Goal: Task Accomplishment & Management: Manage account settings

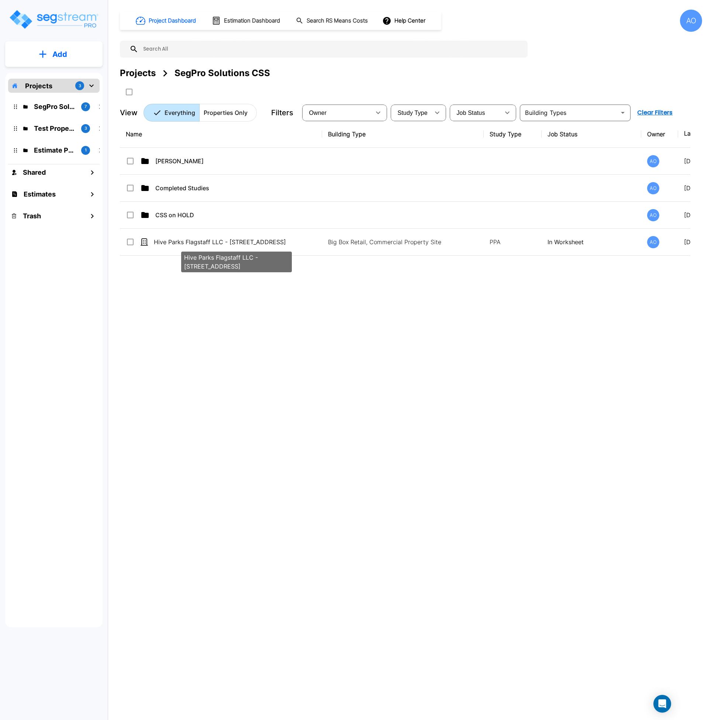
click at [263, 244] on p "Hive Parks Flagstaff LLC - [STREET_ADDRESS]" at bounding box center [236, 241] width 165 height 9
checkbox input "true"
click at [263, 244] on p "Hive Parks Flagstaff LLC - [STREET_ADDRESS]" at bounding box center [236, 241] width 165 height 9
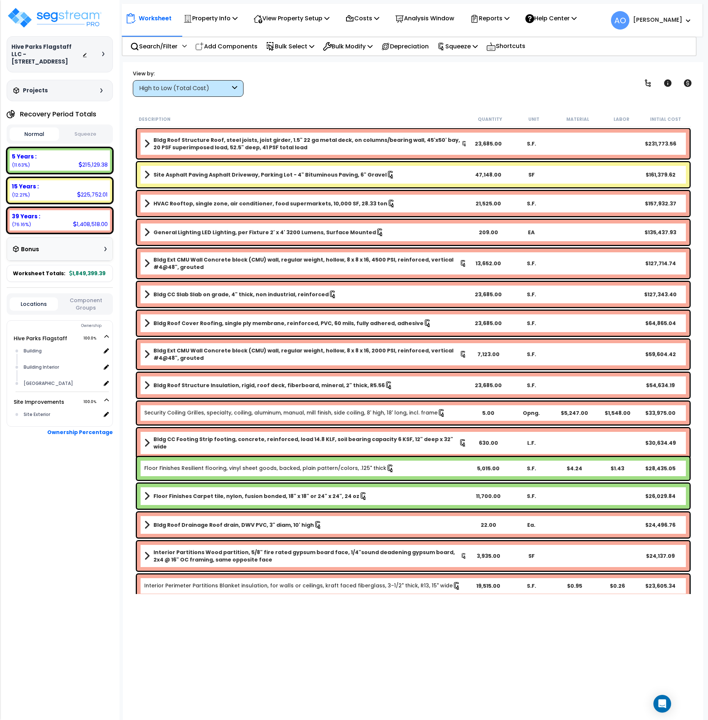
click at [86, 137] on button "Squeeze" at bounding box center [85, 134] width 49 height 13
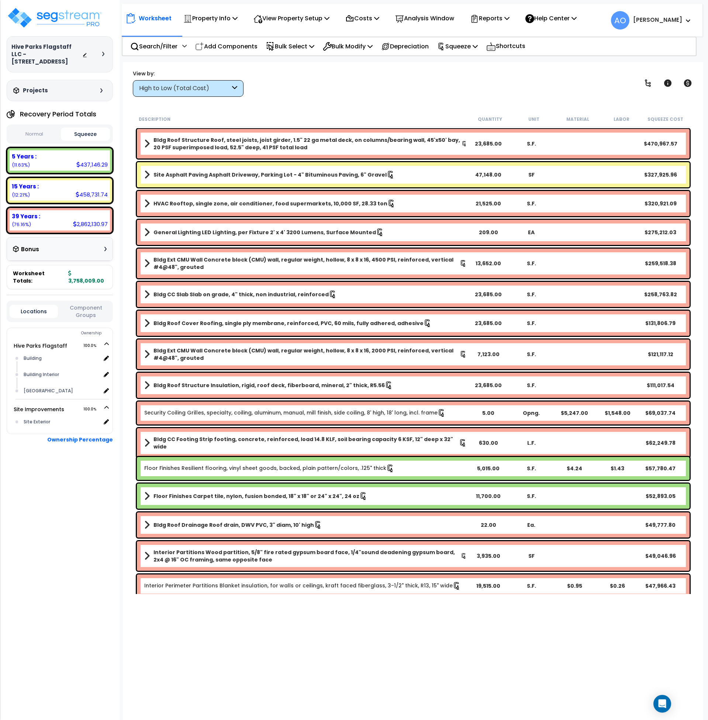
click at [176, 90] on div "High to Low (Total Cost)" at bounding box center [184, 88] width 91 height 8
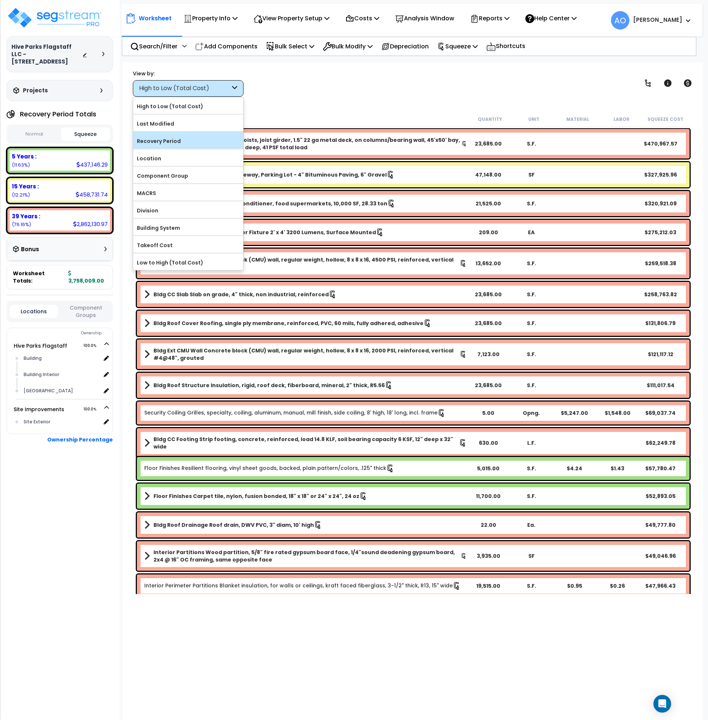
click at [178, 142] on label "Recovery Period" at bounding box center [188, 140] width 110 height 11
click at [0, 0] on input "Recovery Period" at bounding box center [0, 0] width 0 height 0
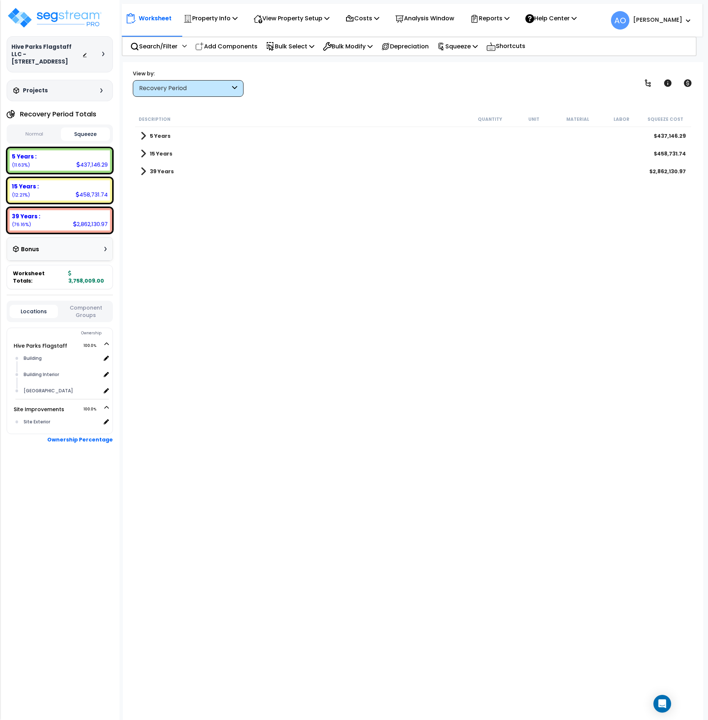
click at [165, 135] on b "5 Years" at bounding box center [160, 135] width 21 height 7
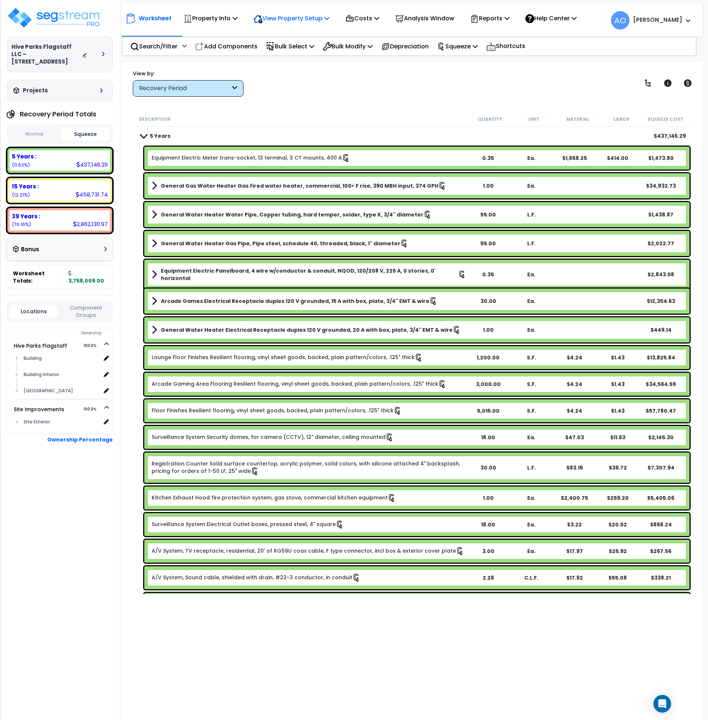
click at [279, 18] on p "View Property Setup" at bounding box center [292, 18] width 76 height 10
click at [281, 50] on link "View Questionnaire" at bounding box center [286, 50] width 73 height 15
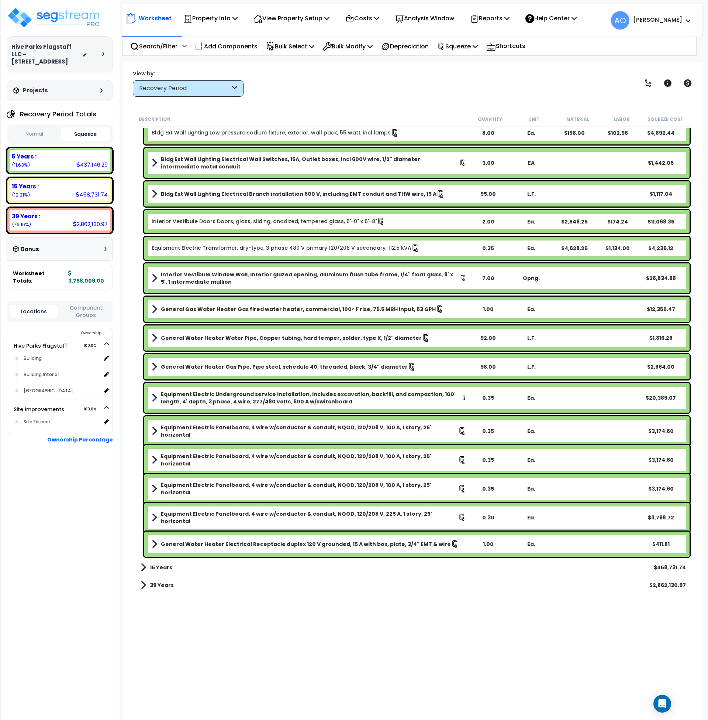
scroll to position [32, 0]
click at [159, 570] on b "15 Years" at bounding box center [161, 566] width 23 height 7
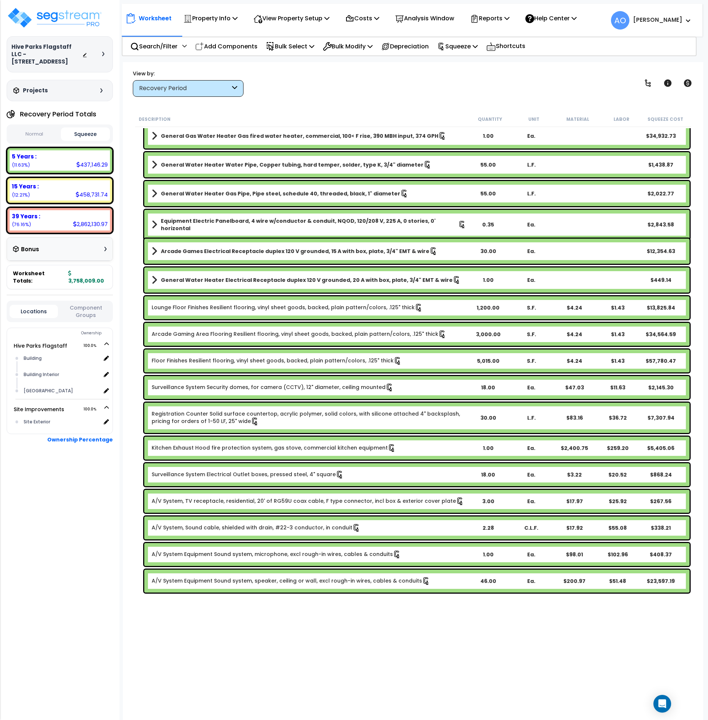
scroll to position [0, 0]
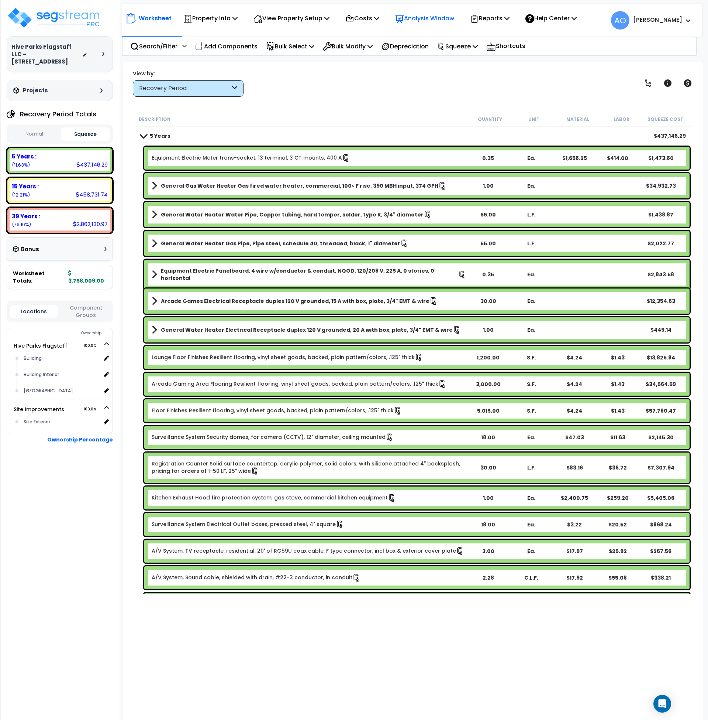
click at [430, 19] on p "Analysis Window" at bounding box center [424, 18] width 59 height 10
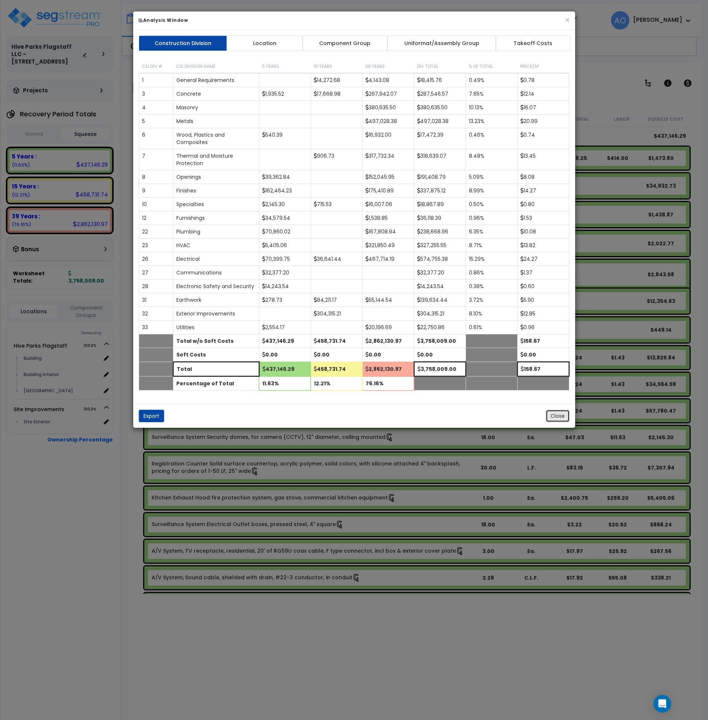
click at [565, 416] on button "Close" at bounding box center [558, 415] width 24 height 13
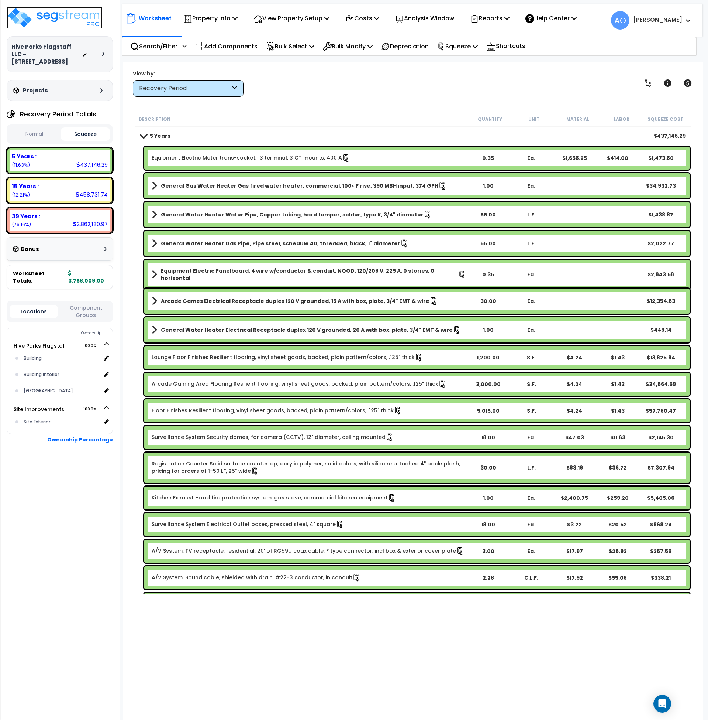
click at [58, 14] on img at bounding box center [55, 18] width 96 height 22
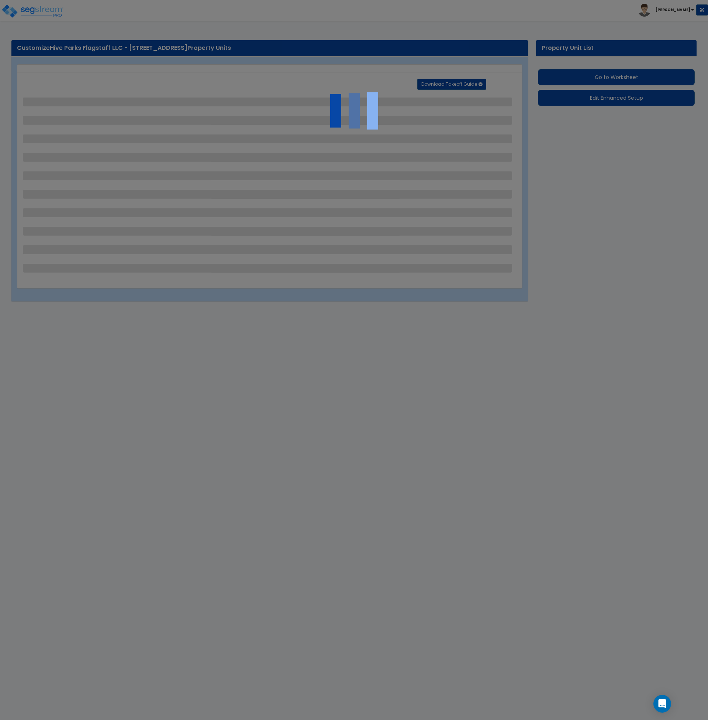
select select "2"
select select "1"
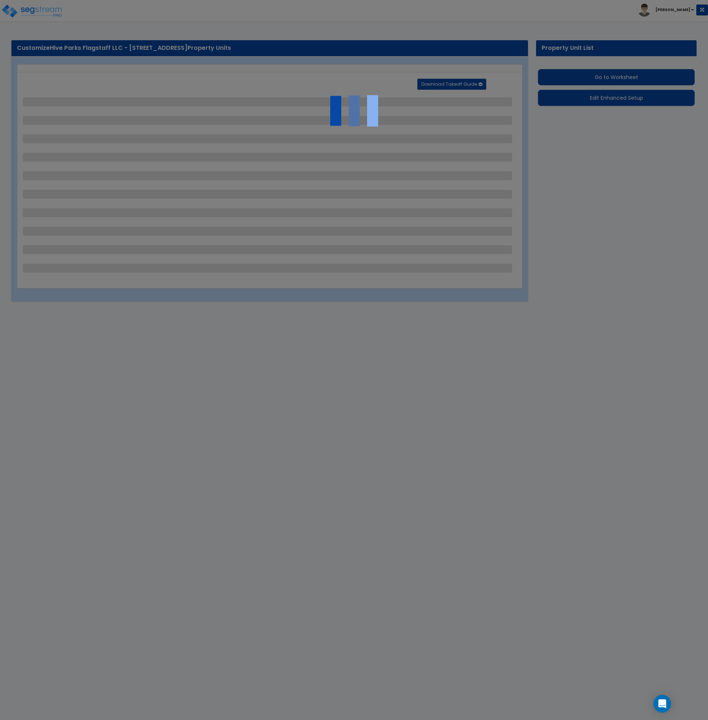
select select "1"
select select "2"
select select "1"
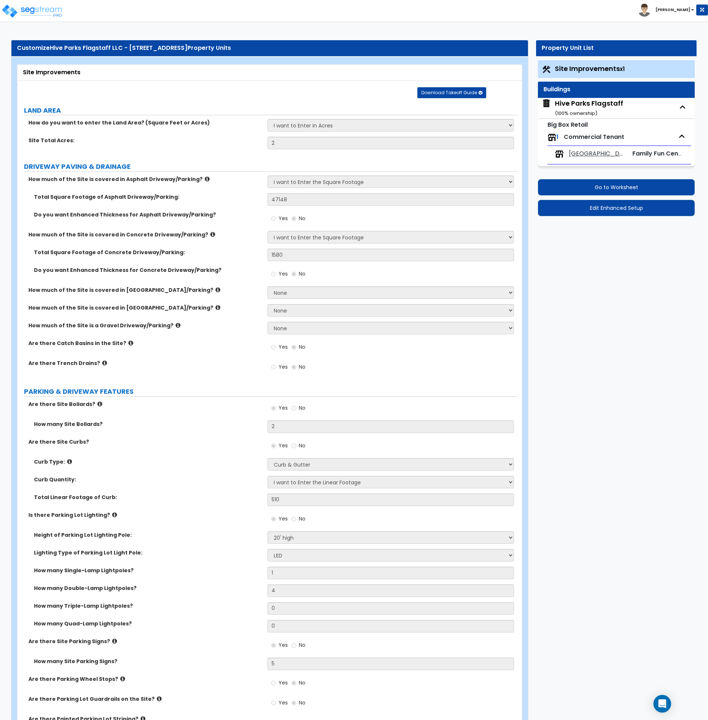
click at [227, 334] on div "How much of the Site is a Gravel Driveway/Parking? None I want to Enter an Appr…" at bounding box center [267, 331] width 501 height 18
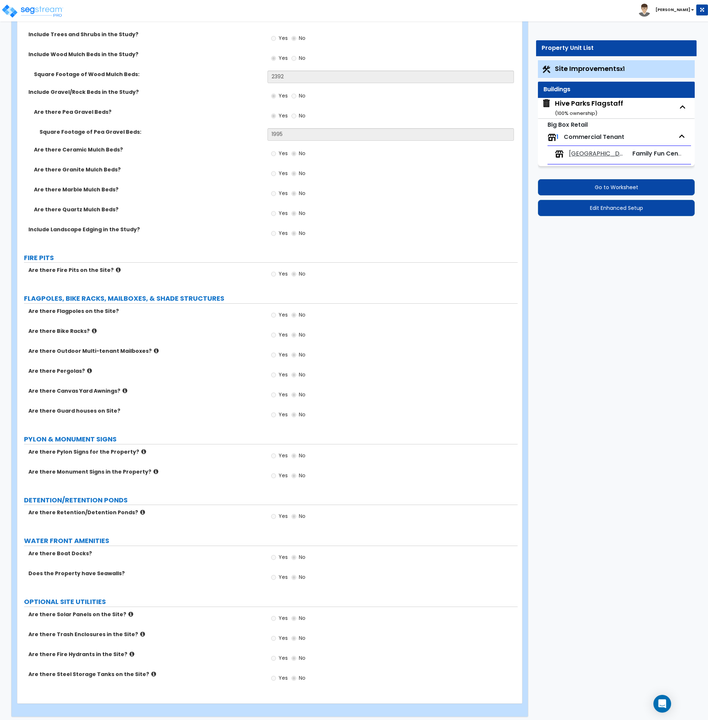
scroll to position [1238, 0]
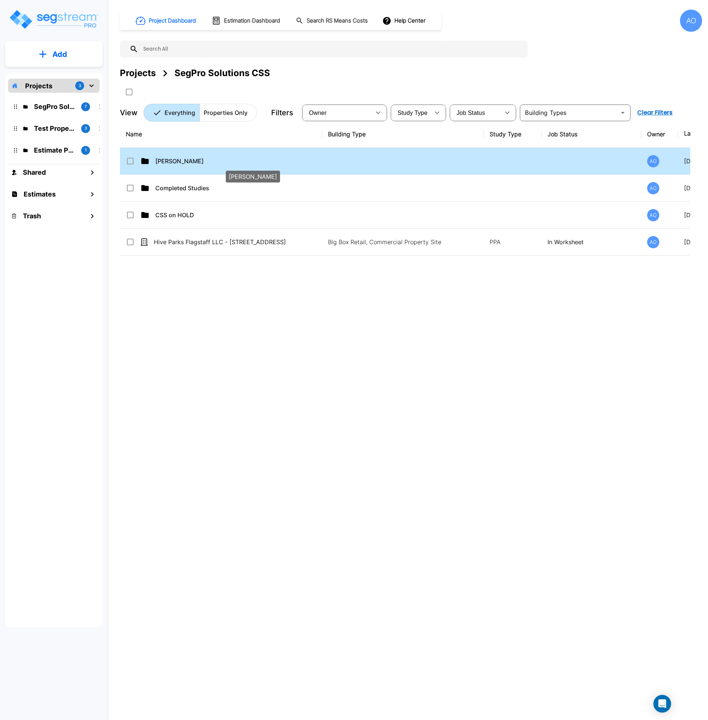
click at [167, 159] on p "Anjalie" at bounding box center [237, 161] width 165 height 9
checkbox input "true"
click at [167, 159] on p "Anjalie" at bounding box center [237, 161] width 165 height 9
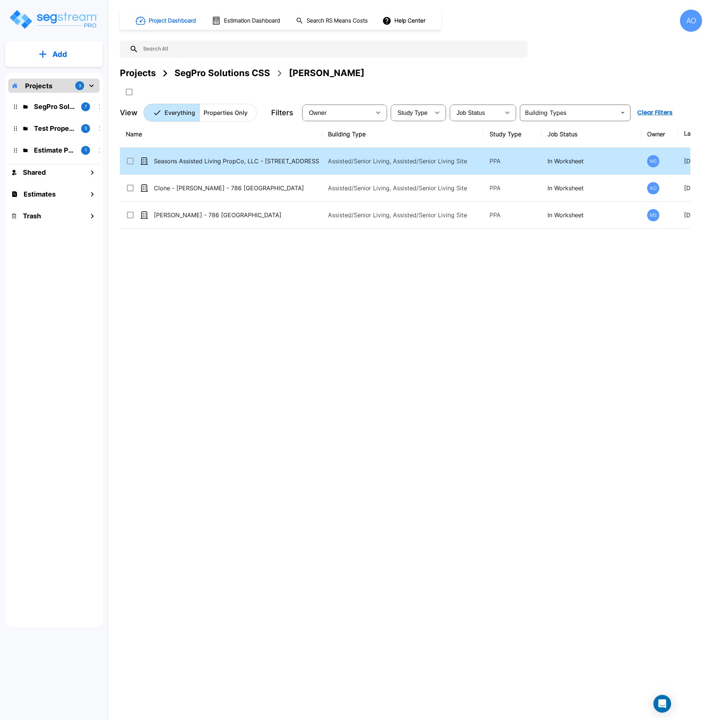
click at [203, 165] on td "Seasons Assisted Living PropCo, LLC - 1979 North Heritage Drive" at bounding box center [221, 161] width 202 height 27
checkbox input "true"
click at [203, 165] on td "Seasons Assisted Living PropCo, LLC - 1979 North Heritage Drive" at bounding box center [221, 161] width 202 height 27
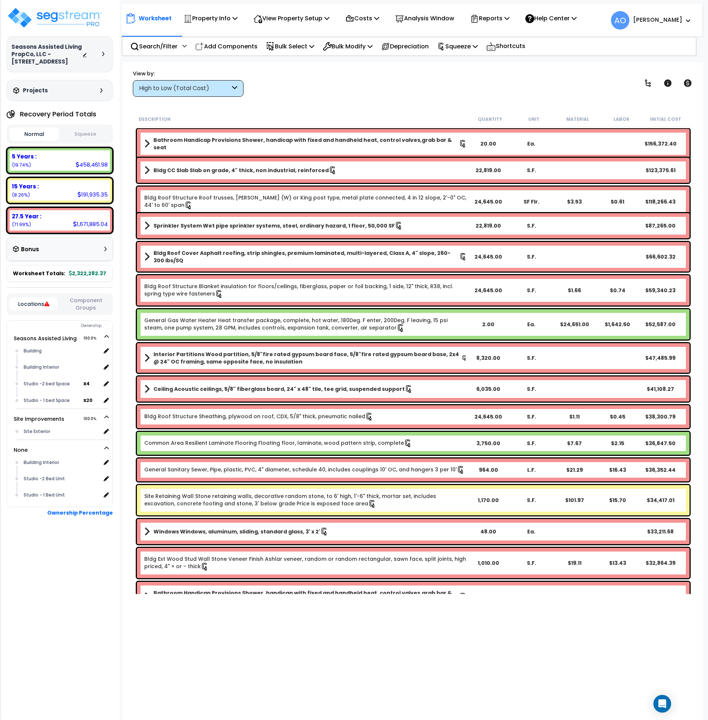
click at [85, 138] on button "Squeeze" at bounding box center [85, 134] width 49 height 13
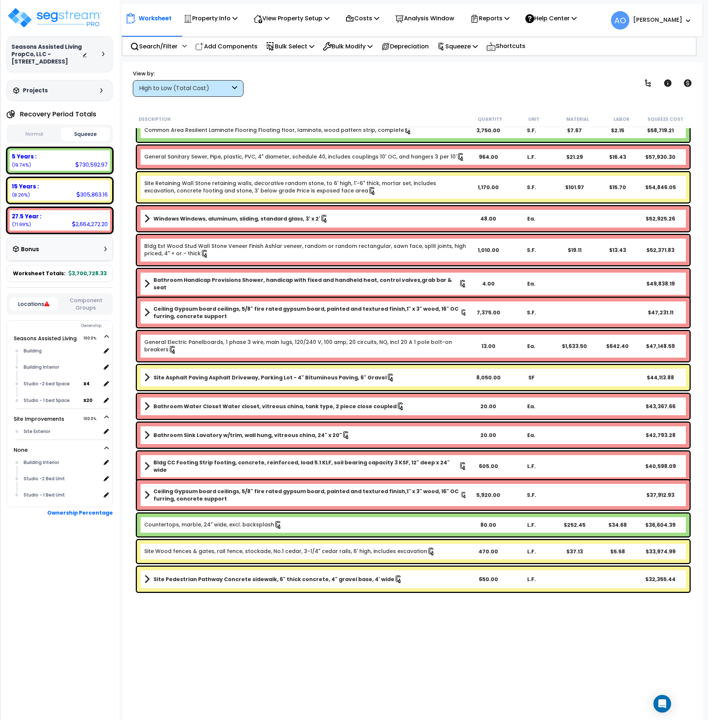
scroll to position [312, 0]
click at [225, 188] on link "Site Retaining Wall Stone retaining walls, decorative random stone, to 6' high,…" at bounding box center [305, 188] width 323 height 16
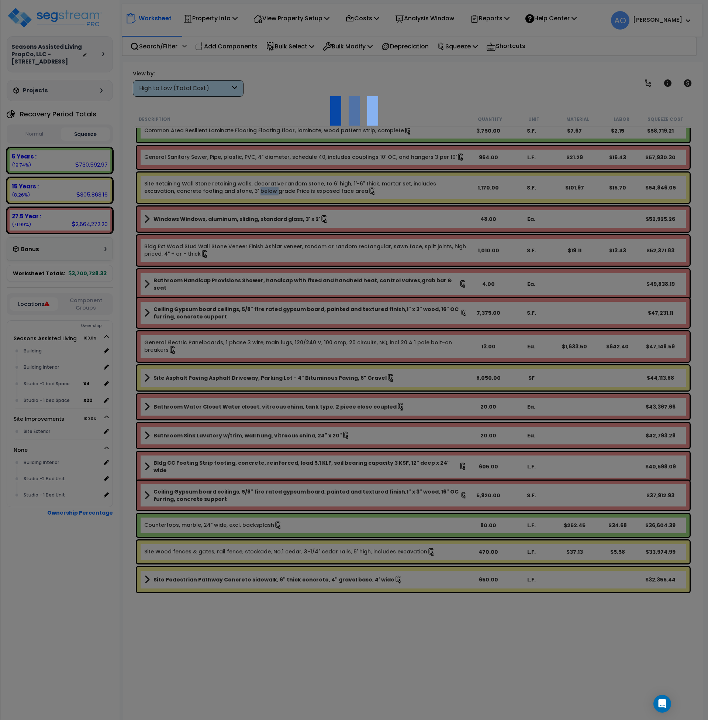
select select "46285"
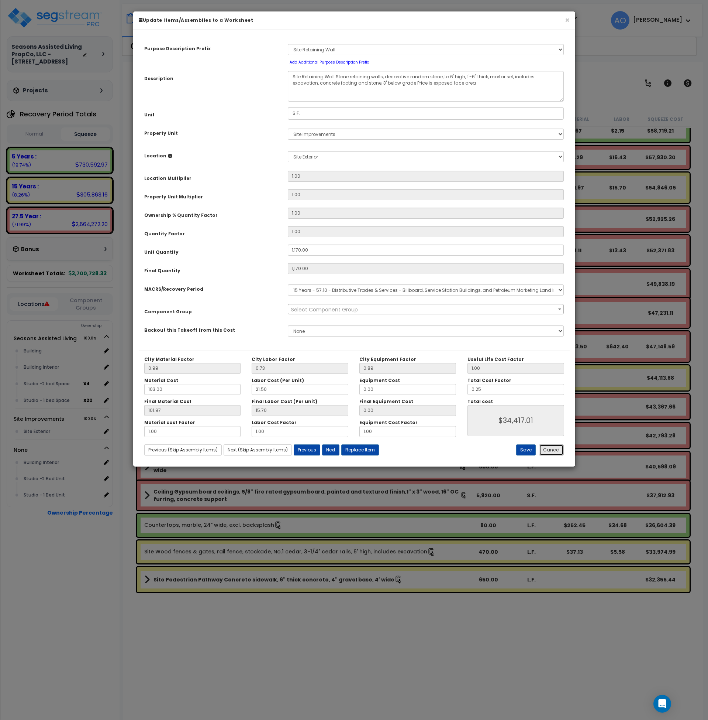
click at [557, 451] on button "Cancel" at bounding box center [551, 449] width 25 height 11
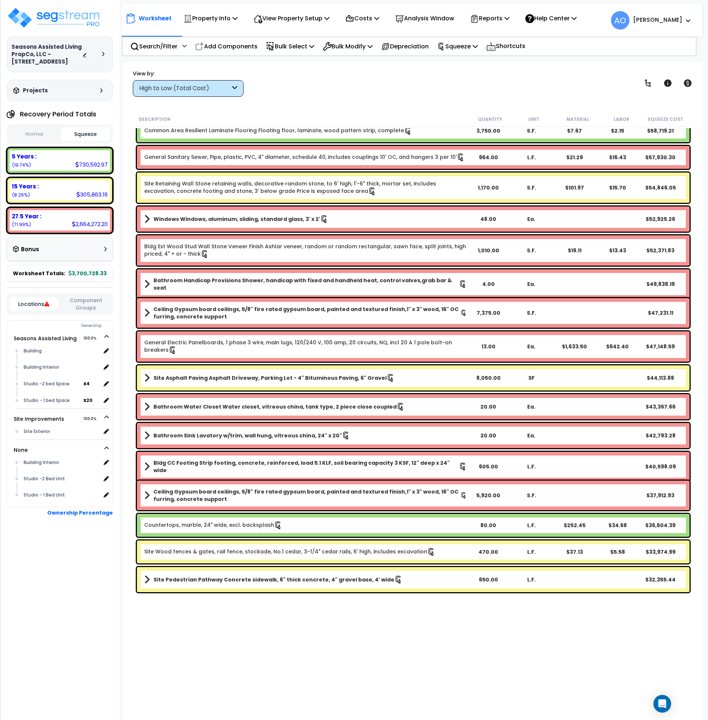
click at [230, 553] on link "Site Wood fences & gates, rail fence, stockade, No.1 cedar, 3-1/4" cedar rails,…" at bounding box center [289, 552] width 291 height 8
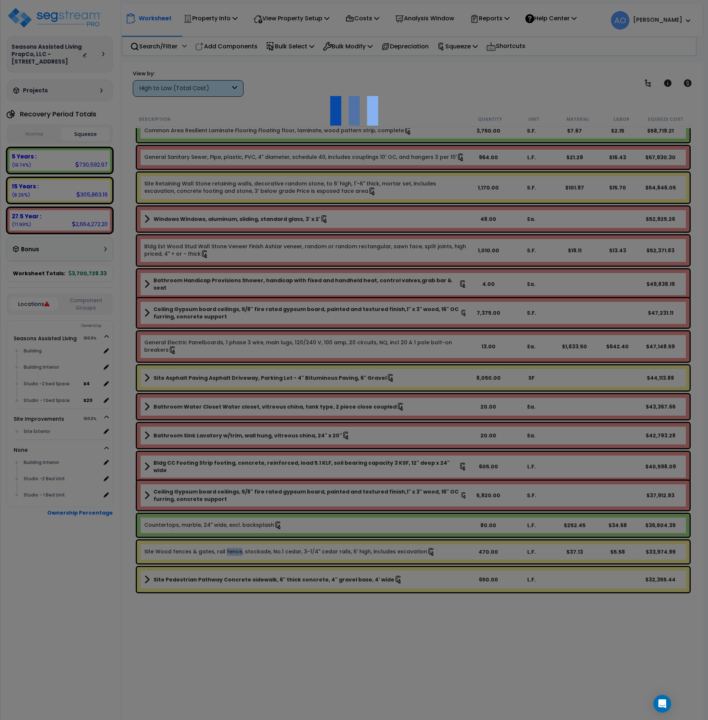
select select "46285"
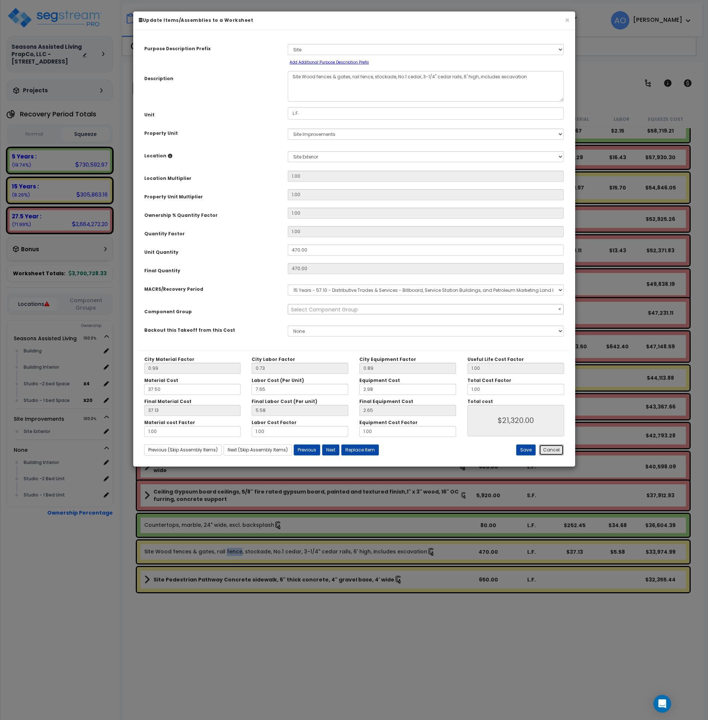
click at [552, 450] on button "Cancel" at bounding box center [551, 449] width 25 height 11
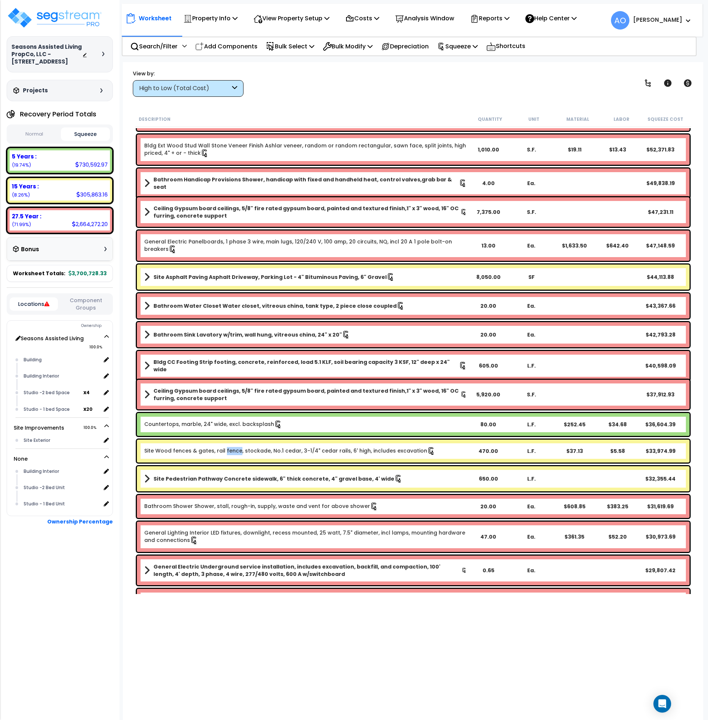
scroll to position [201, 0]
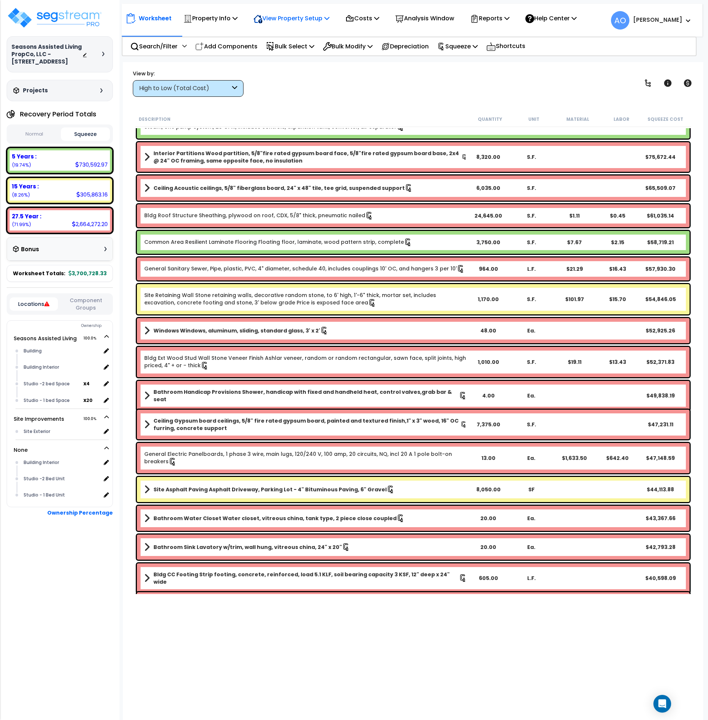
click at [286, 18] on p "View Property Setup" at bounding box center [292, 18] width 76 height 10
click at [286, 51] on link "View Questionnaire" at bounding box center [286, 50] width 73 height 15
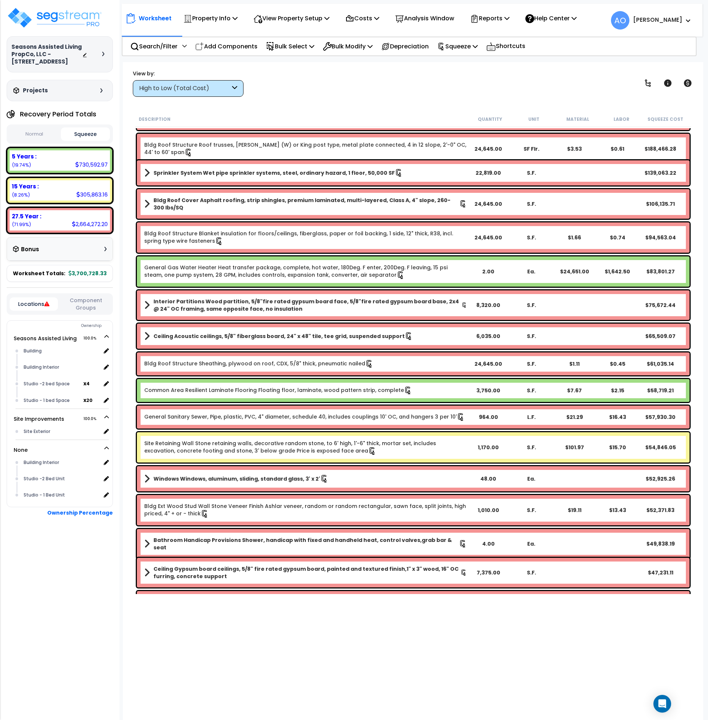
scroll to position [0, 0]
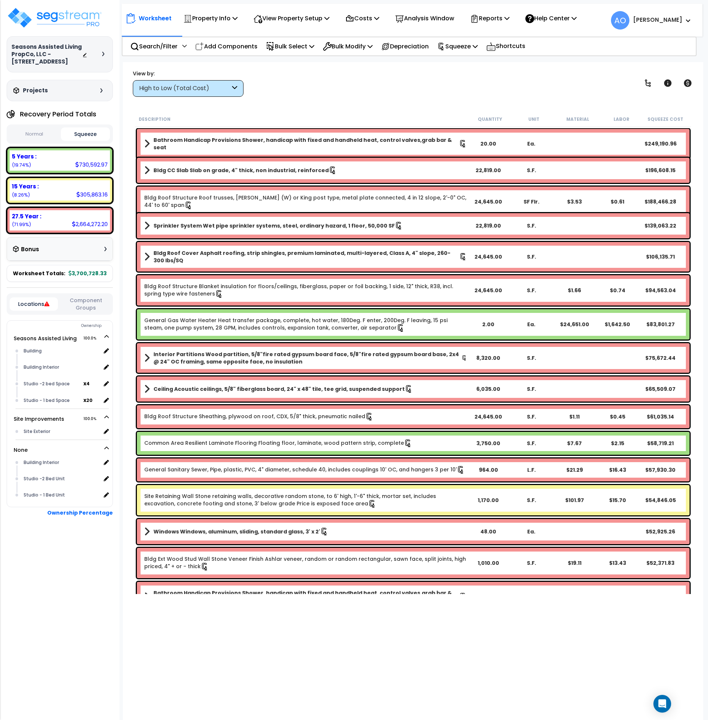
click at [196, 89] on div "High to Low (Total Cost)" at bounding box center [184, 88] width 91 height 8
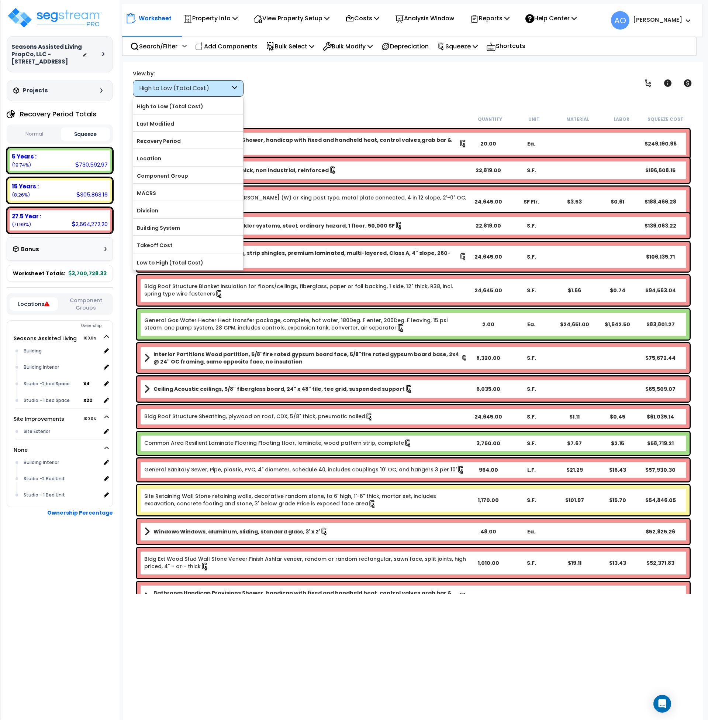
click at [196, 89] on div "High to Low (Total Cost)" at bounding box center [184, 88] width 91 height 8
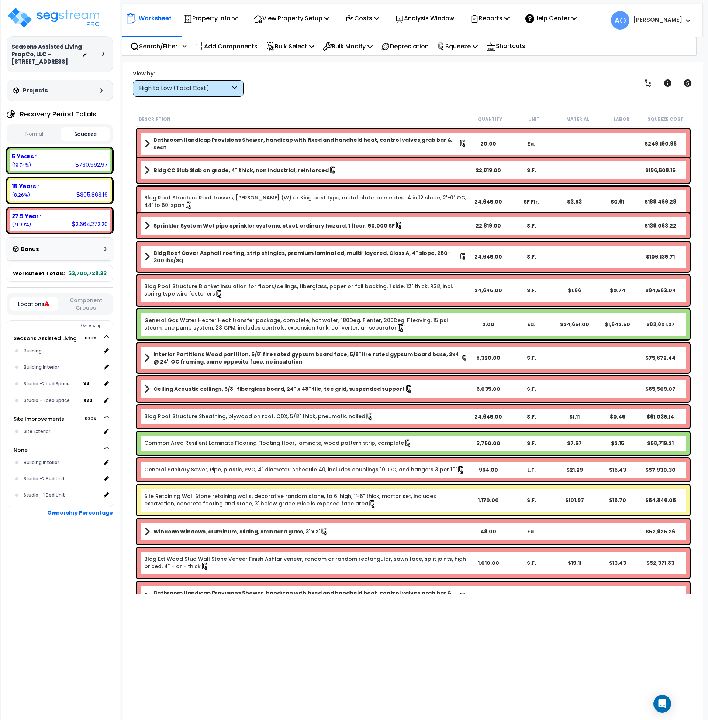
click at [250, 141] on b "Bathroom Handicap Provisions Shower, handicap with fixed and handheld heat, con…" at bounding box center [307, 143] width 306 height 15
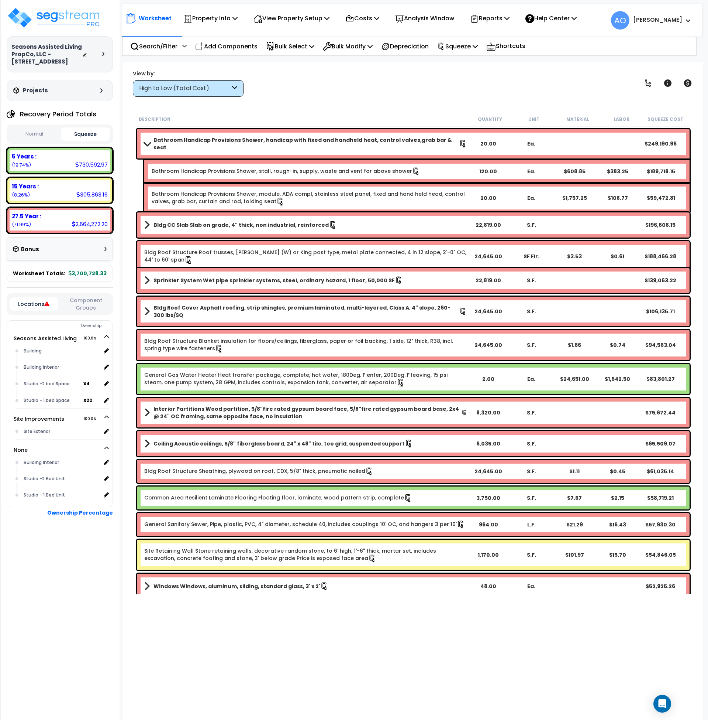
click at [250, 141] on b "Bathroom Handicap Provisions Shower, handicap with fixed and handheld heat, con…" at bounding box center [307, 143] width 306 height 15
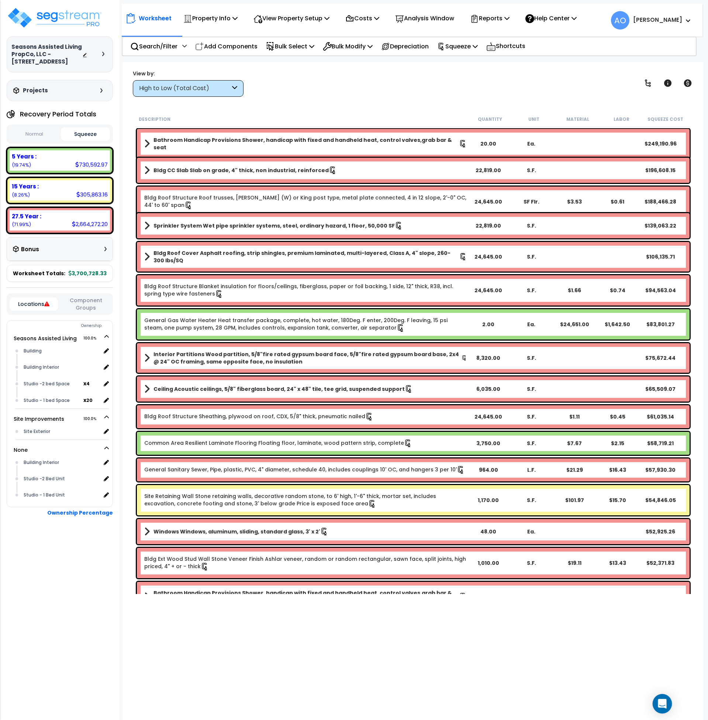
click at [663, 704] on icon "Open Intercom Messenger" at bounding box center [662, 704] width 8 height 10
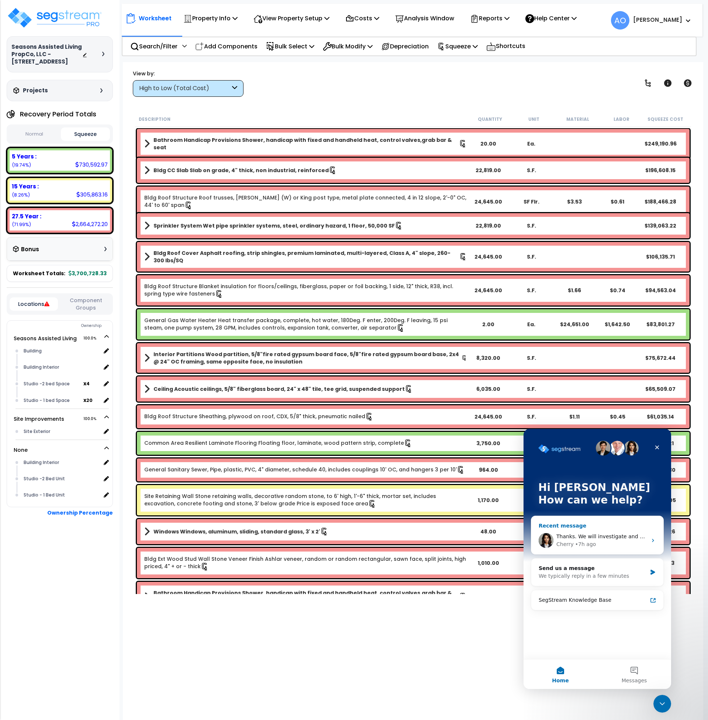
click at [581, 532] on div "Thanks. We will investigate and fix it." at bounding box center [602, 536] width 91 height 8
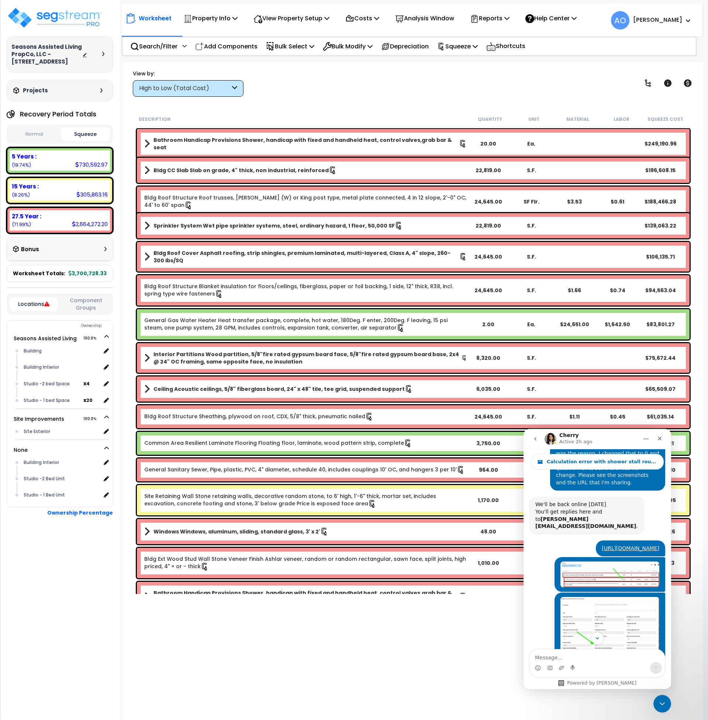
scroll to position [329, 0]
click at [589, 561] on img "Andrew says…" at bounding box center [610, 574] width 99 height 26
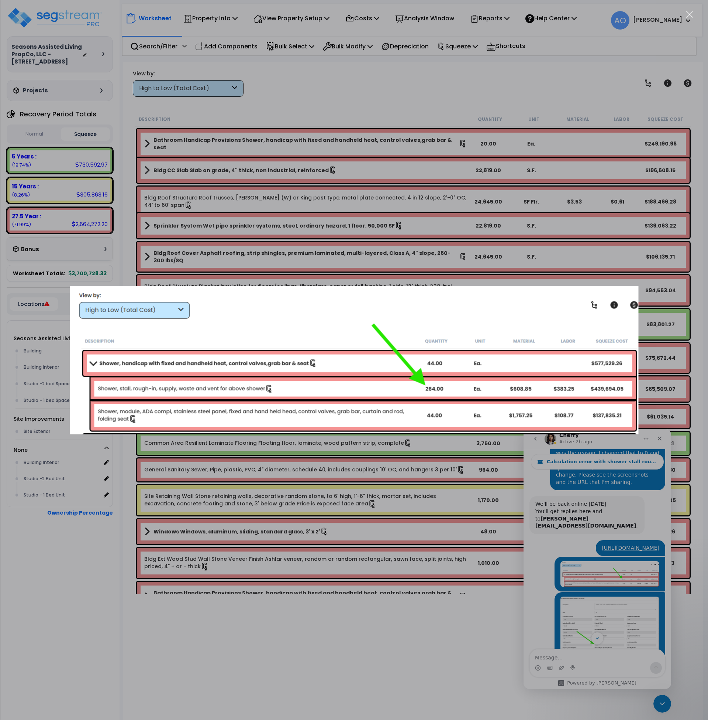
click at [627, 297] on img "Close" at bounding box center [354, 360] width 569 height 148
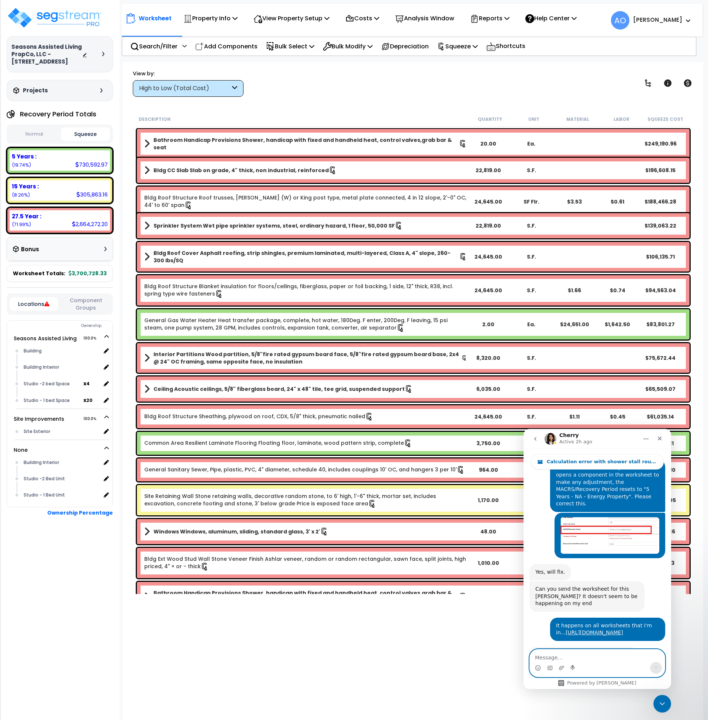
scroll to position [7, 0]
click at [584, 657] on textarea "Message…" at bounding box center [597, 655] width 135 height 13
drag, startPoint x: 572, startPoint y: 658, endPoint x: 574, endPoint y: 662, distance: 4.6
click at [574, 662] on div "Following up on two issues: Following up on two issues:" at bounding box center [597, 662] width 135 height 27
type textarea "Following up on the two outstanding issues:"
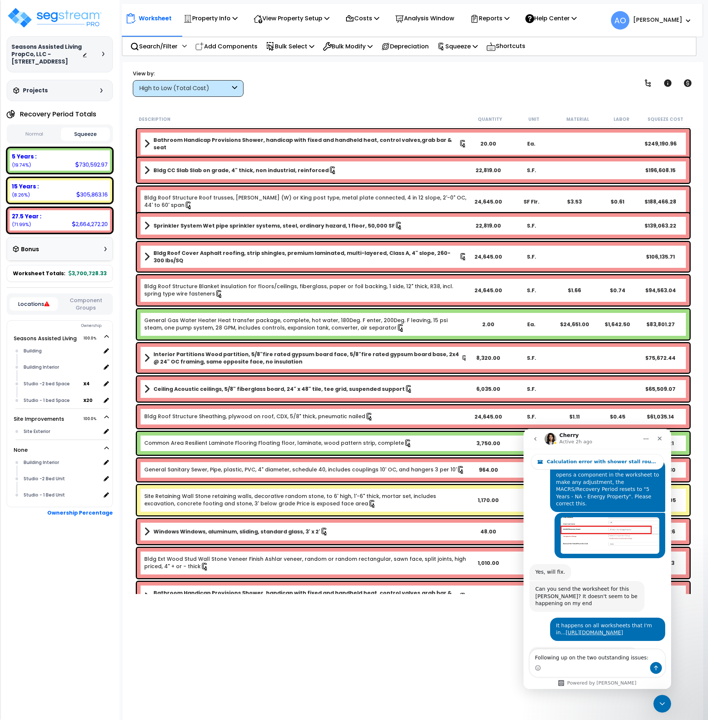
click at [220, 86] on div "High to Low (Total Cost)" at bounding box center [184, 88] width 91 height 8
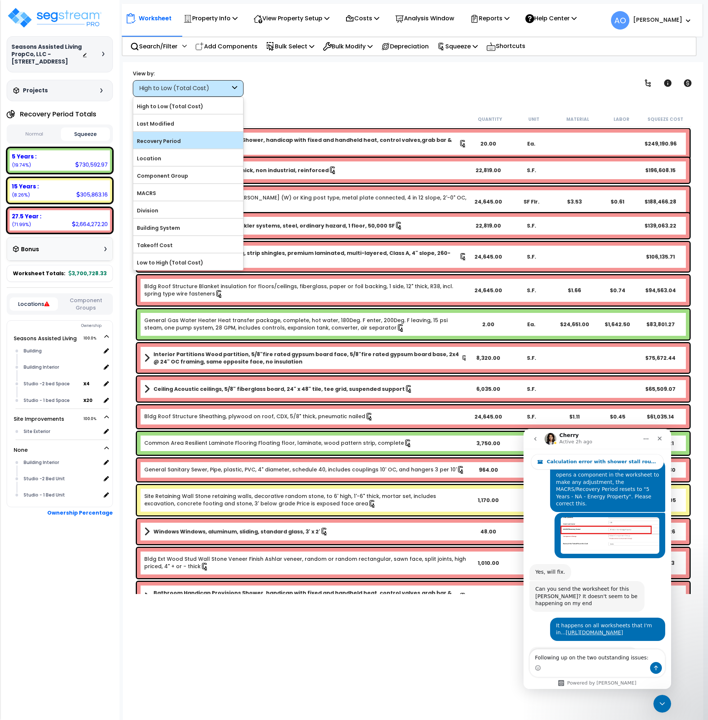
click at [174, 141] on label "Recovery Period" at bounding box center [188, 140] width 110 height 11
click at [0, 0] on input "Recovery Period" at bounding box center [0, 0] width 0 height 0
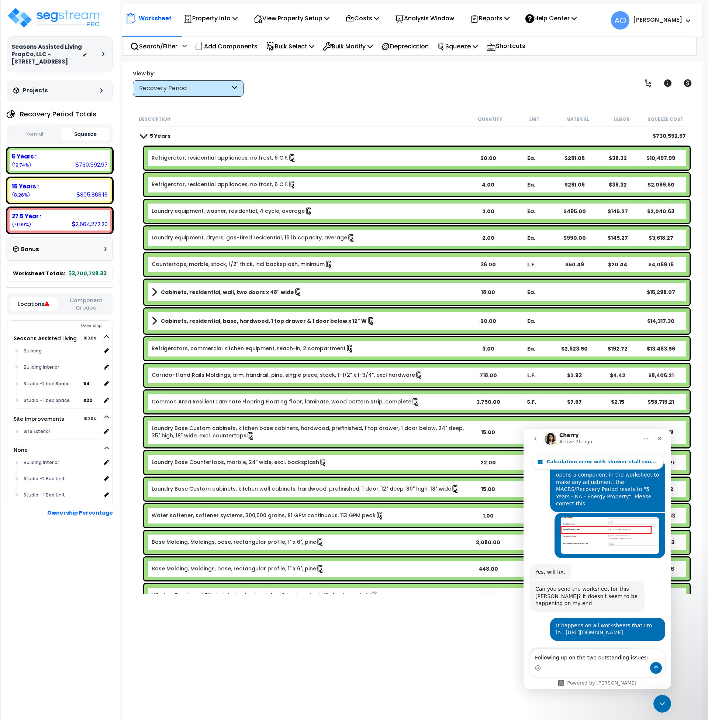
scroll to position [0, 0]
click at [238, 263] on link "Countertops, marble, stock, 1/2" thick, incl backsplash, minimum" at bounding box center [242, 264] width 181 height 8
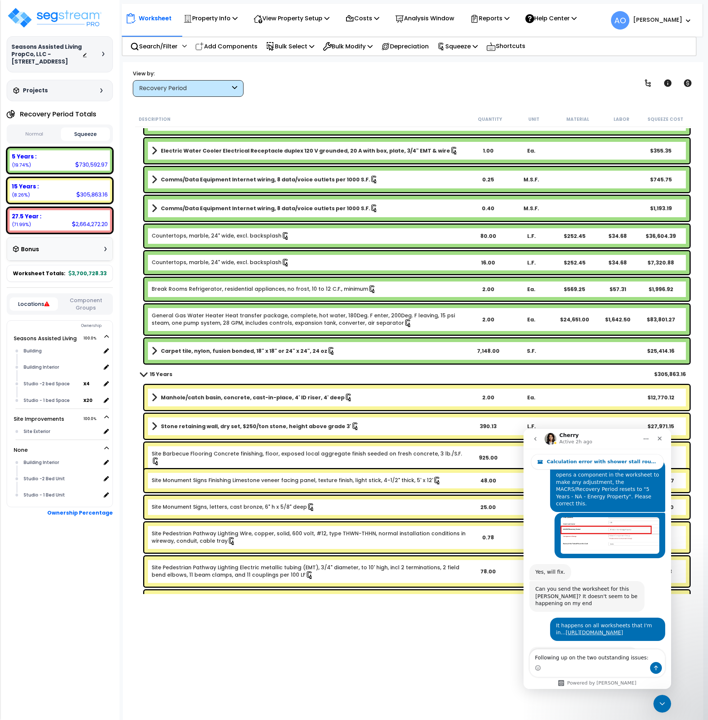
scroll to position [4071, 0]
click at [219, 231] on div "Countertops, marble, 24" wide, excl. backsplash 80.00 L.F. $252.45 $34.68 $36,6…" at bounding box center [417, 235] width 546 height 23
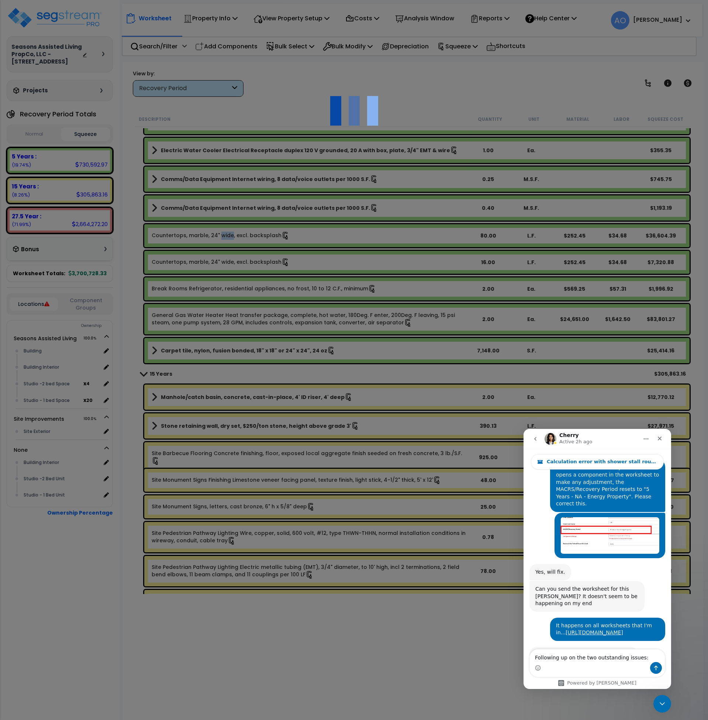
select select "49875"
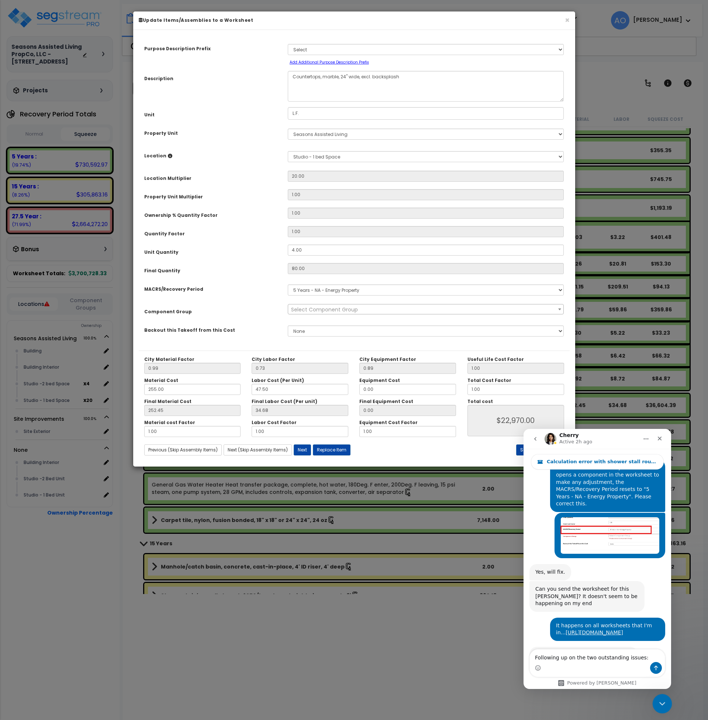
click at [657, 703] on icon "Close Intercom Messenger" at bounding box center [661, 702] width 9 height 9
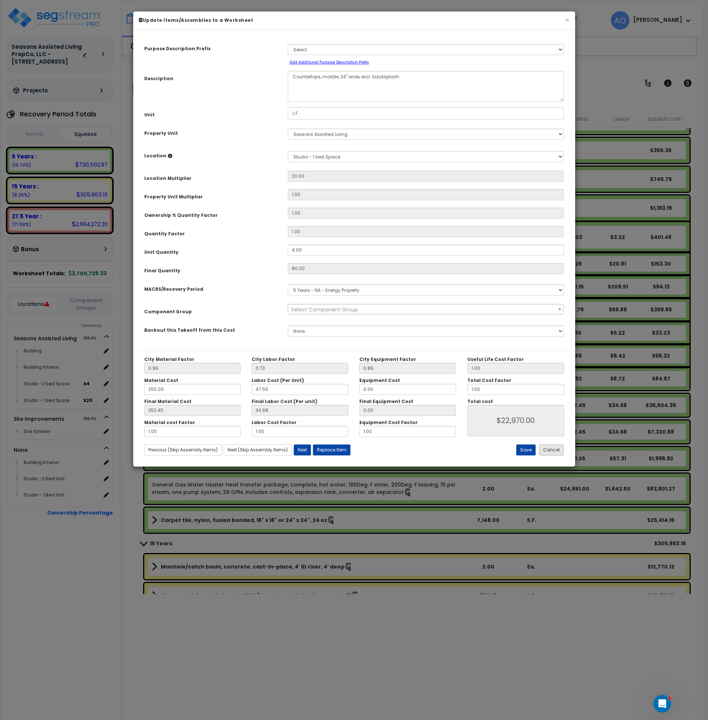
scroll to position [782, 0]
click at [555, 444] on button "Cancel" at bounding box center [551, 449] width 25 height 11
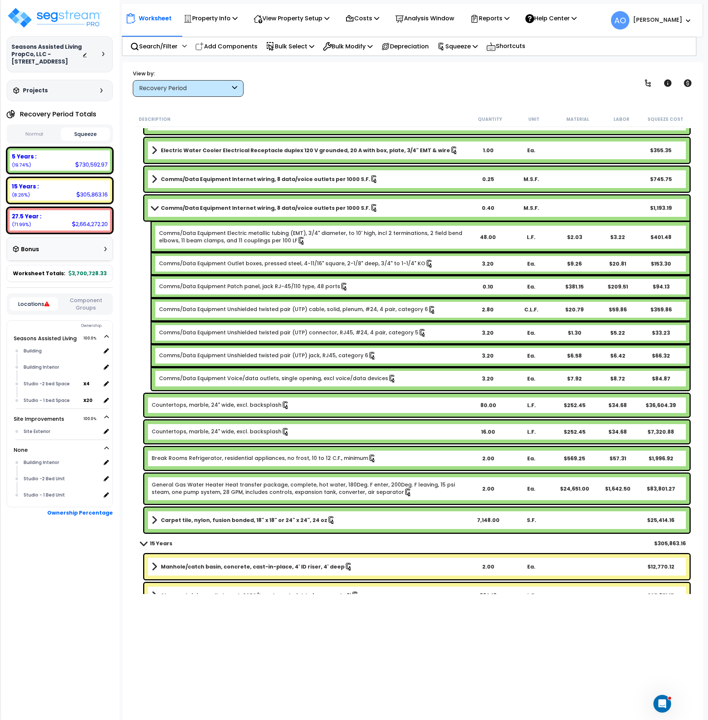
click at [314, 430] on b "Countertops, marble, 24" wide, excl. backsplash" at bounding box center [309, 432] width 315 height 8
click at [312, 459] on link "Break Rooms Refrigerator, residential appliances, no frost, 10 to 12 C.F., mini…" at bounding box center [264, 458] width 225 height 8
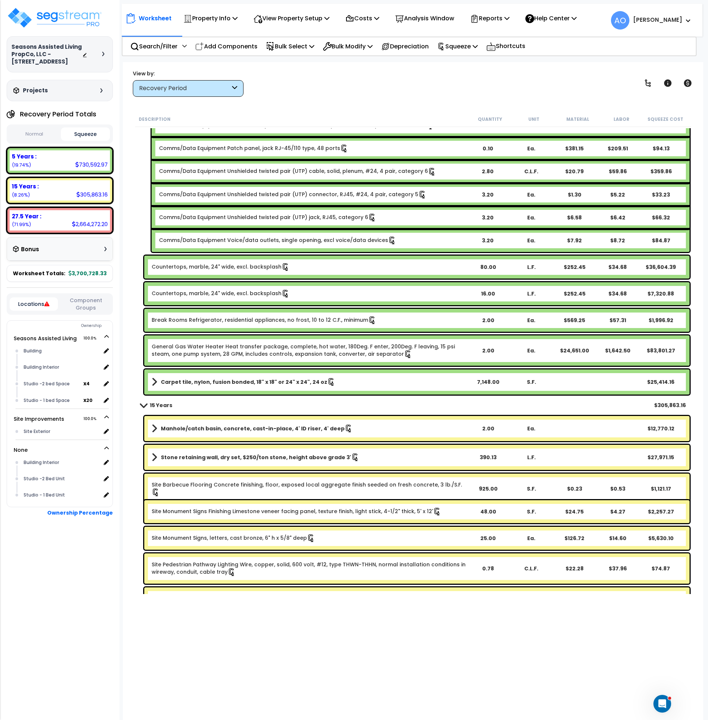
scroll to position [4209, 0]
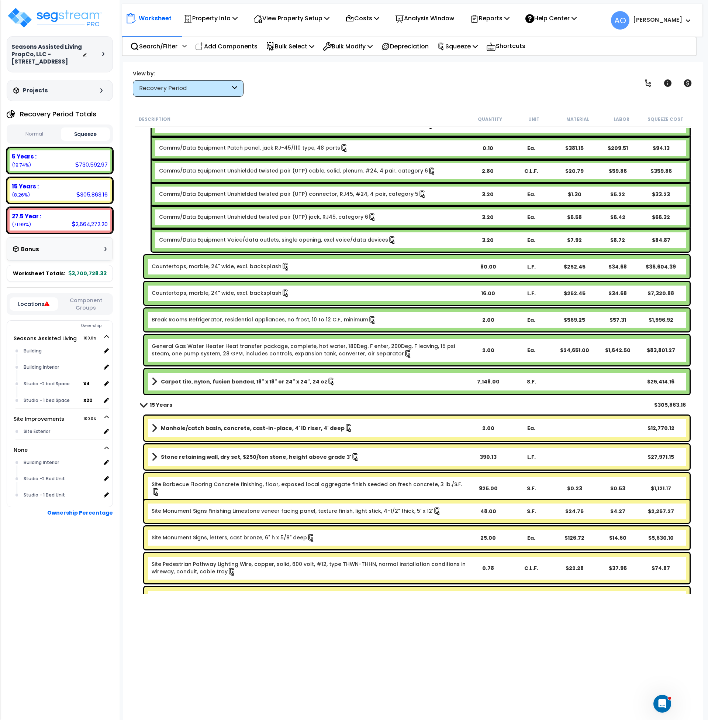
click at [229, 380] on b "Carpet tile, nylon, fusion bonded, 18" x 18" or 24" x 24", 24 oz" at bounding box center [244, 381] width 167 height 7
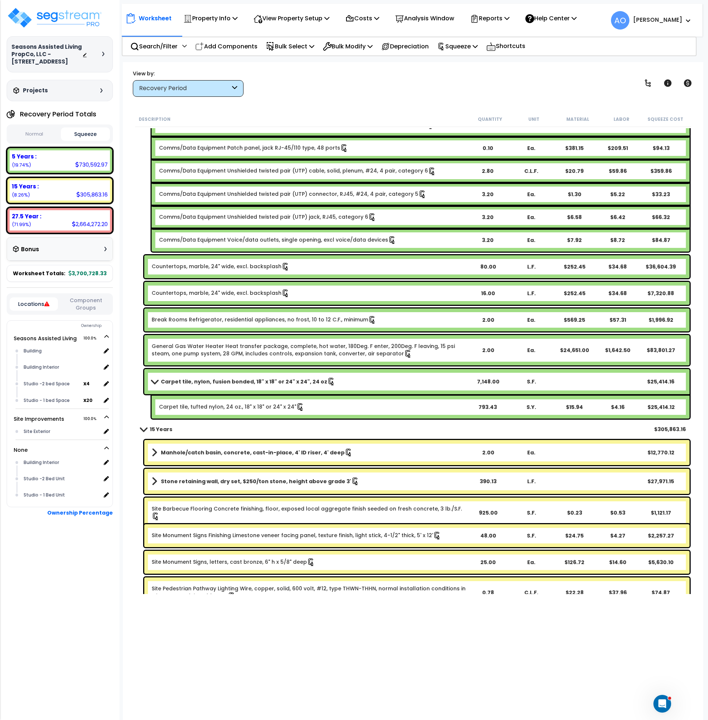
click at [229, 380] on b "Carpet tile, nylon, fusion bonded, 18" x 18" or 24" x 24", 24 oz" at bounding box center [244, 381] width 167 height 7
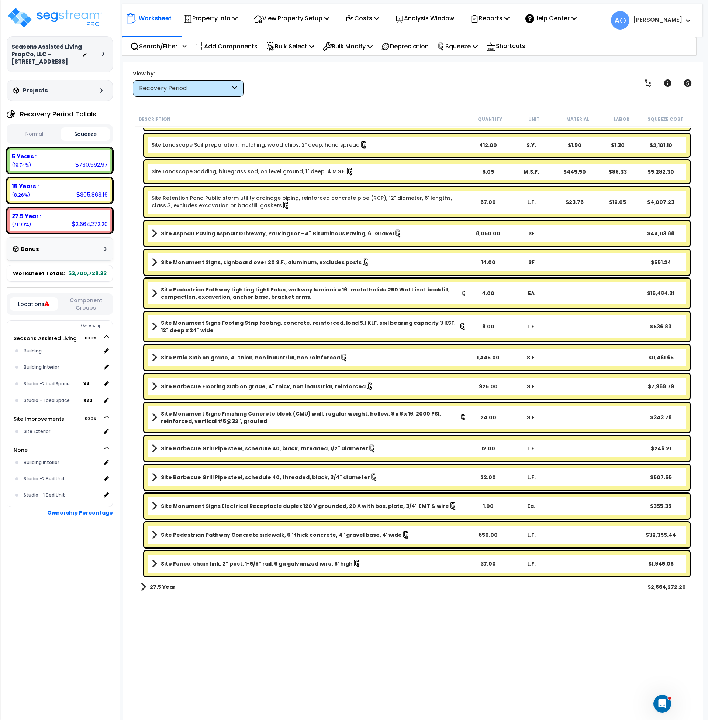
scroll to position [5042, 0]
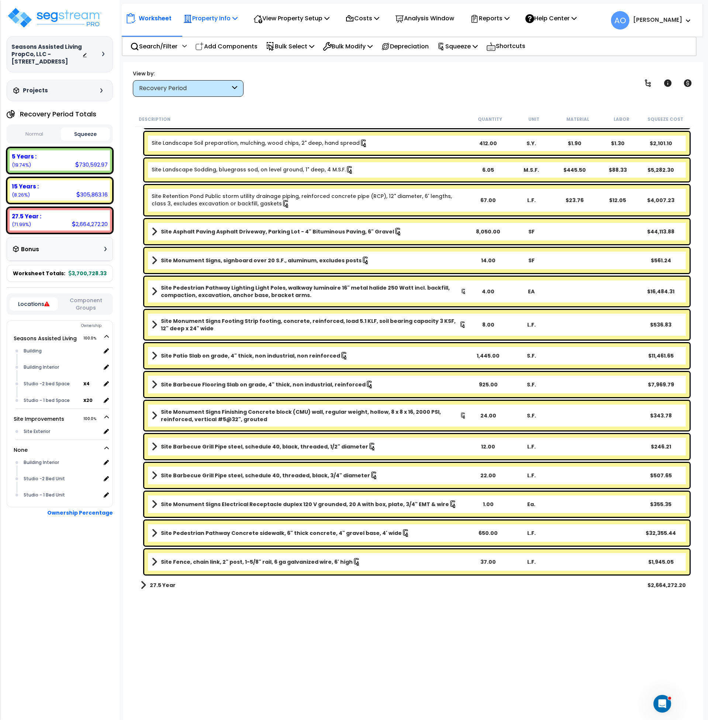
click at [206, 17] on p "Property Info" at bounding box center [210, 18] width 54 height 10
click at [216, 38] on link "Property Setup" at bounding box center [216, 35] width 73 height 15
click at [25, 214] on b "27.5 Year :" at bounding box center [27, 216] width 30 height 8
click at [215, 84] on div "Recovery Period" at bounding box center [188, 88] width 111 height 17
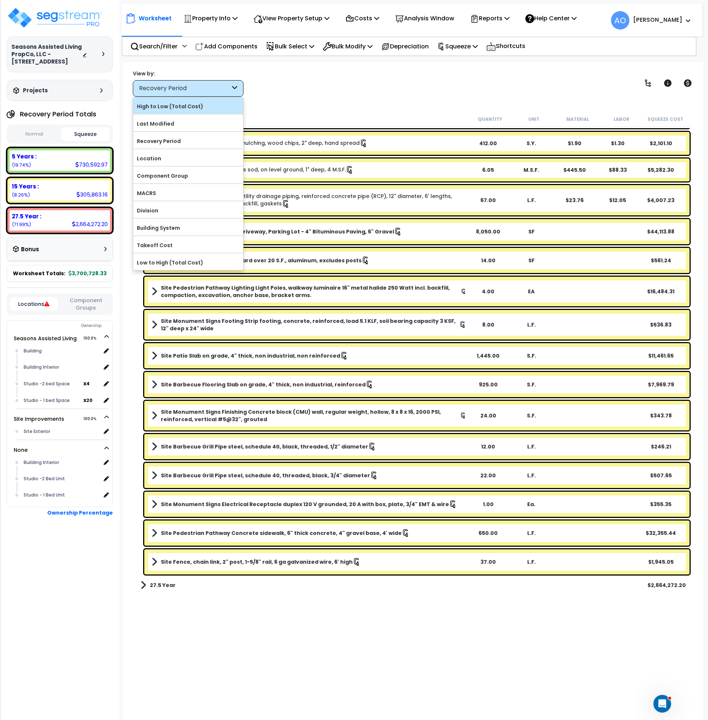
click at [202, 109] on label "High to Low (Total Cost)" at bounding box center [188, 106] width 110 height 11
click at [0, 0] on input "High to Low (Total Cost)" at bounding box center [0, 0] width 0 height 0
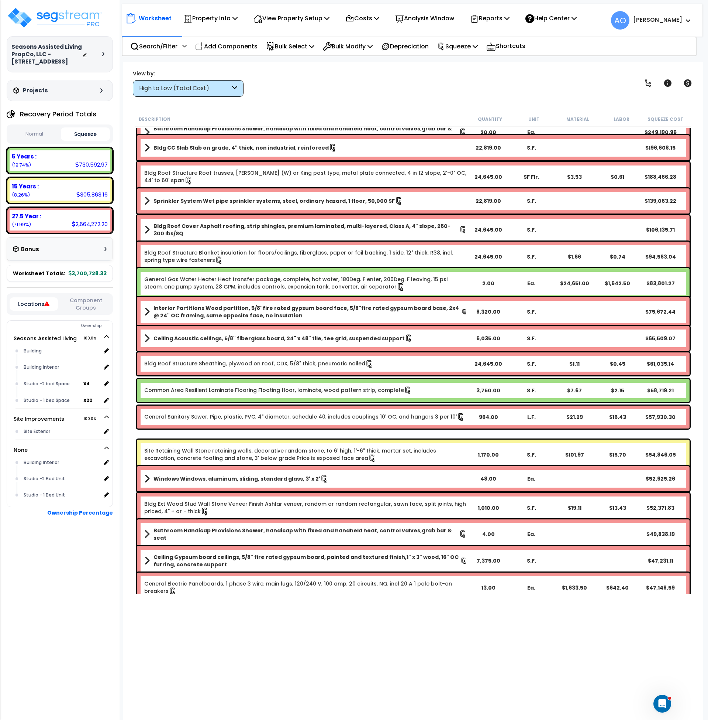
scroll to position [0, 0]
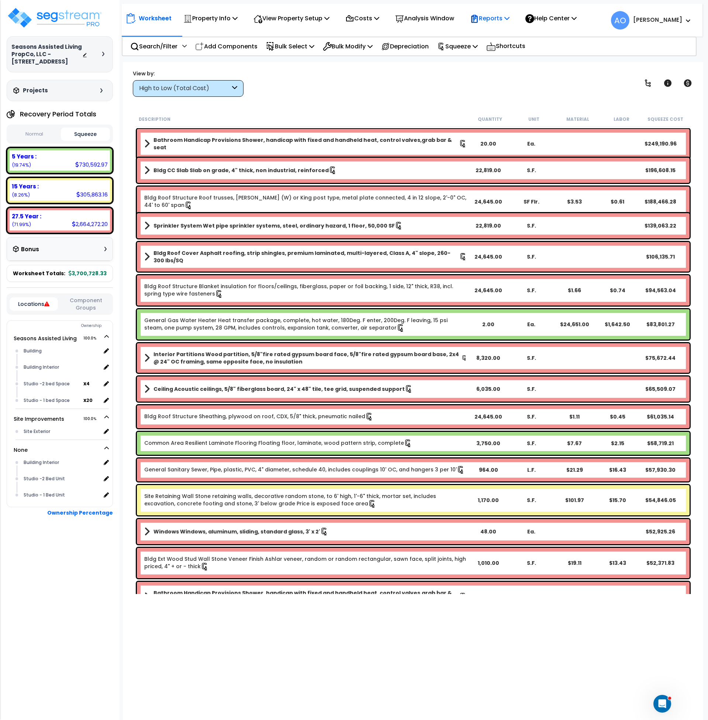
click at [493, 21] on p "Reports" at bounding box center [490, 18] width 40 height 10
click at [79, 19] on img at bounding box center [55, 18] width 96 height 22
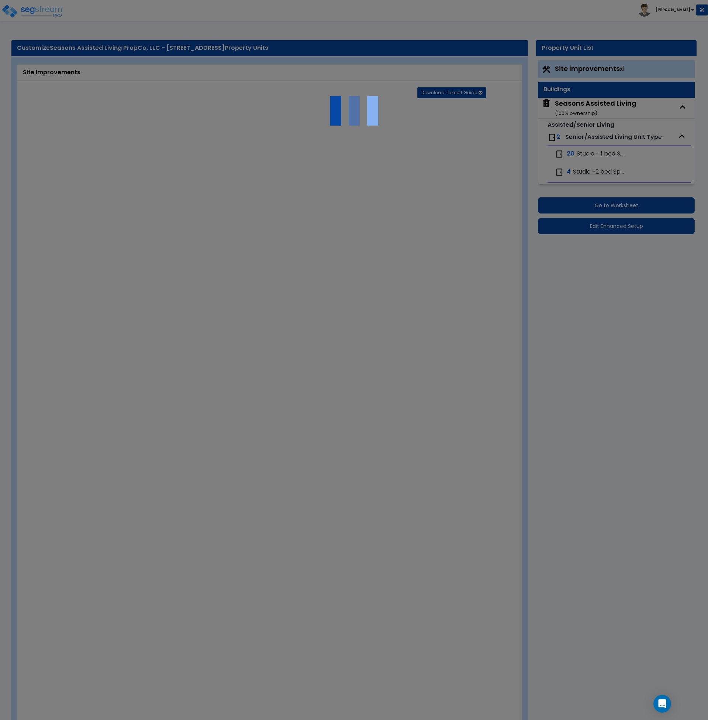
type input "1.42"
select select "2"
type input "8050"
radio input "true"
type input "2"
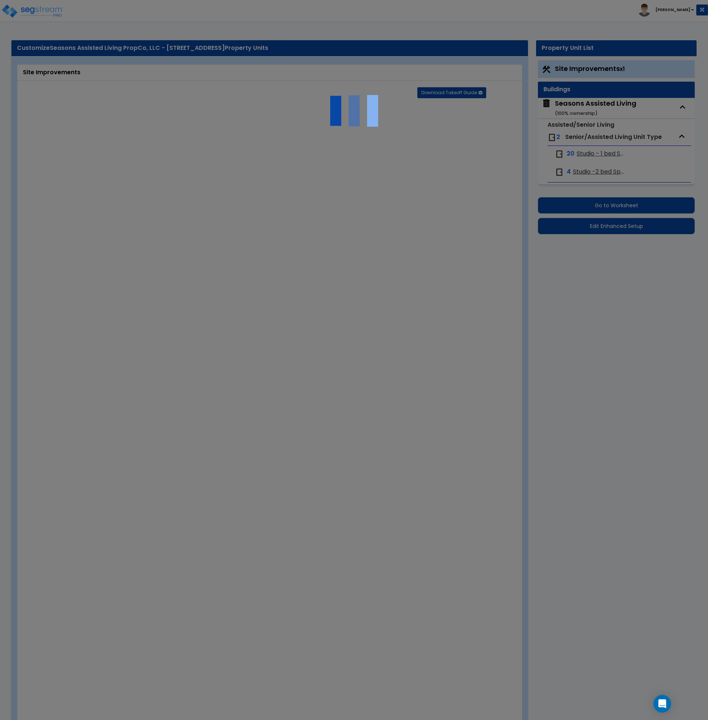
radio input "true"
select select "2"
select select "1"
type input "595"
radio input "true"
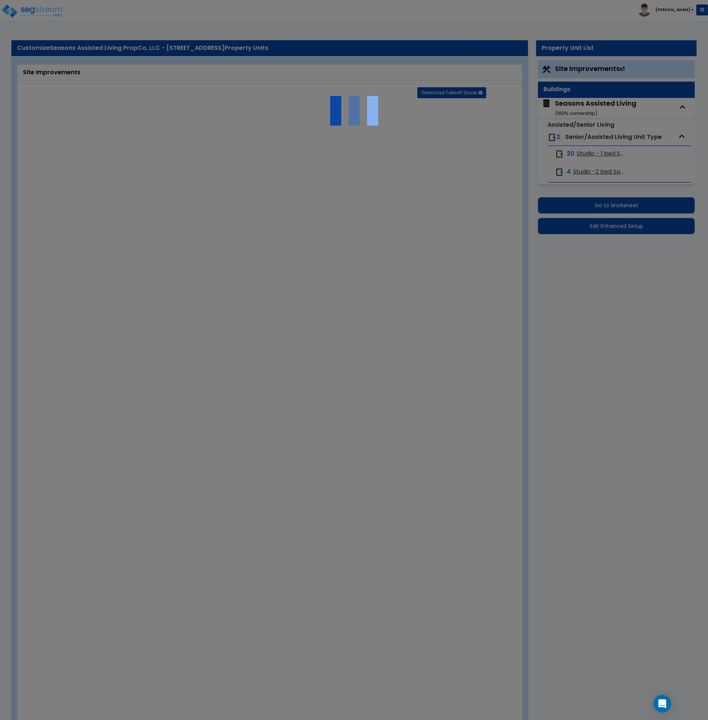
select select "1"
type input "14"
radio input "true"
select select "2"
type input "650"
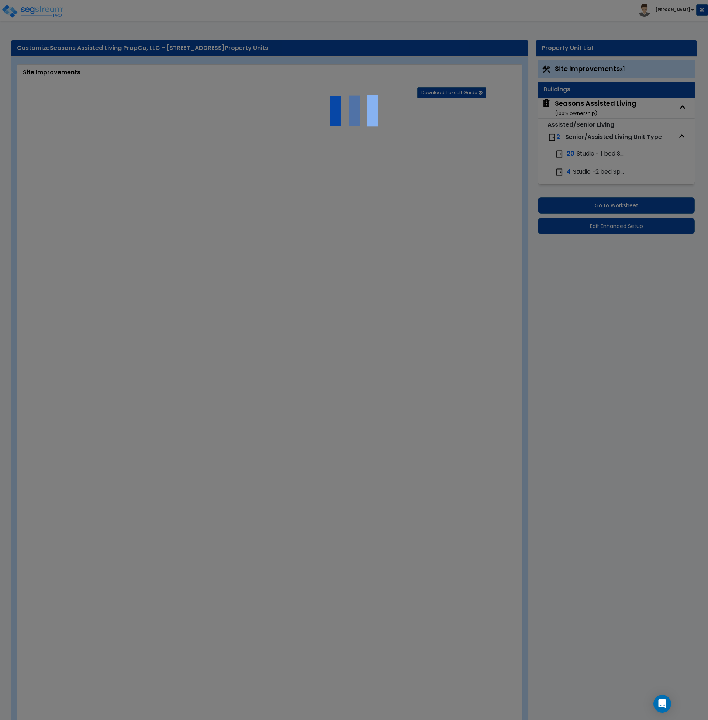
select select "1"
radio input "true"
type input "4"
radio input "true"
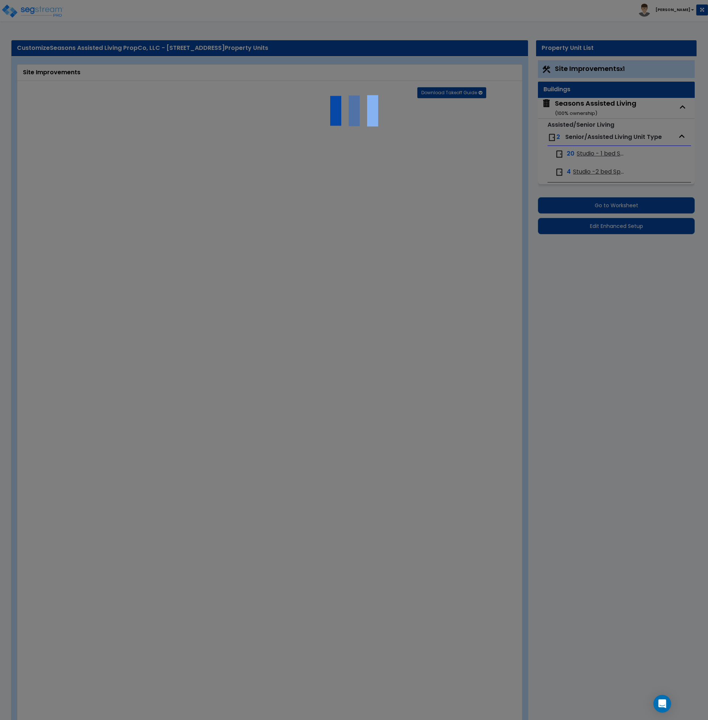
select select "1"
type input "1445"
radio input "true"
select select "4"
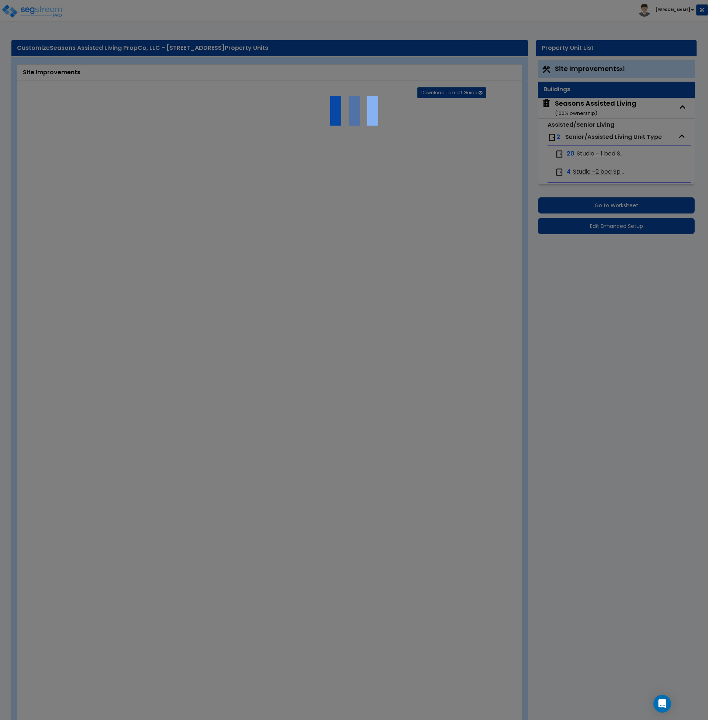
type input "37"
radio input "true"
type input "470"
radio input "true"
select select "4"
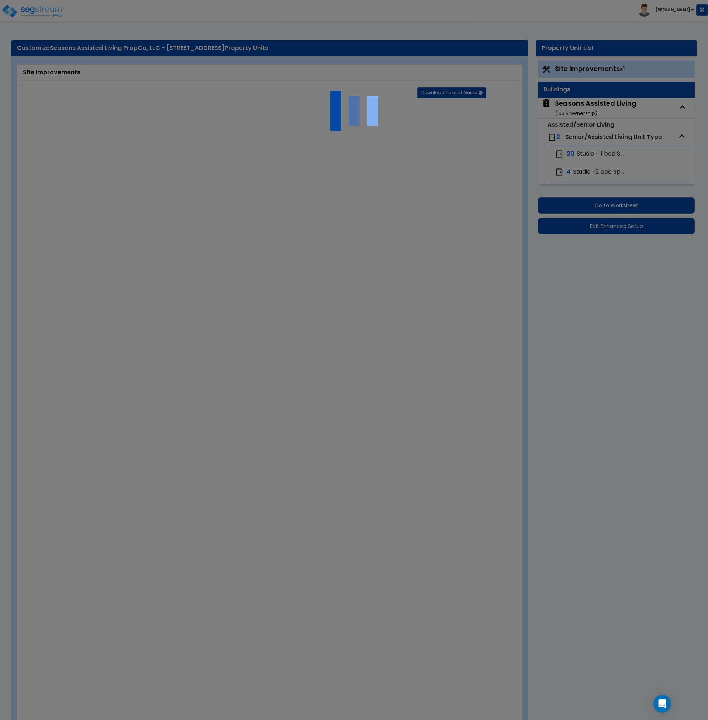
type input "123"
radio input "true"
type input "3"
type input "390.13"
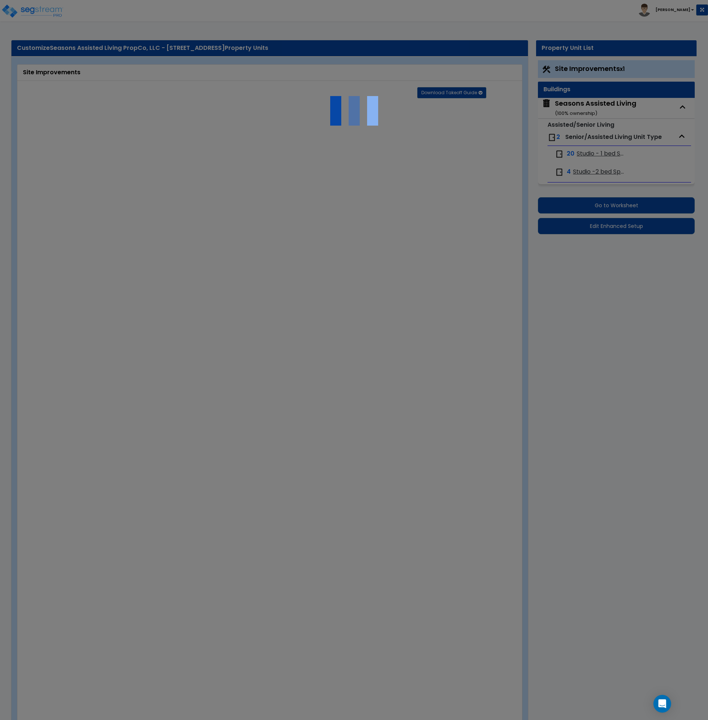
select select "2"
type input "6050"
radio input "true"
select select "2"
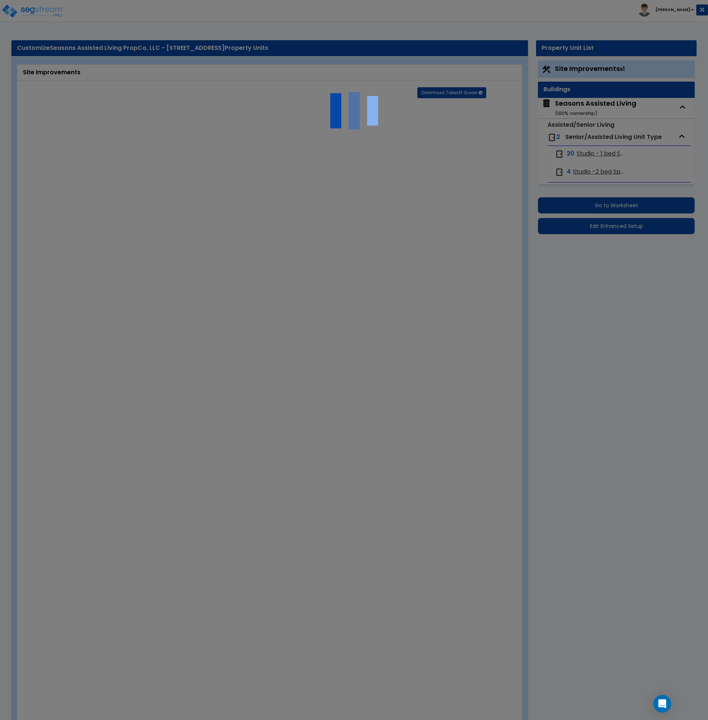
type input "6050"
radio input "true"
type input "3710"
radio input "true"
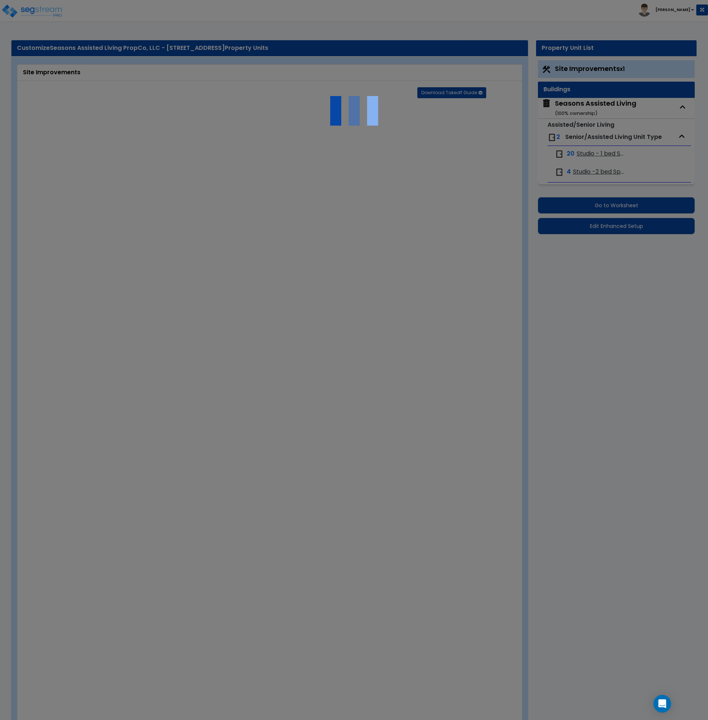
type input "155"
radio input "true"
type input "925"
select select "3"
select select "1"
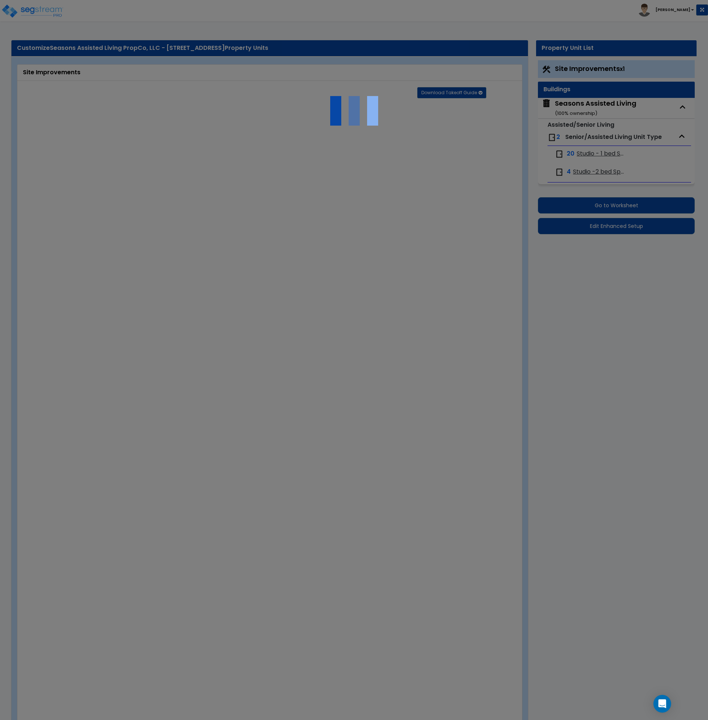
radio input "true"
select select "1"
select select "3"
type input "25"
type input "3"
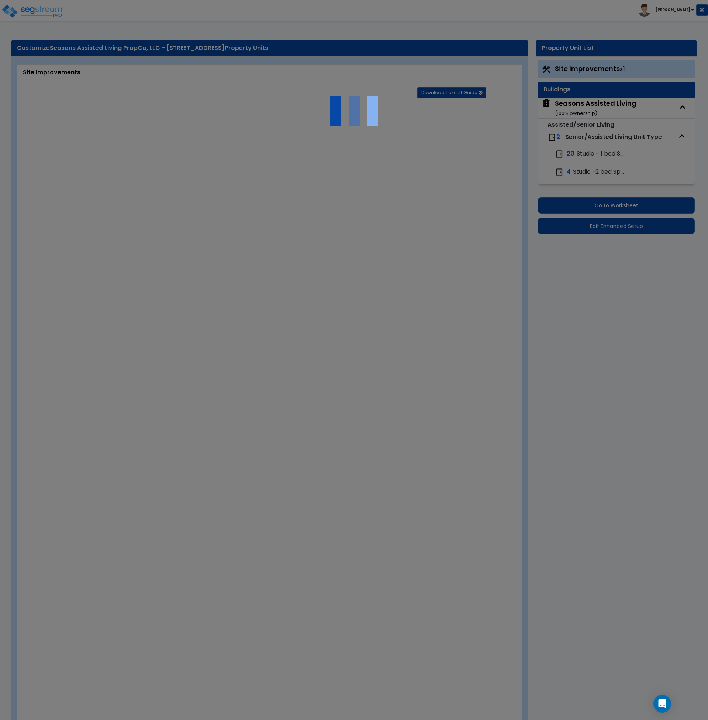
type input "8"
select select "3"
radio input "true"
type input "1"
type input "5598.66"
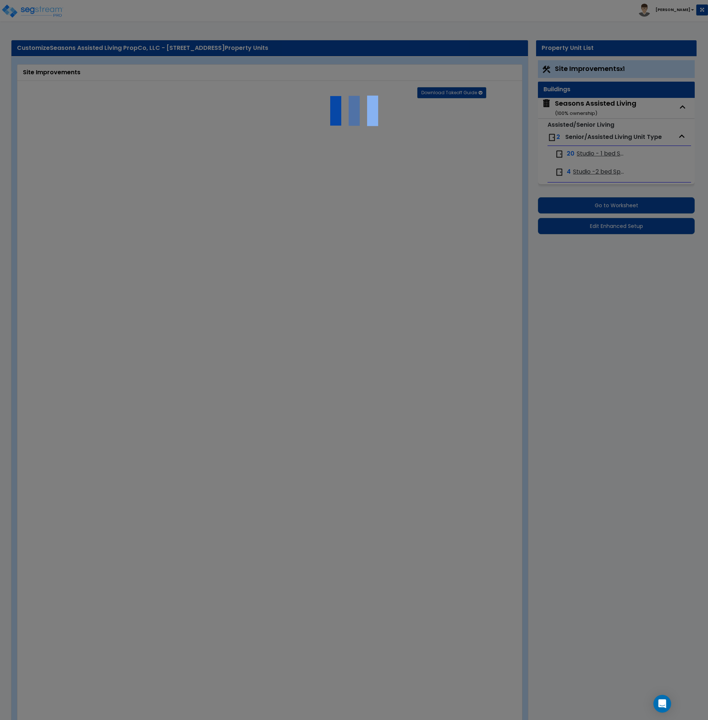
type input "1"
radio input "true"
type input "1"
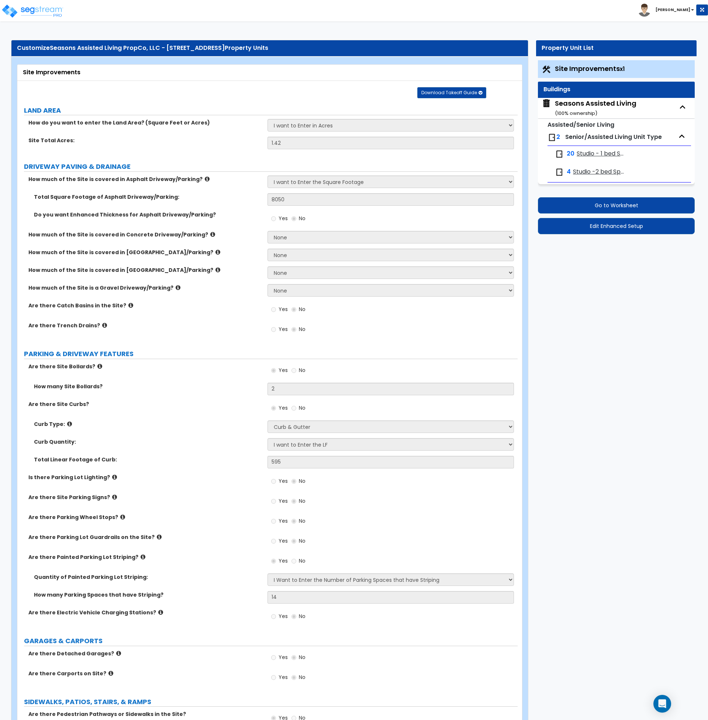
click at [240, 356] on label "PARKING & DRIVEWAY FEATURES" at bounding box center [271, 354] width 494 height 10
click at [575, 104] on div "Seasons Assisted Living ( 100 % ownership)" at bounding box center [596, 108] width 82 height 19
select select "2"
select select "7"
select select "2"
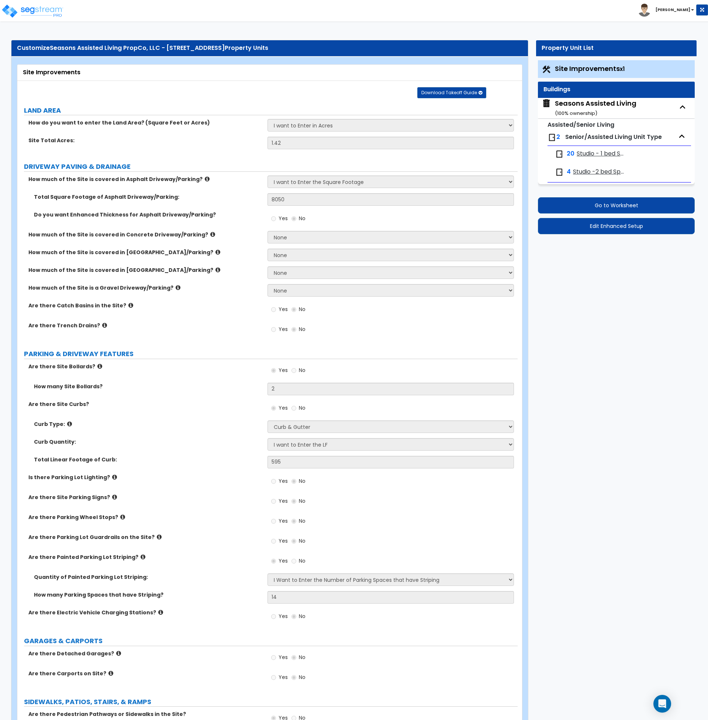
select select "4"
select select "3"
select select "1"
select select "2"
select select "1"
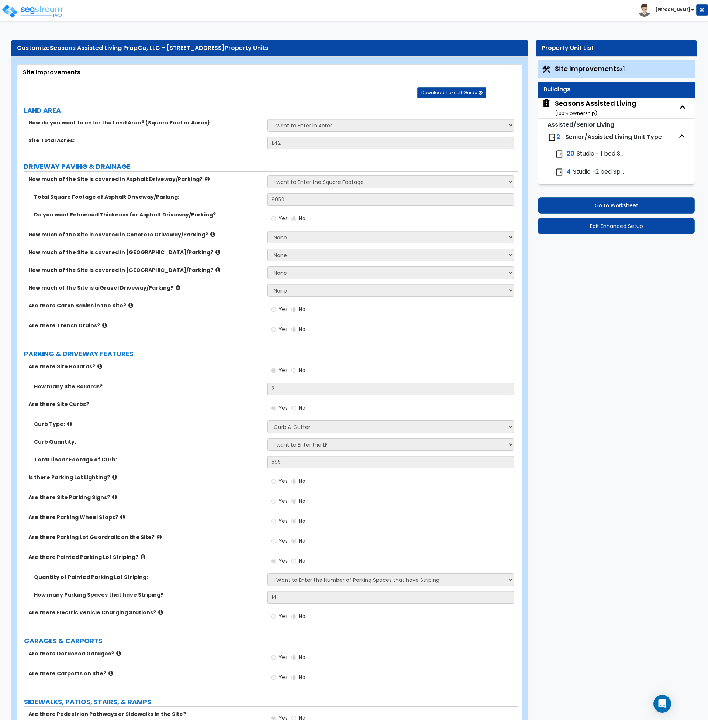
select select "2"
select select "1"
select select "7"
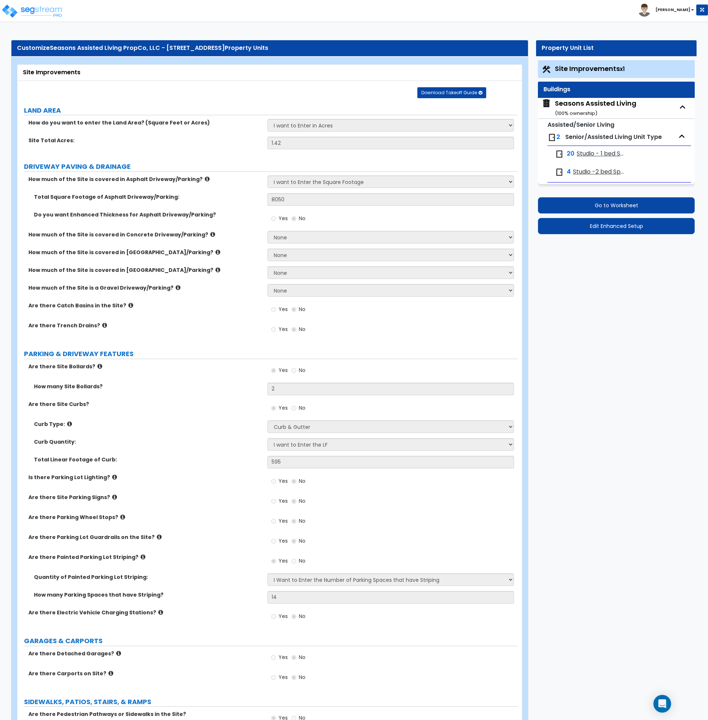
select select "3"
select select "2"
select select "3"
select select "5"
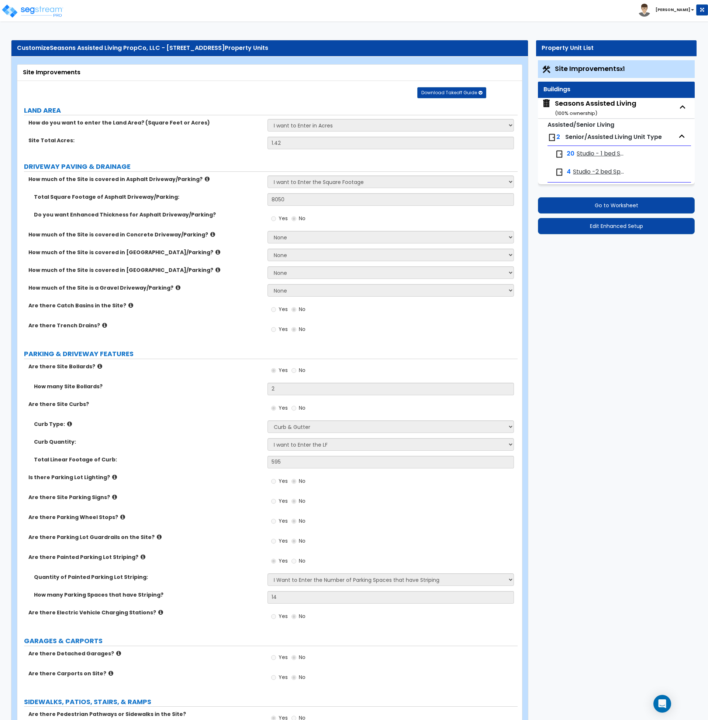
select select "3"
select select "1"
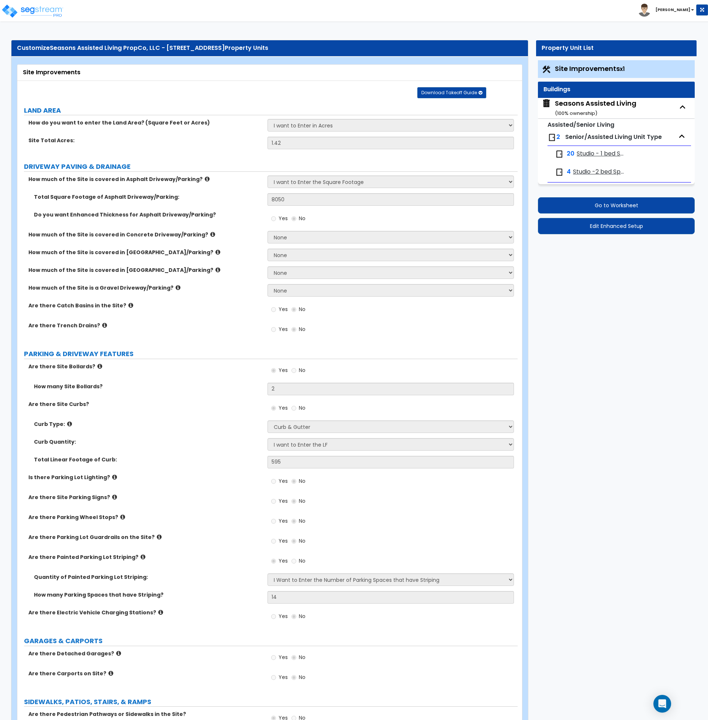
select select "1"
select select "2"
select select "1"
select select "2"
select select "1"
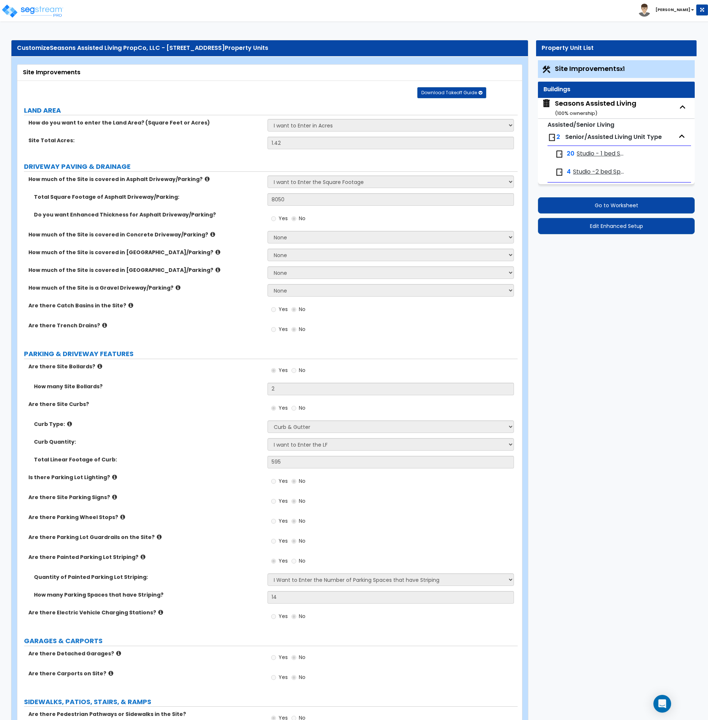
select select "3"
select select "1"
select select "2"
select select "3"
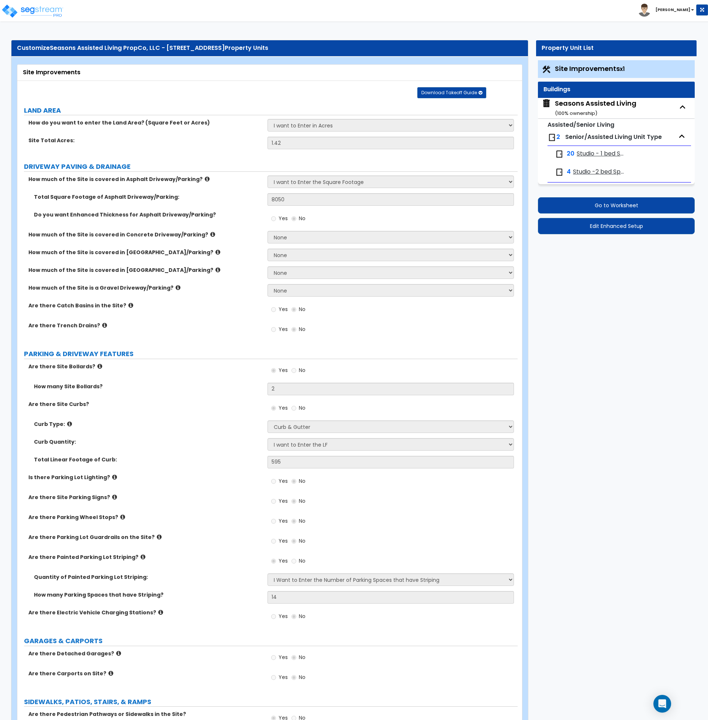
select select "2"
select select "5"
select select "7"
select select "1"
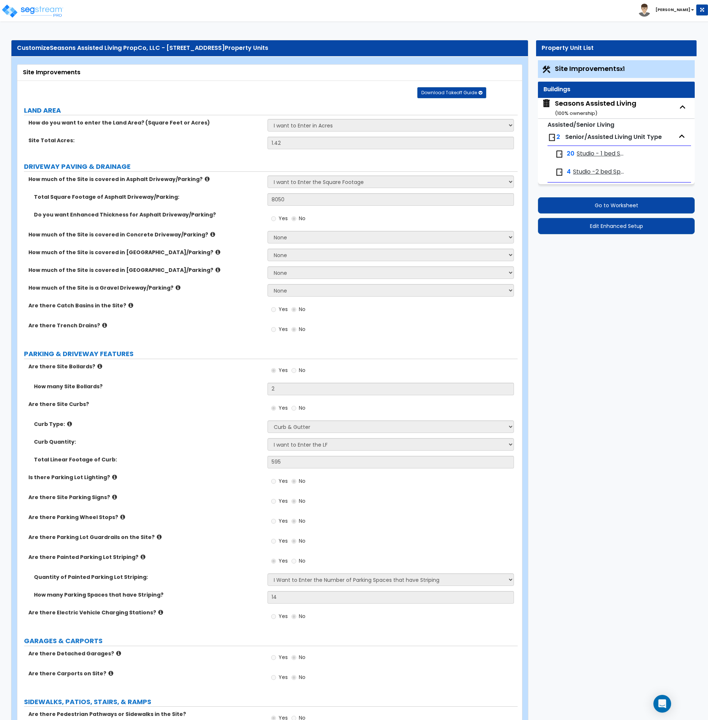
select select "5"
select select "1"
select select "2"
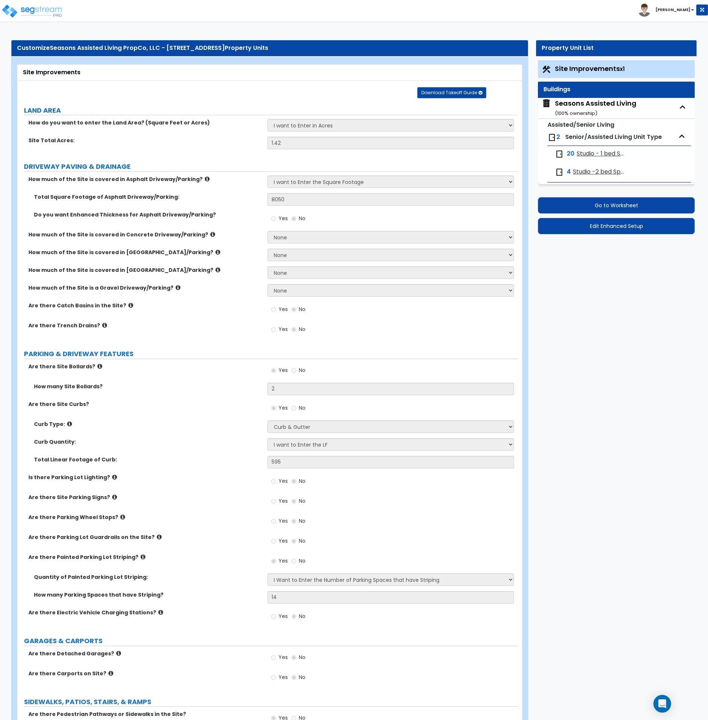
select select "3"
select select "1"
select select "2"
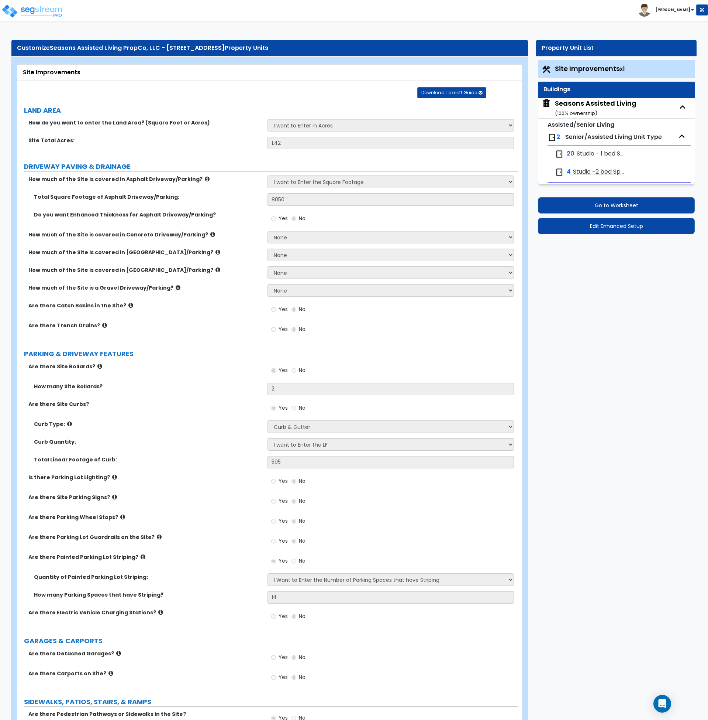
select select "1"
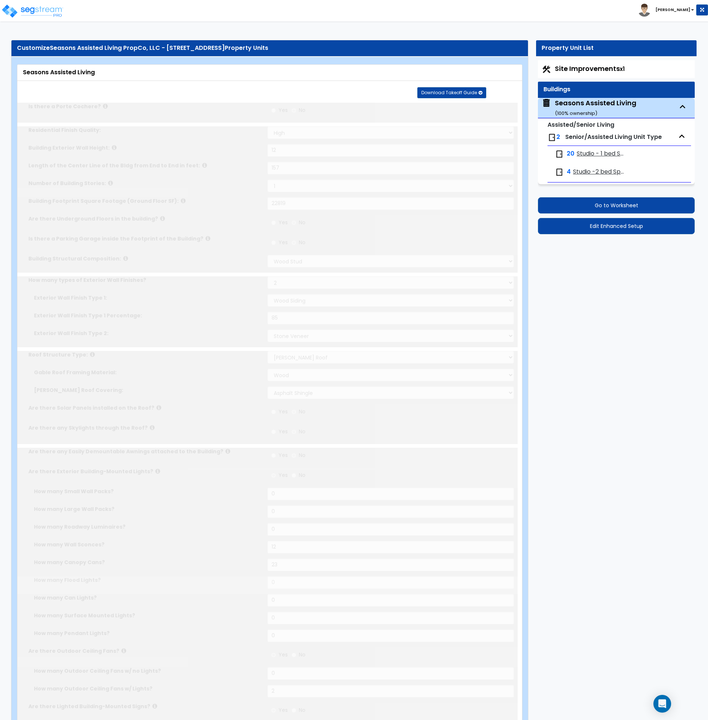
radio input "true"
select select "2"
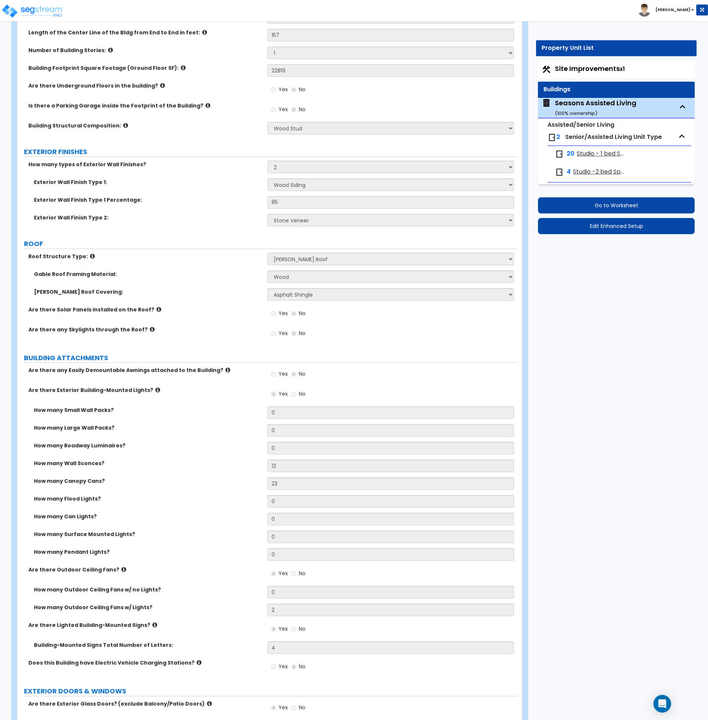
scroll to position [166, 0]
click at [590, 150] on span "Studio - 1 bed Space" at bounding box center [601, 154] width 49 height 8
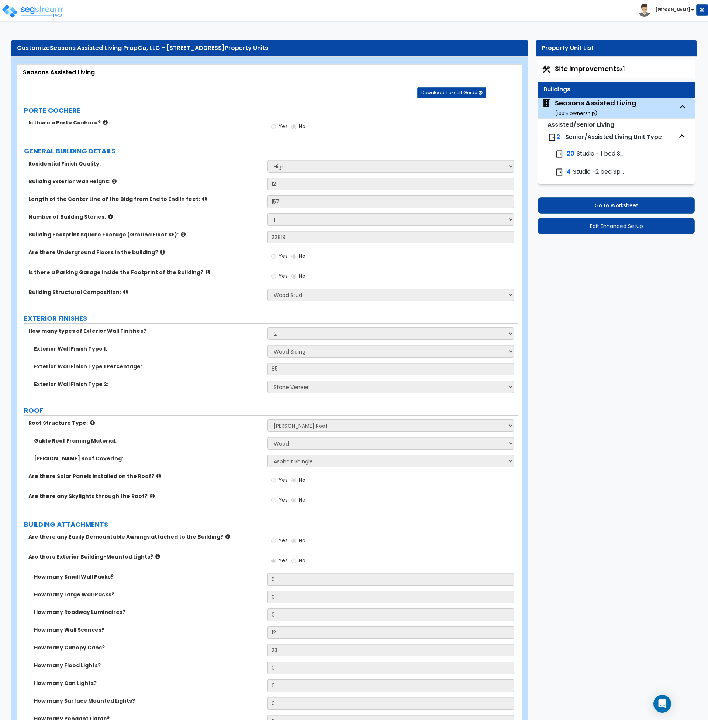
select select "1"
select select "5"
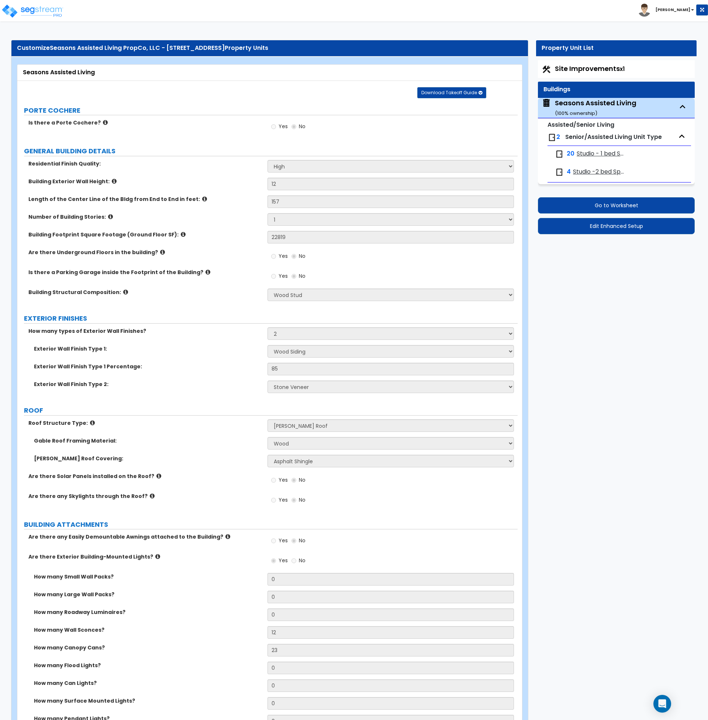
select select "1"
select select "2"
select select "1"
select select "5"
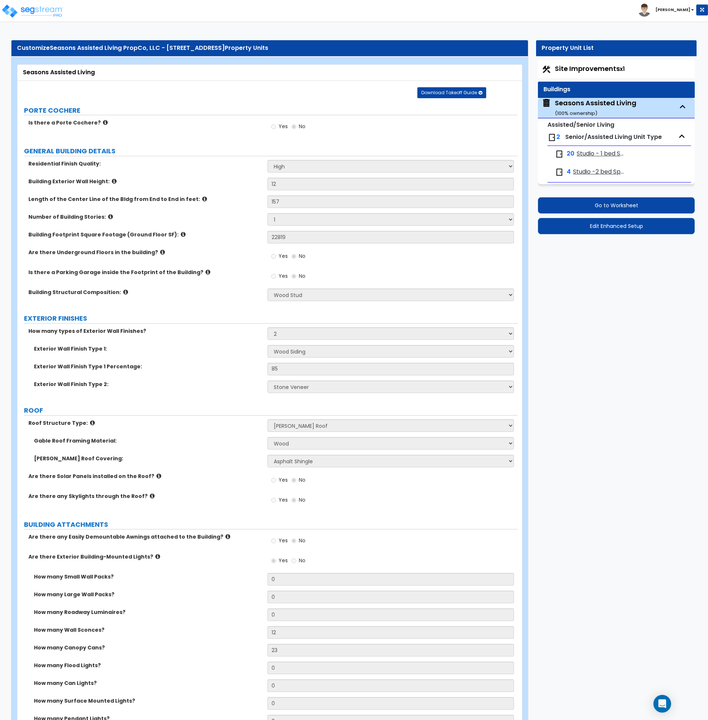
select select "1"
select select "2"
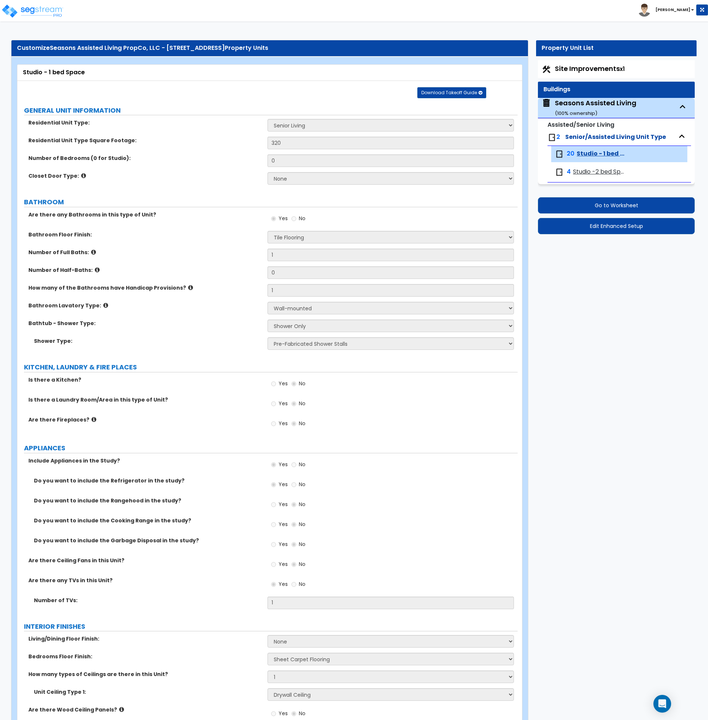
click at [212, 347] on div "Shower Type: Please Choose One Pre-Fabricated Shower Stalls Custom Finish Walk-…" at bounding box center [267, 346] width 501 height 18
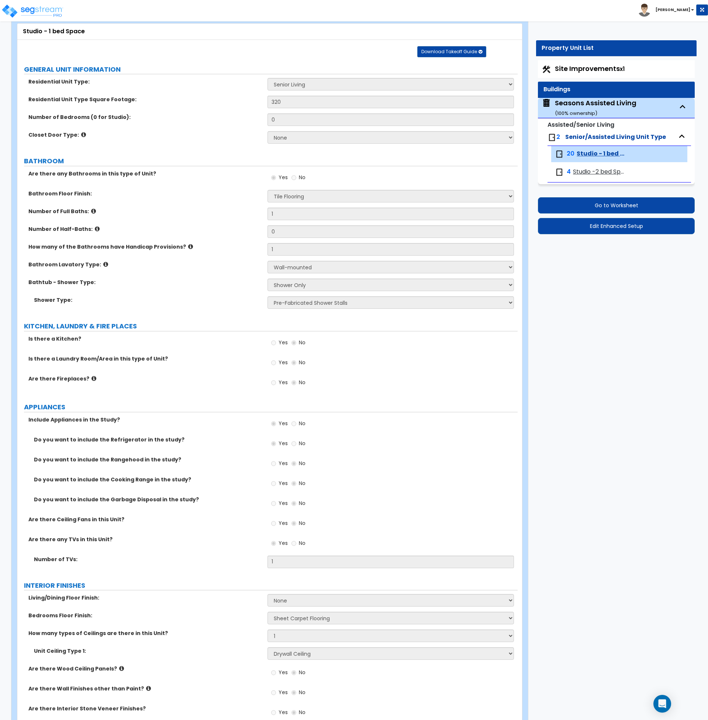
scroll to position [41, 0]
click at [591, 170] on span "Studio -2 bed Space" at bounding box center [599, 172] width 53 height 8
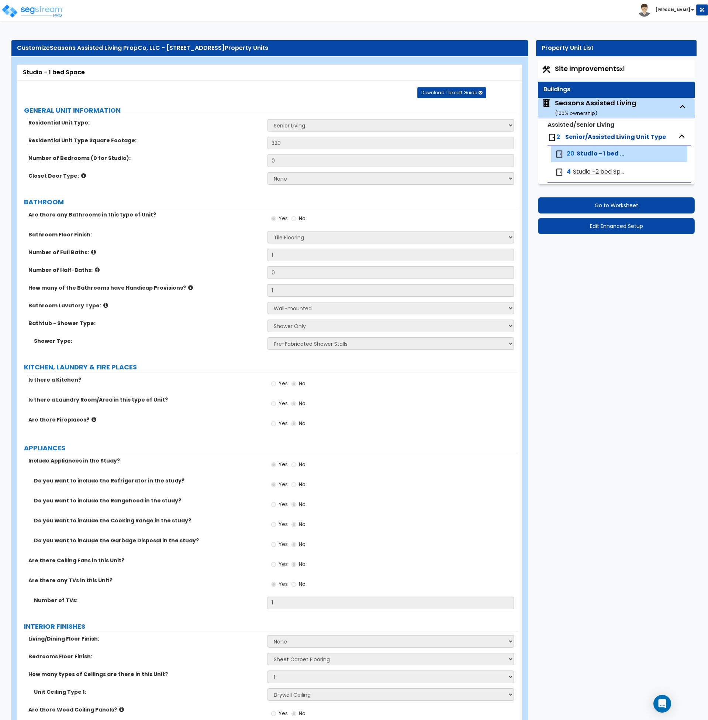
select select "1"
select select "5"
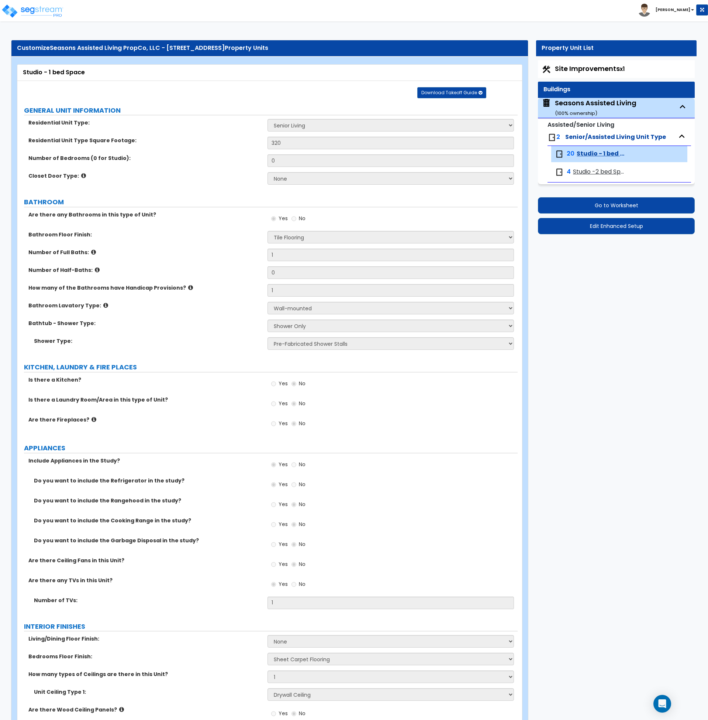
select select "1"
select select "2"
select select "1"
select select "5"
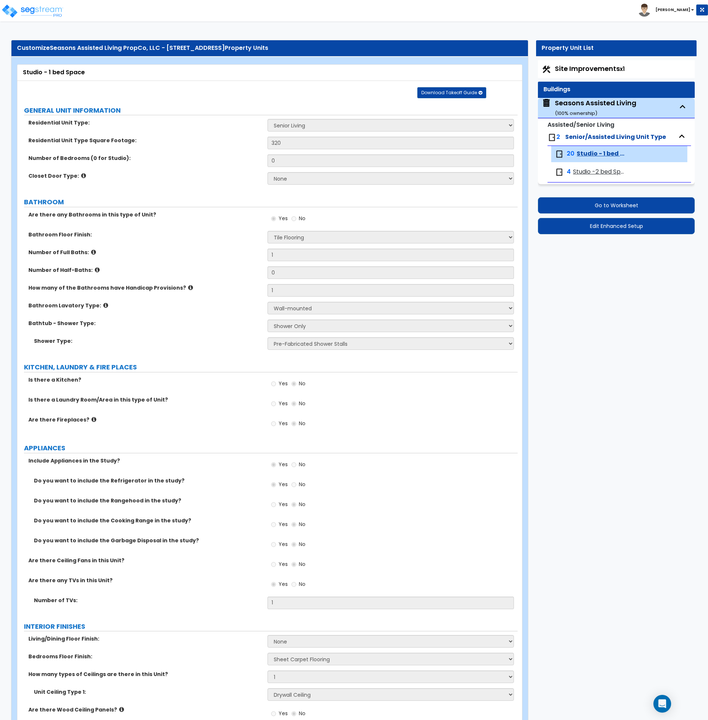
select select "2"
click at [579, 106] on div "Seasons Assisted Living ( 100 % ownership)" at bounding box center [596, 107] width 82 height 19
select select "2"
select select "7"
select select "2"
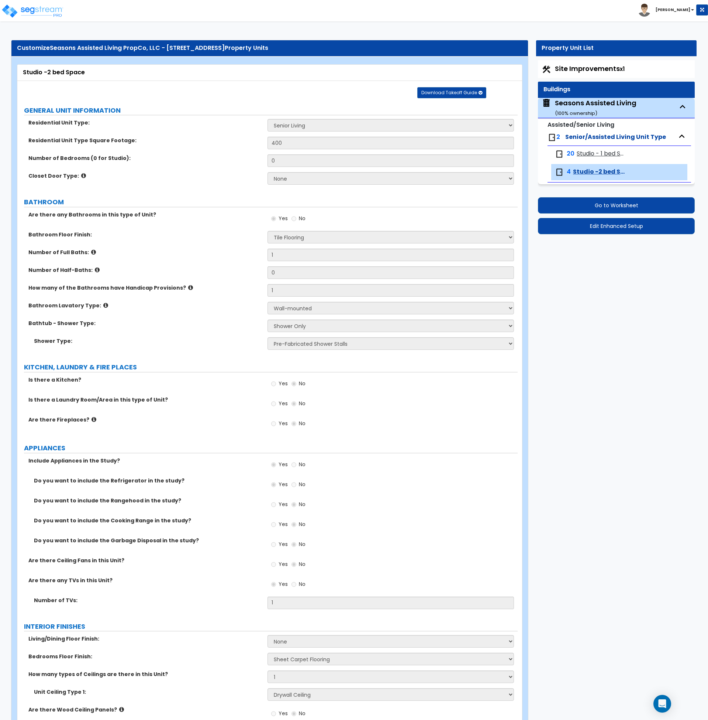
select select "4"
select select "3"
select select "1"
select select "2"
select select "1"
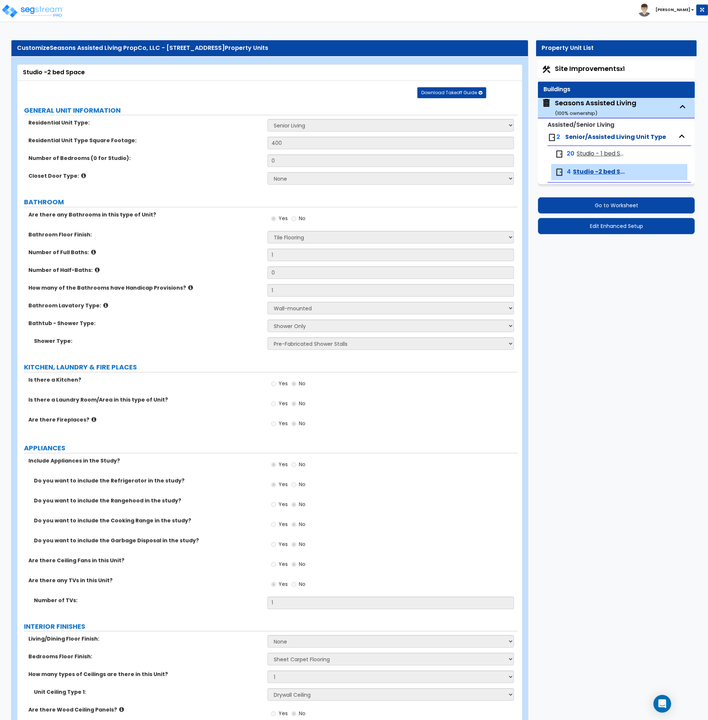
select select "2"
select select "1"
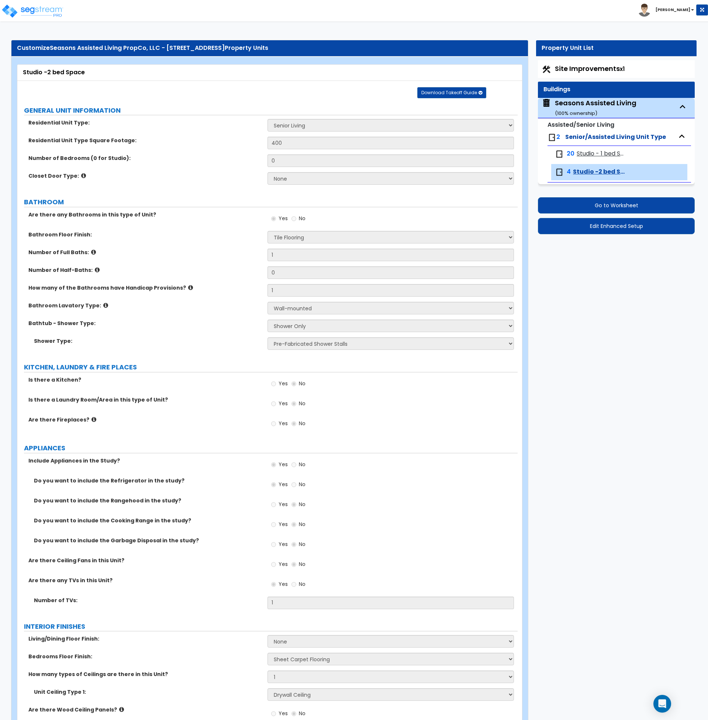
select select "7"
select select "3"
select select "5"
select select "3"
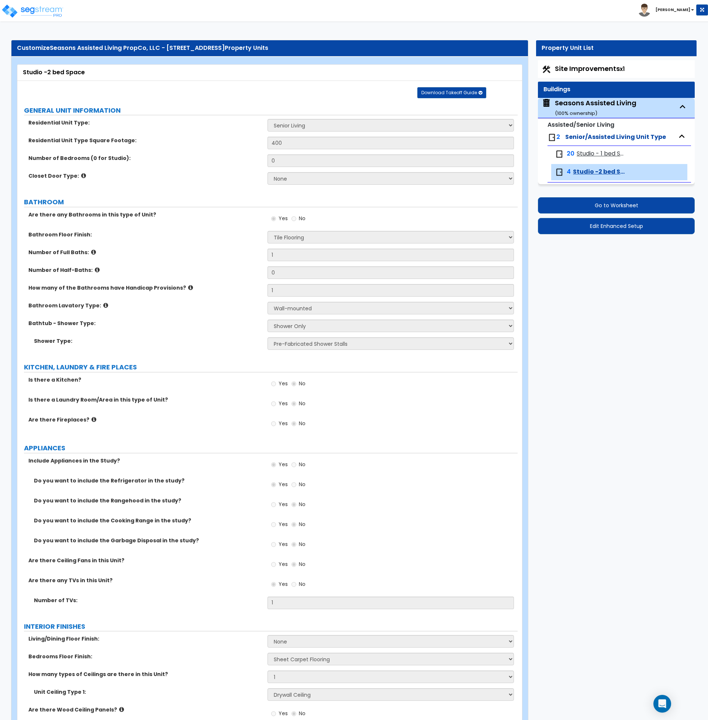
select select "3"
select select "1"
select select "2"
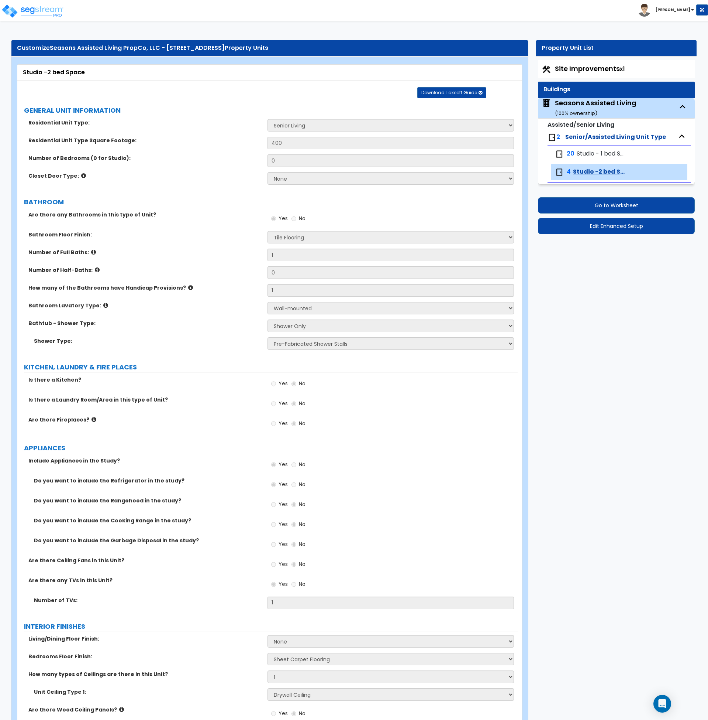
select select "1"
select select "2"
select select "1"
select select "3"
select select "2"
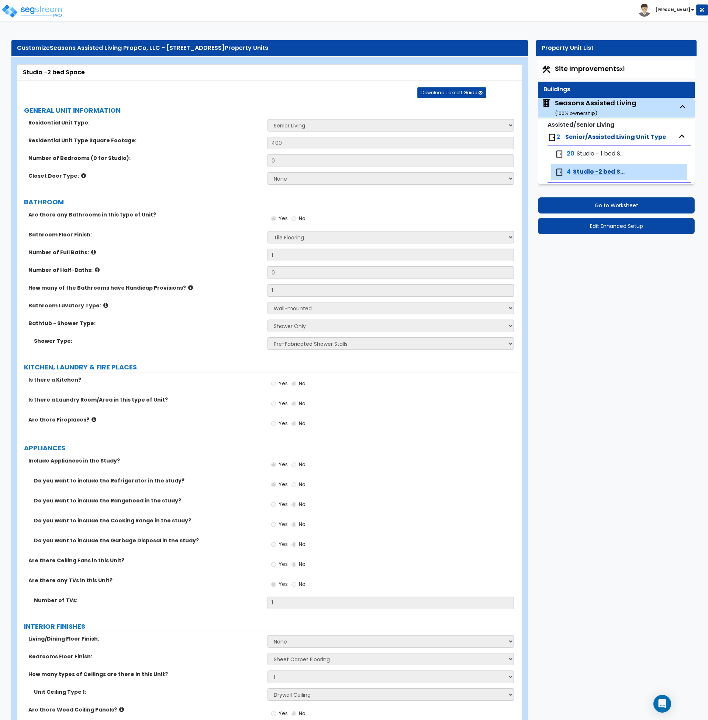
select select "3"
select select "7"
select select "1"
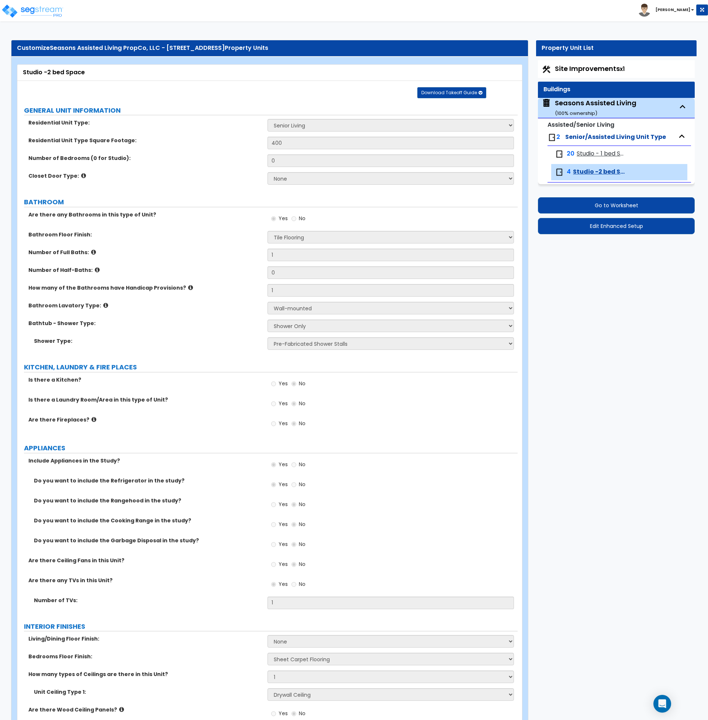
select select "5"
select select "1"
select select "2"
select select "3"
select select "1"
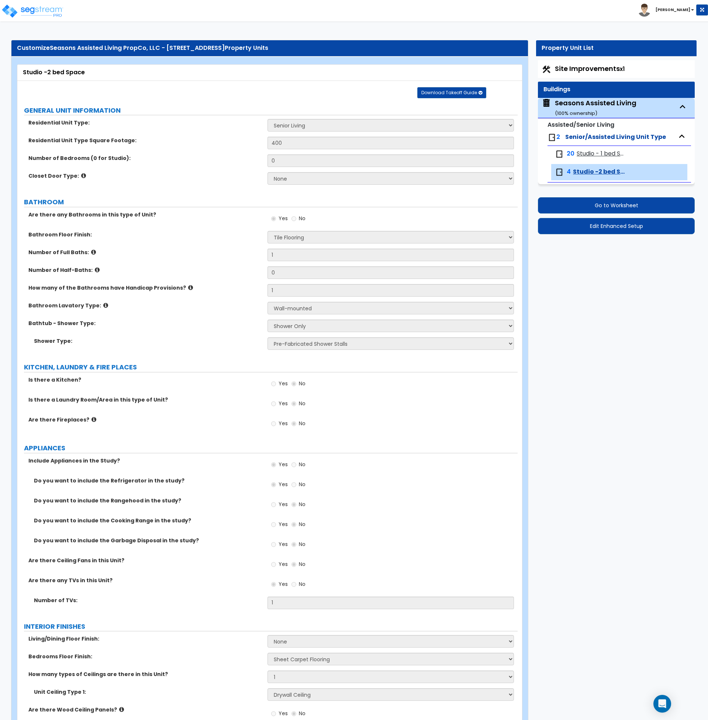
select select "1"
select select "2"
select select "1"
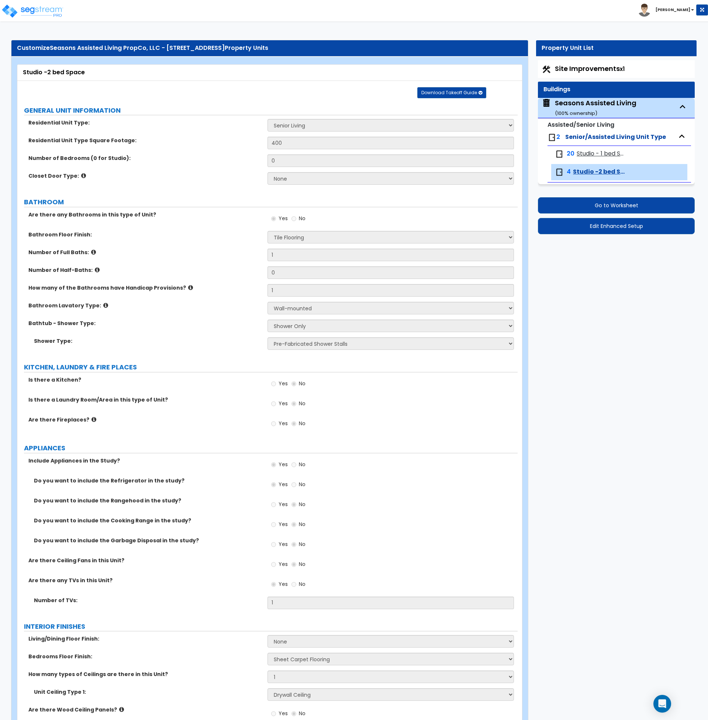
select select "1"
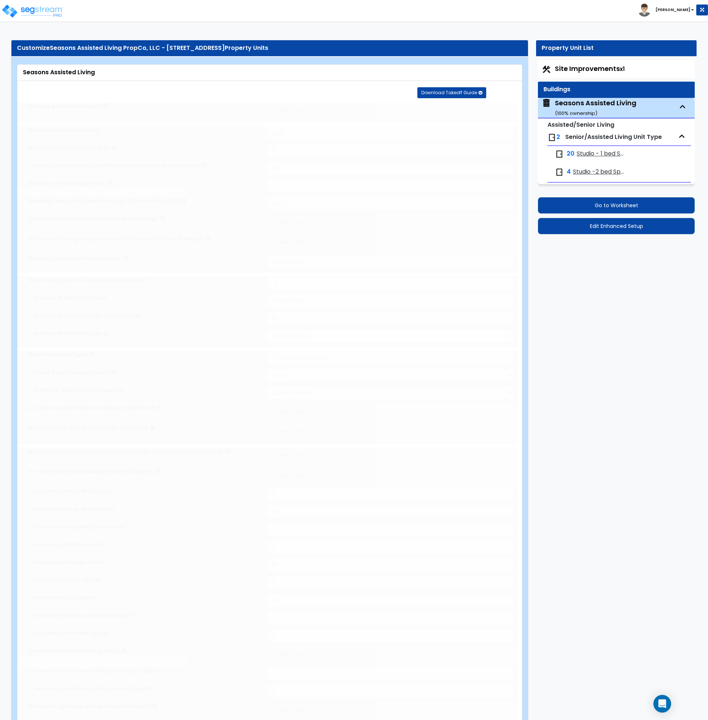
type input "1"
select select "3"
select select "2"
select select "1"
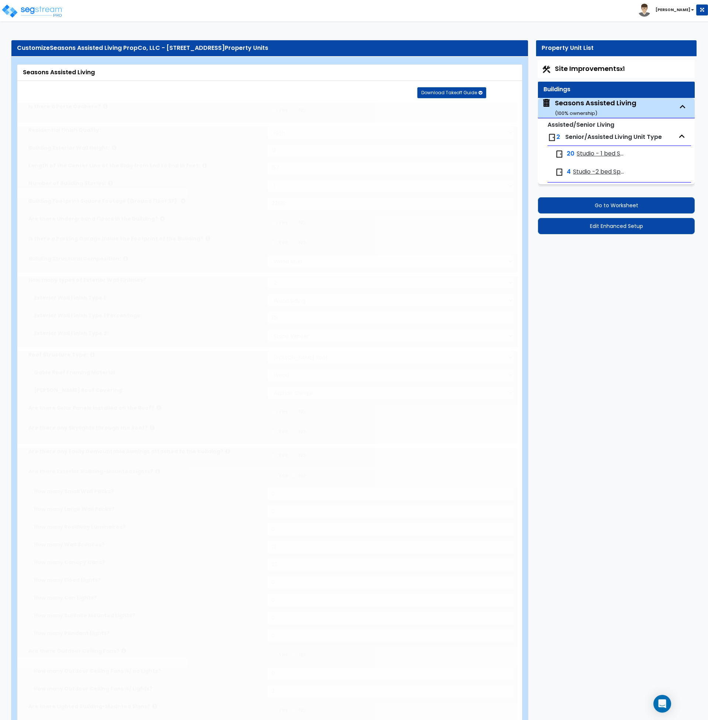
type input "120"
type input "30"
select select "2"
type input "45"
select select "5"
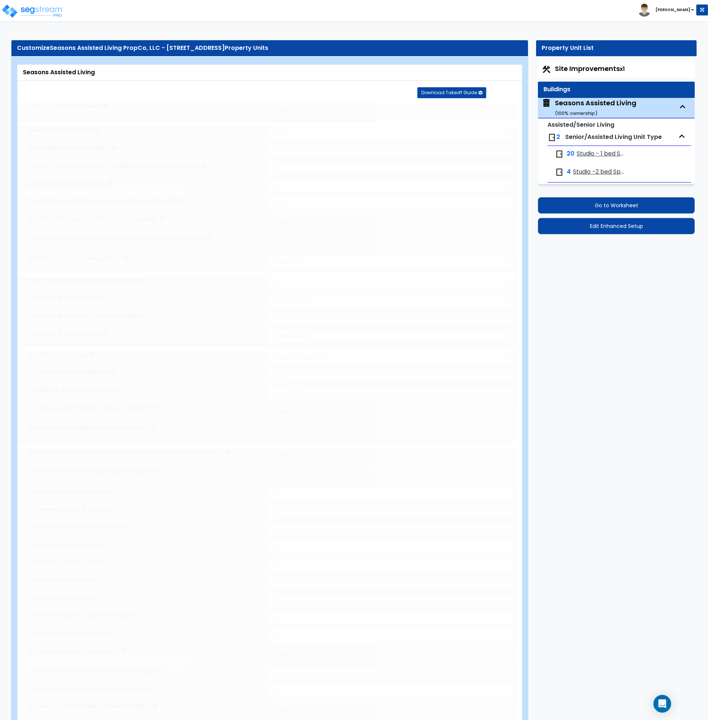
select select "1"
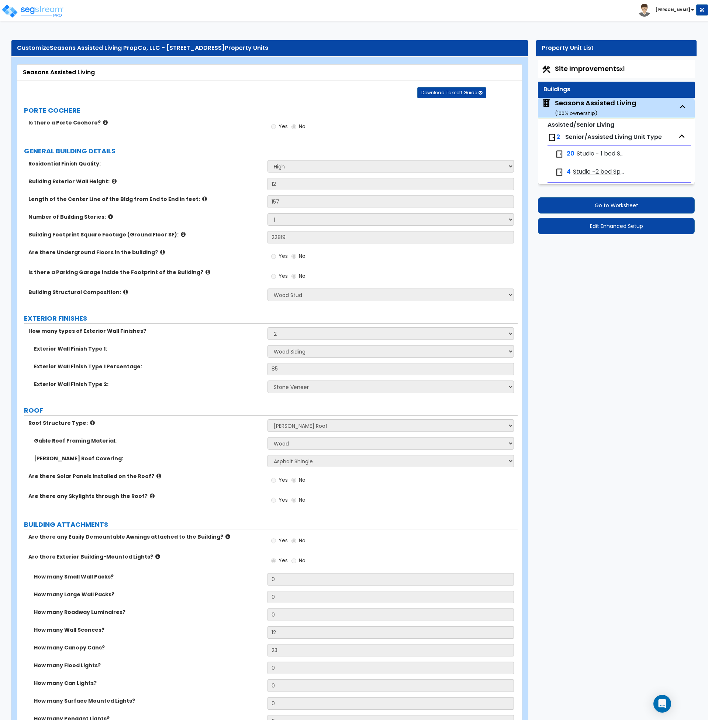
click at [237, 282] on div "Is there a Parking Garage inside the Footprint of the Building? Yes No" at bounding box center [267, 278] width 501 height 20
click at [227, 294] on label "Building Structural Composition:" at bounding box center [145, 291] width 234 height 7
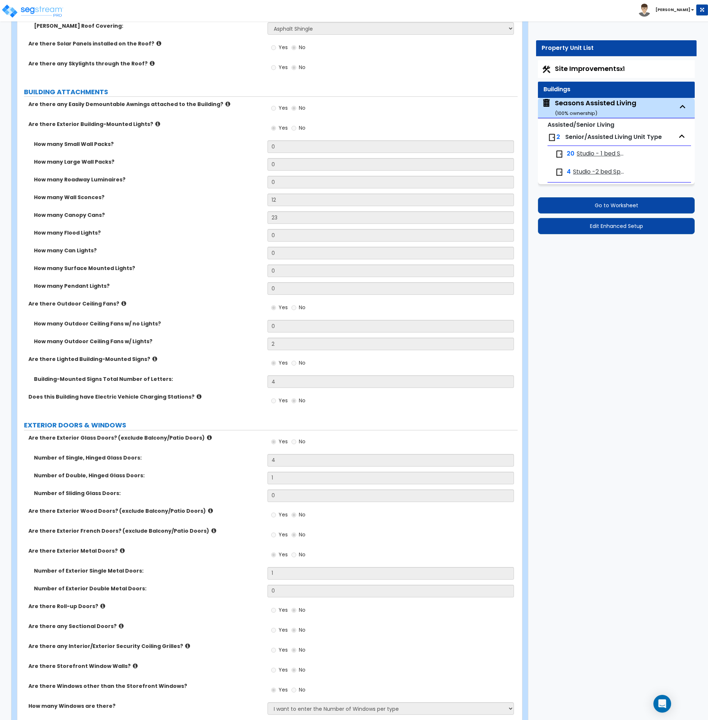
scroll to position [431, 0]
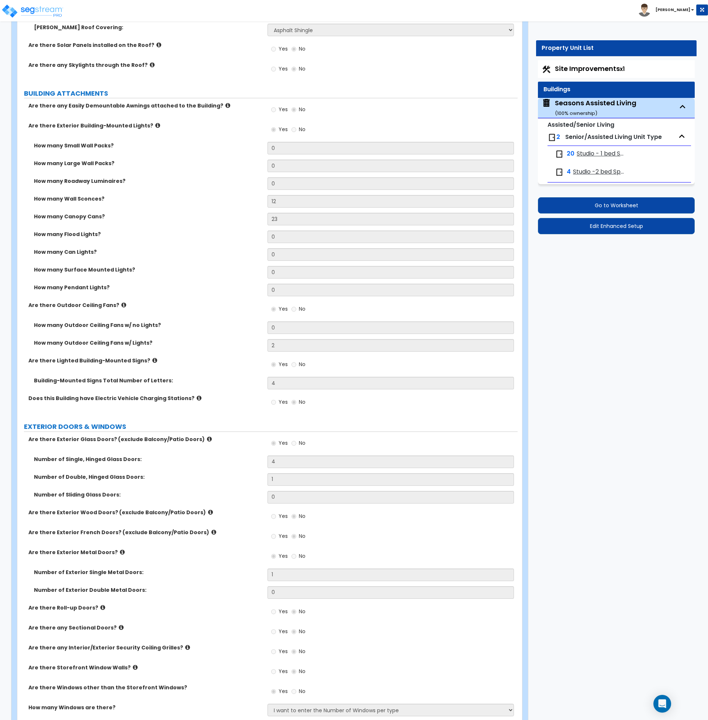
click at [587, 155] on span "Studio - 1 bed Space" at bounding box center [601, 154] width 49 height 8
select select "1"
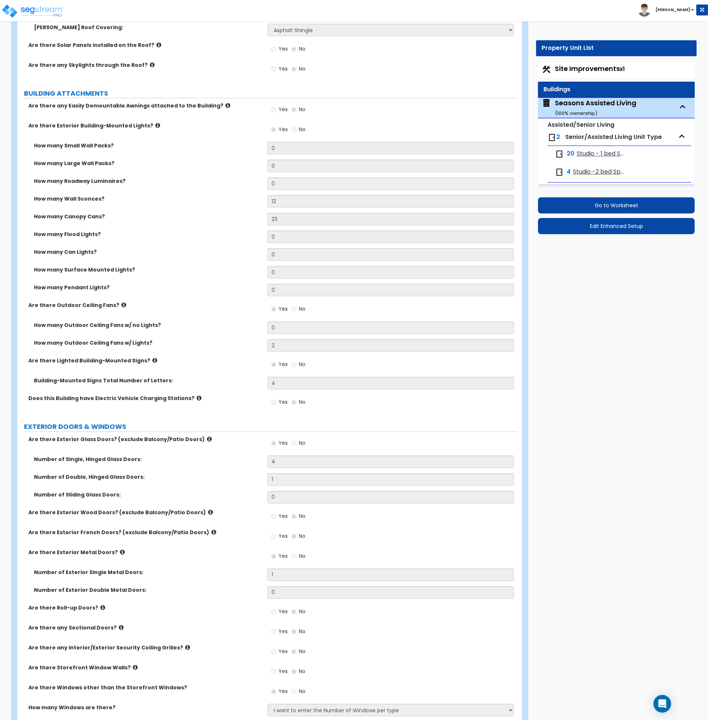
select select "5"
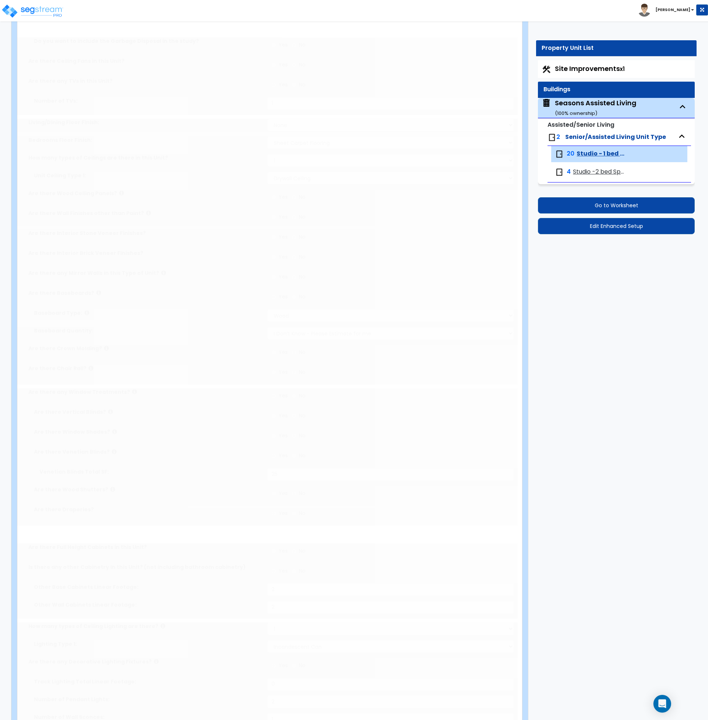
scroll to position [0, 0]
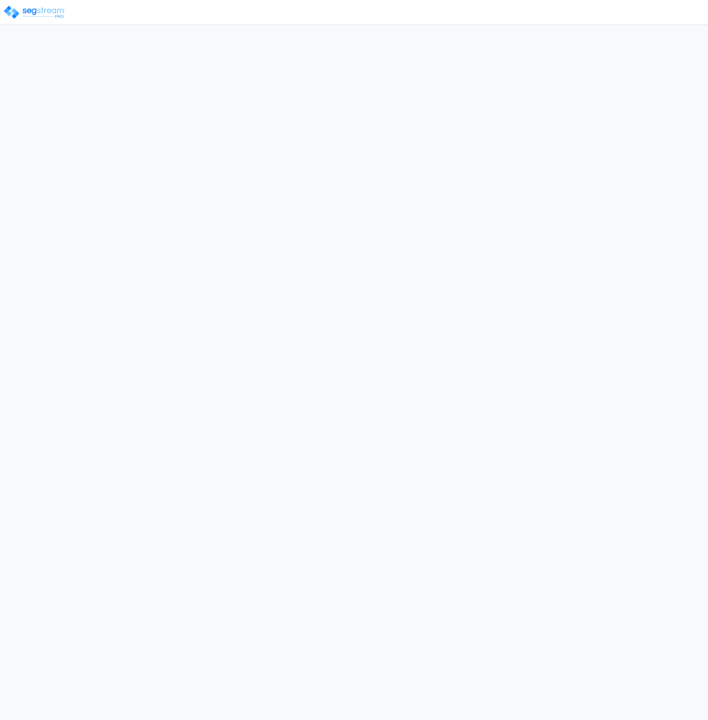
select select "2025"
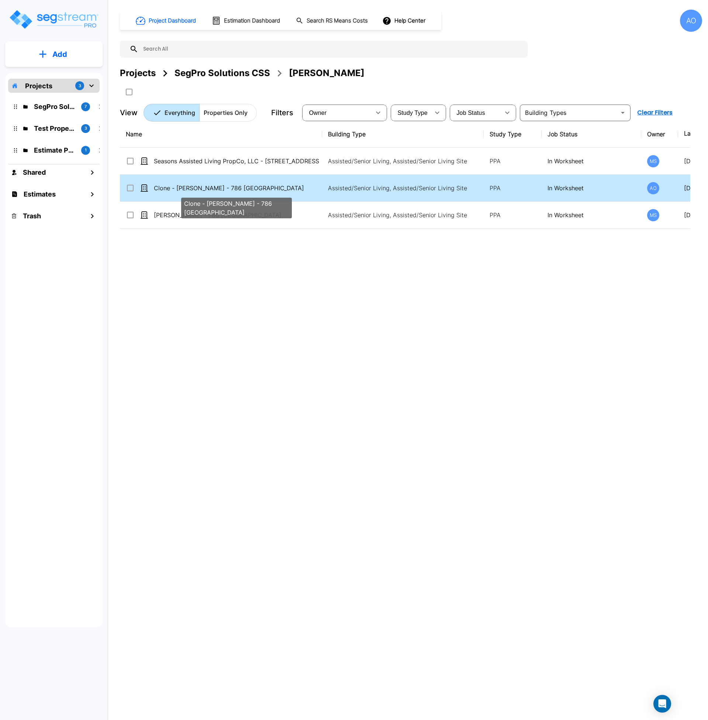
click at [182, 188] on p "Clone - [PERSON_NAME] - 786 [GEOGRAPHIC_DATA]" at bounding box center [236, 187] width 165 height 9
checkbox input "true"
click at [182, 188] on p "Clone - [PERSON_NAME] - 786 [GEOGRAPHIC_DATA]" at bounding box center [236, 187] width 165 height 9
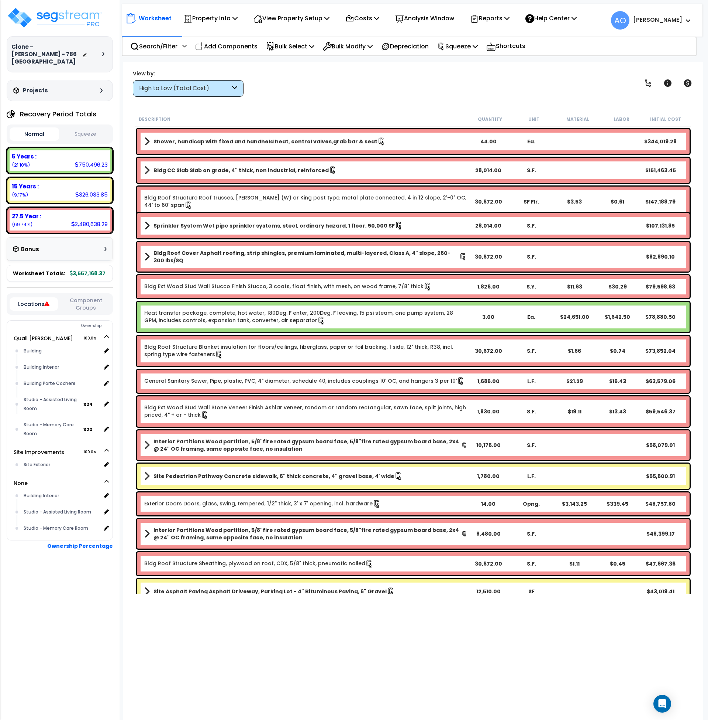
click at [85, 128] on button "Squeeze" at bounding box center [85, 134] width 49 height 13
click at [320, 17] on p "View Property Setup" at bounding box center [292, 18] width 76 height 10
click at [310, 48] on link "View Questionnaire" at bounding box center [286, 50] width 73 height 15
click at [50, 588] on div "Clone - [PERSON_NAME] - 786 [GEOGRAPHIC_DATA] Depreciable Tax Basis : $6,392,77…" at bounding box center [60, 360] width 120 height 720
click at [29, 491] on div "Building Interior" at bounding box center [61, 495] width 79 height 9
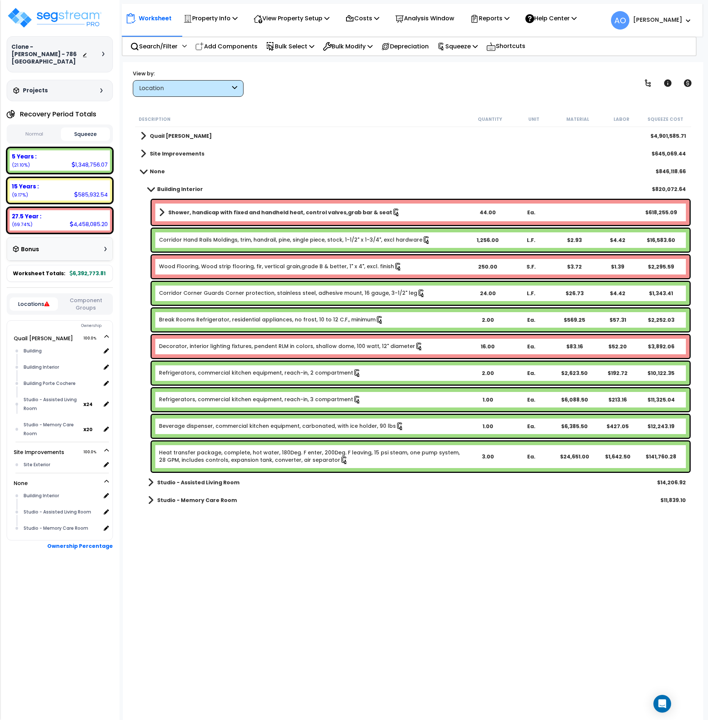
click at [195, 212] on b "Shower, handicap with fixed and handheld heat, control valves,grab bar & seat" at bounding box center [280, 212] width 224 height 7
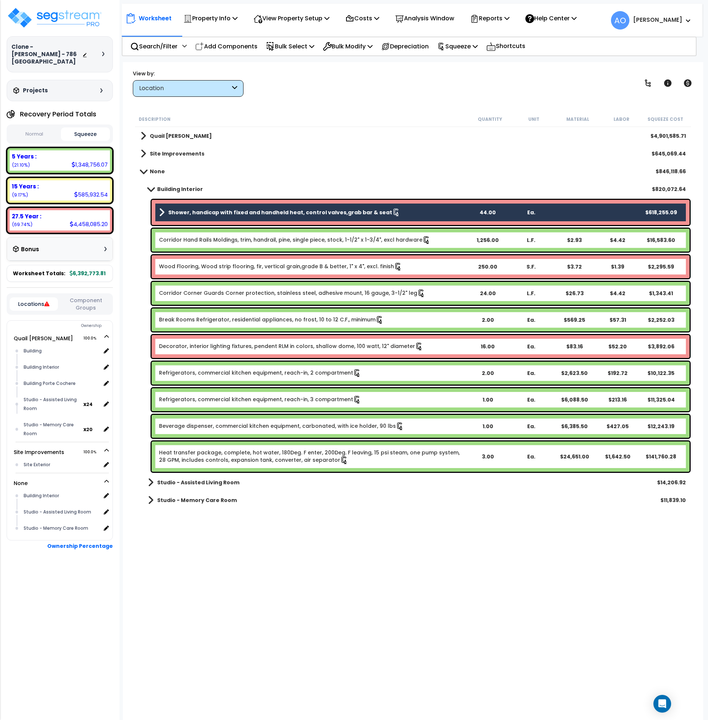
click at [195, 237] on link "Corridor Hand Rails Moldings, trim, handrail, pine, single piece, stock, 1-1/2"…" at bounding box center [295, 240] width 272 height 8
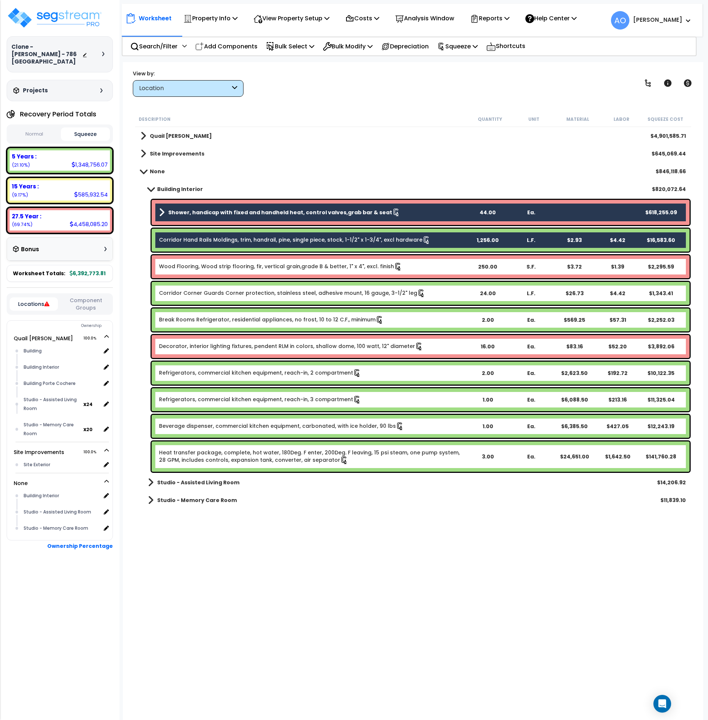
click at [201, 267] on link "Wood Flooring, Wood strip flooring, fir, vertical grain,grade B & better, 1" x …" at bounding box center [280, 266] width 243 height 8
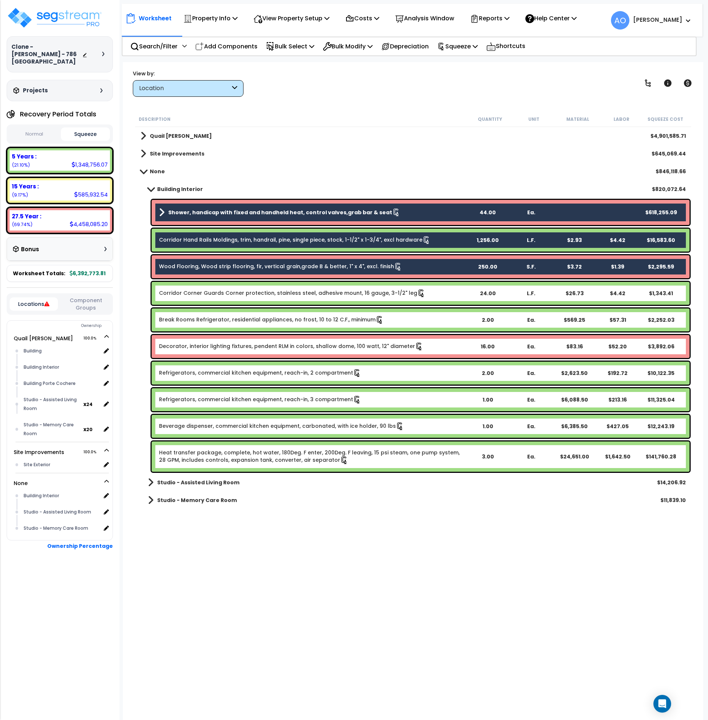
click at [202, 294] on link "Corridor Corner Guards Corner protection, stainless steel, adhesive mount, 16 g…" at bounding box center [292, 293] width 267 height 8
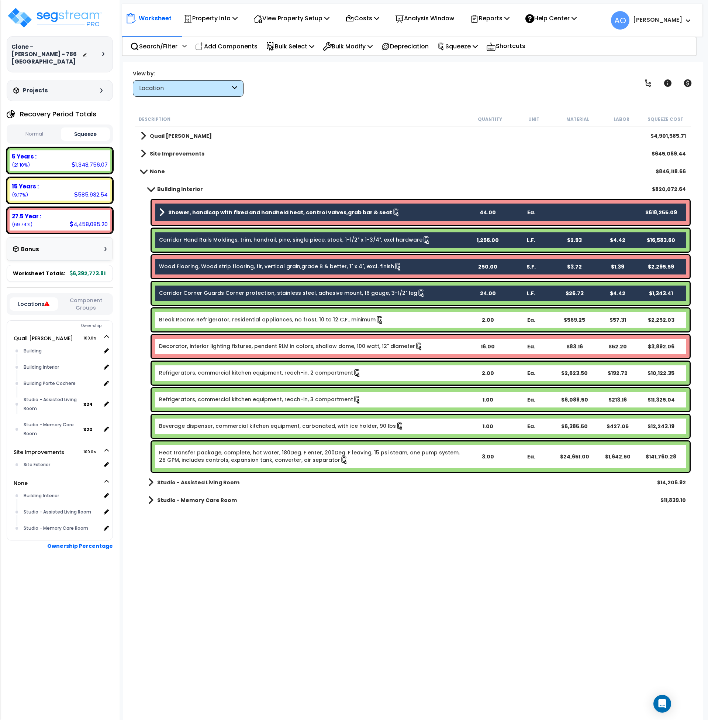
click at [200, 318] on link "Break Rooms Refrigerator, residential appliances, no frost, 10 to 12 C.F., mini…" at bounding box center [271, 320] width 225 height 8
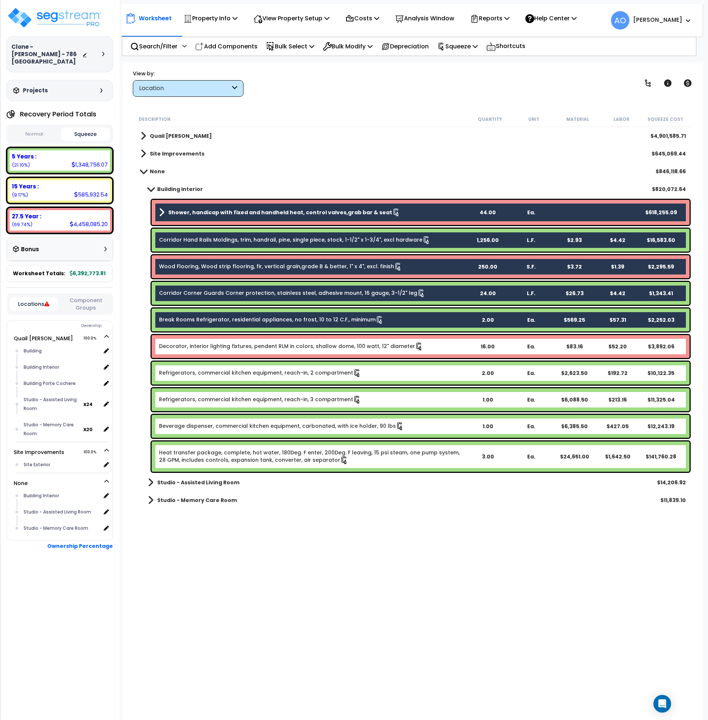
click at [199, 347] on link "Decorator, interior lighting fixtures, pendent RLM in colors, shallow dome, 100…" at bounding box center [291, 346] width 264 height 8
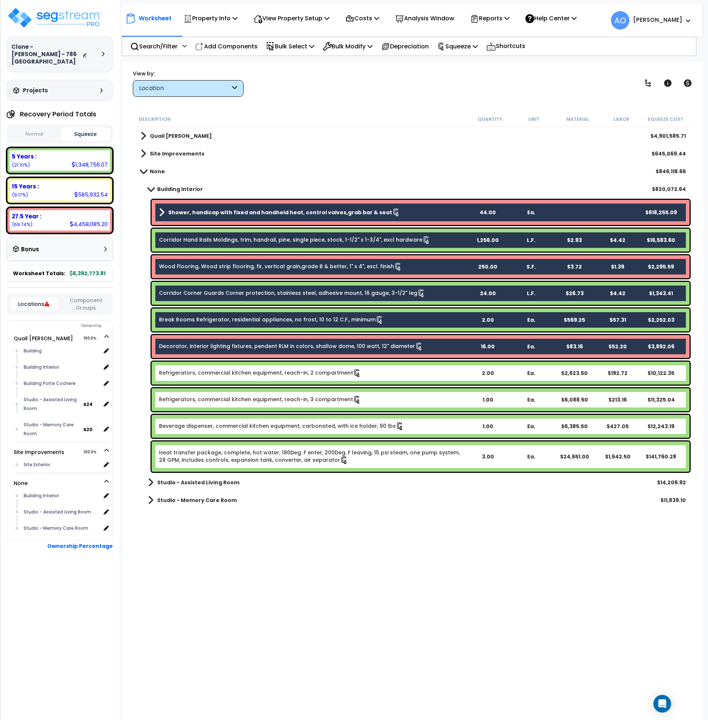
drag, startPoint x: 198, startPoint y: 375, endPoint x: 198, endPoint y: 397, distance: 21.4
click at [197, 377] on div "Refrigerators, commercial kitchen equipment, reach-in, 2 compartment 2.00 Ea. $…" at bounding box center [421, 372] width 538 height 23
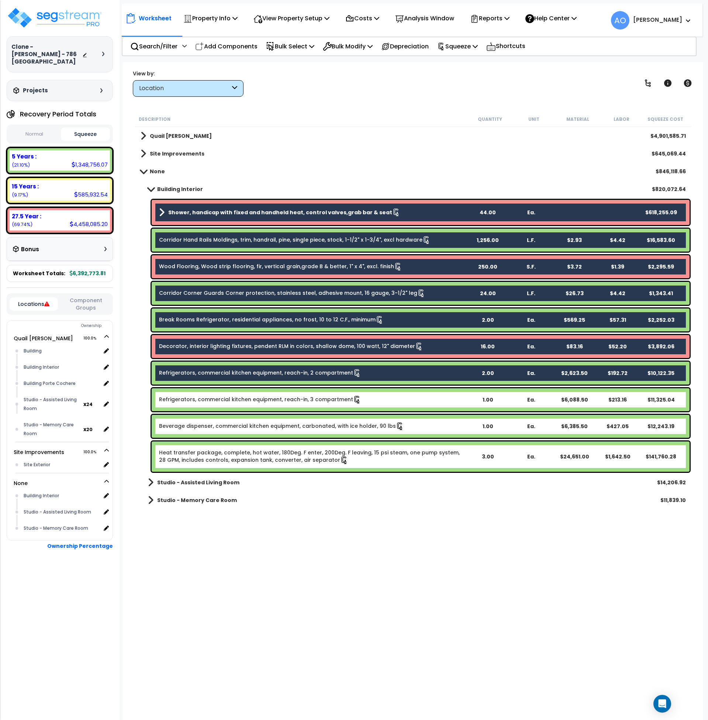
drag, startPoint x: 199, startPoint y: 400, endPoint x: 199, endPoint y: 421, distance: 20.3
click at [199, 402] on link "Refrigerators, commercial kitchen equipment, reach-in, 3 compartment" at bounding box center [260, 399] width 202 height 8
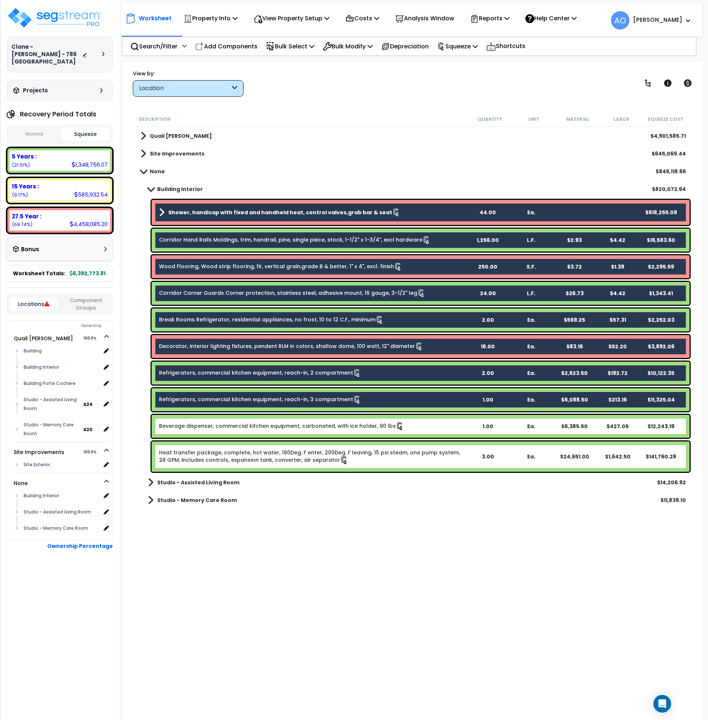
click at [198, 430] on link "Beverage dispenser, commercial kitchen equipment, carbonated, with ice holder, …" at bounding box center [281, 426] width 245 height 8
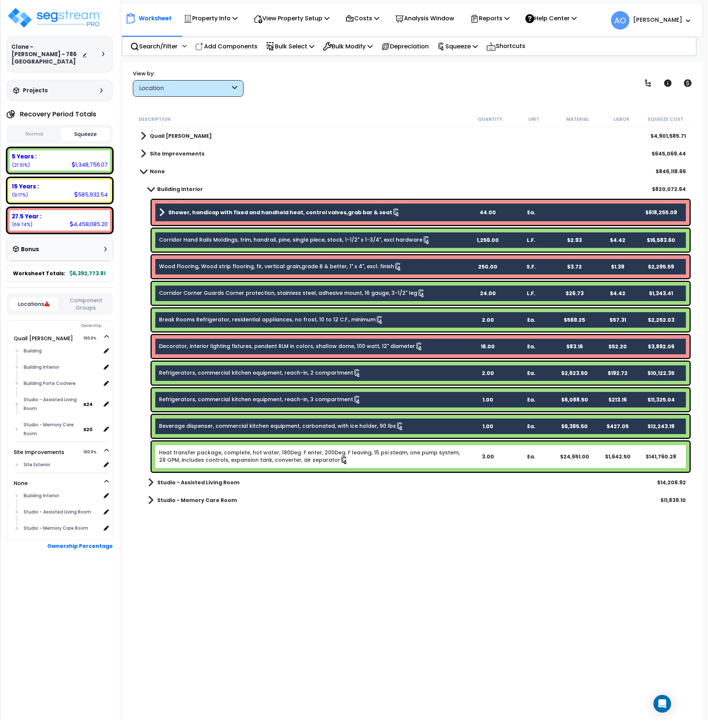
click at [200, 459] on link "Heat transfer package, complete, hot water, 180Deg. F enter, 200Deg. F leaving,…" at bounding box center [312, 457] width 307 height 16
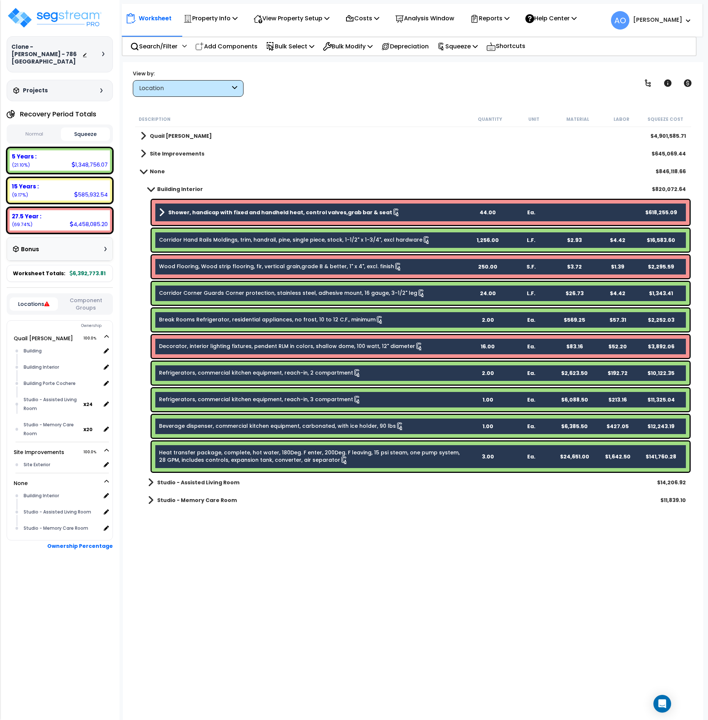
click at [180, 212] on b "Shower, handicap with fixed and handheld heat, control valves,grab bar & seat" at bounding box center [280, 212] width 224 height 7
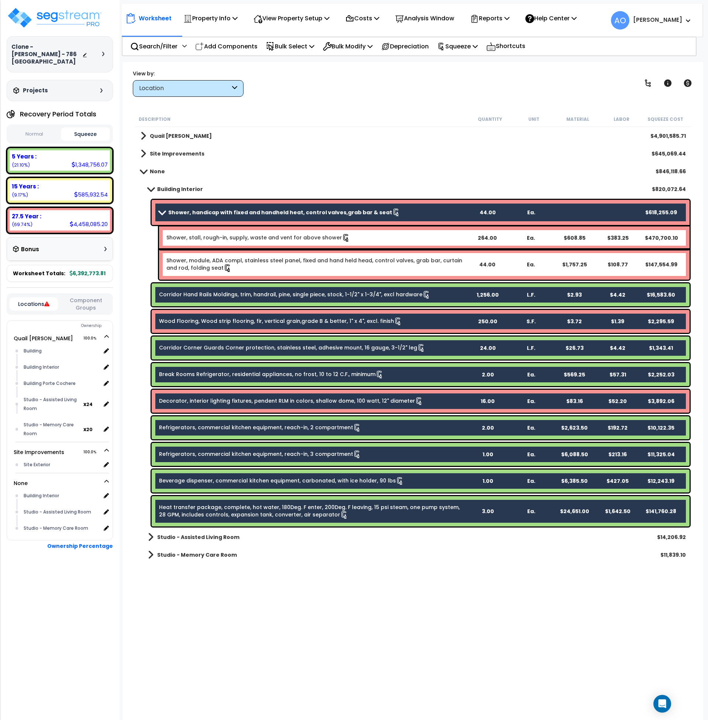
click at [235, 212] on b "Shower, handicap with fixed and handheld heat, control valves,grab bar & seat" at bounding box center [280, 212] width 224 height 7
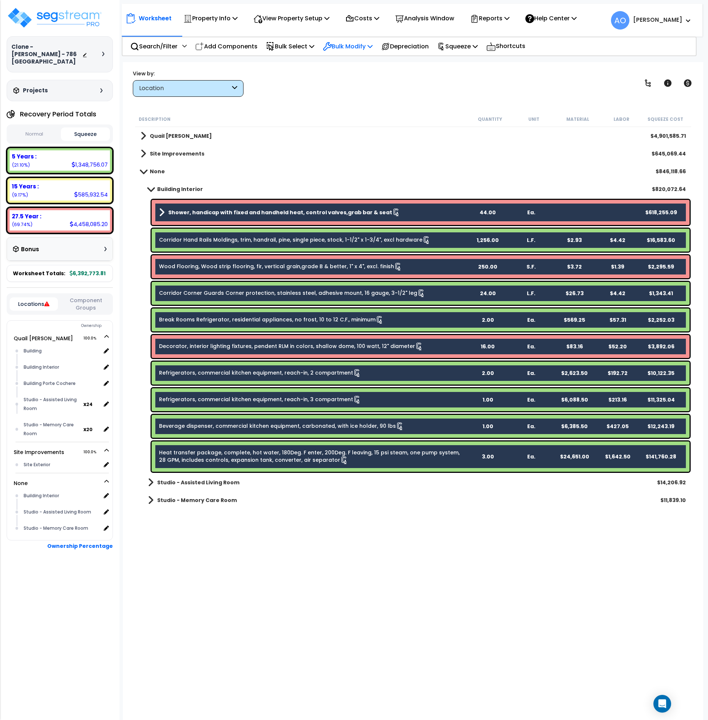
click at [360, 47] on p "Bulk Modify" at bounding box center [348, 46] width 50 height 10
click at [372, 90] on link "Modify Location of Selected" at bounding box center [374, 93] width 110 height 15
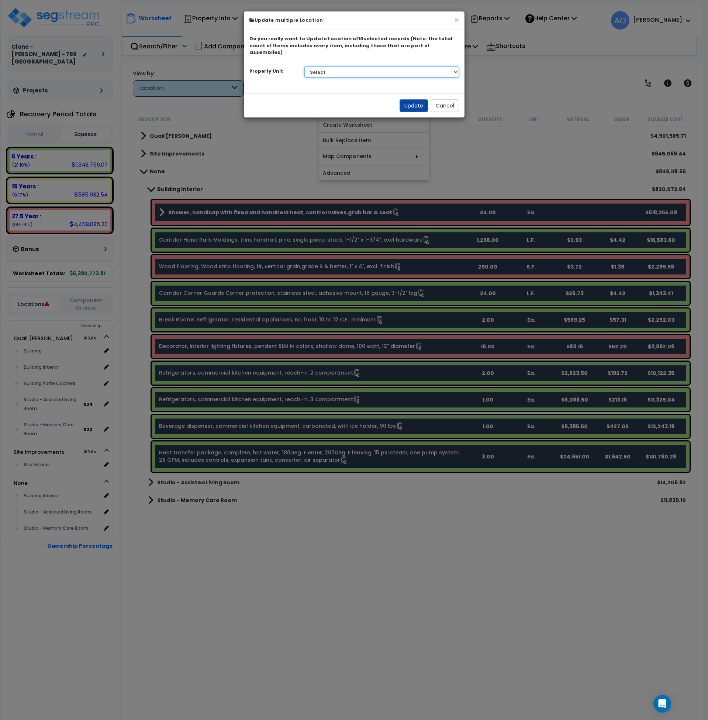
click at [326, 66] on select "Select Quail Meadows Site Improvements" at bounding box center [382, 71] width 155 height 11
select select "166834"
click at [305, 66] on select "Select Quail Meadows Site Improvements" at bounding box center [382, 71] width 155 height 11
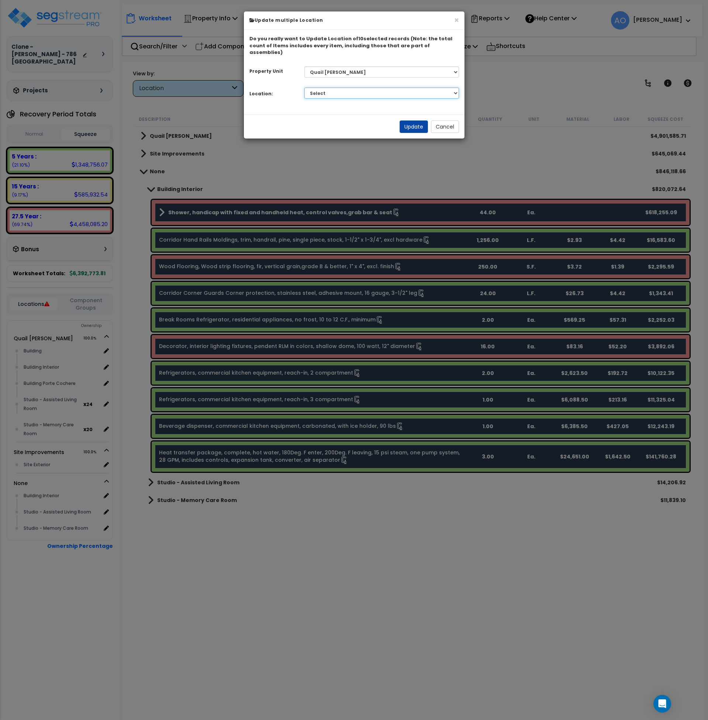
click at [334, 87] on select "Select Building Building Interior Building Porte Cochere Studio - Assisted Livi…" at bounding box center [382, 92] width 155 height 11
select select "461"
click at [305, 87] on select "Select Building Building Interior Building Porte Cochere Studio - Assisted Livi…" at bounding box center [382, 92] width 155 height 11
click at [411, 121] on button "Update" at bounding box center [414, 126] width 28 height 13
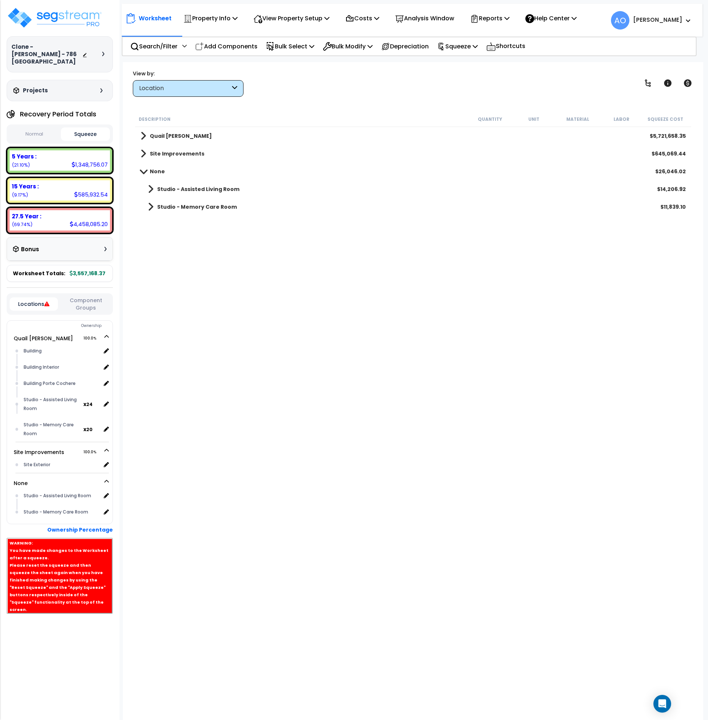
click at [202, 184] on link "Studio - Assisted Living Room" at bounding box center [190, 189] width 99 height 10
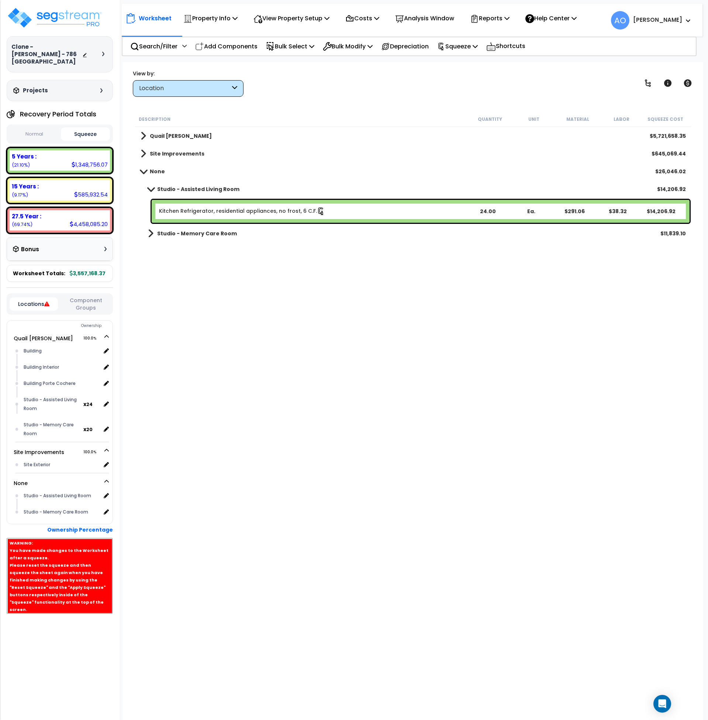
click at [209, 213] on link "Kitchen Refrigerator, residential appliances, no frost, 6 C.F." at bounding box center [242, 211] width 166 height 8
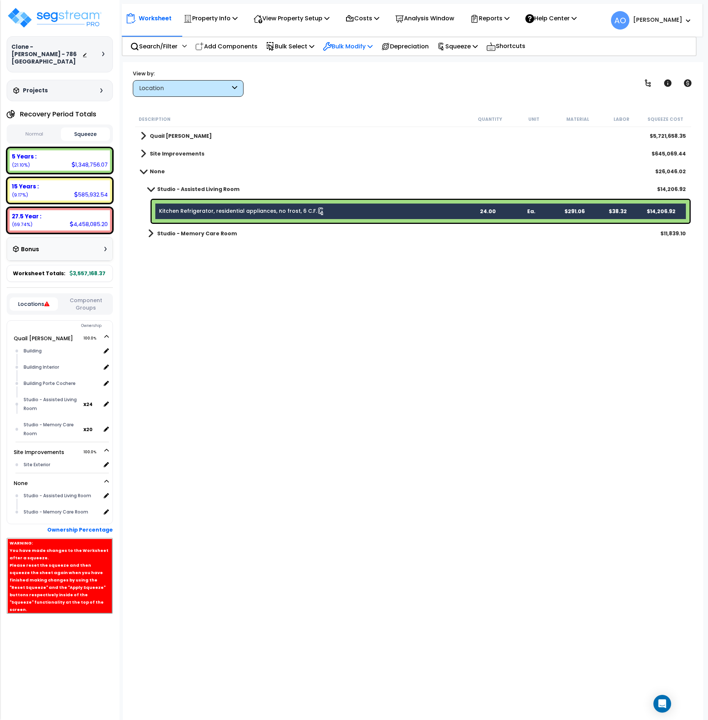
click at [341, 47] on p "Bulk Modify" at bounding box center [348, 46] width 50 height 10
click at [374, 93] on link "Modify Location of Selected" at bounding box center [374, 93] width 110 height 15
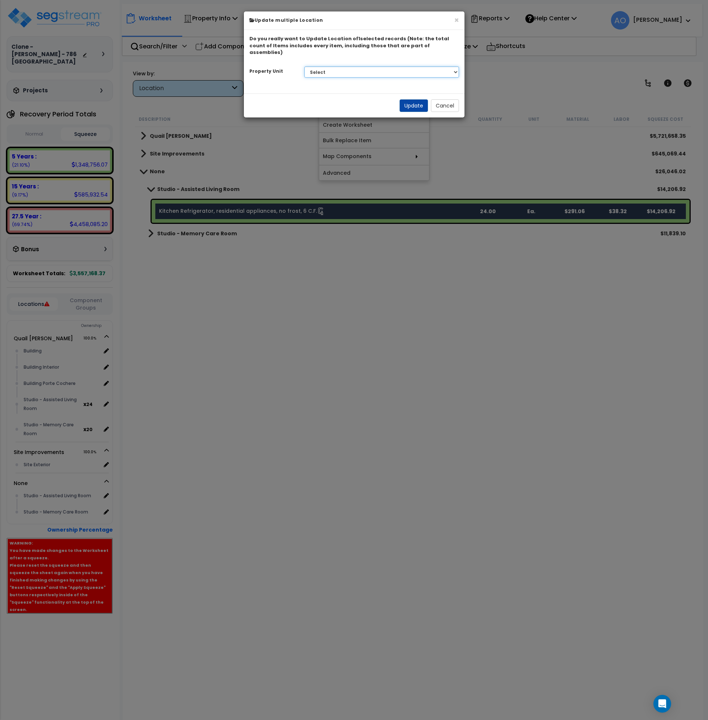
click at [318, 66] on select "Select Quail Meadows Site Improvements" at bounding box center [382, 71] width 155 height 11
select select "166834"
click at [305, 66] on select "Select Quail Meadows Site Improvements" at bounding box center [382, 71] width 155 height 11
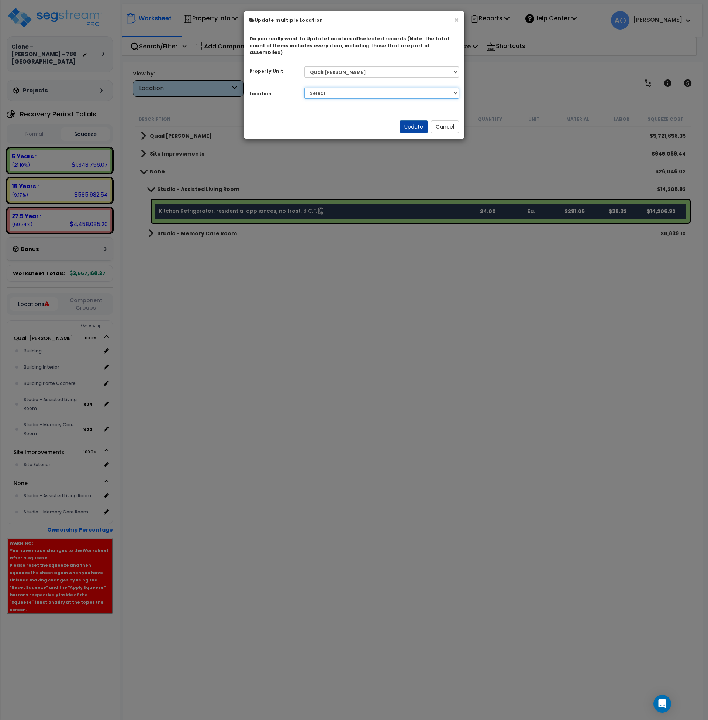
click at [336, 87] on select "Select Building Building Interior Building Porte Cochere Studio - Assisted Livi…" at bounding box center [382, 92] width 155 height 11
select select "31691"
click at [305, 87] on select "Select Building Building Interior Building Porte Cochere Studio - Assisted Livi…" at bounding box center [382, 92] width 155 height 11
click at [413, 120] on button "Update" at bounding box center [414, 126] width 28 height 13
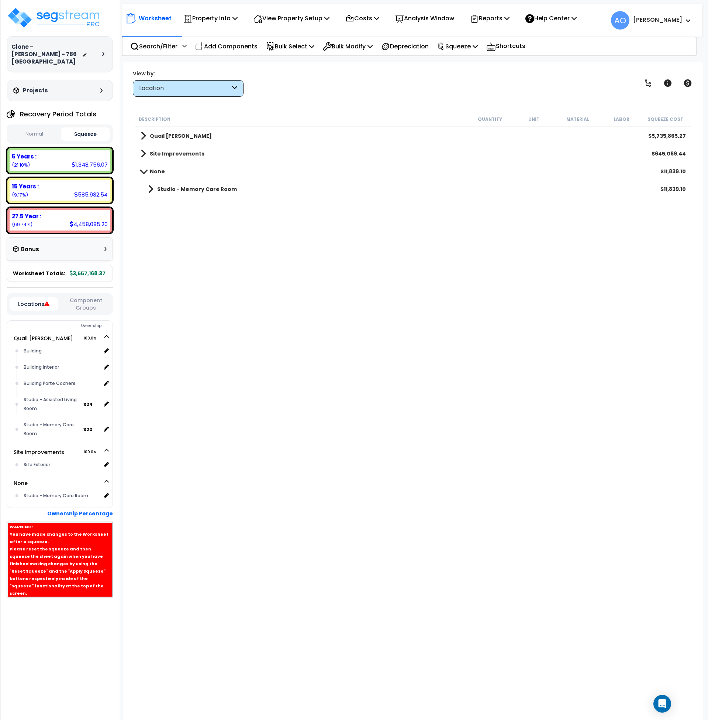
click at [203, 187] on b "Studio - Memory Care Room" at bounding box center [197, 188] width 80 height 7
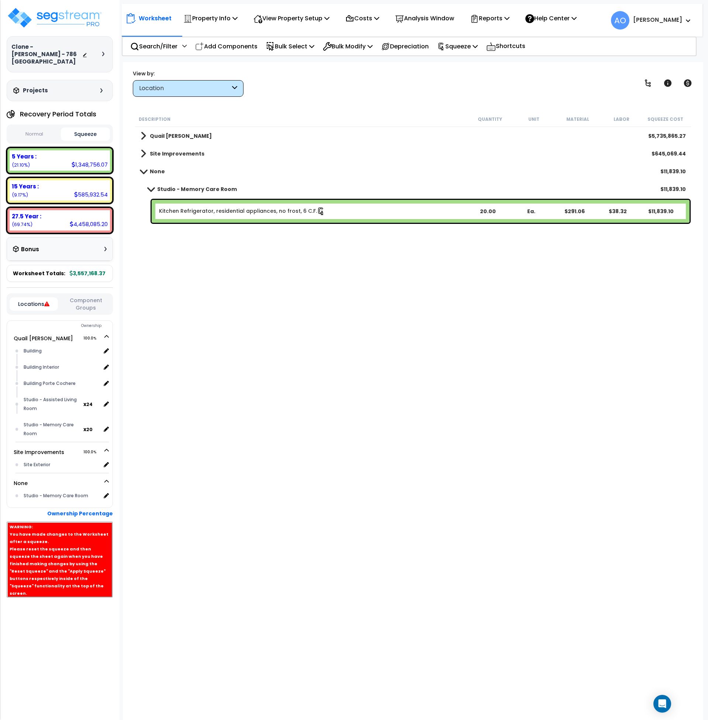
click at [211, 207] on link "Kitchen Refrigerator, residential appliances, no frost, 6 C.F." at bounding box center [242, 211] width 166 height 8
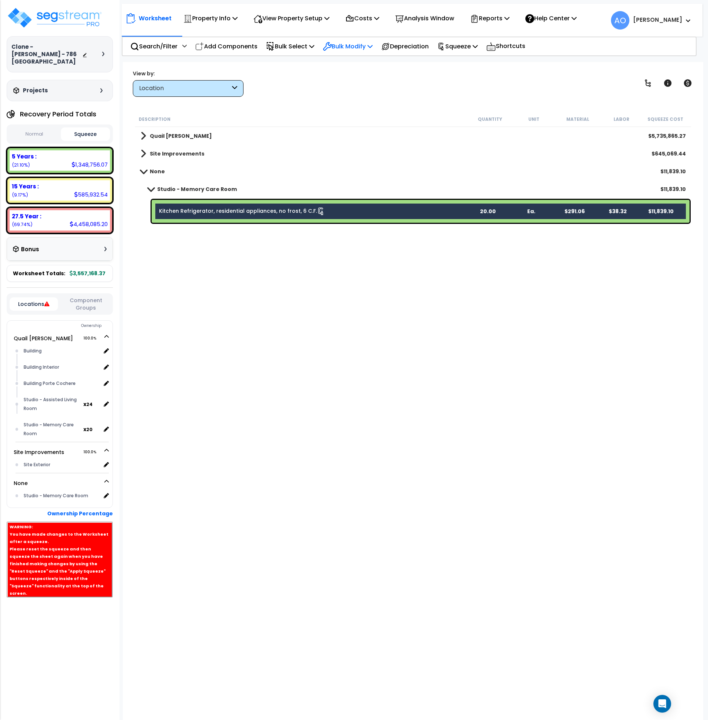
click at [351, 48] on p "Bulk Modify" at bounding box center [348, 46] width 50 height 10
click at [370, 94] on link "Modify Location of Selected" at bounding box center [374, 93] width 110 height 15
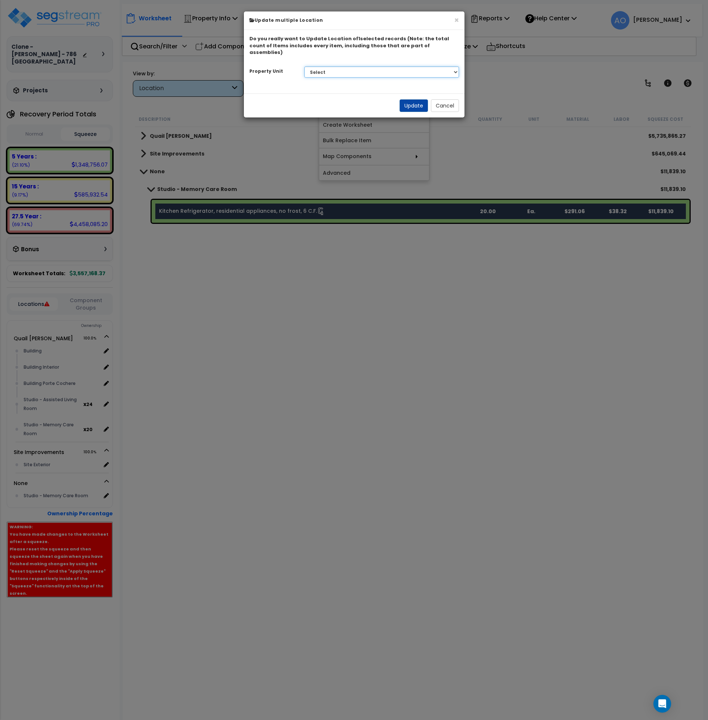
click at [327, 66] on select "Select Quail Meadows Site Improvements" at bounding box center [382, 71] width 155 height 11
select select "166834"
click at [305, 66] on select "Select Quail Meadows Site Improvements" at bounding box center [382, 71] width 155 height 11
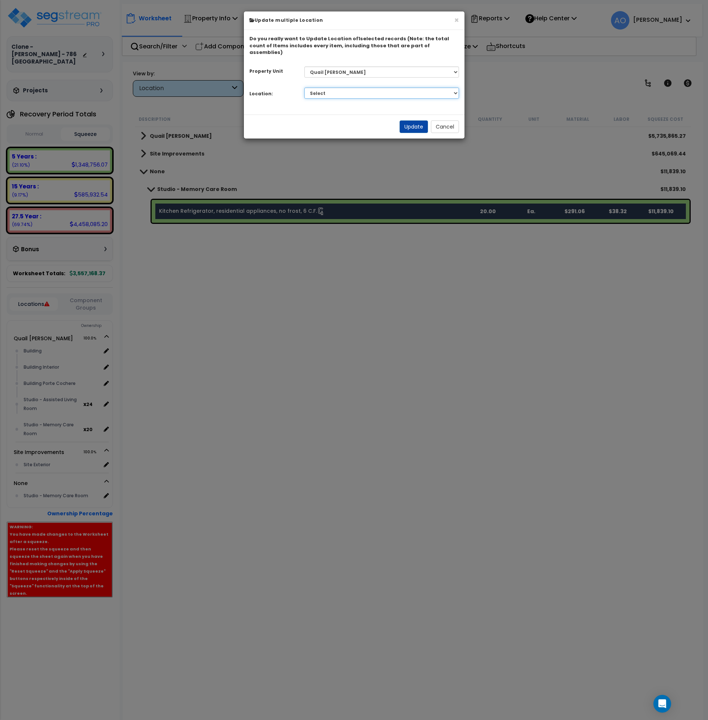
click at [332, 87] on select "Select Building Building Interior Building Porte Cochere Studio - Assisted Livi…" at bounding box center [382, 92] width 155 height 11
select select "31692"
click at [305, 87] on select "Select Building Building Interior Building Porte Cochere Studio - Assisted Livi…" at bounding box center [382, 92] width 155 height 11
click at [401, 120] on button "Update" at bounding box center [414, 126] width 28 height 13
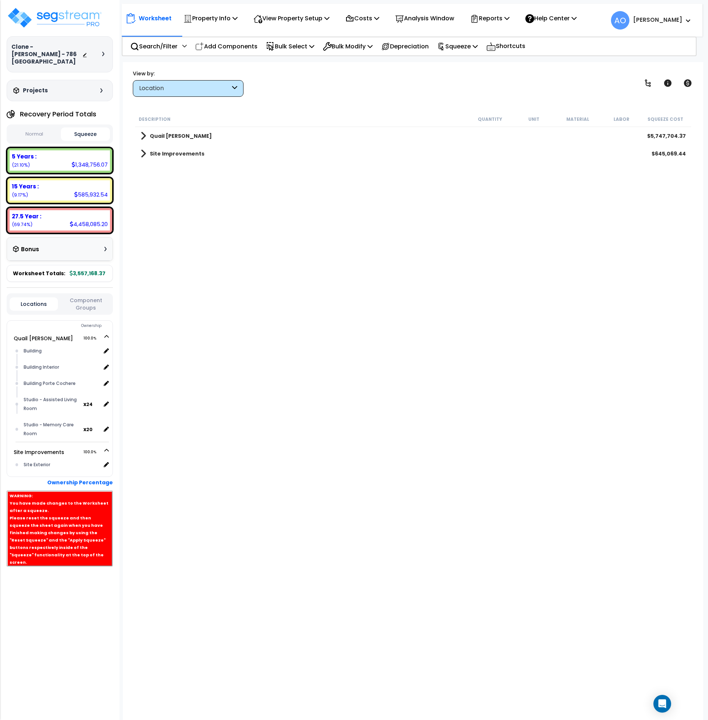
click at [34, 212] on b "27.5 Year :" at bounding box center [27, 216] width 30 height 8
click at [478, 41] on p "Squeeze" at bounding box center [457, 46] width 41 height 10
click at [474, 63] on link "Re-squeeze" at bounding box center [470, 63] width 73 height 17
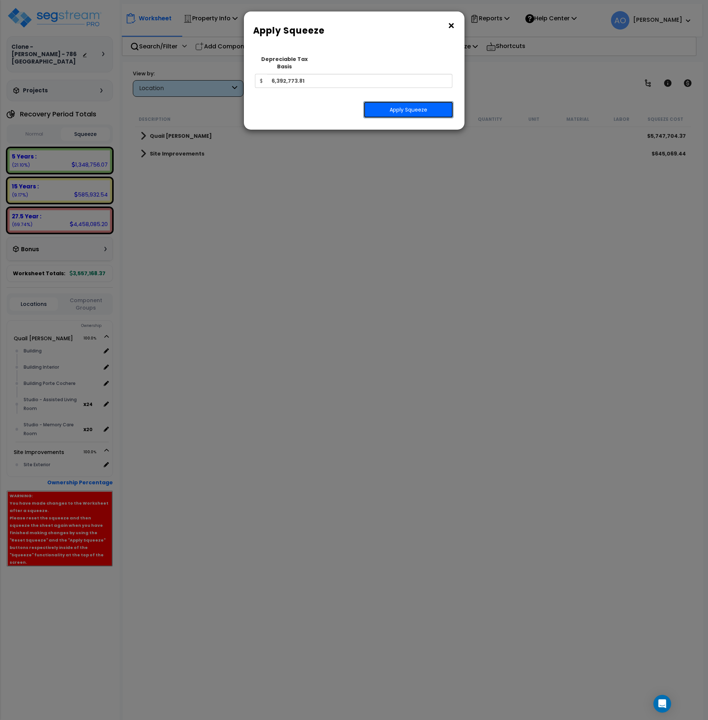
click at [395, 104] on button "Apply Squeeze" at bounding box center [409, 109] width 90 height 17
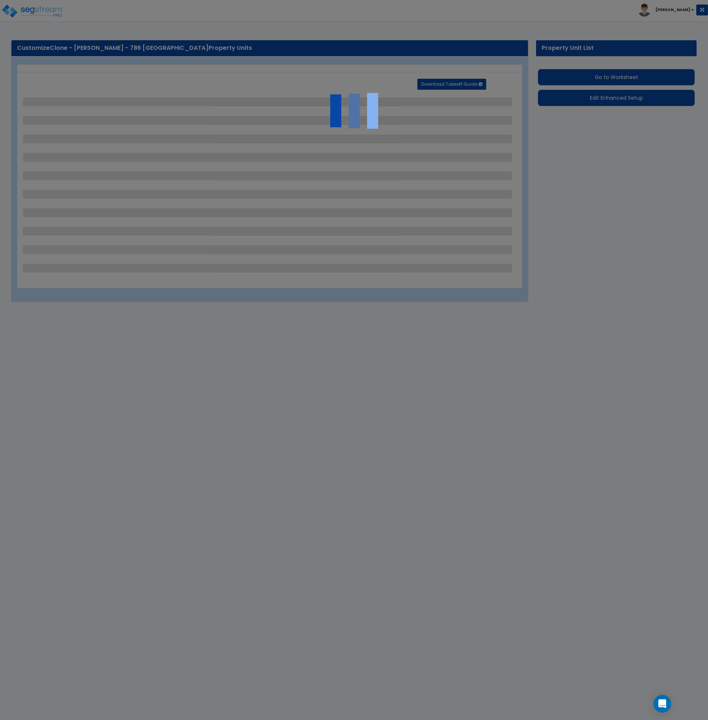
select select "2"
select select "1"
select select "2"
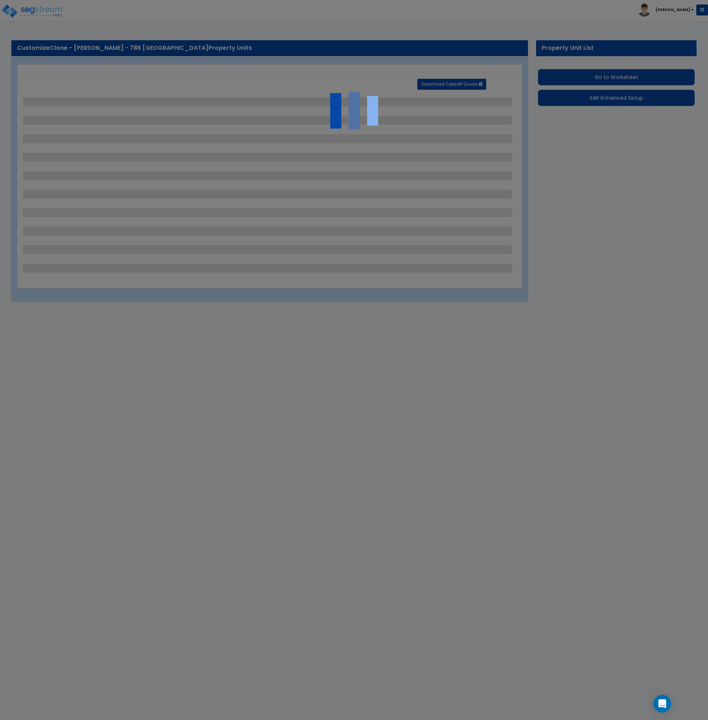
select select "1"
select select "4"
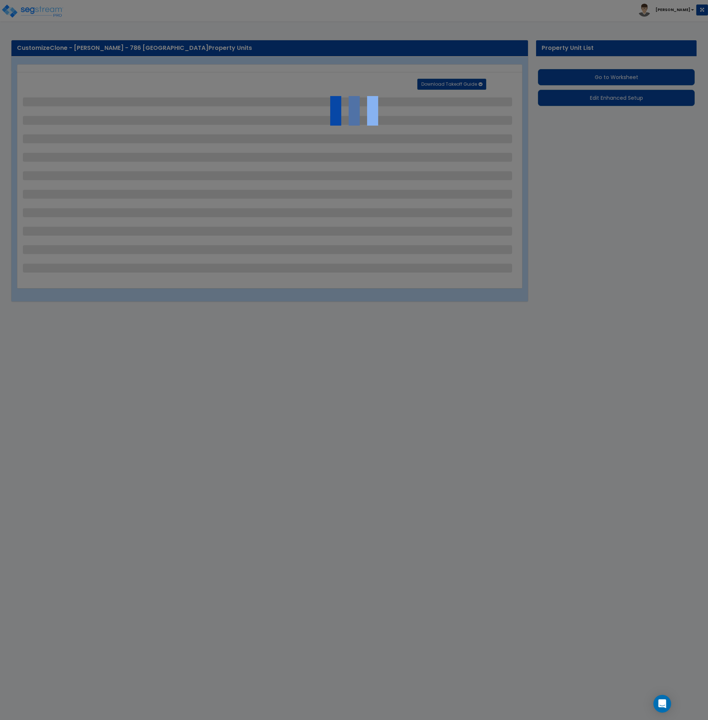
select select "1"
select select "10"
select select "2"
select select "1"
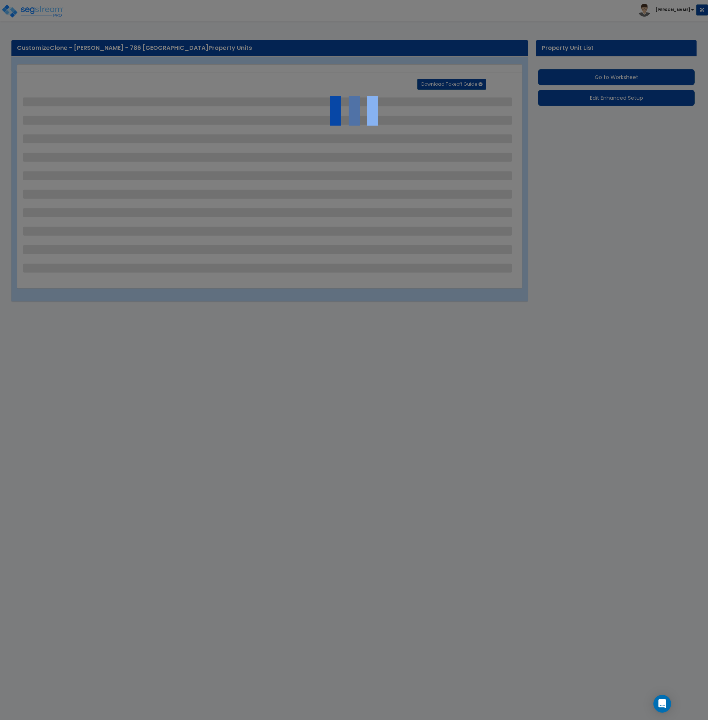
select select "2"
select select "3"
select select "1"
select select "2"
select select "1"
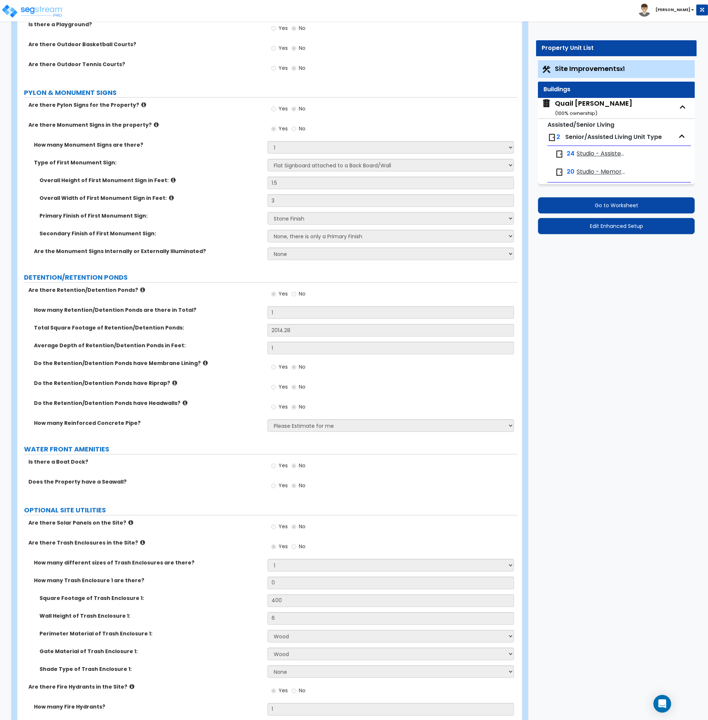
scroll to position [2306, 0]
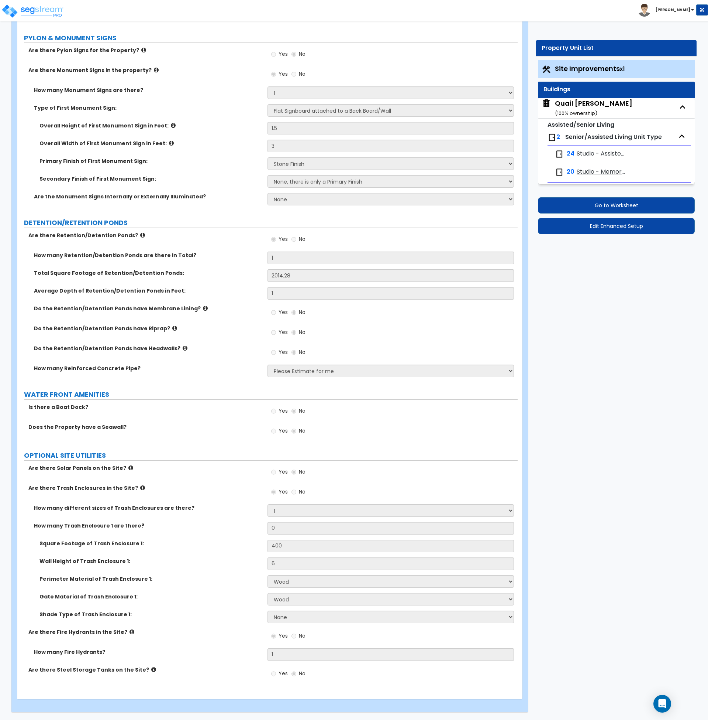
click at [227, 140] on label "Overall Width of First Monument Sign in Feet:" at bounding box center [151, 143] width 223 height 7
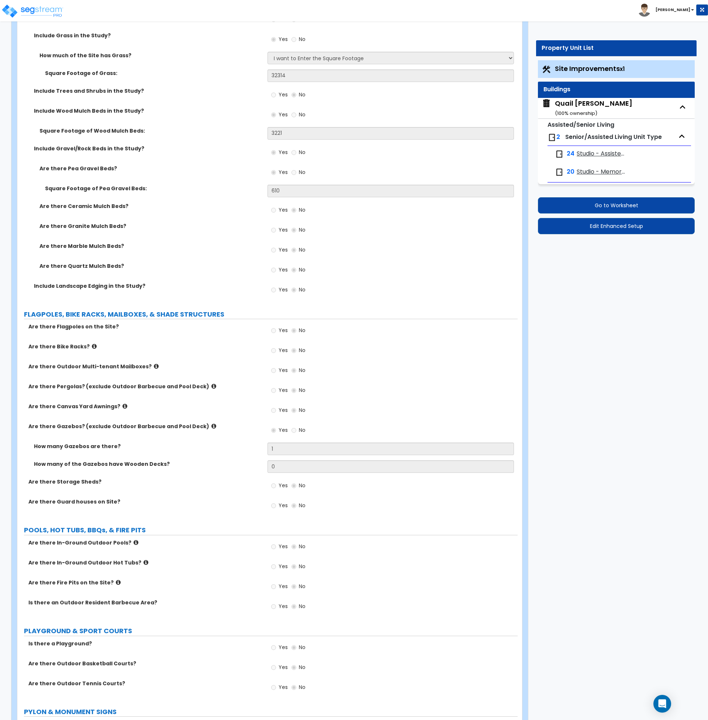
scroll to position [1620, 0]
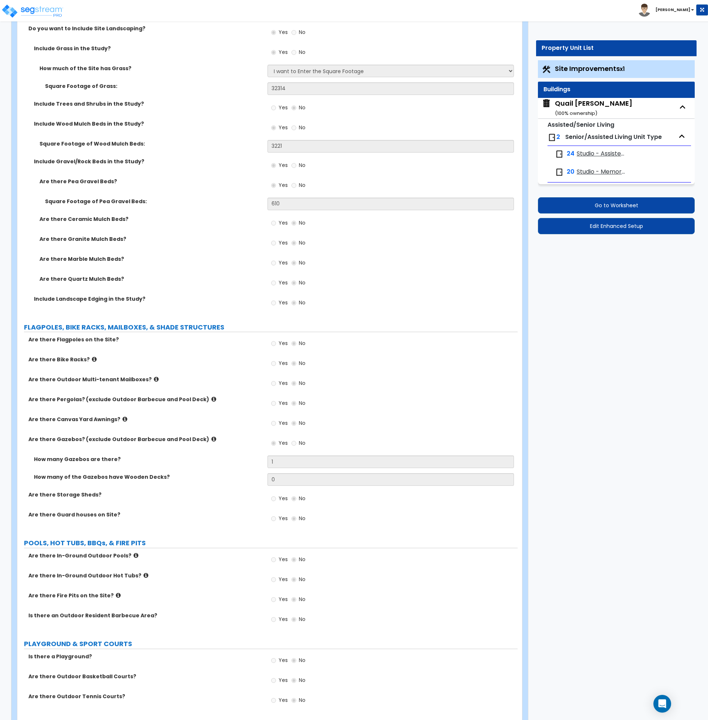
click at [564, 109] on div "Quail [PERSON_NAME] ( 100 % ownership)" at bounding box center [594, 108] width 78 height 19
select select "1"
select select "5"
select select "2"
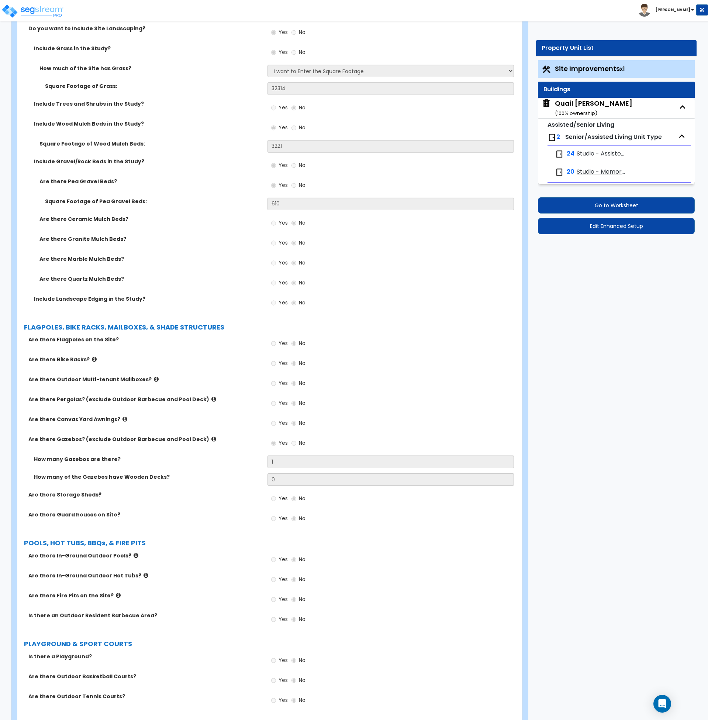
select select "1"
select select "2"
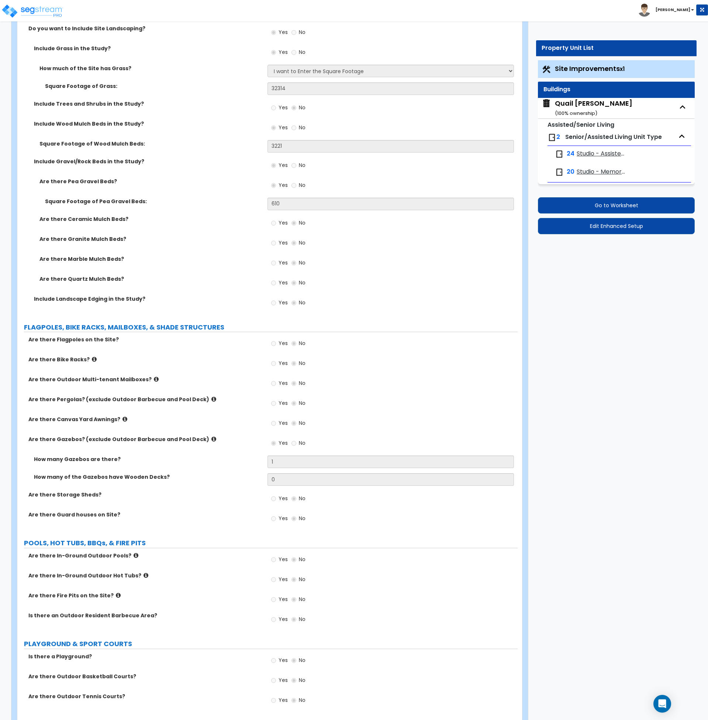
select select "7"
select select "2"
select select "3"
select select "7"
select select "1"
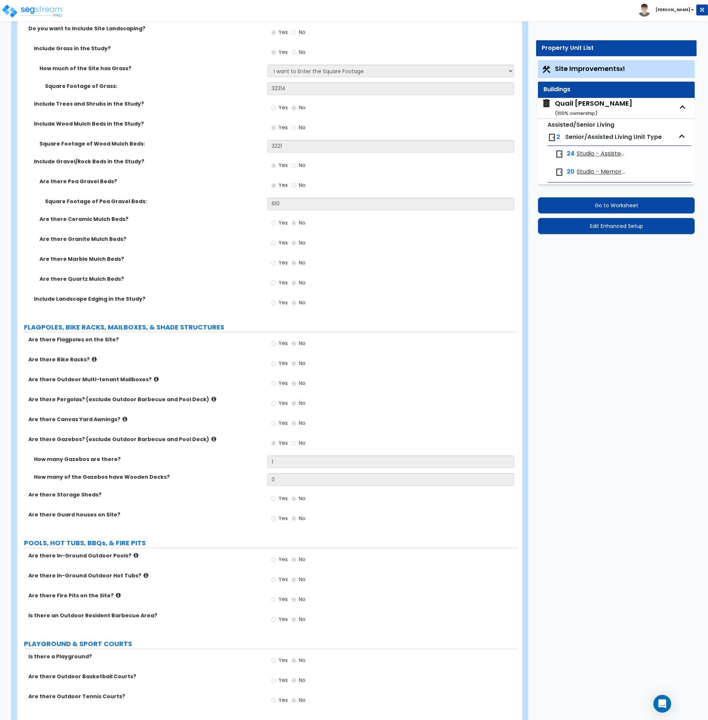
select select "2"
select select "1"
select select "2"
select select "1"
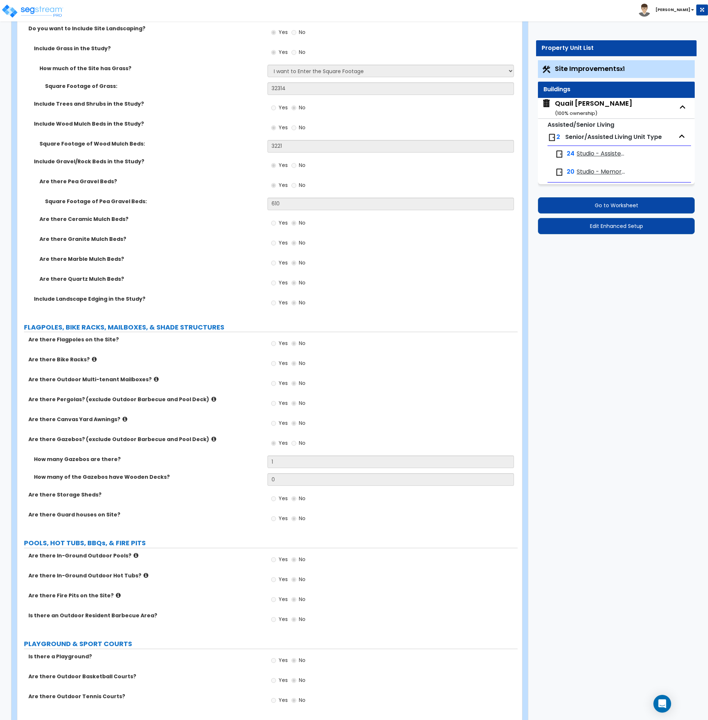
select select "2"
select select "5"
select select "1"
select select "2"
select select "3"
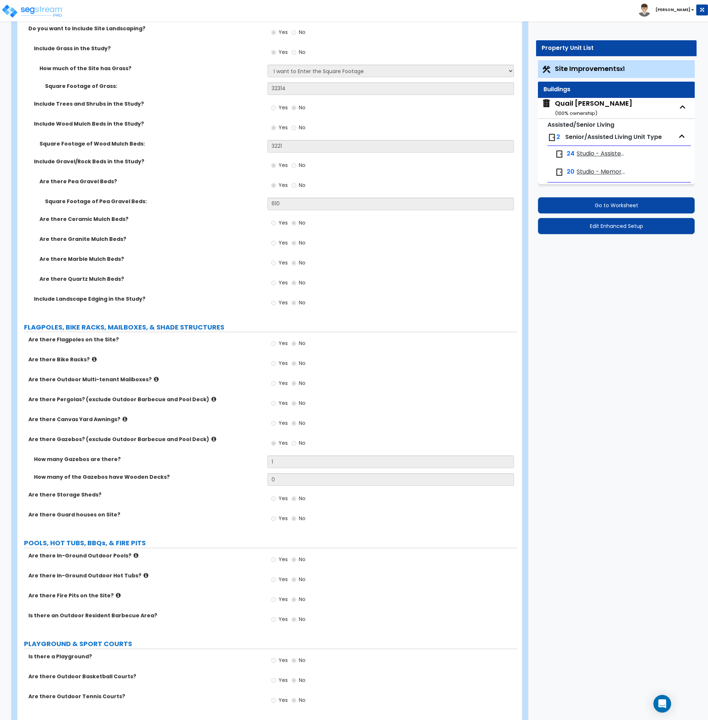
select select "1"
select select "4"
select select "5"
select select "3"
select select "5"
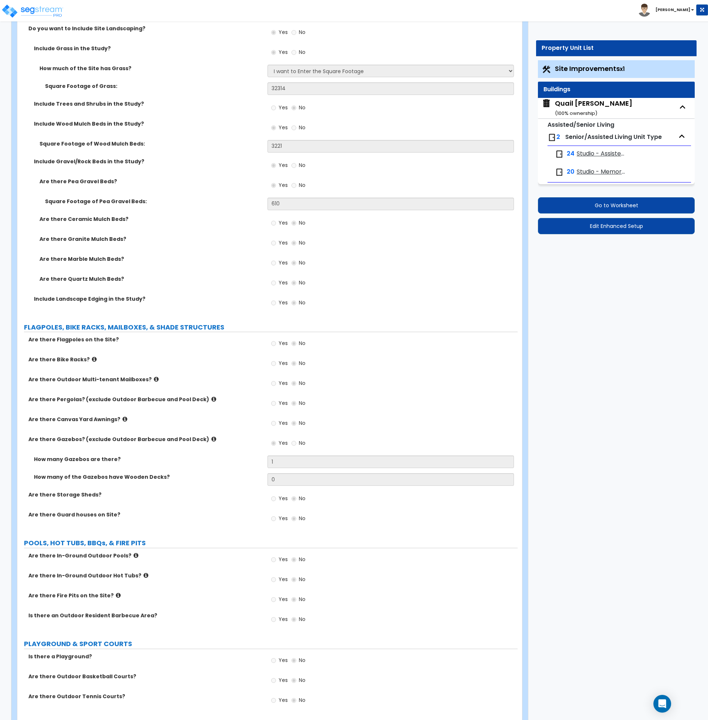
select select "3"
select select "1"
select select "4"
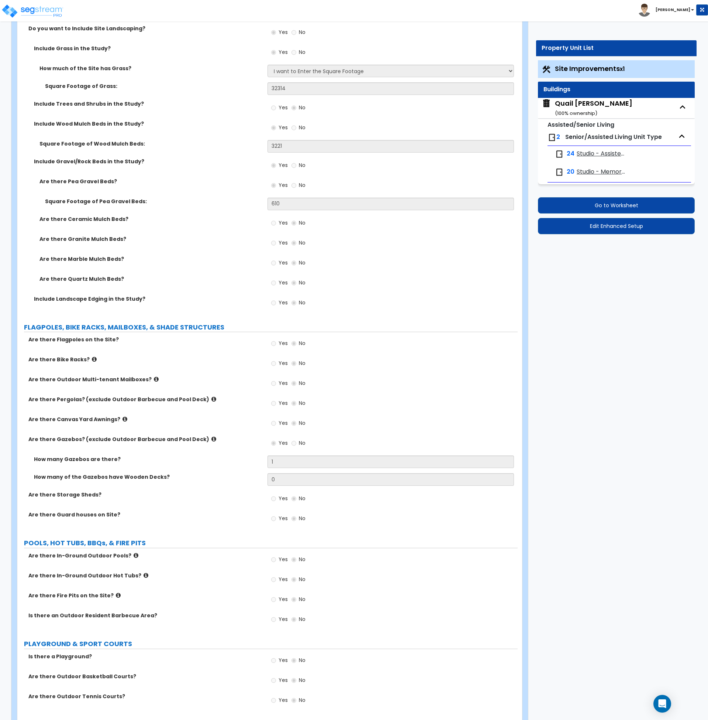
select select "1"
select select "2"
select select "1"
select select "5"
select select "1"
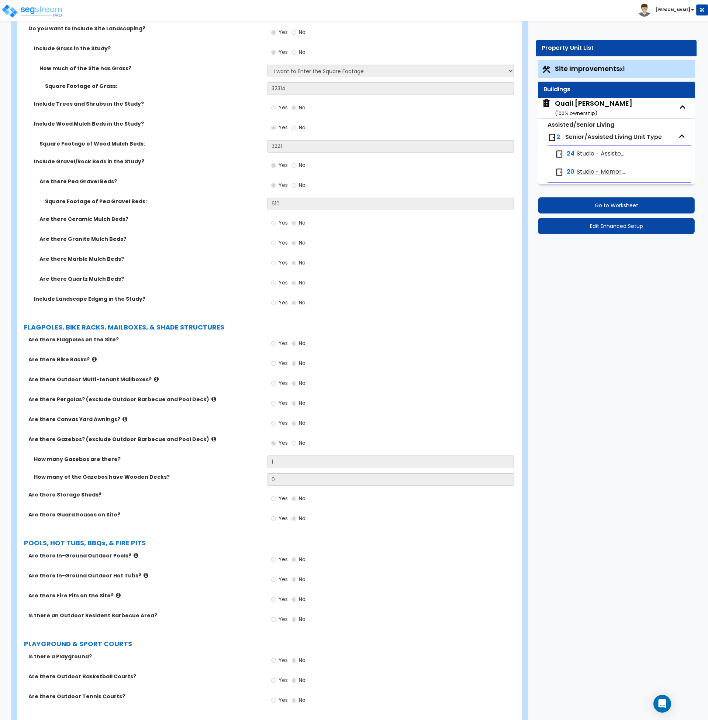
select select "3"
select select "2"
select select "5"
select select "3"
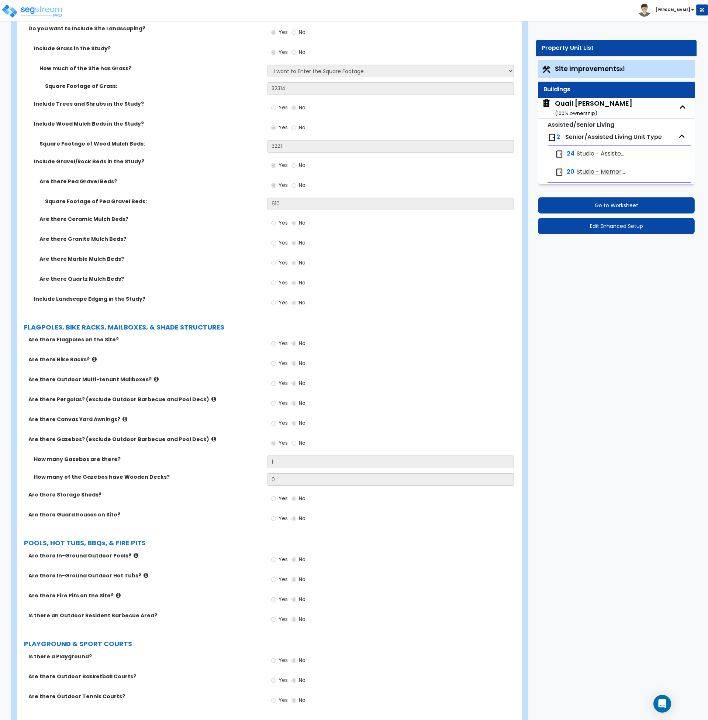
select select "1"
select select "5"
select select "2"
select select "1"
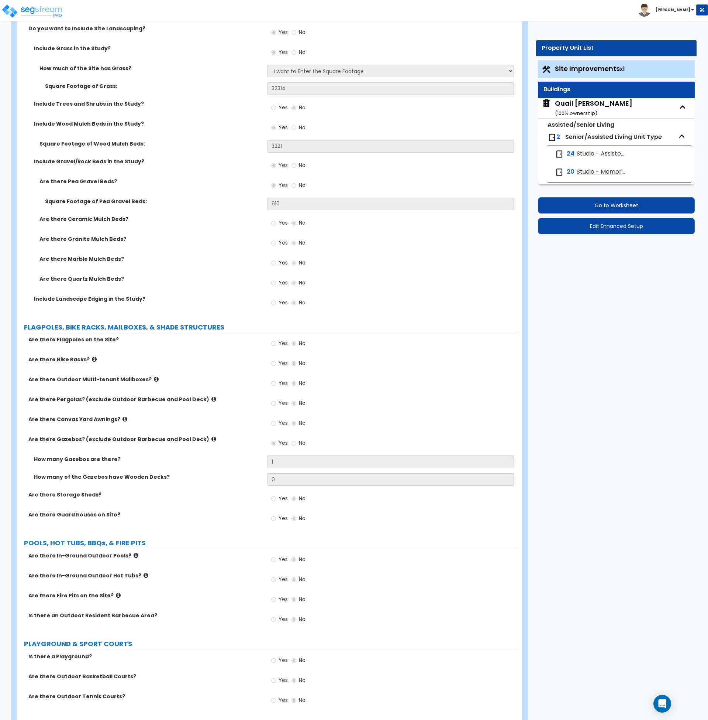
select select "1"
select select "3"
select select "1"
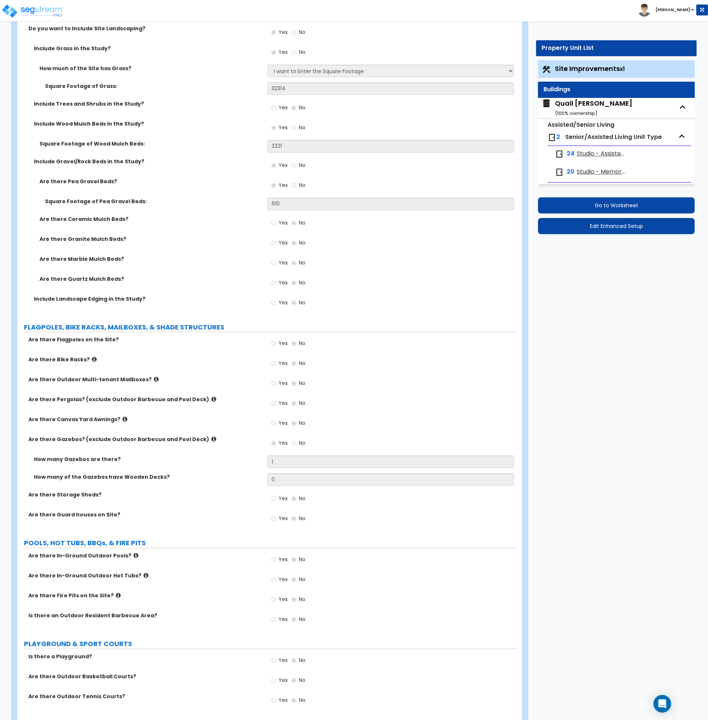
select select "2"
select select "1"
select select "2"
select select "1"
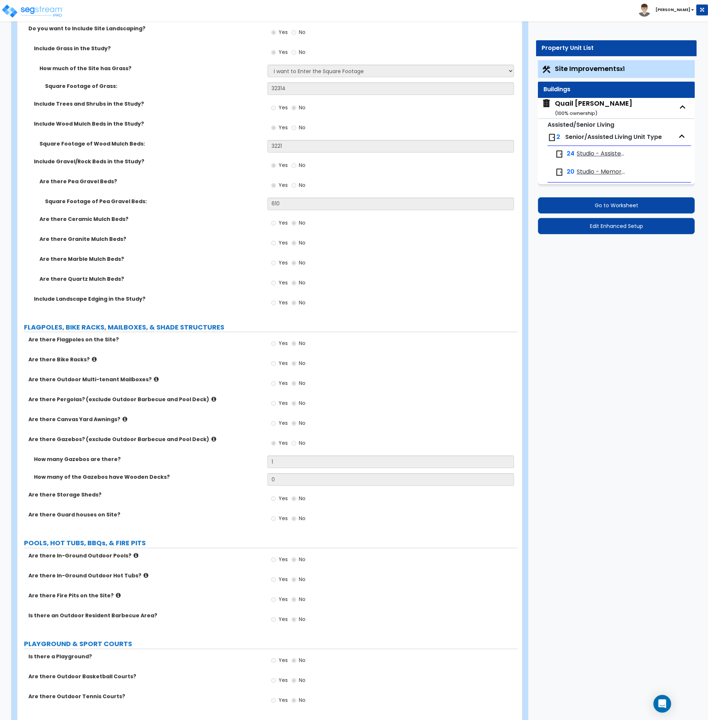
select select "1"
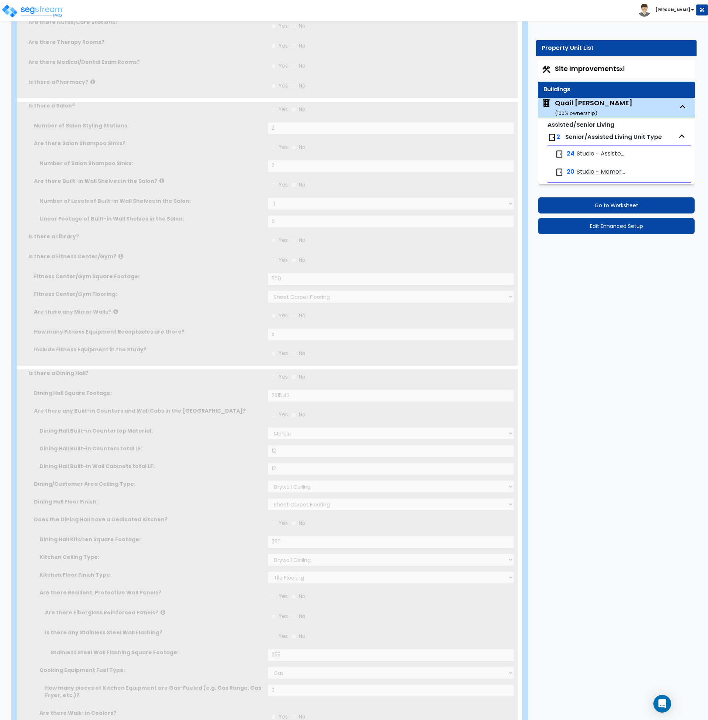
scroll to position [0, 0]
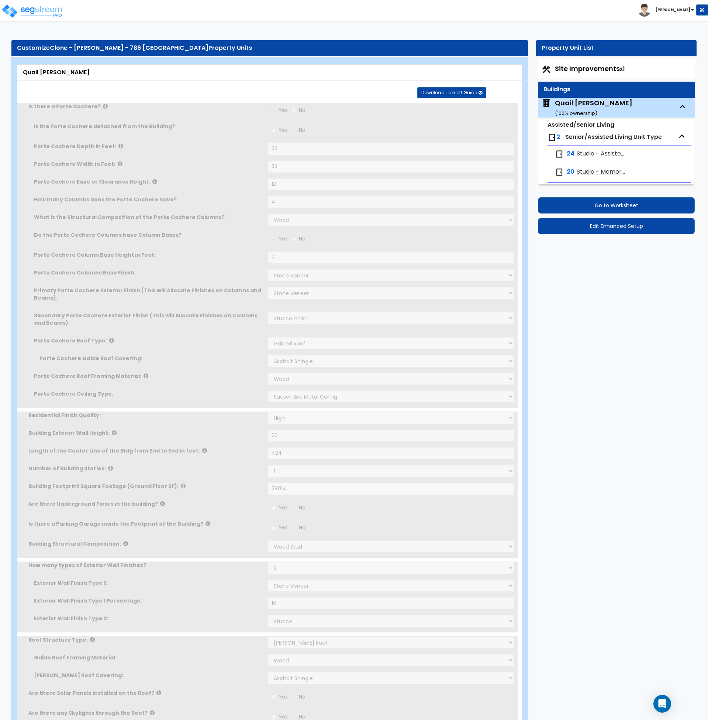
type input "6"
radio input "true"
select select "2"
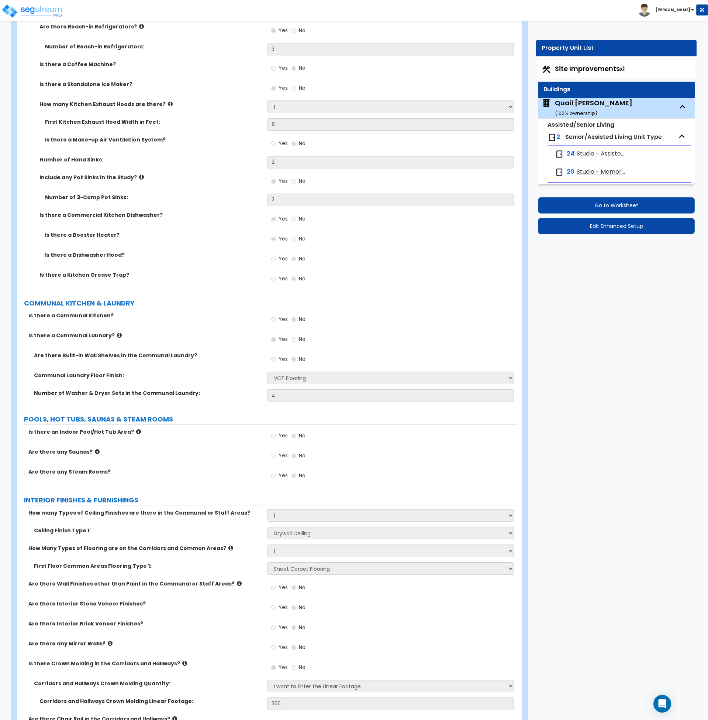
scroll to position [2518, 0]
click at [161, 471] on label "Are there any Steam Rooms?" at bounding box center [145, 470] width 234 height 7
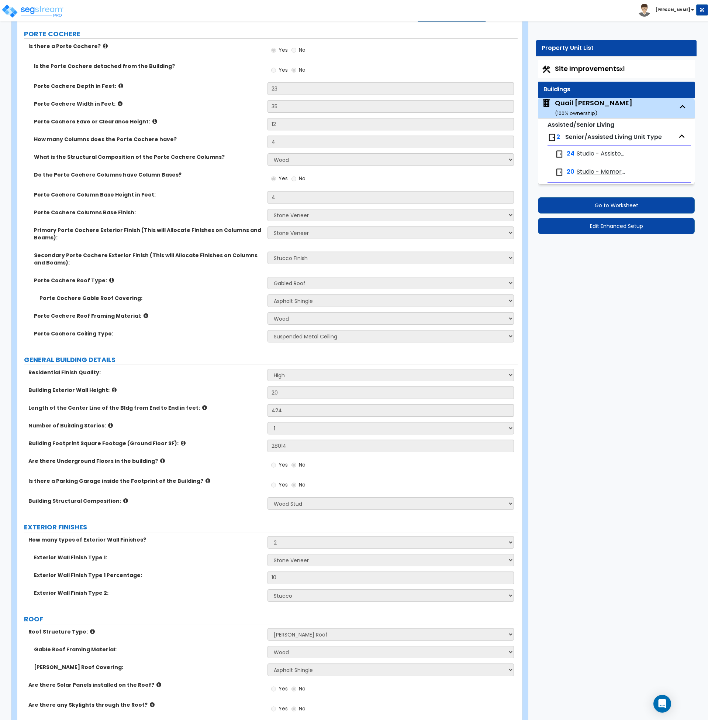
scroll to position [4382, 0]
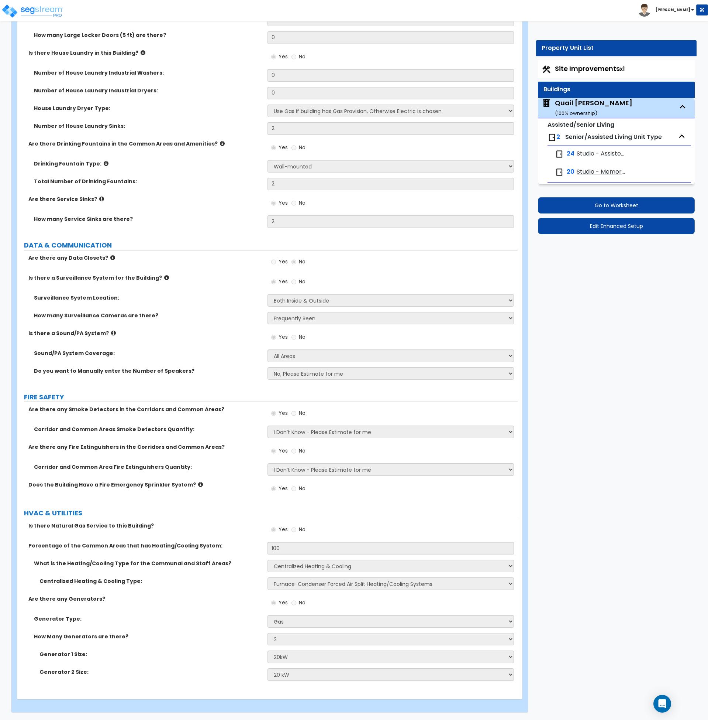
click at [576, 133] on span "Senior/Assisted Living Unit Type" at bounding box center [614, 137] width 97 height 8
click at [584, 151] on span "Studio - Assisted Living Room" at bounding box center [601, 154] width 49 height 8
select select "1"
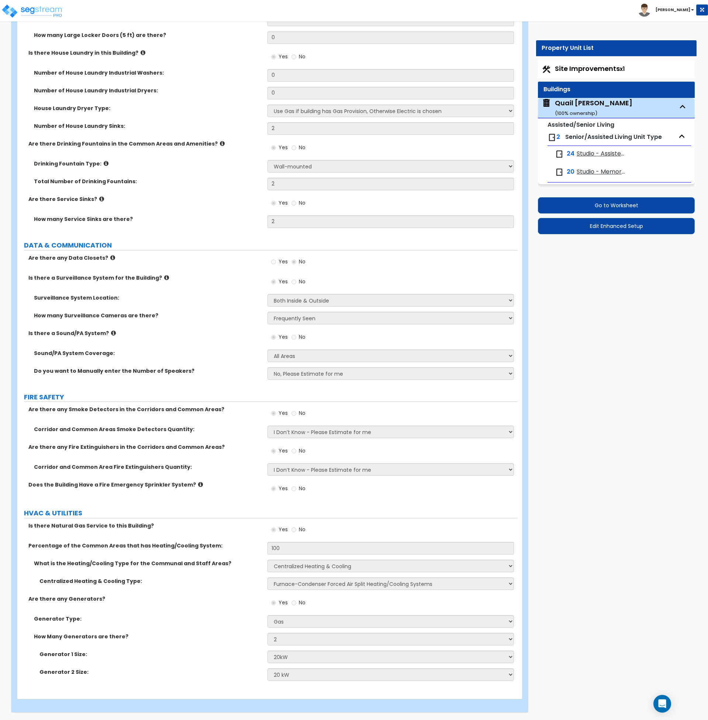
select select "2"
select select "1"
select select "5"
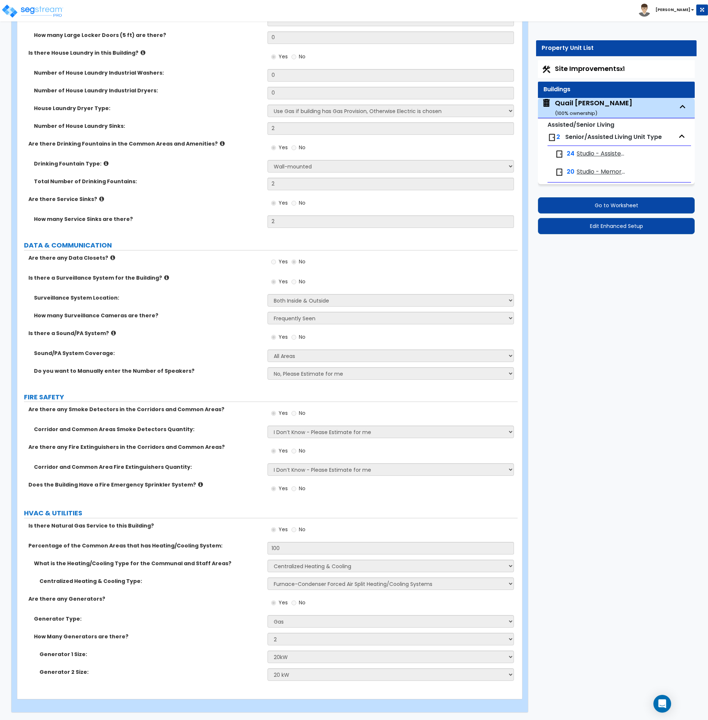
select select "1"
select select "2"
select select "1"
select select "5"
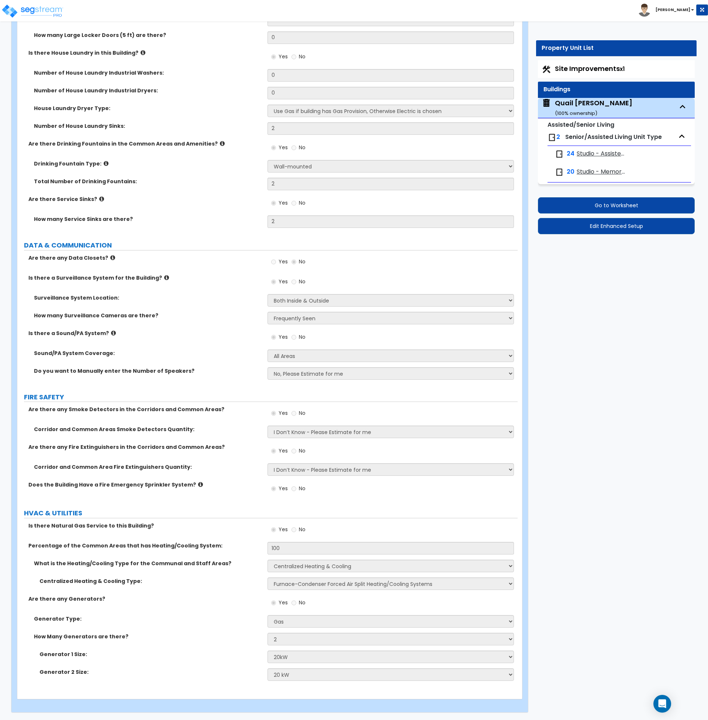
select select "1"
select select "3"
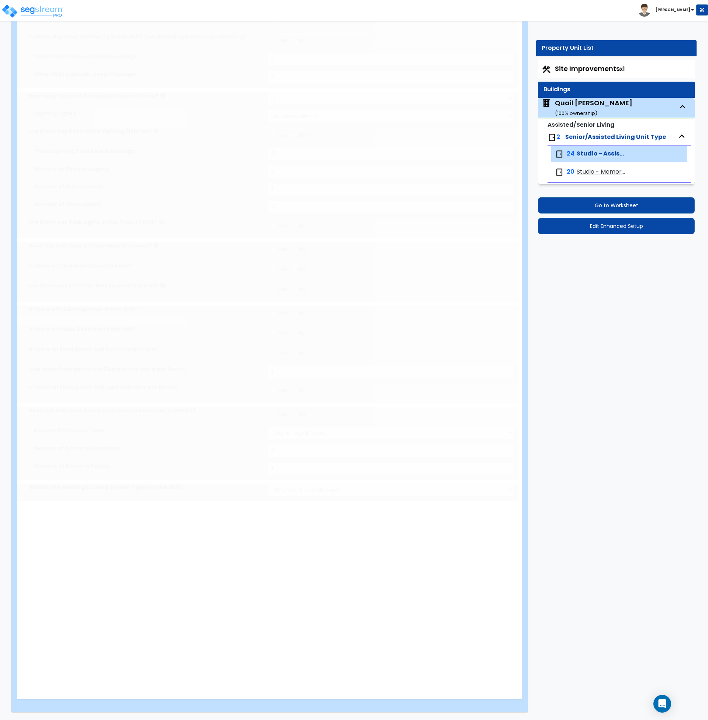
scroll to position [0, 0]
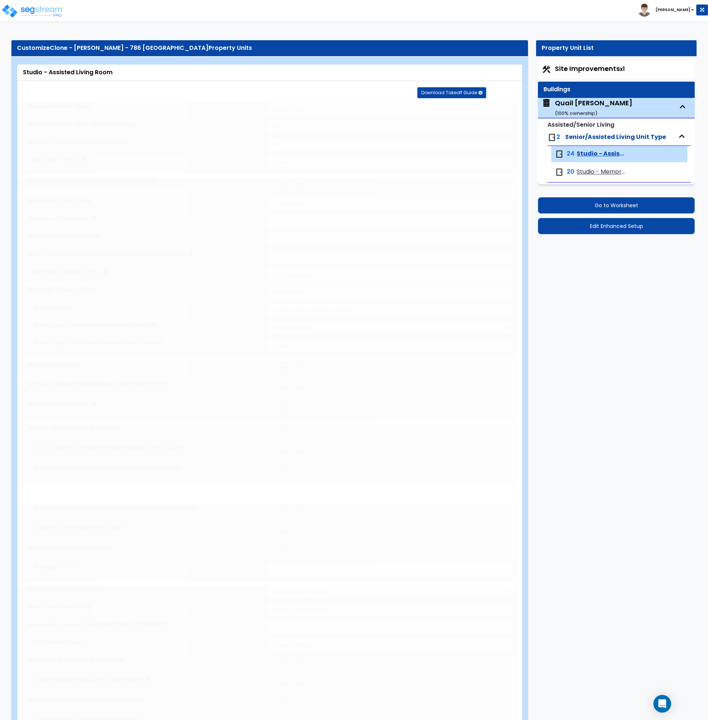
type input "36"
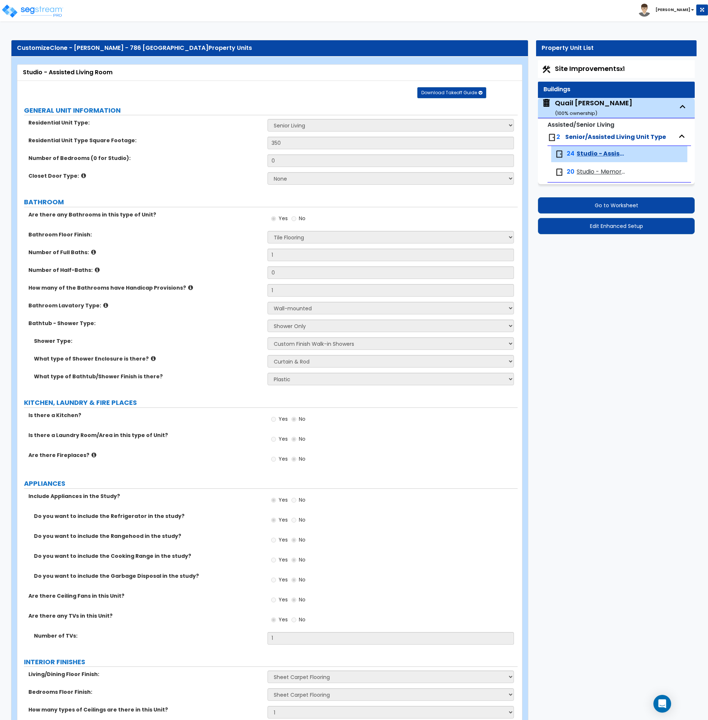
click at [191, 367] on div "What type of Shower Enclosure is there? None Curtain & Rod Glass Sliding Doors …" at bounding box center [267, 364] width 501 height 18
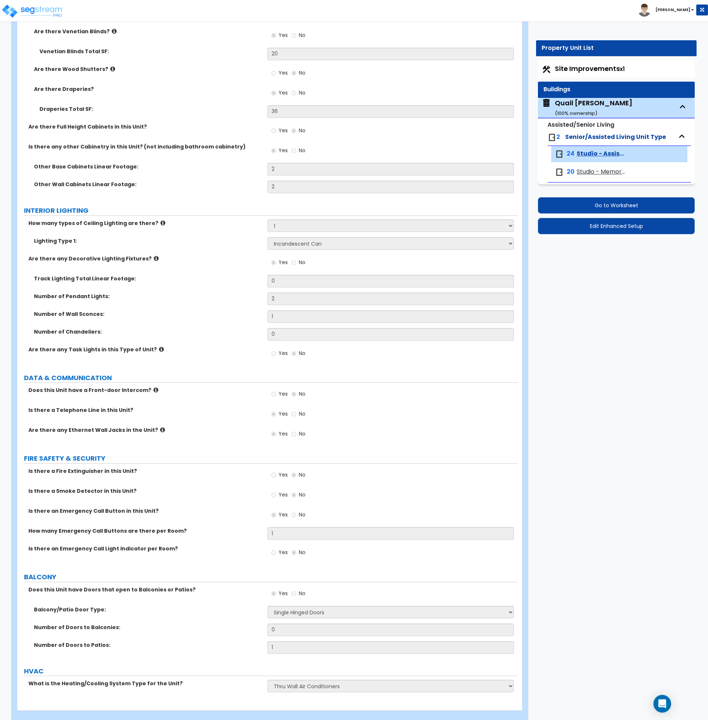
scroll to position [1001, 0]
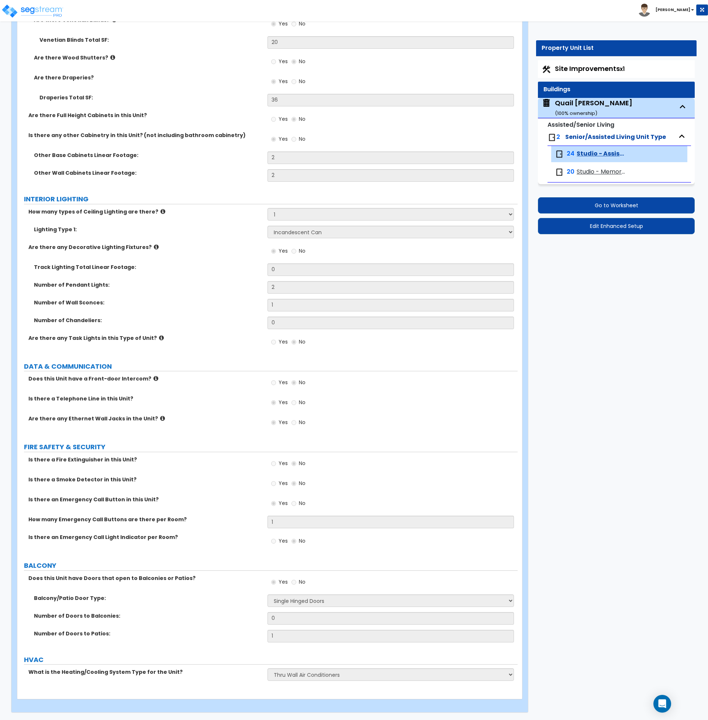
click at [596, 170] on span "Studio - Memory Care Room" at bounding box center [601, 172] width 49 height 8
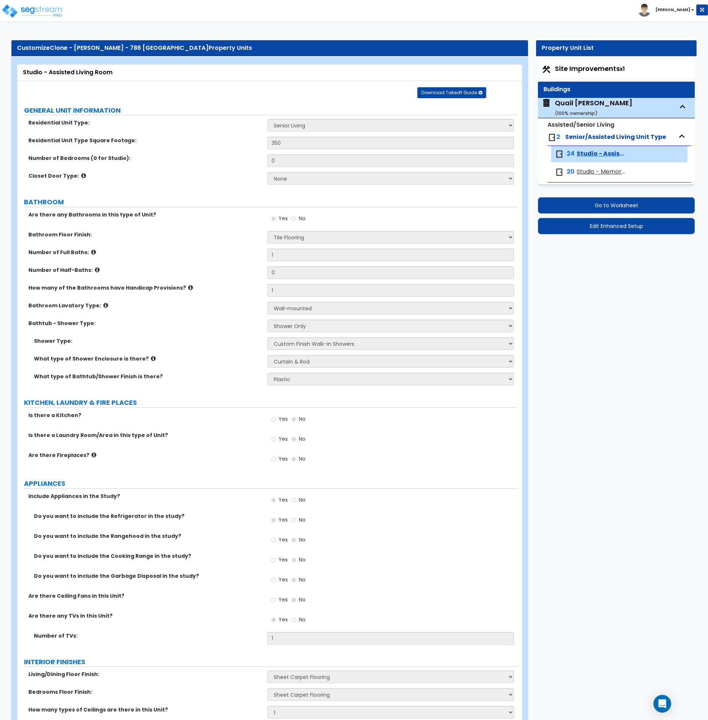
select select "1"
select select "2"
select select "1"
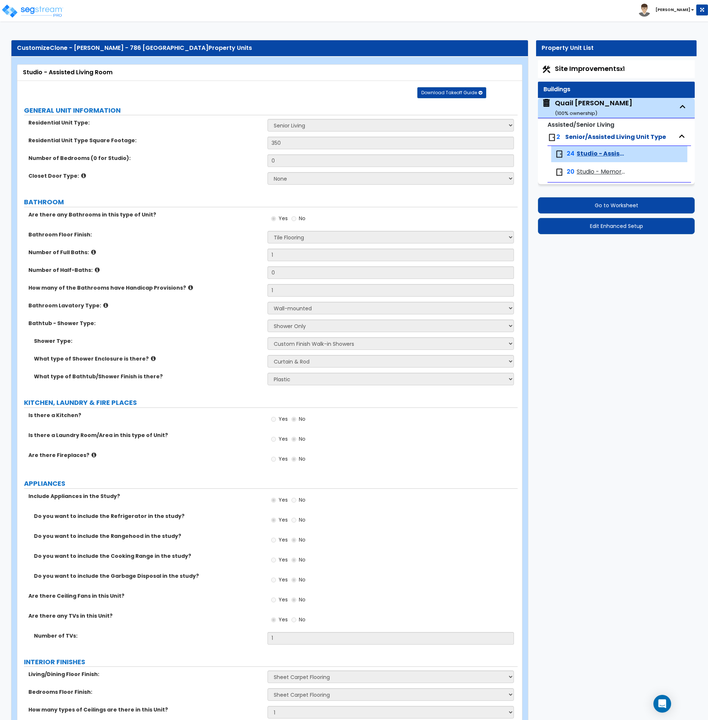
select select "1"
select select "5"
select select "1"
select select "2"
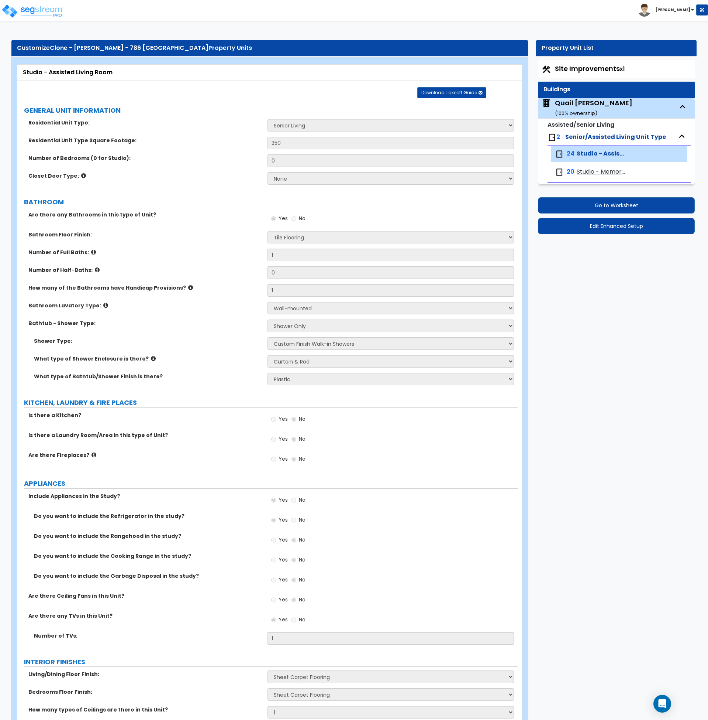
select select "1"
select select "5"
select select "3"
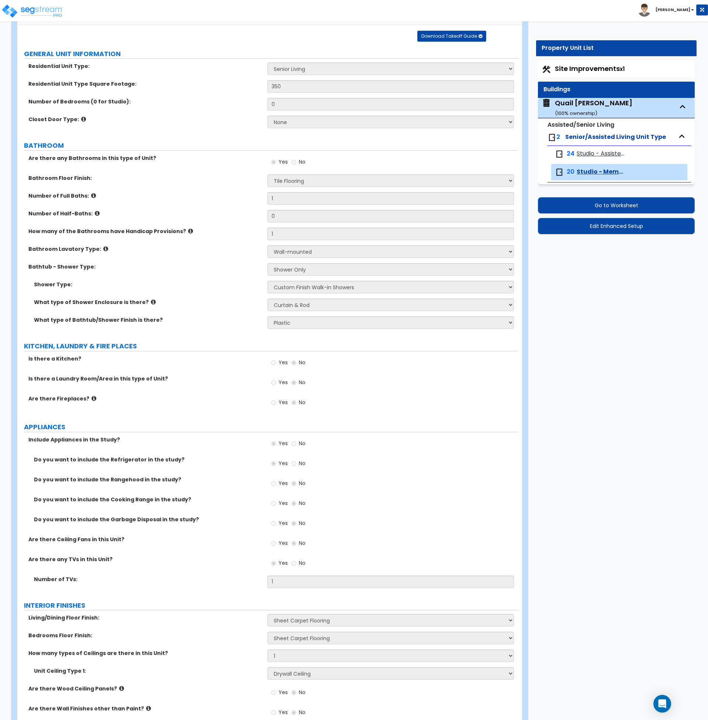
scroll to position [56, 0]
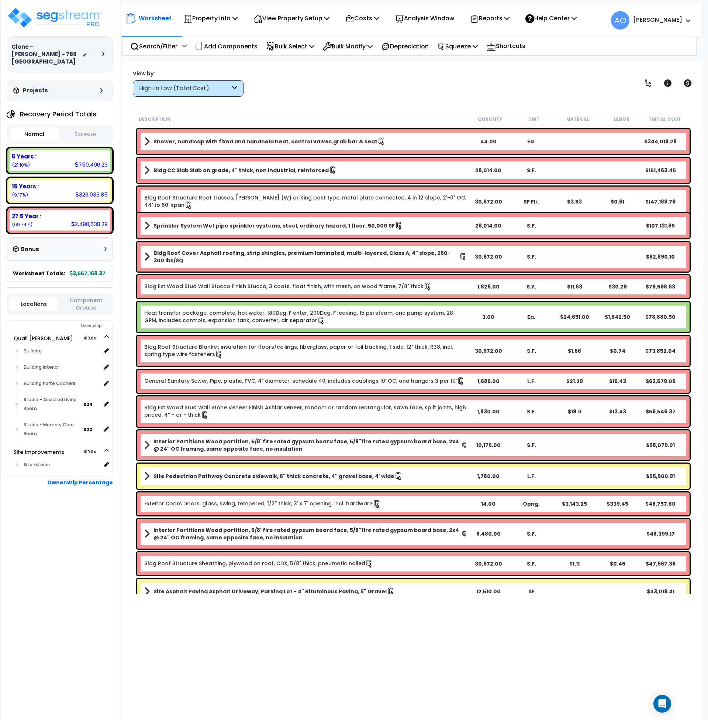
click at [90, 128] on button "Squeeze" at bounding box center [85, 134] width 49 height 13
click at [231, 141] on b "Shower, handicap with fixed and handheld heat, control valves,grab bar & seat" at bounding box center [266, 141] width 224 height 7
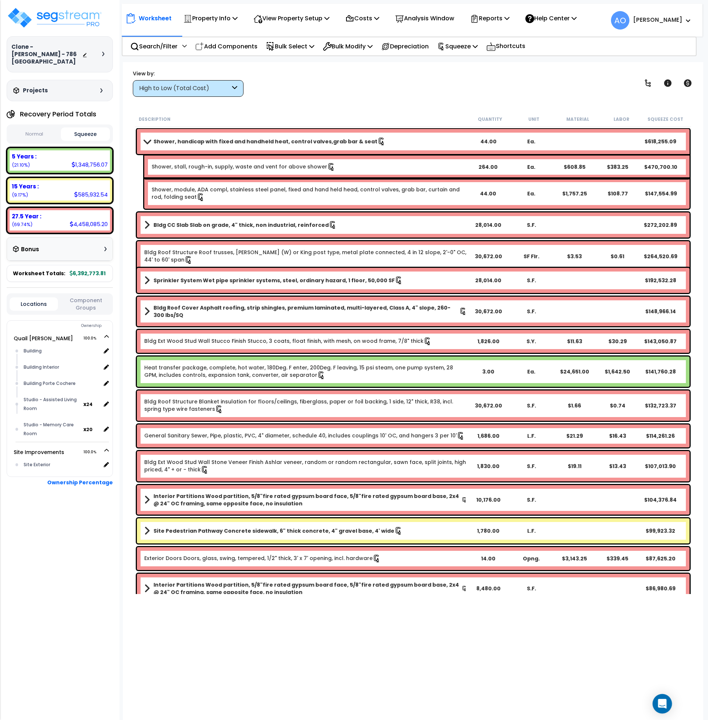
click at [664, 705] on icon "Open Intercom Messenger" at bounding box center [663, 704] width 10 height 10
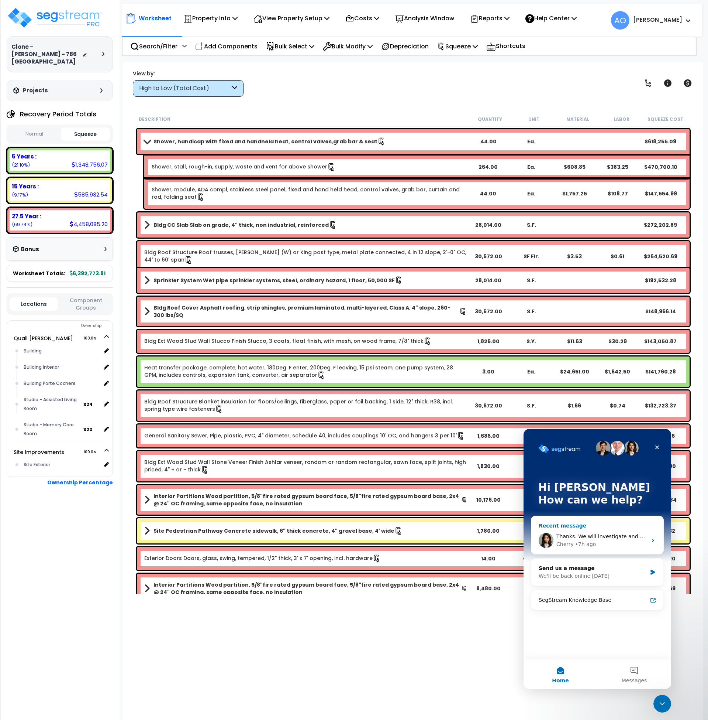
click at [580, 539] on span "Thanks. We will investigate and fix it." at bounding box center [605, 536] width 96 height 6
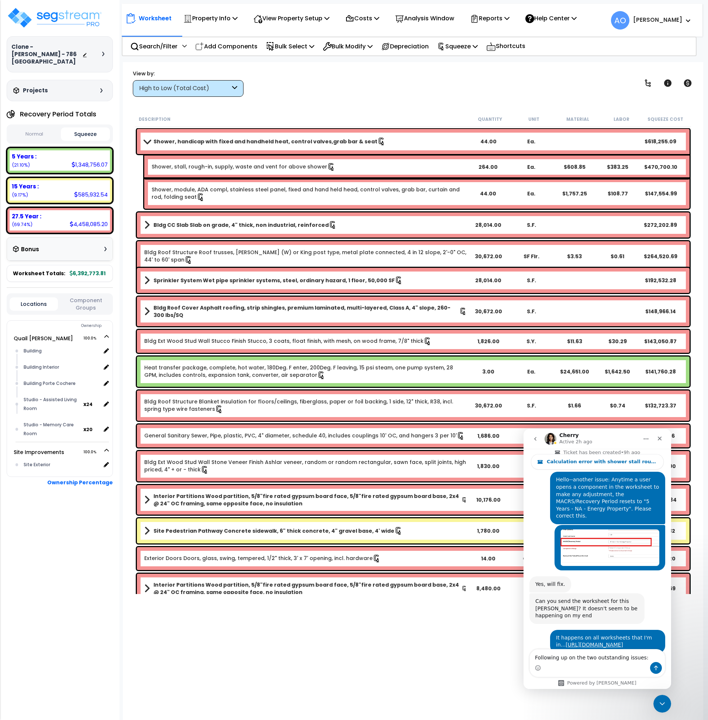
scroll to position [782, 0]
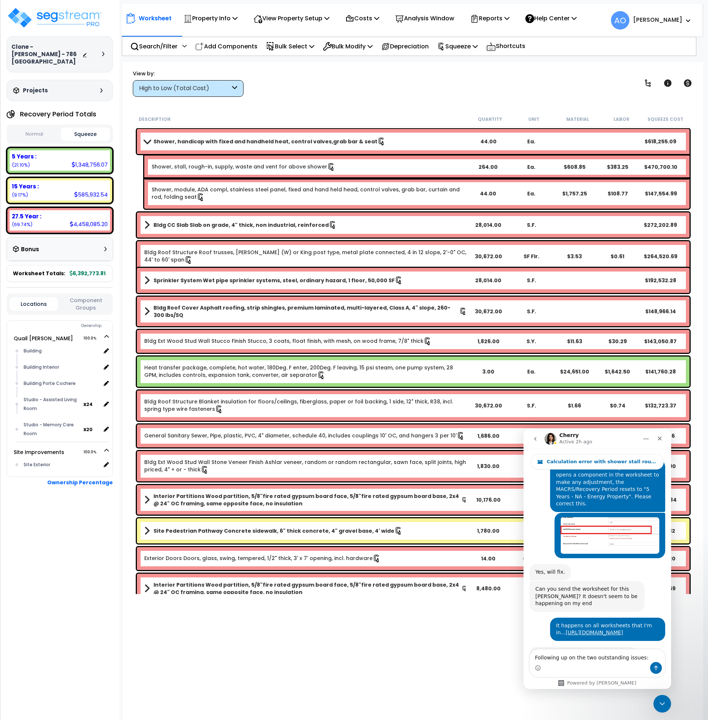
drag, startPoint x: 641, startPoint y: 658, endPoint x: 621, endPoint y: 658, distance: 19.9
click at [621, 658] on textarea "Following up on the two outstanding issues:" at bounding box center [597, 655] width 135 height 13
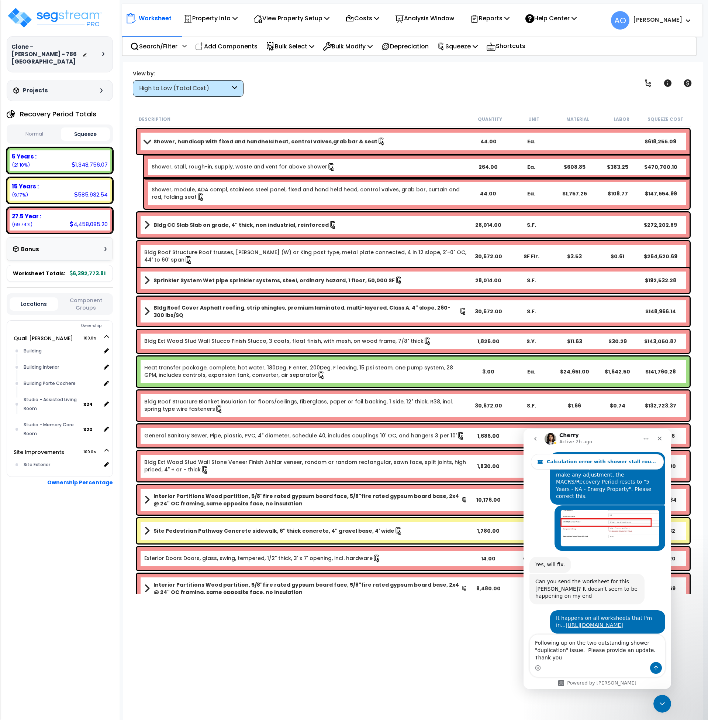
scroll to position [797, 0]
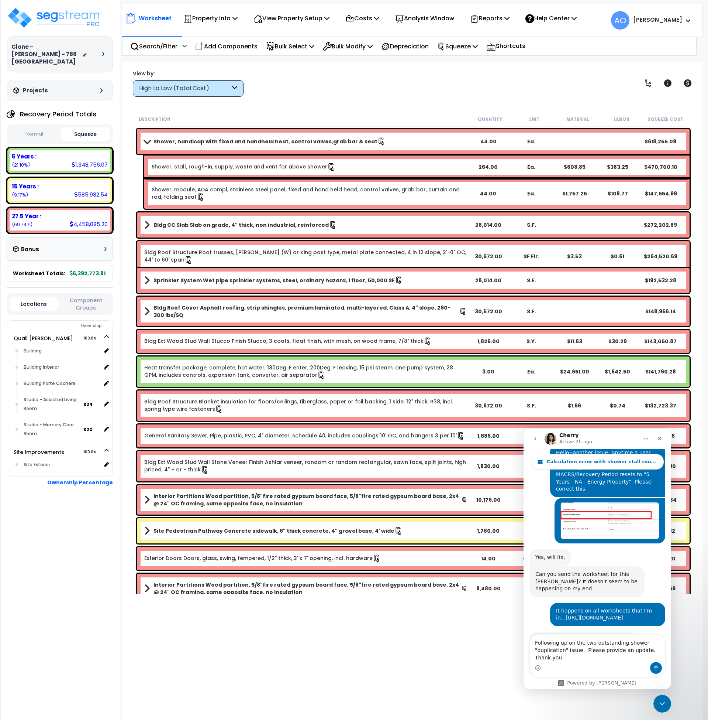
type textarea "Following up on the two outstanding shower "duplication" issue. Please provide …"
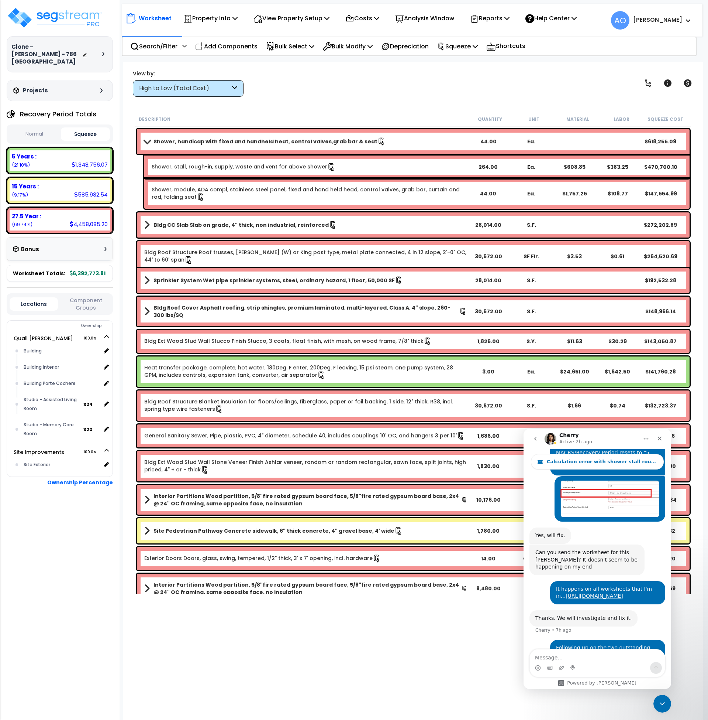
click at [349, 370] on link "Heat transfer package, complete, hot water, 180Deg. F enter, 200Deg. F leaving,…" at bounding box center [305, 372] width 323 height 16
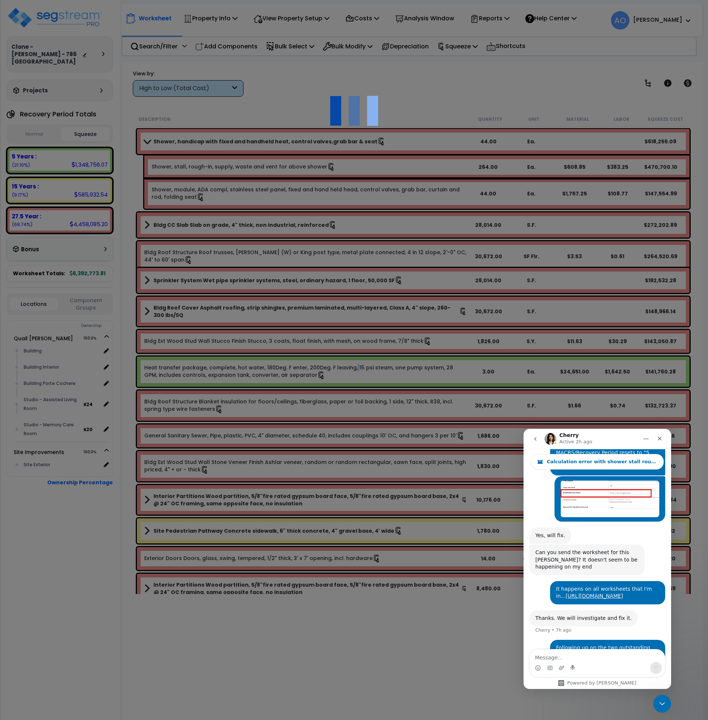
select select "49875"
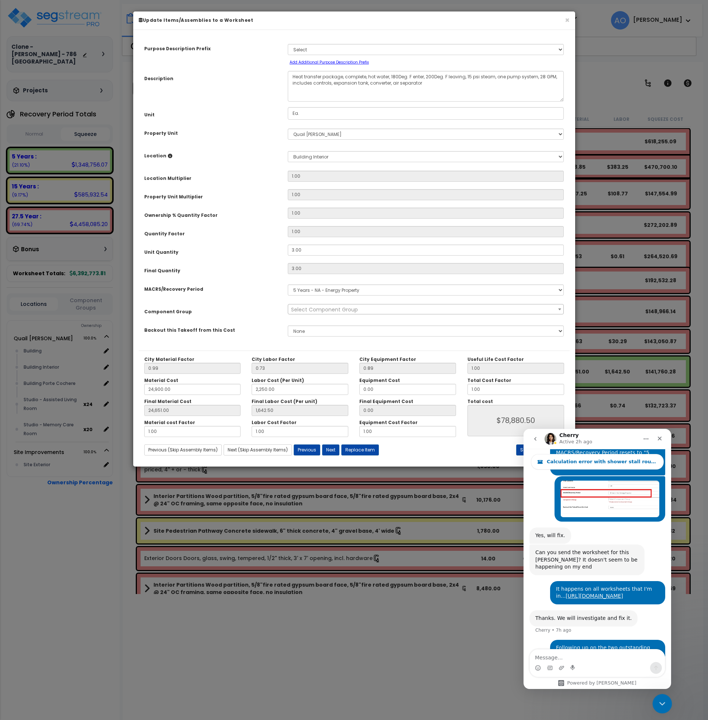
click at [657, 702] on icon "Close Intercom Messenger" at bounding box center [661, 702] width 9 height 9
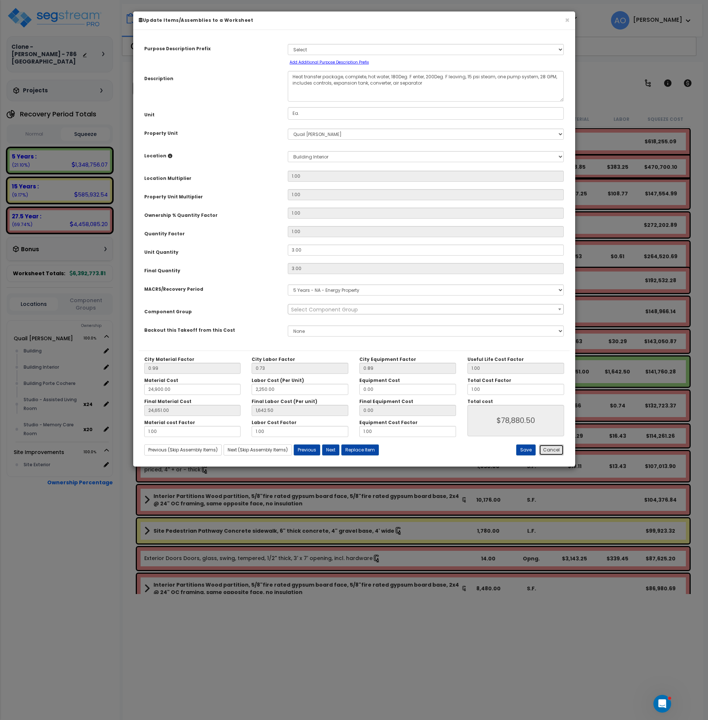
click at [553, 450] on button "Cancel" at bounding box center [551, 449] width 25 height 11
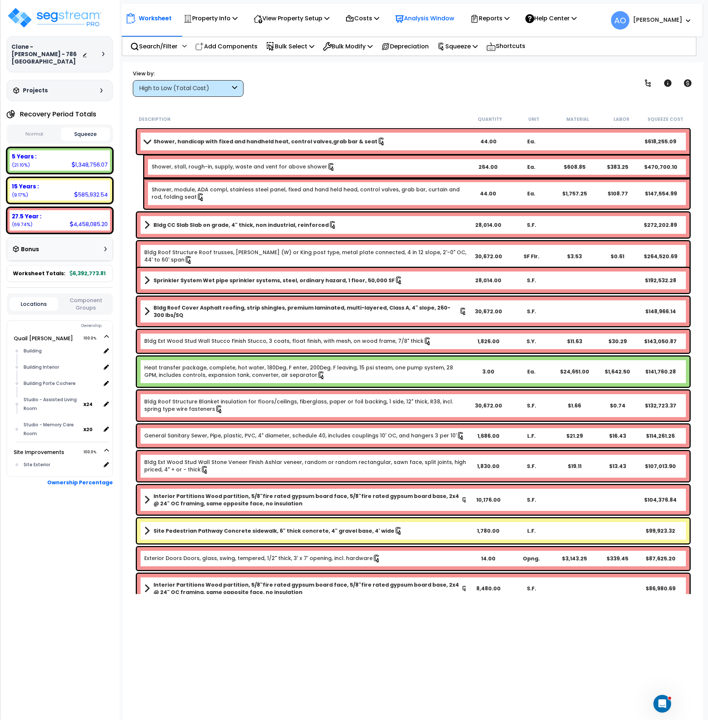
click at [423, 13] on p "Analysis Window" at bounding box center [424, 18] width 59 height 10
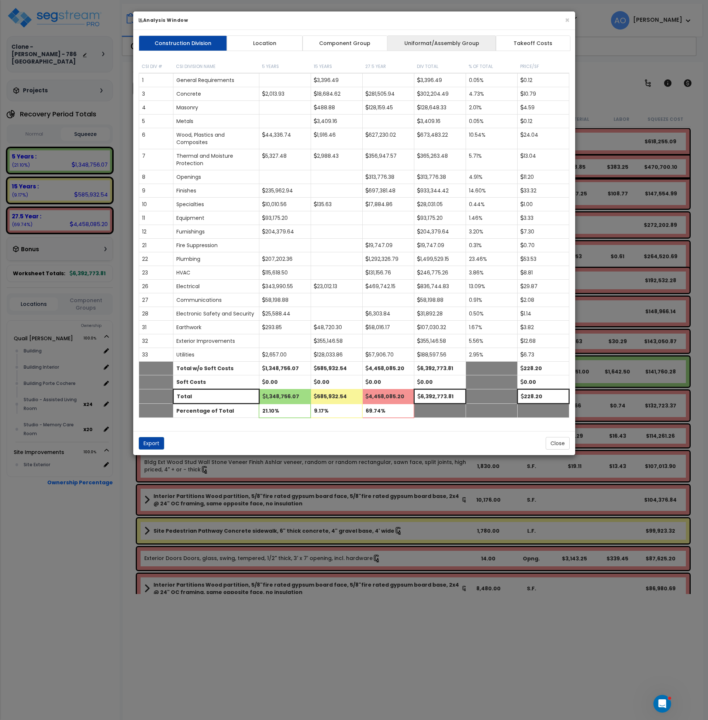
click at [418, 46] on link "Uniformat/Assembly Group" at bounding box center [441, 43] width 109 height 16
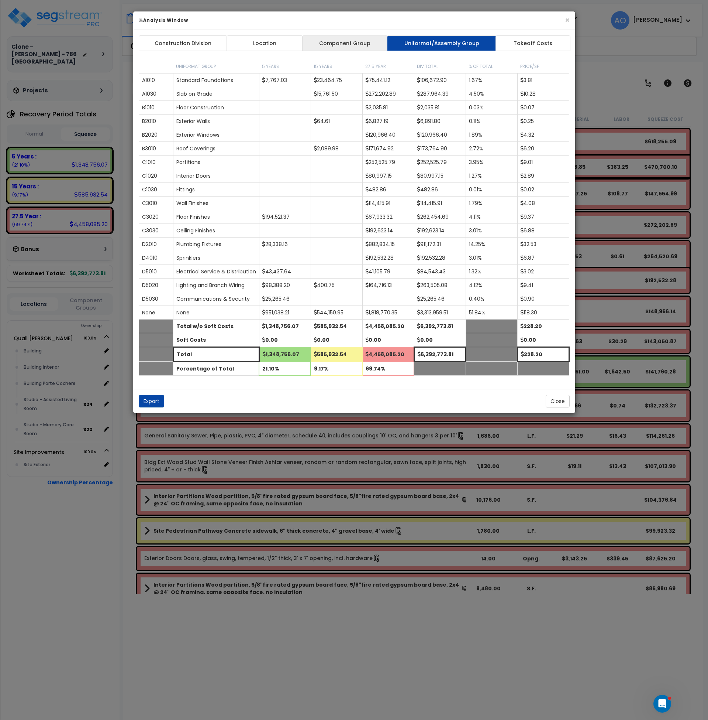
click at [352, 44] on link "Component Group" at bounding box center [345, 43] width 86 height 16
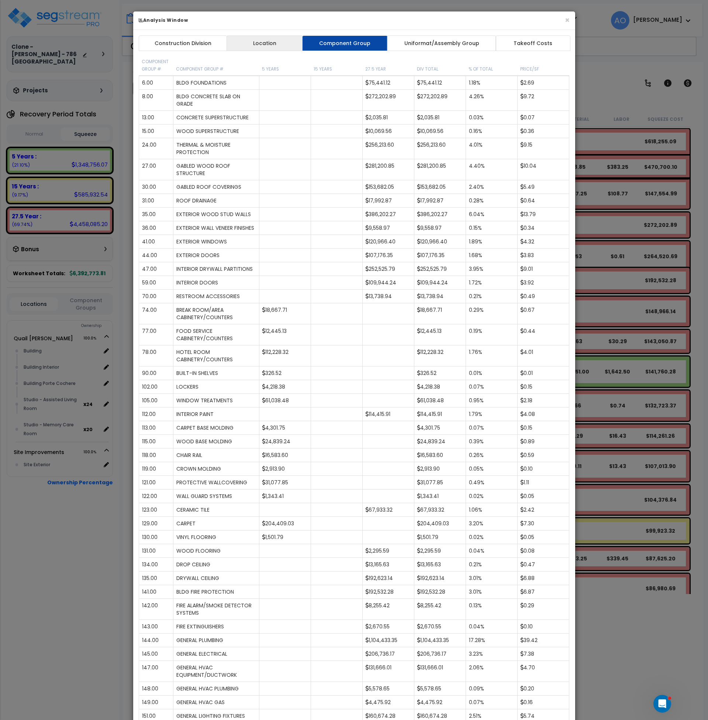
click at [273, 44] on link "Location" at bounding box center [265, 43] width 76 height 16
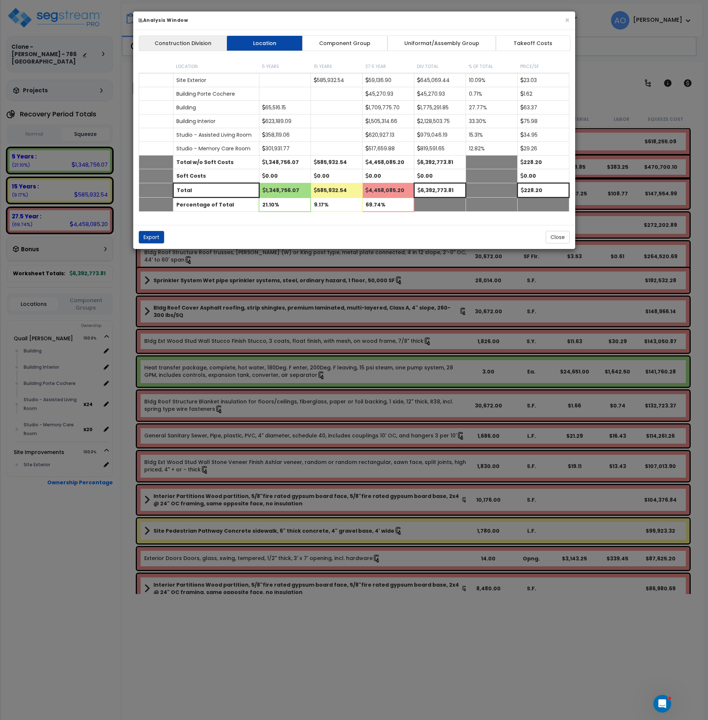
click at [203, 44] on link "Construction Division" at bounding box center [183, 43] width 89 height 16
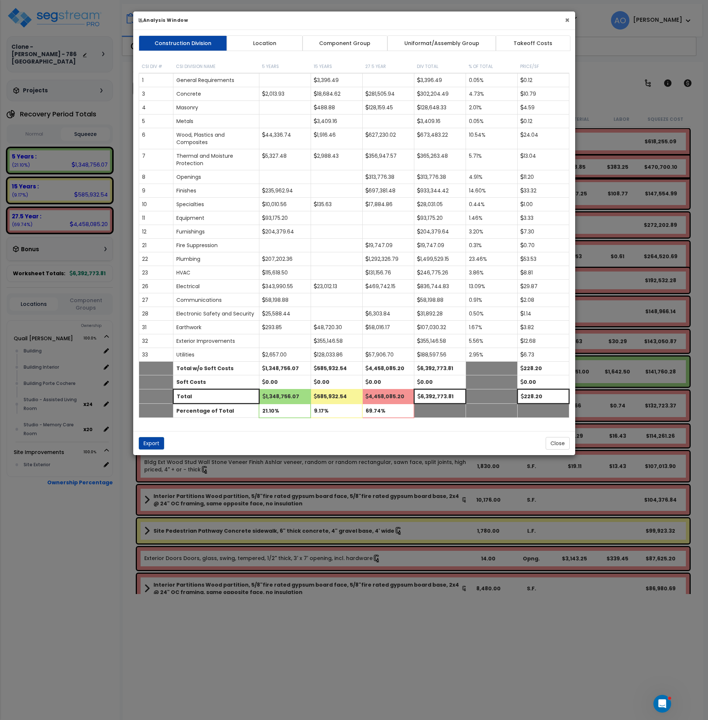
click at [568, 20] on button "×" at bounding box center [567, 20] width 5 height 8
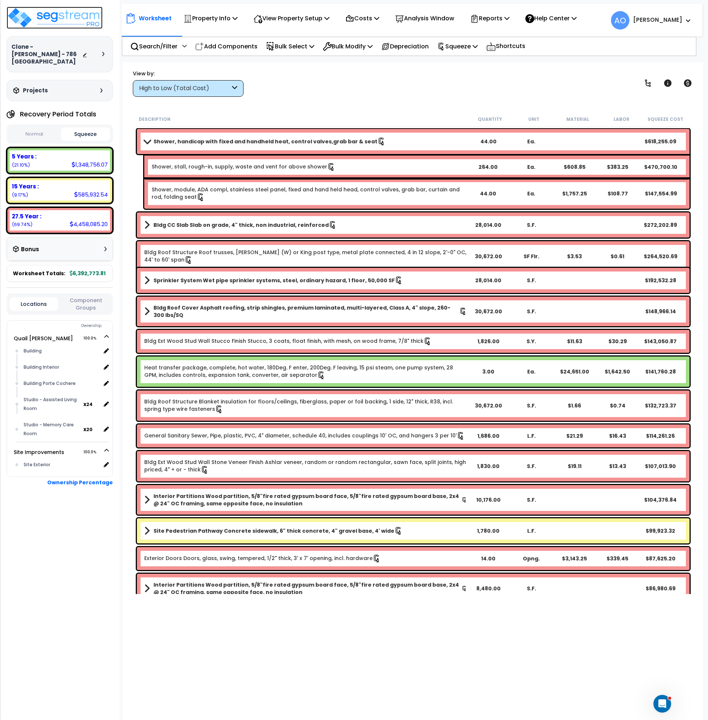
click at [59, 21] on img at bounding box center [55, 18] width 96 height 22
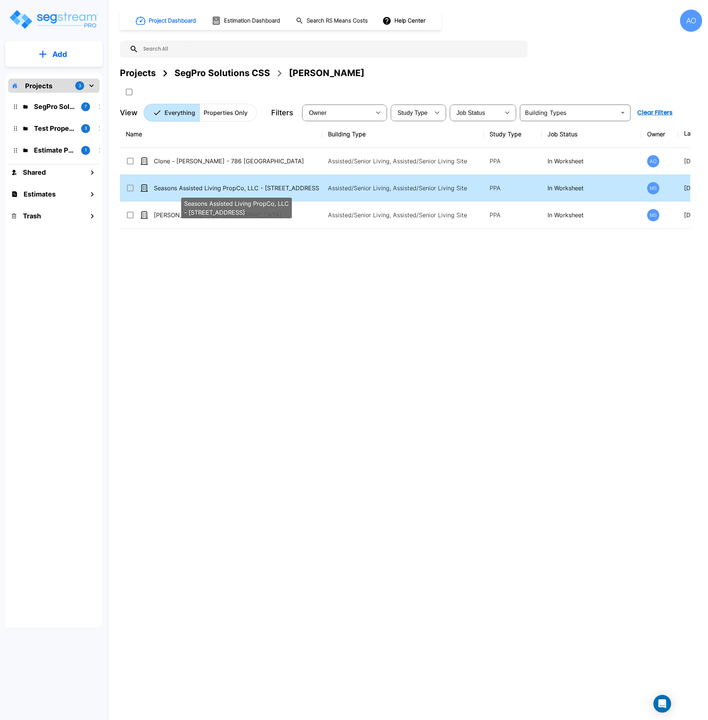
click at [210, 190] on p "Seasons Assisted Living PropCo, LLC - [STREET_ADDRESS]" at bounding box center [236, 187] width 165 height 9
checkbox input "true"
click at [210, 190] on p "Seasons Assisted Living PropCo, LLC - [STREET_ADDRESS]" at bounding box center [236, 187] width 165 height 9
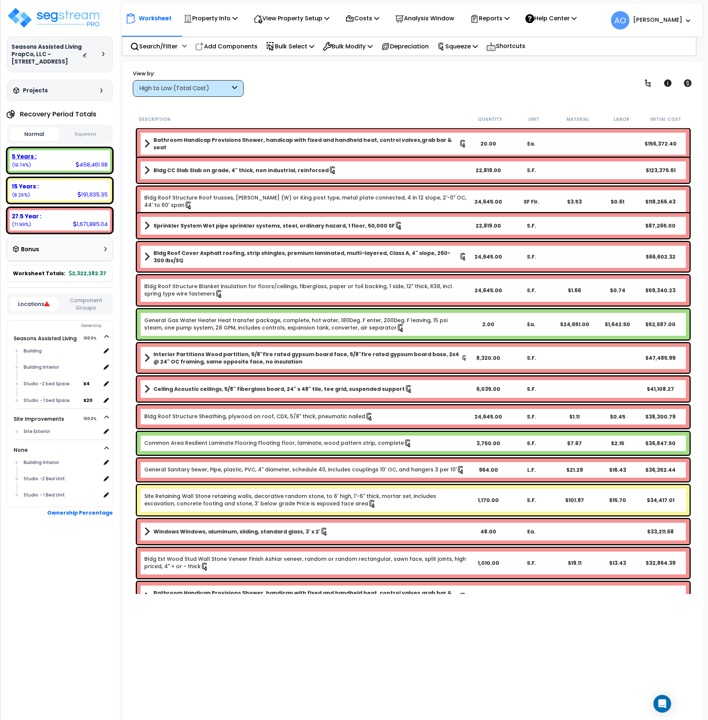
click at [33, 155] on b "5 Years :" at bounding box center [24, 156] width 25 height 8
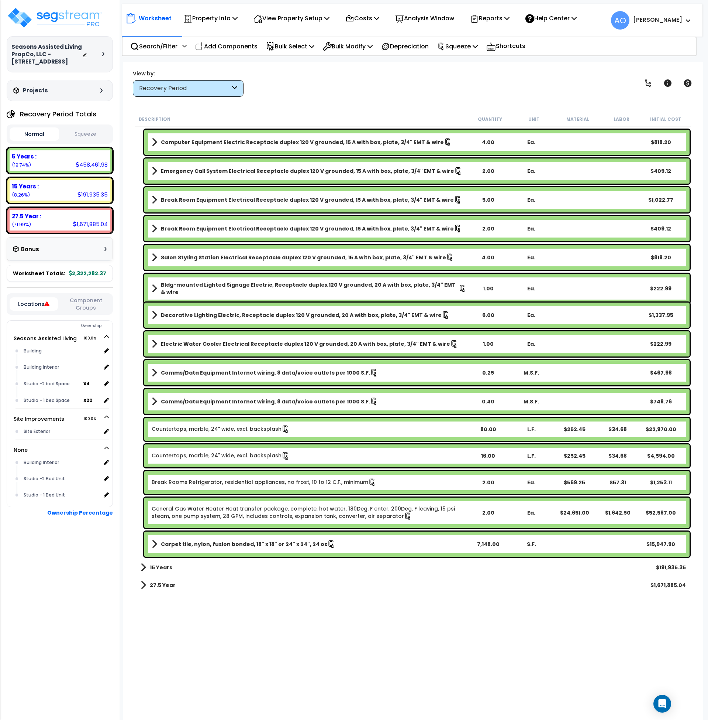
scroll to position [3877, 0]
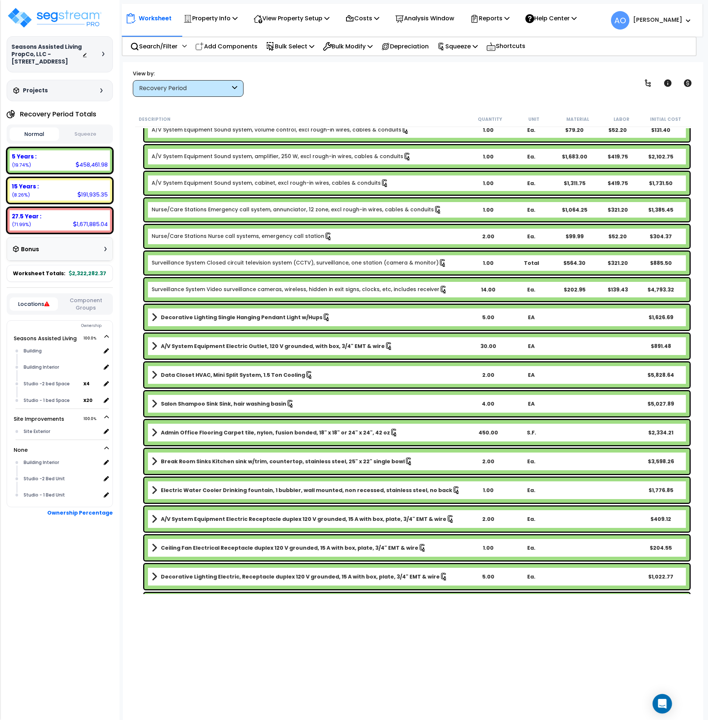
click at [663, 703] on icon "Open Intercom Messenger" at bounding box center [662, 704] width 8 height 10
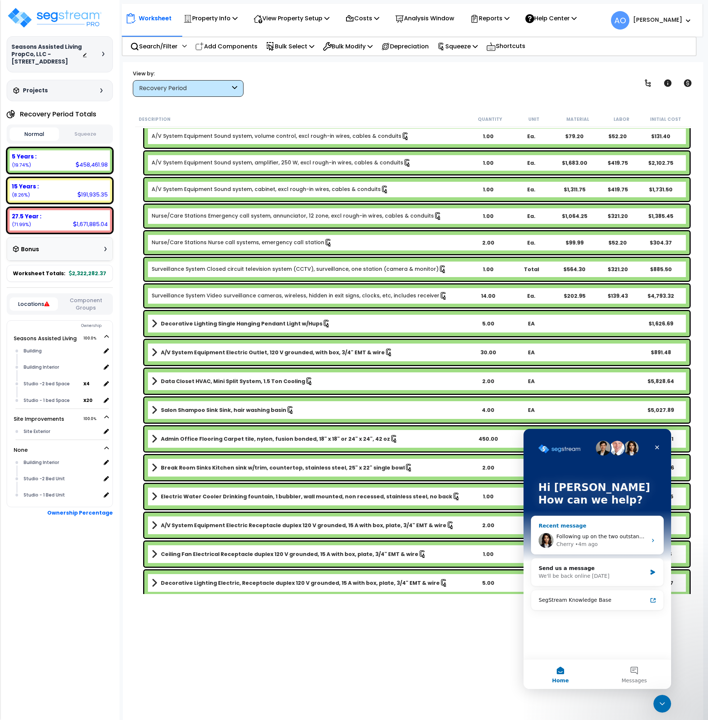
scroll to position [3379, 0]
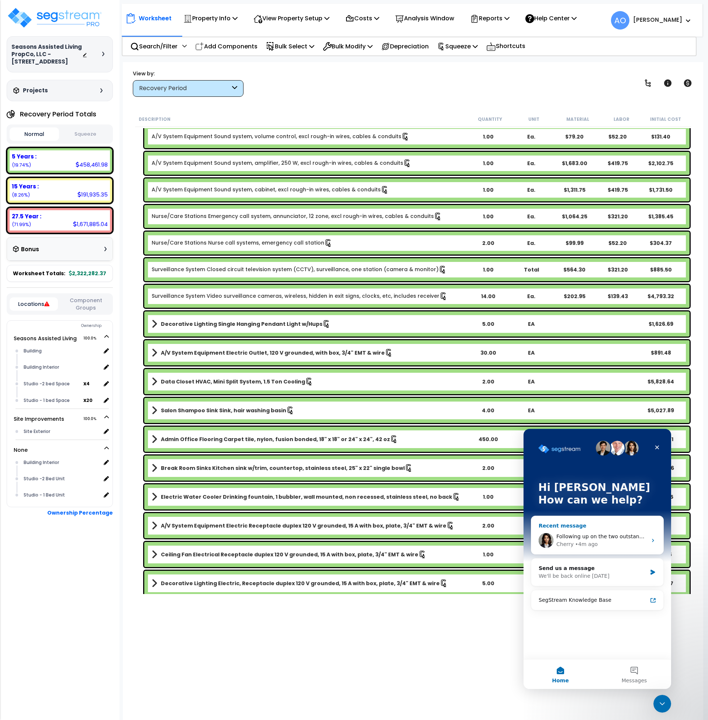
click at [592, 525] on div "Recent message" at bounding box center [597, 526] width 117 height 8
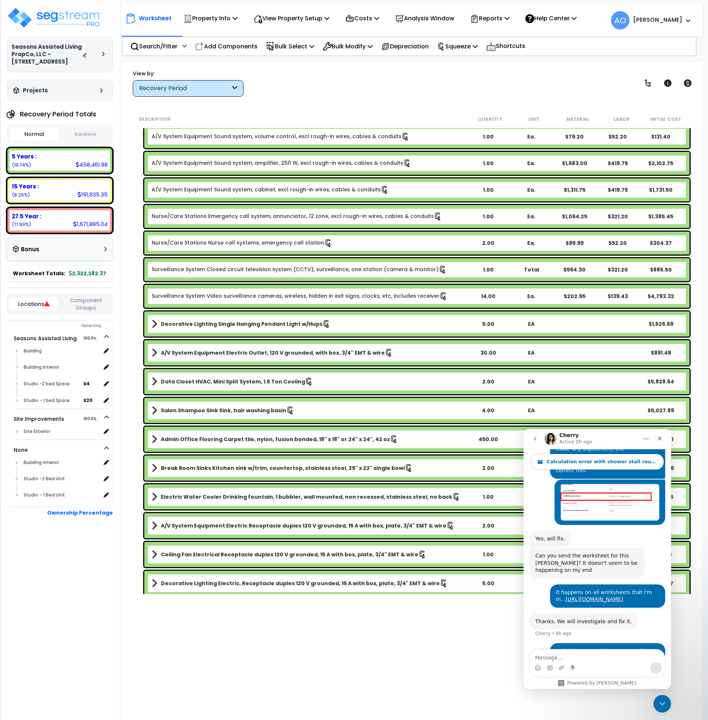
scroll to position [819, 0]
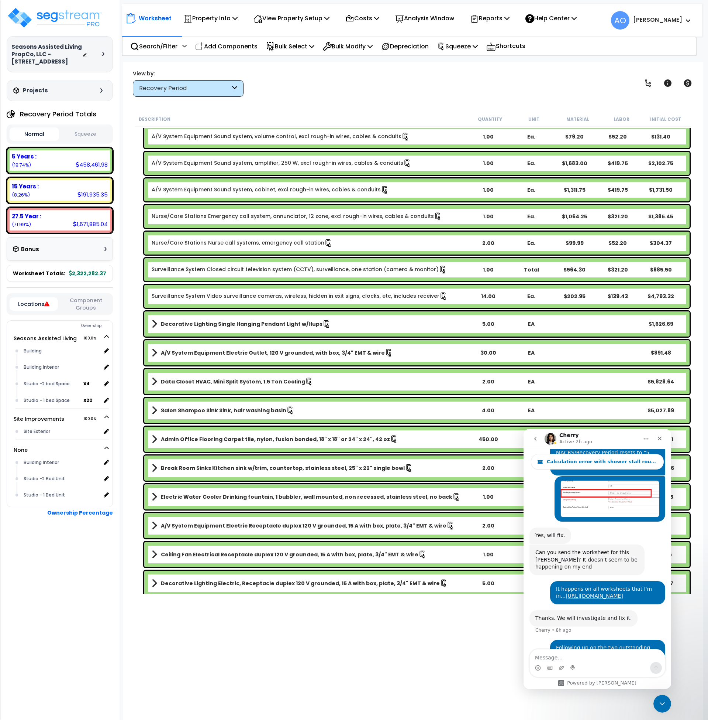
click at [536, 436] on icon "go back" at bounding box center [536, 439] width 6 height 6
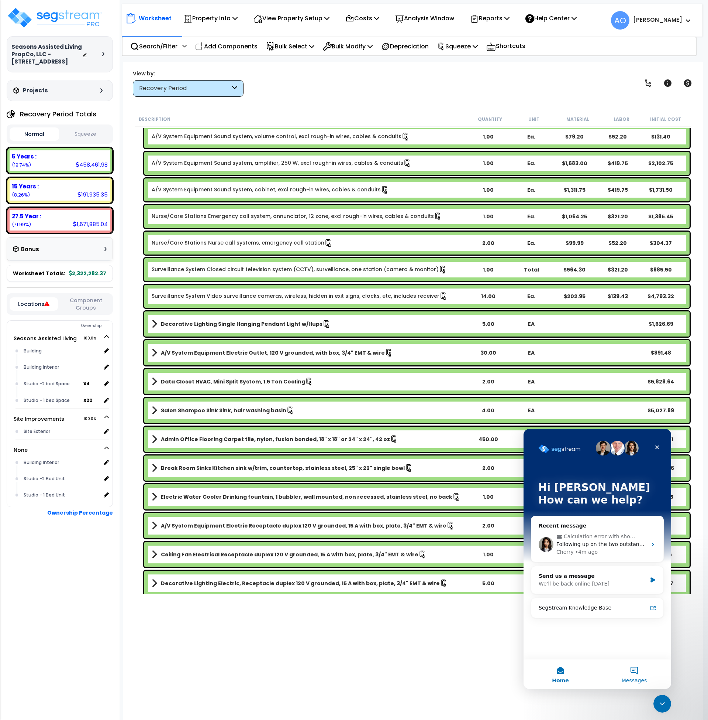
click at [638, 671] on button "Messages" at bounding box center [635, 674] width 74 height 30
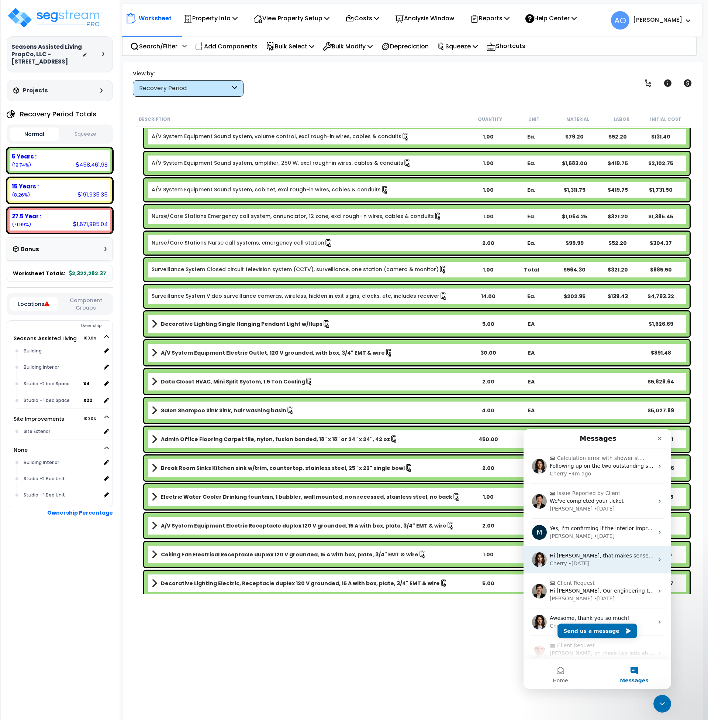
click at [606, 553] on span "Hi [PERSON_NAME], that makes sense. I will have this added as an options." at bounding box center [647, 555] width 195 height 6
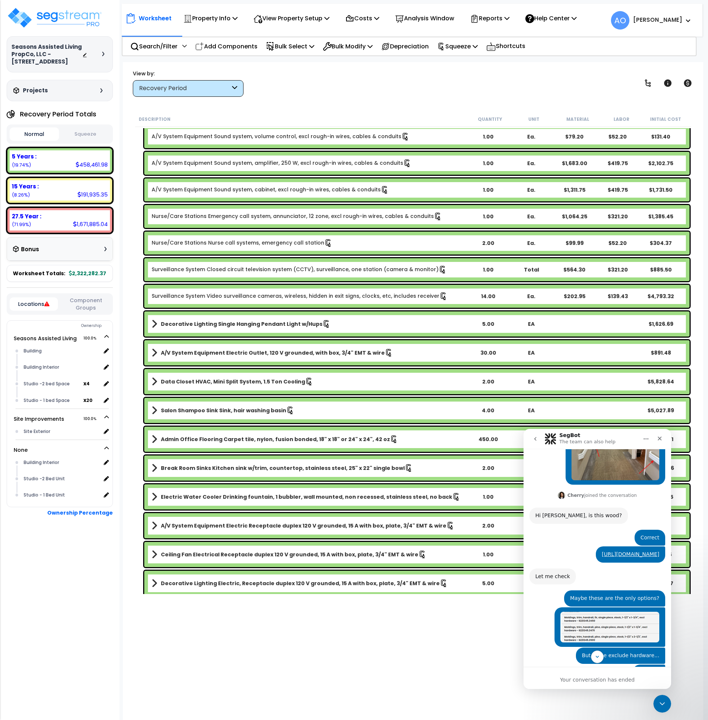
scroll to position [896, 0]
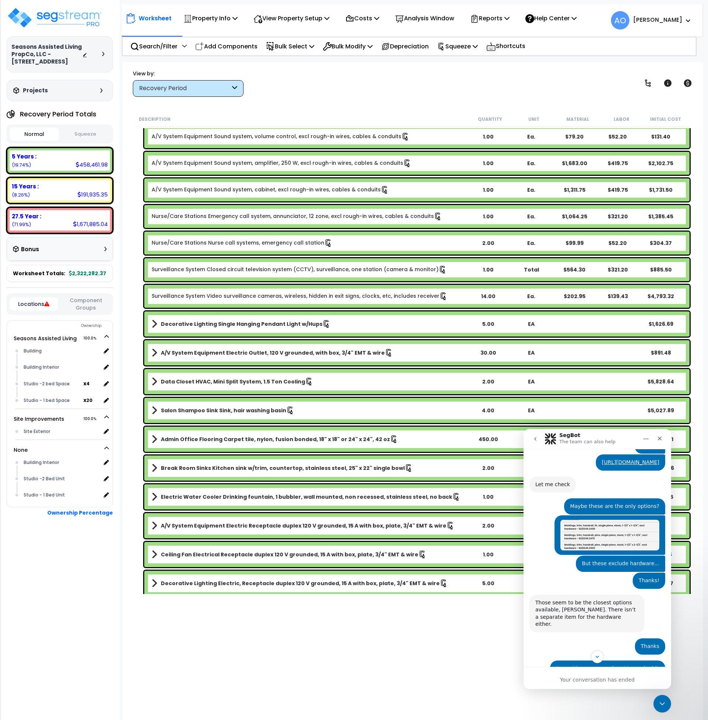
click at [598, 519] on img "Andrew says…" at bounding box center [610, 534] width 99 height 31
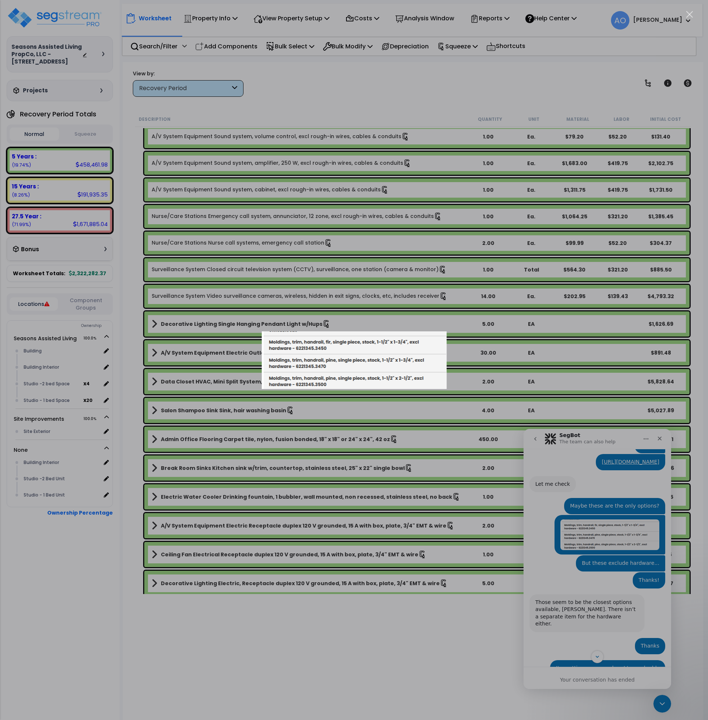
click at [65, 625] on div "Intercom messenger" at bounding box center [354, 360] width 708 height 720
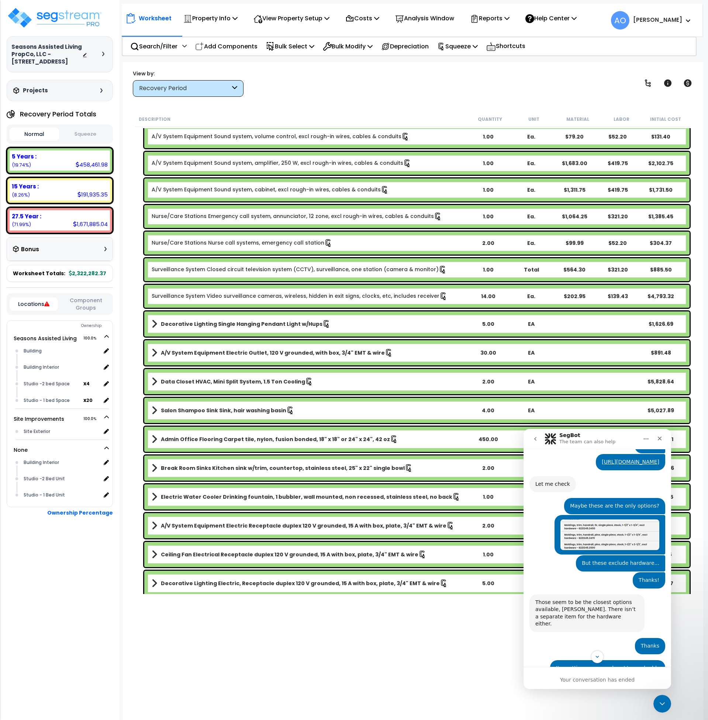
click at [196, 634] on div "Worksheet Property Info Property Setup Add Property Unit Template property Clon…" at bounding box center [413, 422] width 581 height 720
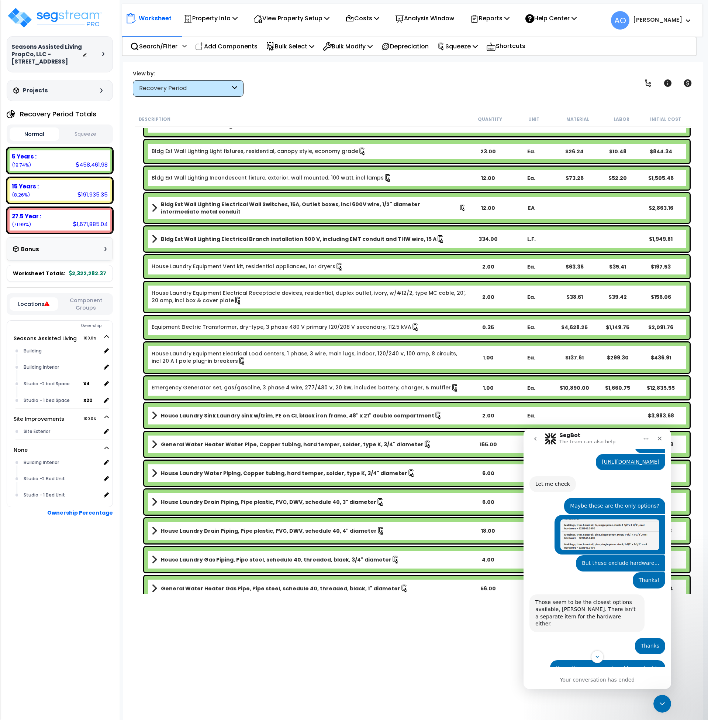
scroll to position [2194, 0]
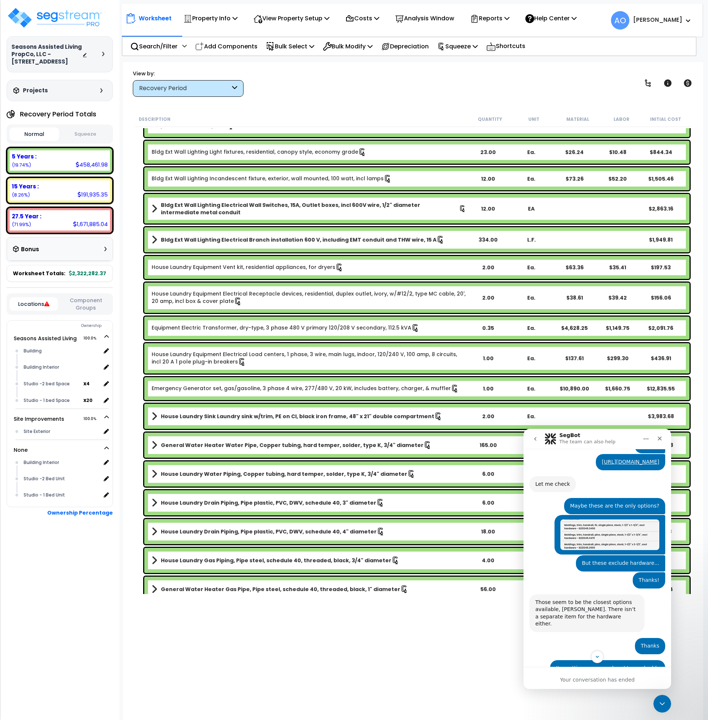
click at [172, 86] on div "Recovery Period" at bounding box center [184, 88] width 91 height 8
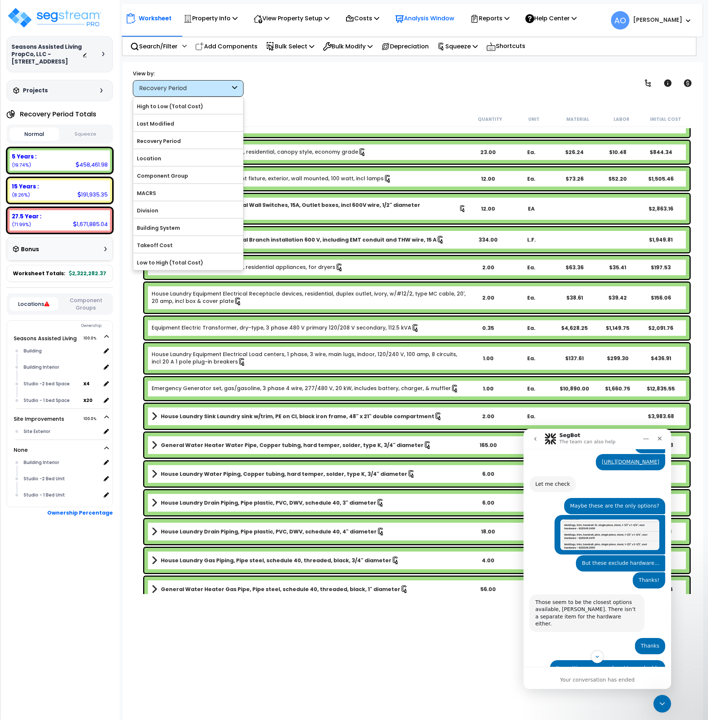
click at [422, 17] on p "Analysis Window" at bounding box center [424, 18] width 59 height 10
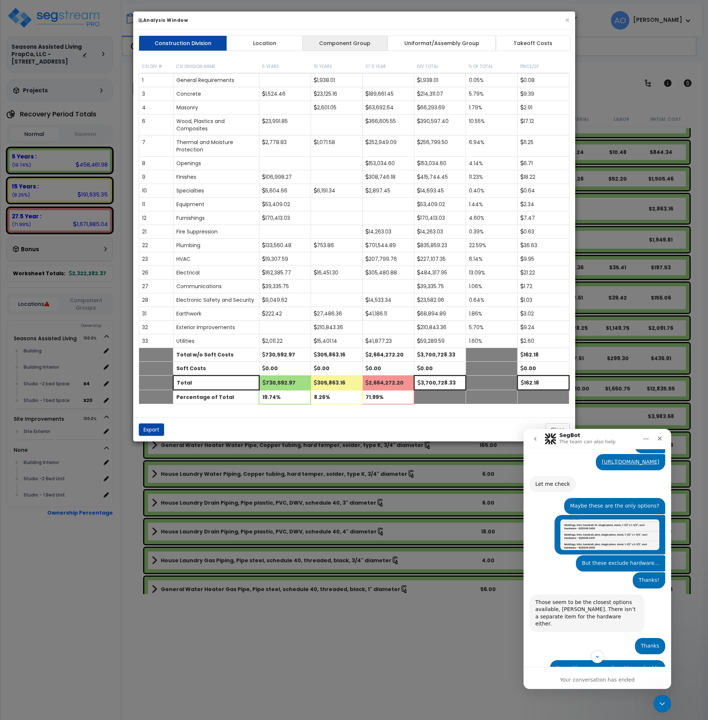
click at [347, 43] on link "Component Group" at bounding box center [345, 43] width 86 height 16
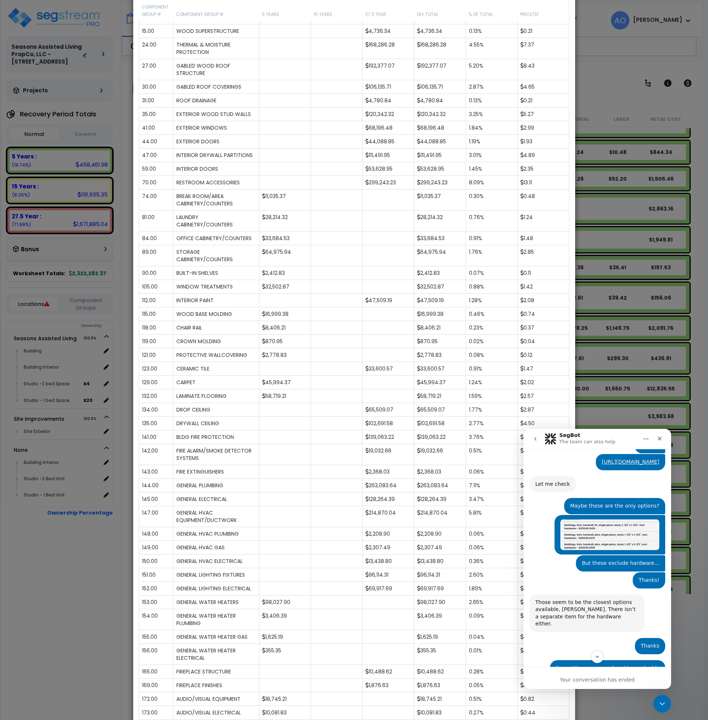
scroll to position [0, 0]
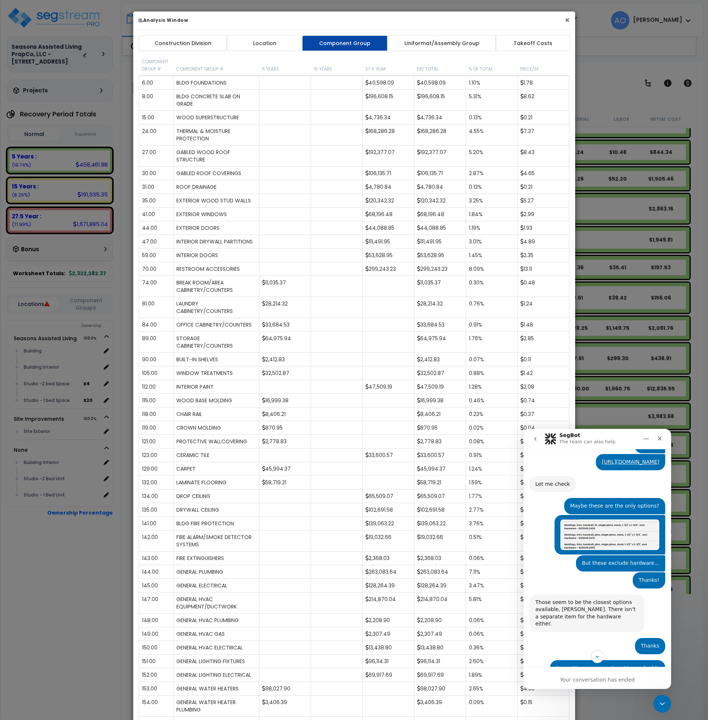
click at [566, 19] on button "×" at bounding box center [567, 20] width 5 height 8
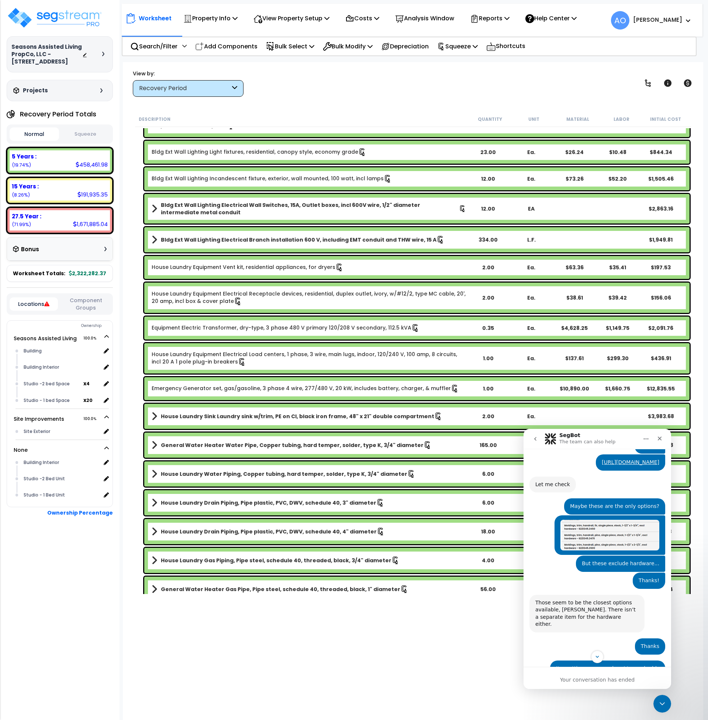
scroll to position [988, 0]
click at [665, 438] on div "Close" at bounding box center [659, 438] width 13 height 13
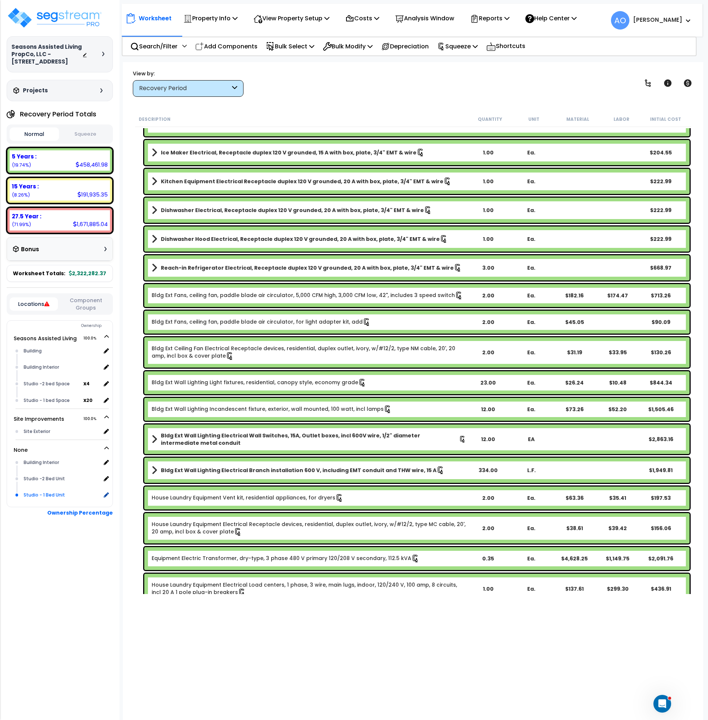
scroll to position [1964, 0]
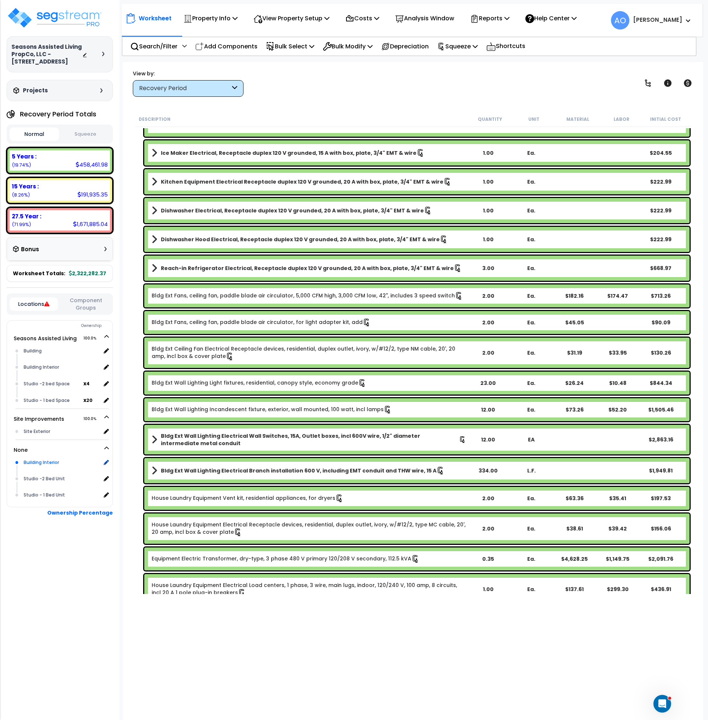
click at [49, 462] on div "Building Interior" at bounding box center [61, 462] width 79 height 9
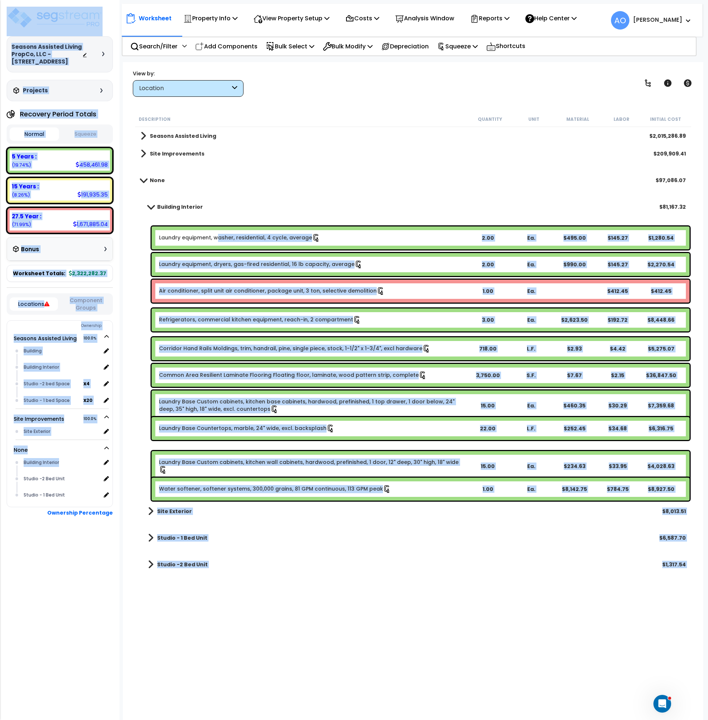
click at [216, 231] on div "Laundry equipment, washer, residential, 4 cycle, average 2.00 Ea. $495.00 $145.…" at bounding box center [421, 237] width 538 height 23
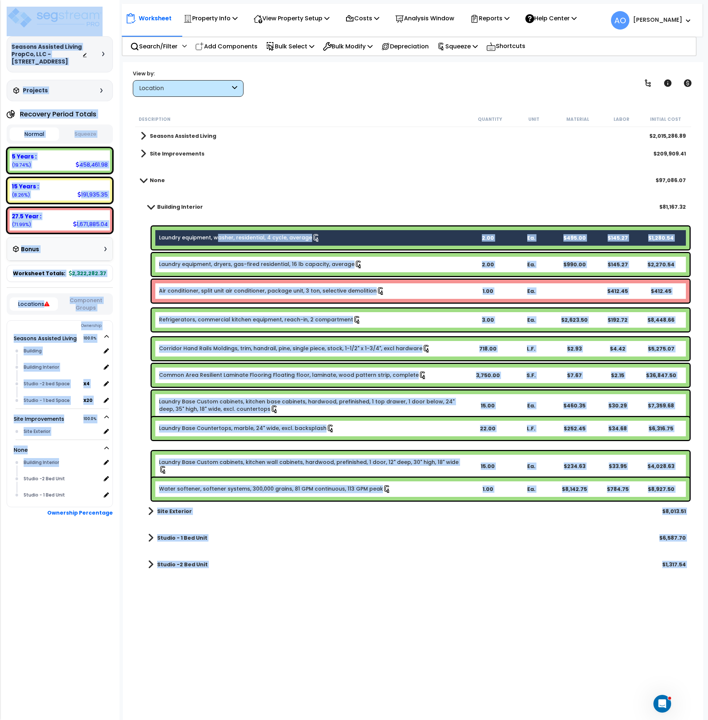
click at [219, 265] on link "Laundry equipment, dryers, gas-fired residential, 16 lb capacity, average" at bounding box center [261, 264] width 204 height 8
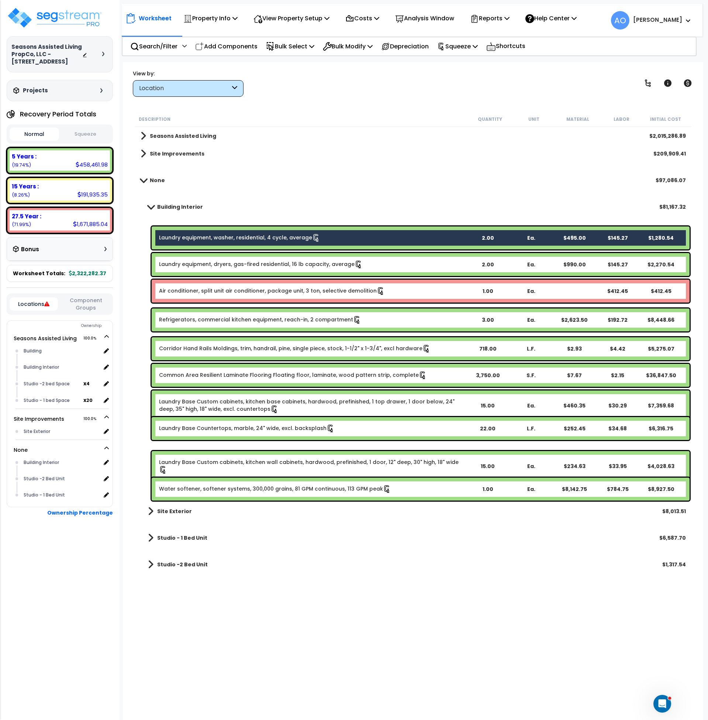
click at [261, 240] on link "Laundry equipment, washer, residential, 4 cycle, average" at bounding box center [239, 238] width 161 height 8
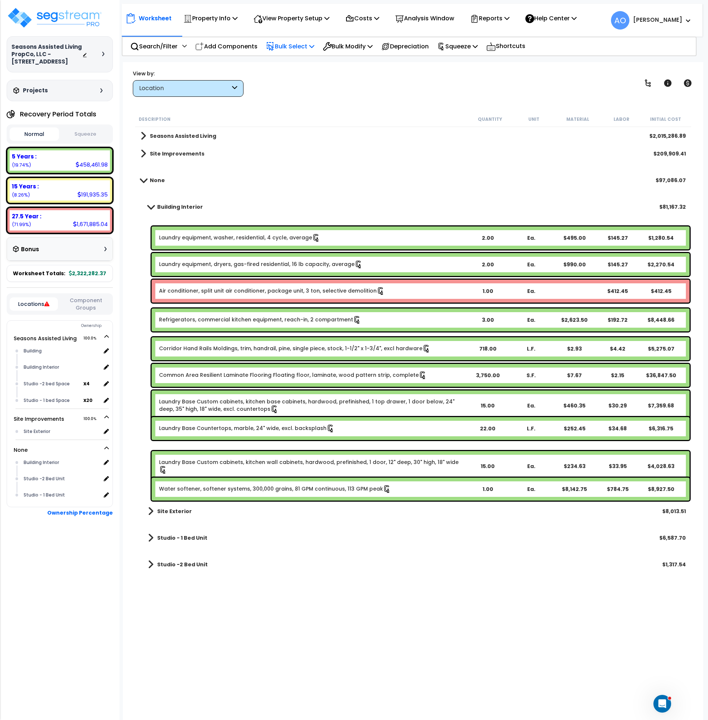
click at [296, 44] on p "Bulk Select" at bounding box center [290, 46] width 48 height 10
click at [292, 97] on link "Location" at bounding box center [298, 96] width 73 height 15
select select
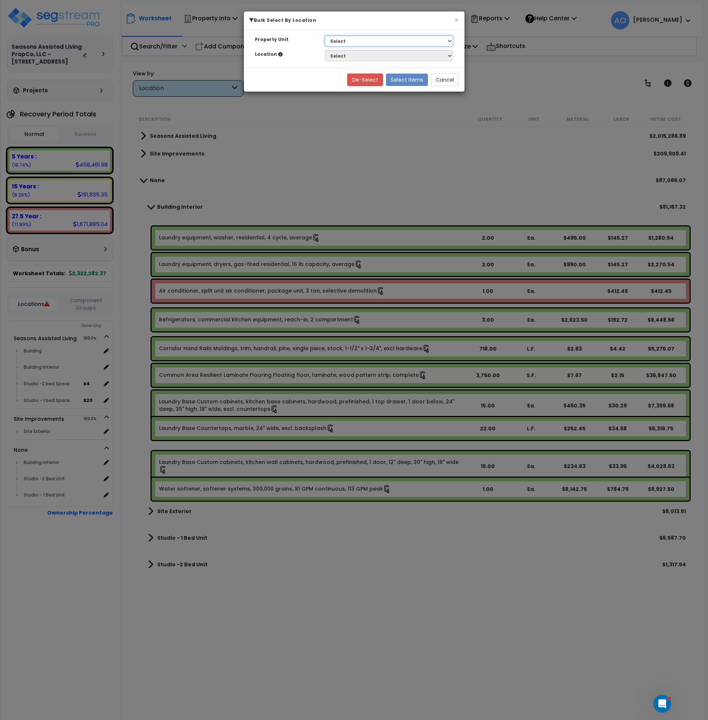
click at [335, 41] on select "Select Seasons Assisted Living Site Improvements" at bounding box center [389, 40] width 129 height 11
select select "166885"
click at [325, 35] on select "Select Seasons Assisted Living Site Improvements" at bounding box center [389, 40] width 129 height 11
select select
click at [344, 55] on select "Select Site Exterior" at bounding box center [389, 55] width 129 height 11
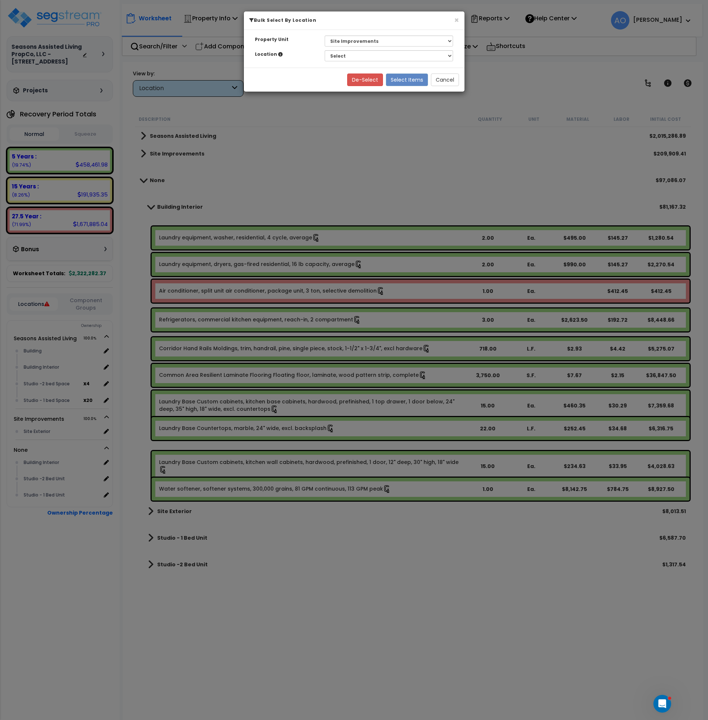
click at [415, 95] on div "× Bulk Select By Location Property Unit Select Seasons Assisted Living Site Imp…" at bounding box center [354, 360] width 708 height 720
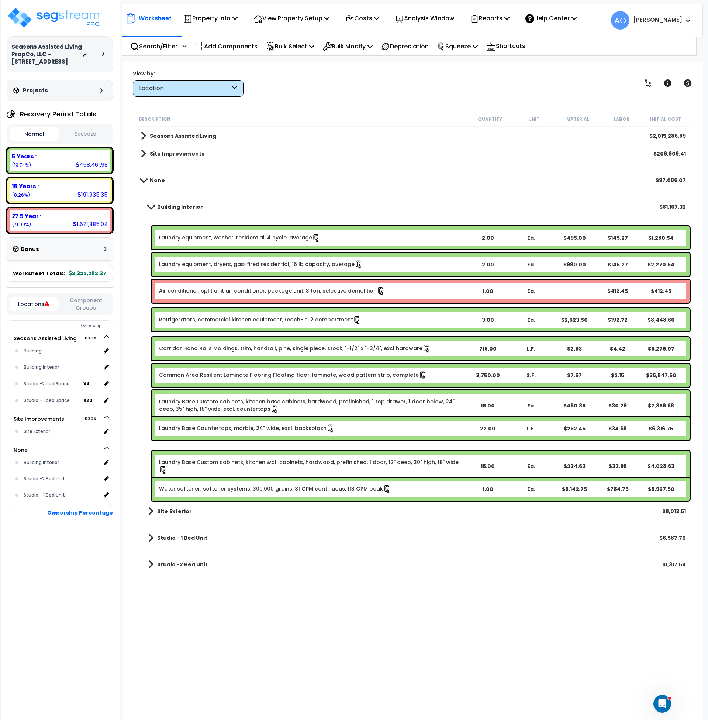
click at [214, 236] on link "Laundry equipment, washer, residential, 4 cycle, average" at bounding box center [239, 238] width 161 height 8
click at [216, 234] on link "Laundry equipment, washer, residential, 4 cycle, average" at bounding box center [239, 238] width 161 height 8
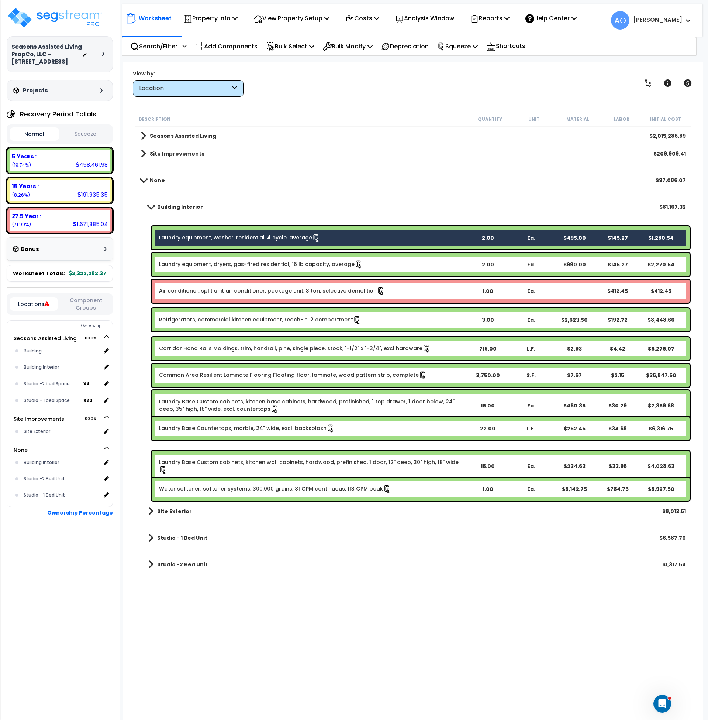
click at [218, 263] on link "Laundry equipment, dryers, gas-fired residential, 16 lb capacity, average" at bounding box center [261, 264] width 204 height 8
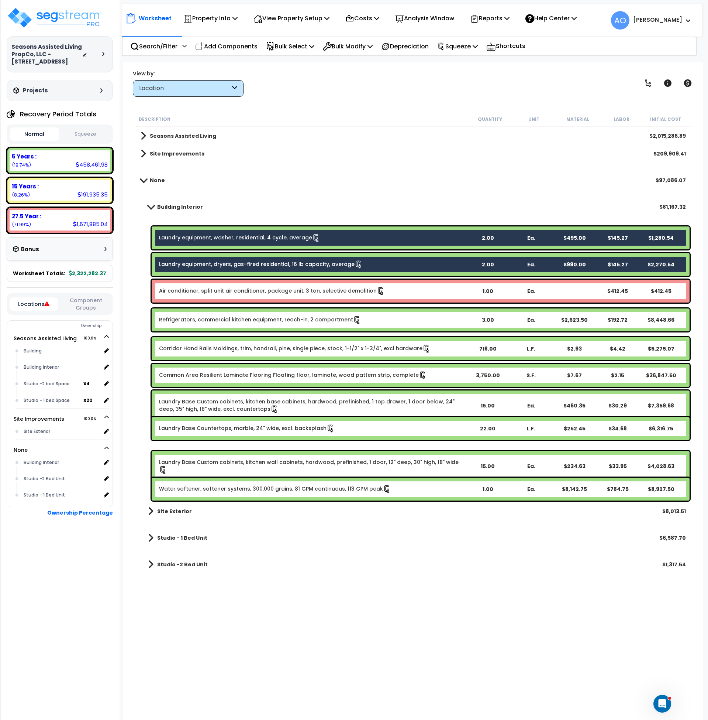
click at [217, 287] on link "Air conditioner, split unit air conditioner, package unit, 3 ton, selective dem…" at bounding box center [272, 291] width 226 height 8
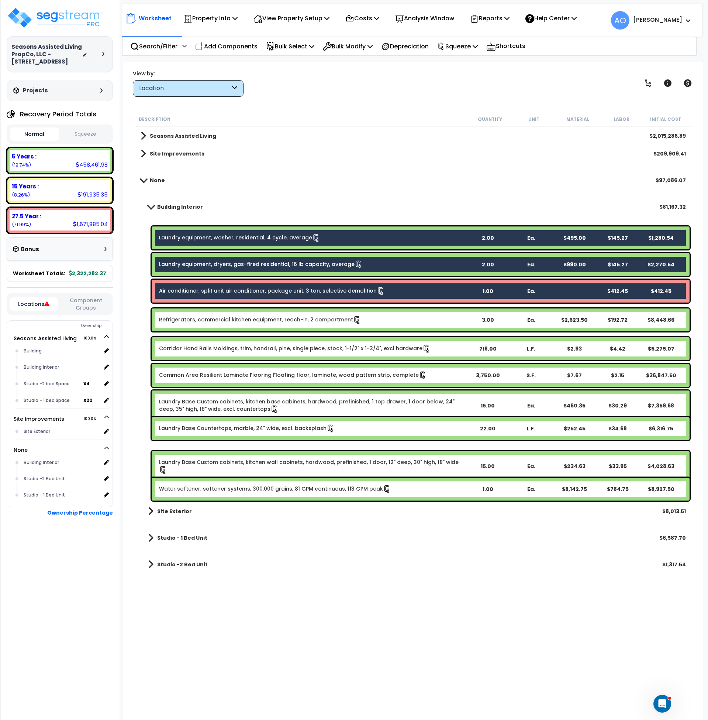
click at [213, 320] on link "Refrigerators, commercial kitchen equipment, reach-in, 2 compartment" at bounding box center [260, 320] width 202 height 8
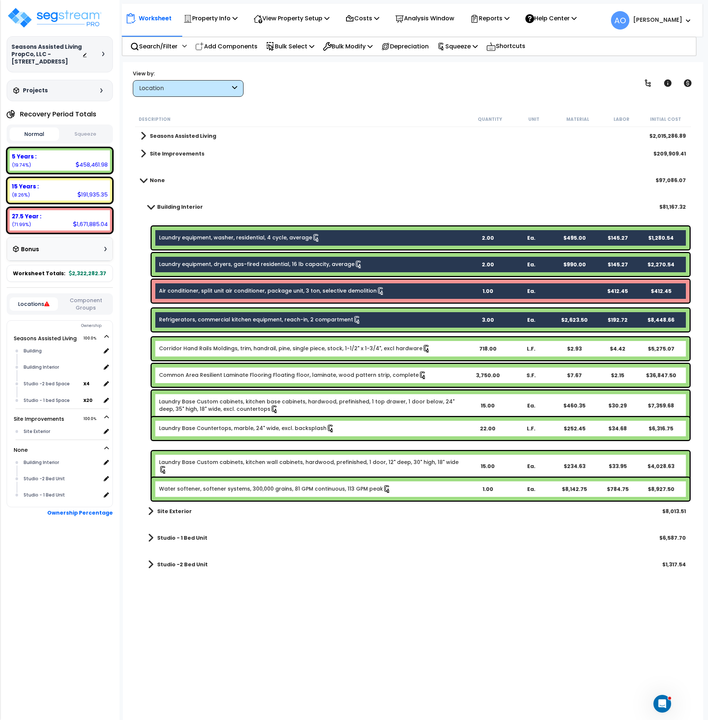
click at [220, 351] on link "Corridor Hand Rails Moldings, trim, handrail, pine, single piece, stock, 1-1/2"…" at bounding box center [295, 348] width 272 height 8
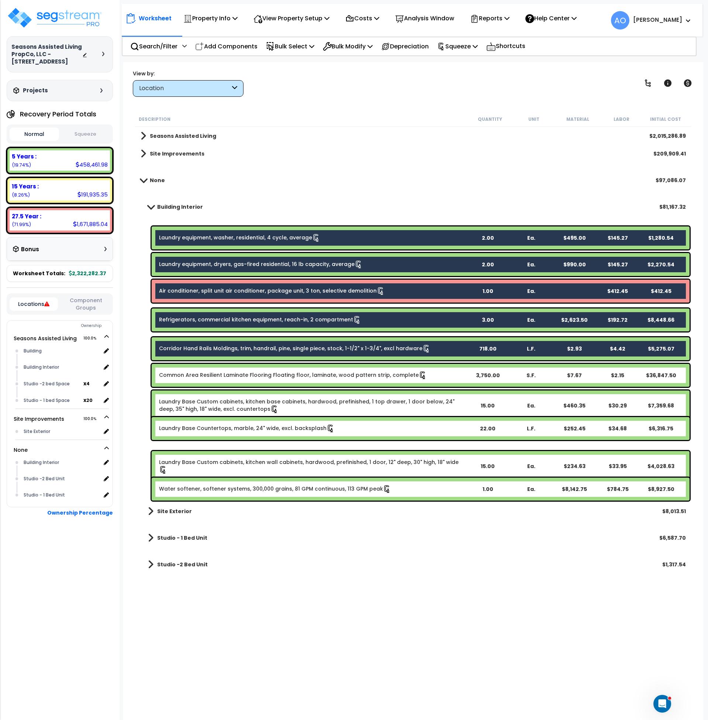
click at [223, 379] on div "Common Area Resilient Laminate Flooring Floating floor, laminate, wood pattern …" at bounding box center [421, 375] width 538 height 23
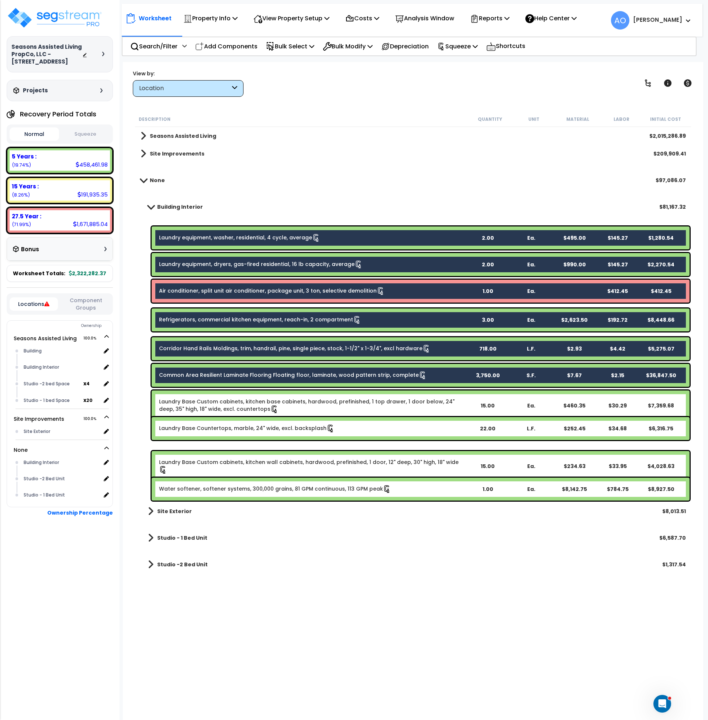
click at [221, 404] on link "Laundry Base Custom cabinets, kitchen base cabinets, hardwood, prefinished, 1 t…" at bounding box center [312, 406] width 307 height 16
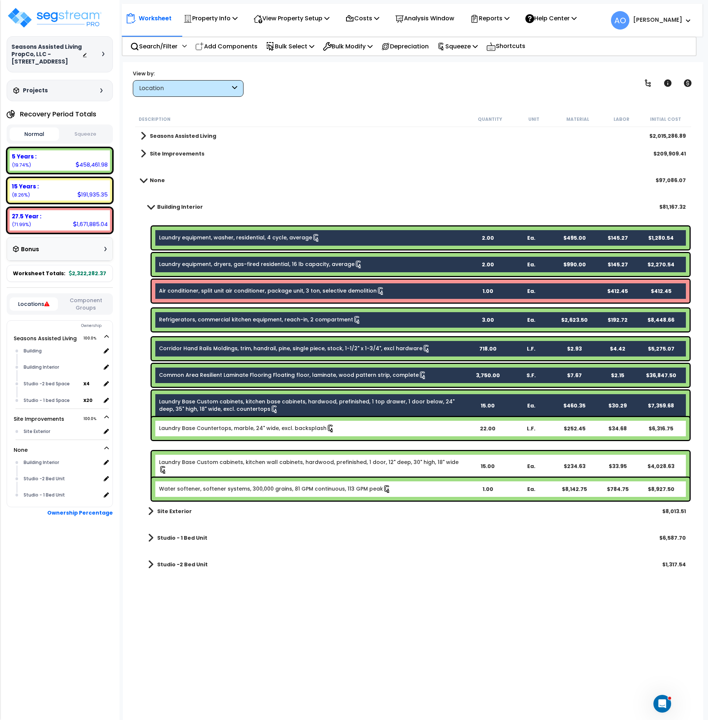
click at [219, 429] on link "Laundry Base Countertops, marble, 24" wide, excl. backsplash" at bounding box center [247, 428] width 176 height 8
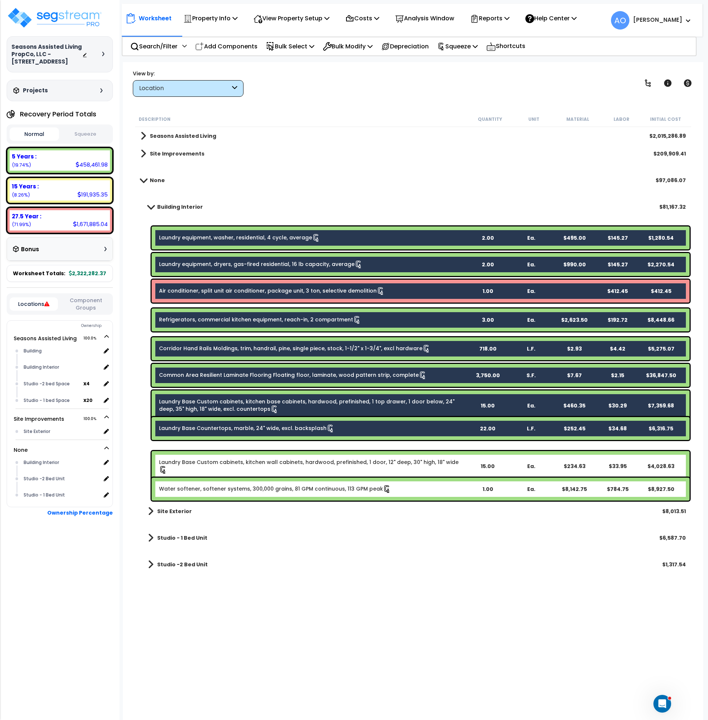
click at [216, 458] on link "Laundry Base Custom cabinets, kitchen wall cabinets, hardwood, prefinished, 1 d…" at bounding box center [312, 466] width 307 height 16
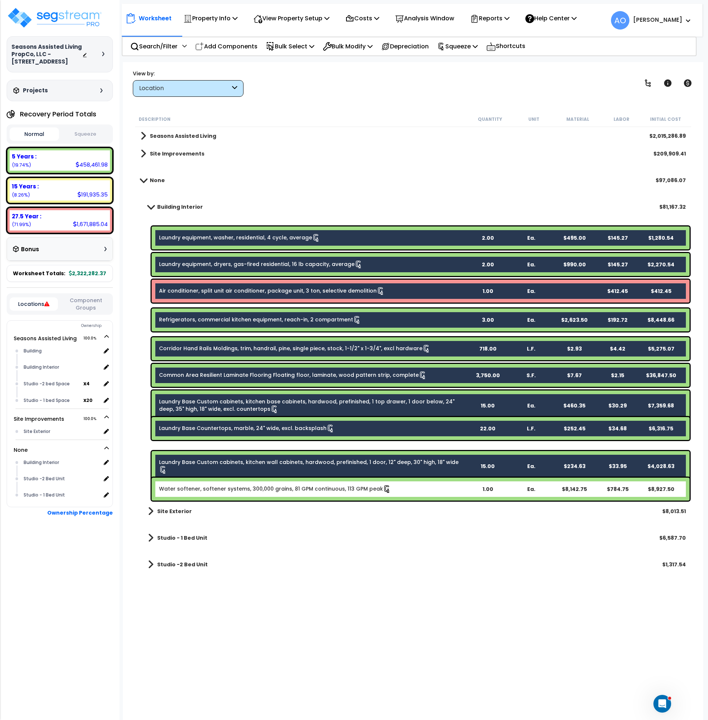
click at [218, 491] on link "Water softener, softener systems, 300,000 grains, 81 GPM continuous, 113 GPM pe…" at bounding box center [275, 489] width 232 height 8
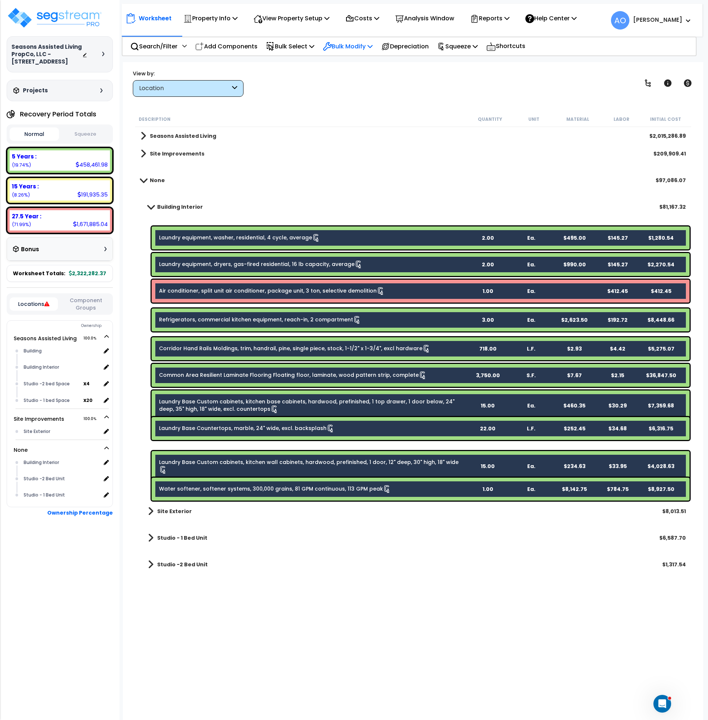
click at [349, 44] on p "Bulk Modify" at bounding box center [348, 46] width 50 height 10
click at [358, 94] on link "Modify Location of Selected" at bounding box center [374, 93] width 110 height 15
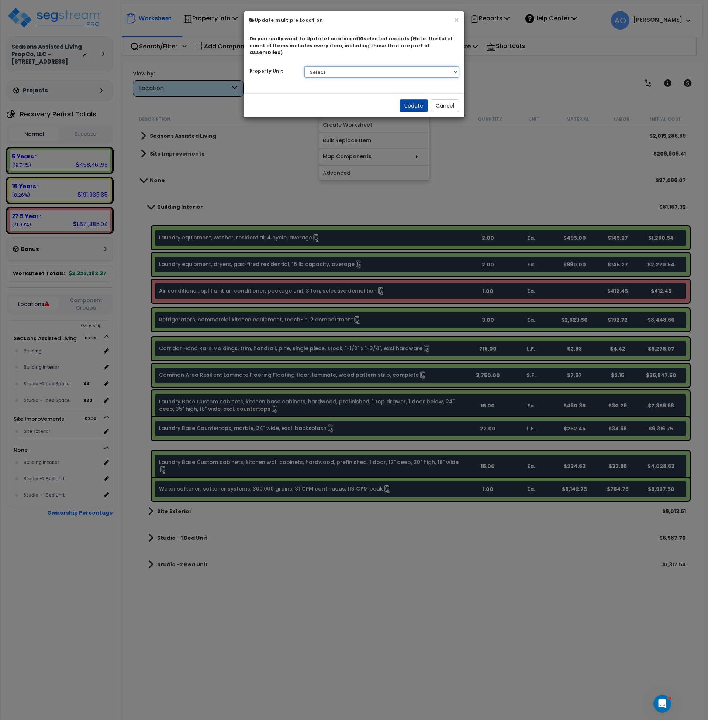
click at [322, 68] on select "Select Seasons Assisted Living Site Improvements" at bounding box center [382, 71] width 155 height 11
select select "166883"
click at [305, 66] on select "Select Seasons Assisted Living Site Improvements" at bounding box center [382, 71] width 155 height 11
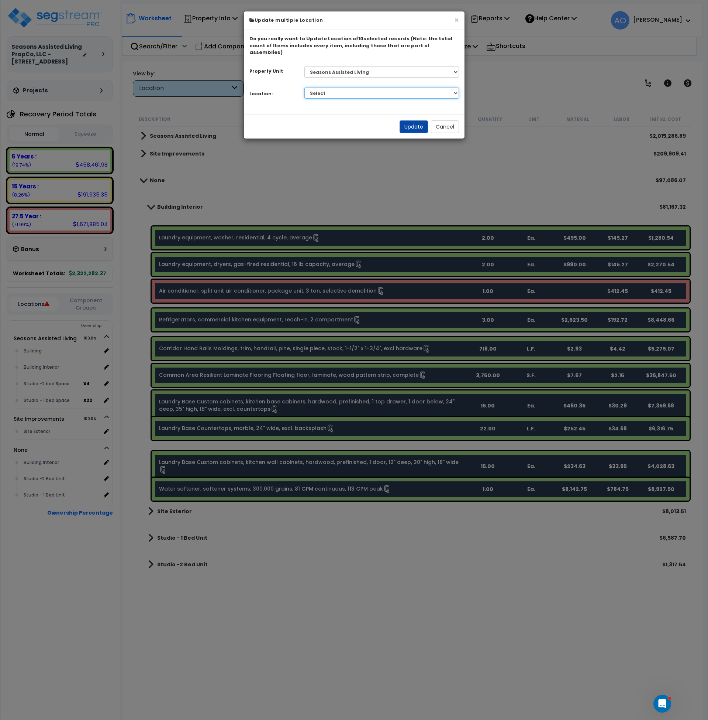
click at [339, 87] on select "Select Building Building Interior Studio - 1 bed Space Studio -2 bed Space Add …" at bounding box center [382, 92] width 155 height 11
select select "461"
click at [305, 87] on select "Select Building Building Interior Studio - 1 bed Space Studio -2 bed Space Add …" at bounding box center [382, 92] width 155 height 11
click at [413, 121] on button "Update" at bounding box center [414, 126] width 28 height 13
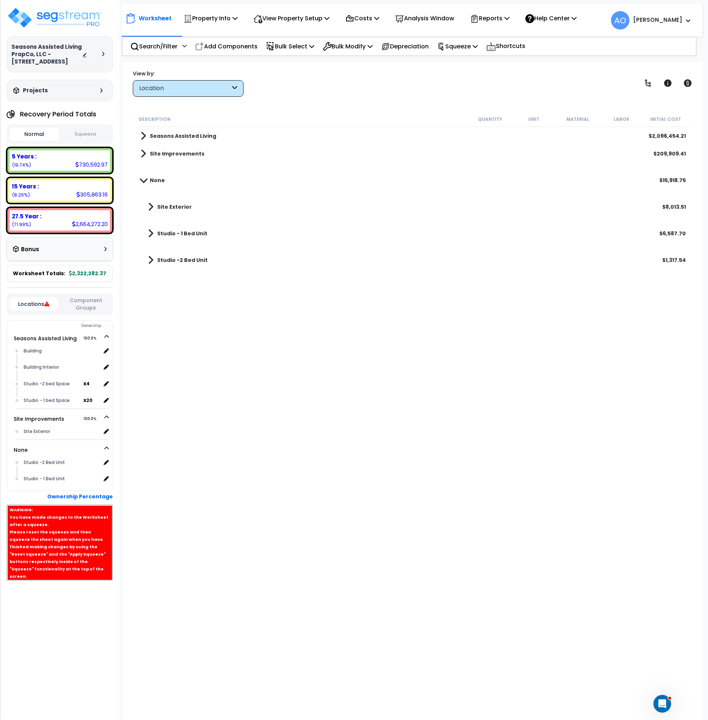
click at [179, 209] on b "Site Exterior" at bounding box center [174, 206] width 35 height 7
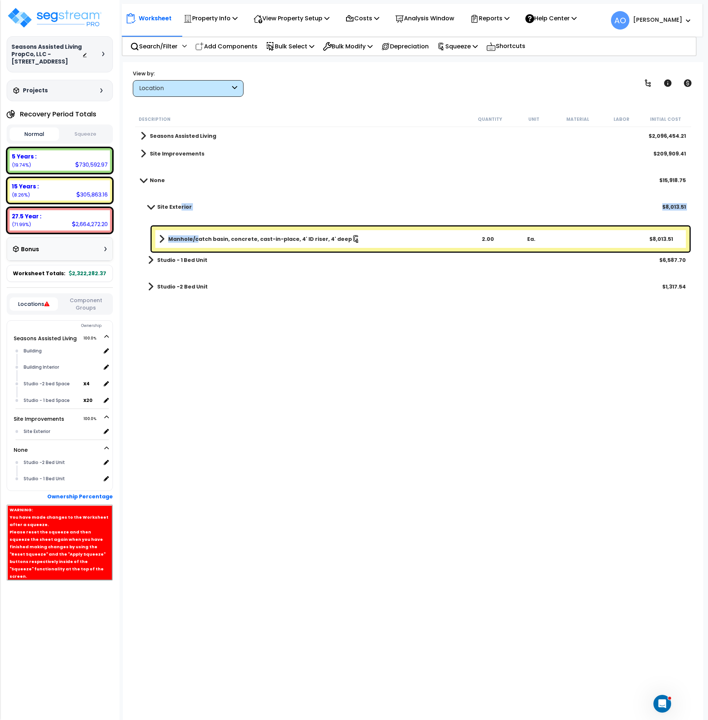
click at [196, 237] on b "Manhole/catch basin, concrete, cast-in-place, 4' ID riser, 4' deep" at bounding box center [260, 238] width 184 height 7
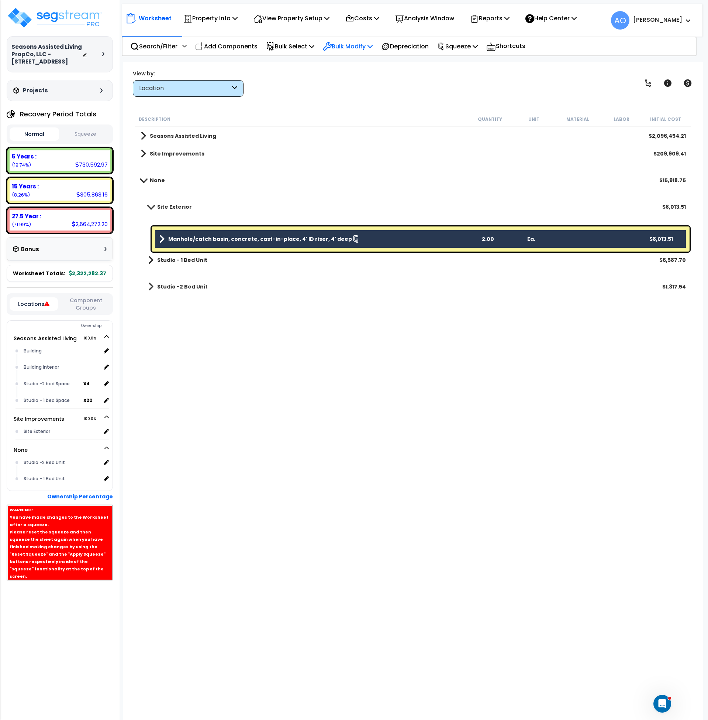
click at [351, 46] on p "Bulk Modify" at bounding box center [348, 46] width 50 height 10
click at [364, 93] on link "Modify Location of Selected" at bounding box center [374, 93] width 110 height 15
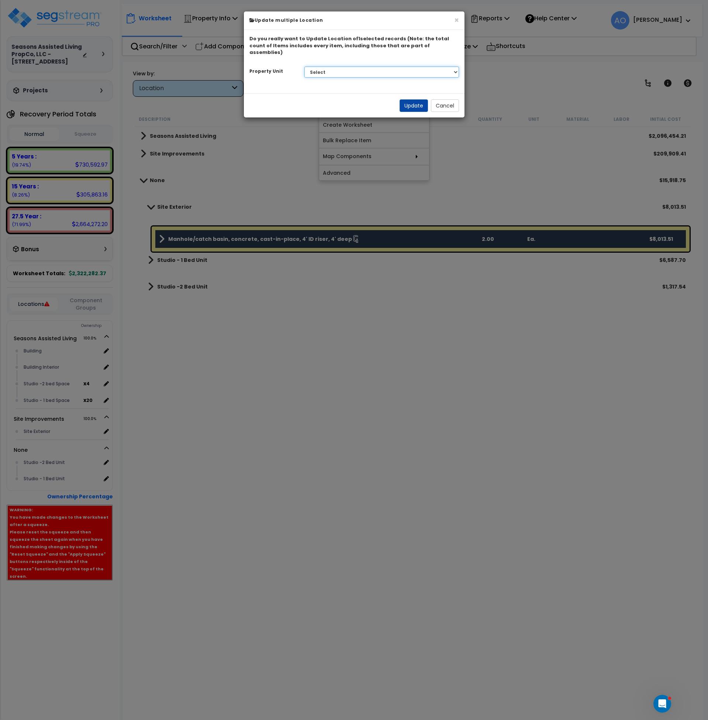
click at [334, 66] on select "Select Seasons Assisted Living Site Improvements" at bounding box center [382, 71] width 155 height 11
select select "166885"
click at [305, 66] on select "Select Seasons Assisted Living Site Improvements" at bounding box center [382, 71] width 155 height 11
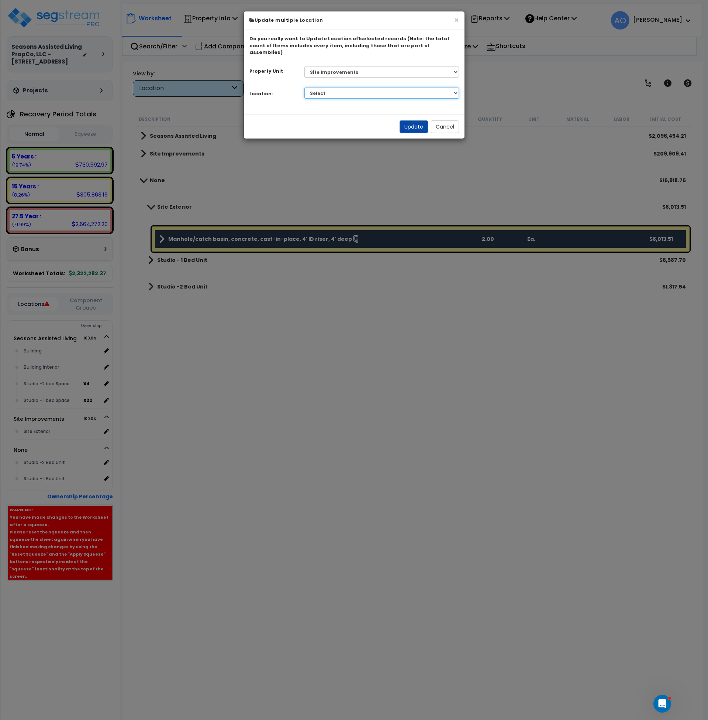
click at [332, 87] on select "Select Site Exterior Add Additional Location" at bounding box center [382, 92] width 155 height 11
select select "462"
click at [305, 87] on select "Select Site Exterior Add Additional Location" at bounding box center [382, 92] width 155 height 11
click at [422, 121] on button "Update" at bounding box center [414, 126] width 28 height 13
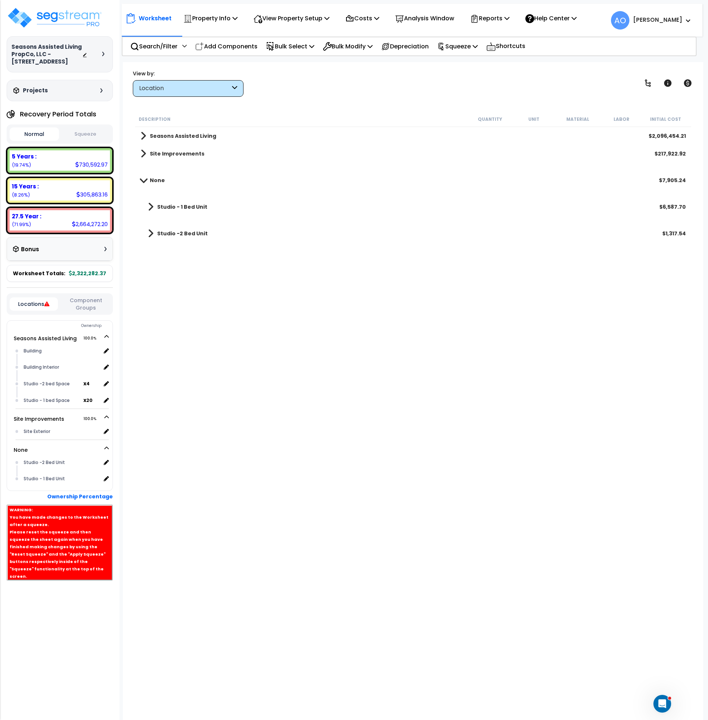
click at [206, 209] on div "Studio - 1 Bed Unit $6,587.70" at bounding box center [413, 207] width 553 height 18
click at [191, 205] on b "Studio - 1 Bed Unit" at bounding box center [182, 206] width 50 height 7
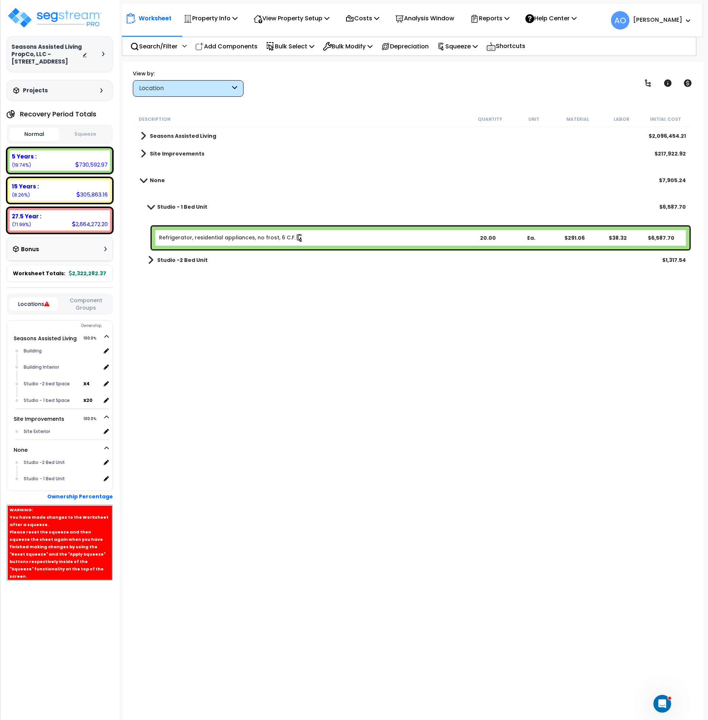
click at [191, 236] on link "Refrigerator, residential appliances, no frost, 6 C.F." at bounding box center [231, 238] width 145 height 8
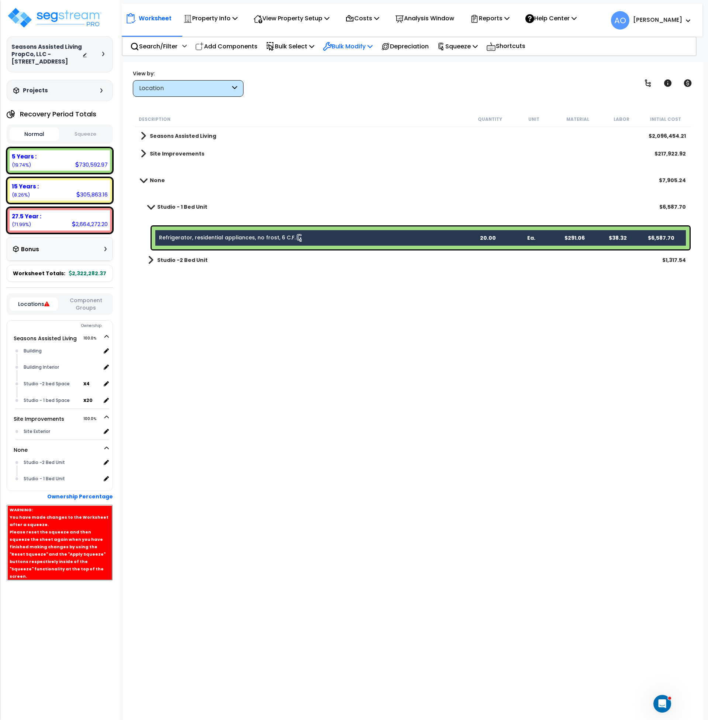
click at [361, 49] on p "Bulk Modify" at bounding box center [348, 46] width 50 height 10
click at [363, 94] on link "Modify Location of Selected" at bounding box center [374, 93] width 110 height 15
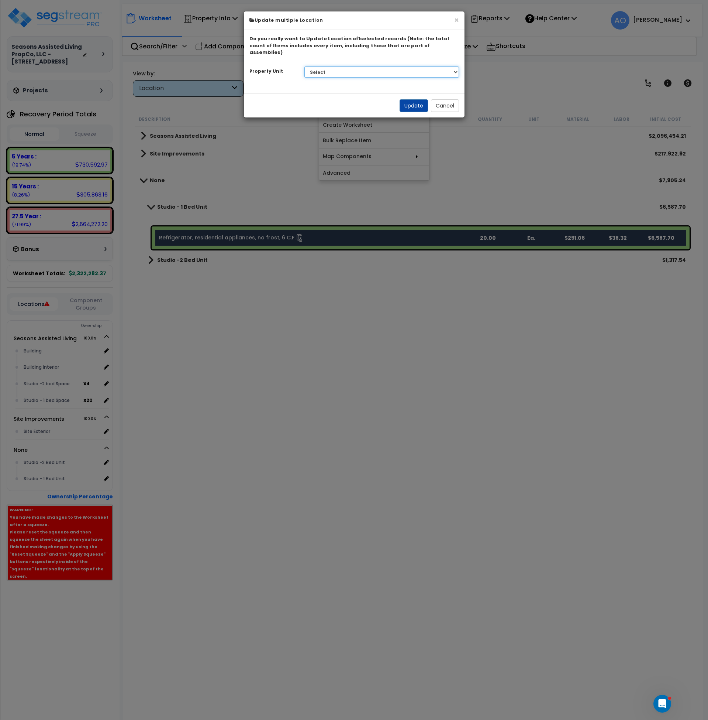
click at [337, 66] on select "Select Seasons Assisted Living Site Improvements" at bounding box center [382, 71] width 155 height 11
select select "166883"
click at [305, 66] on select "Select Seasons Assisted Living Site Improvements" at bounding box center [382, 71] width 155 height 11
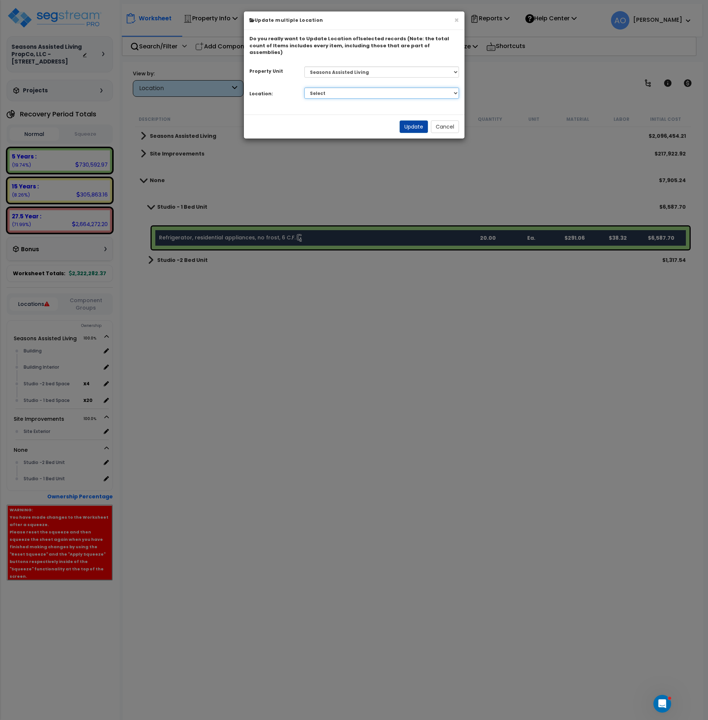
click at [339, 87] on select "Select Building Building Interior Studio - 1 bed Space Studio -2 bed Space Add …" at bounding box center [382, 92] width 155 height 11
select select "31696"
click at [305, 87] on select "Select Building Building Interior Studio - 1 bed Space Studio -2 bed Space Add …" at bounding box center [382, 92] width 155 height 11
click at [411, 120] on button "Update" at bounding box center [414, 126] width 28 height 13
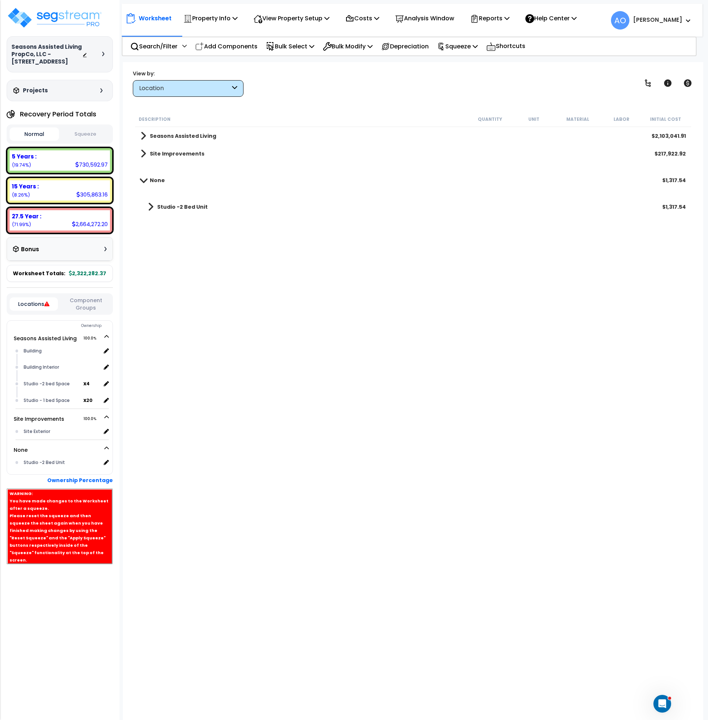
click at [193, 206] on b "Studio -2 Bed Unit" at bounding box center [182, 206] width 51 height 7
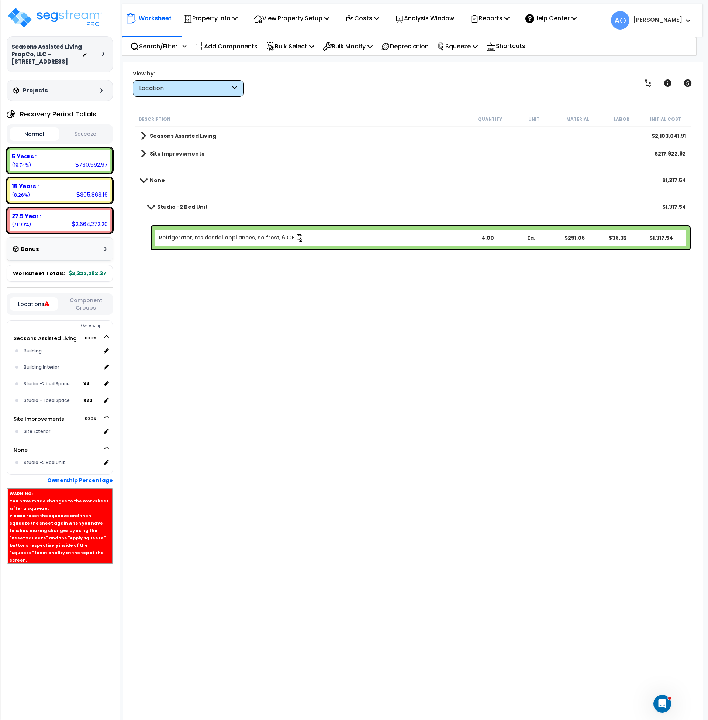
click at [209, 236] on link "Refrigerator, residential appliances, no frost, 6 C.F." at bounding box center [231, 238] width 145 height 8
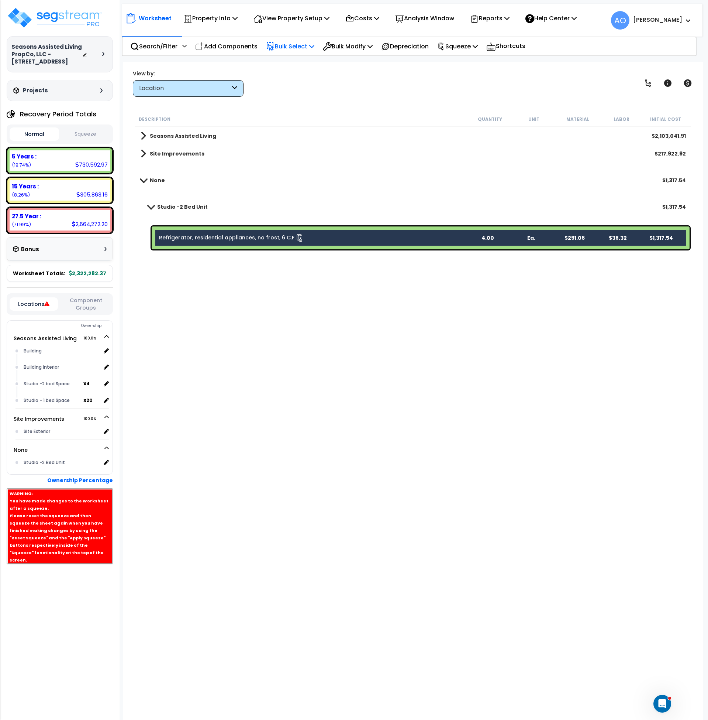
click at [305, 47] on p "Bulk Select" at bounding box center [290, 46] width 48 height 10
click at [352, 44] on p "Bulk Modify" at bounding box center [348, 46] width 50 height 10
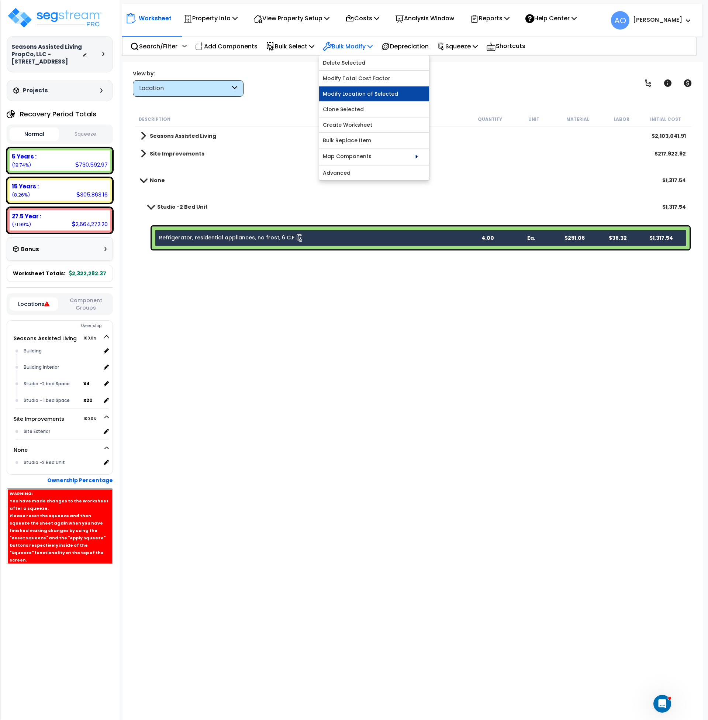
click at [369, 94] on link "Modify Location of Selected" at bounding box center [374, 93] width 110 height 15
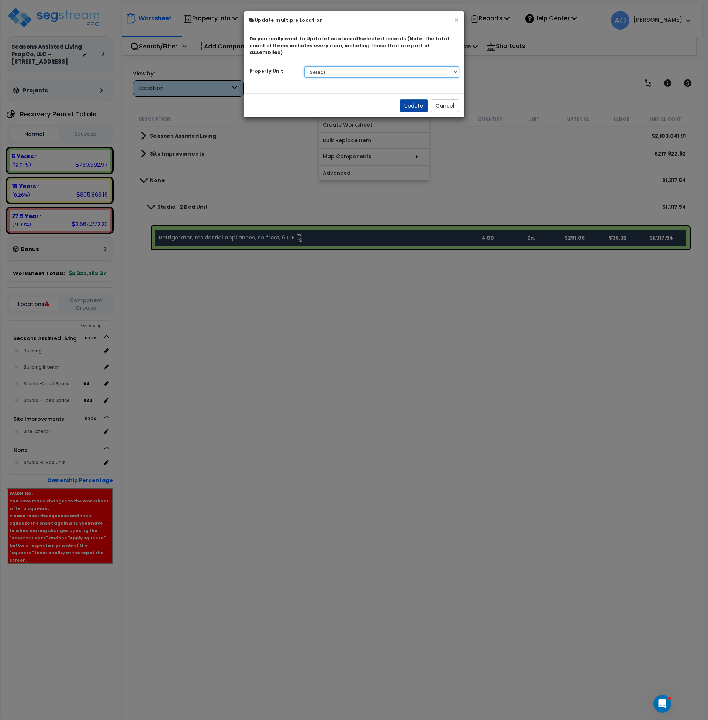
click at [319, 67] on select "Select Seasons Assisted Living Site Improvements" at bounding box center [382, 71] width 155 height 11
select select "166883"
click at [305, 66] on select "Select Seasons Assisted Living Site Improvements" at bounding box center [382, 71] width 155 height 11
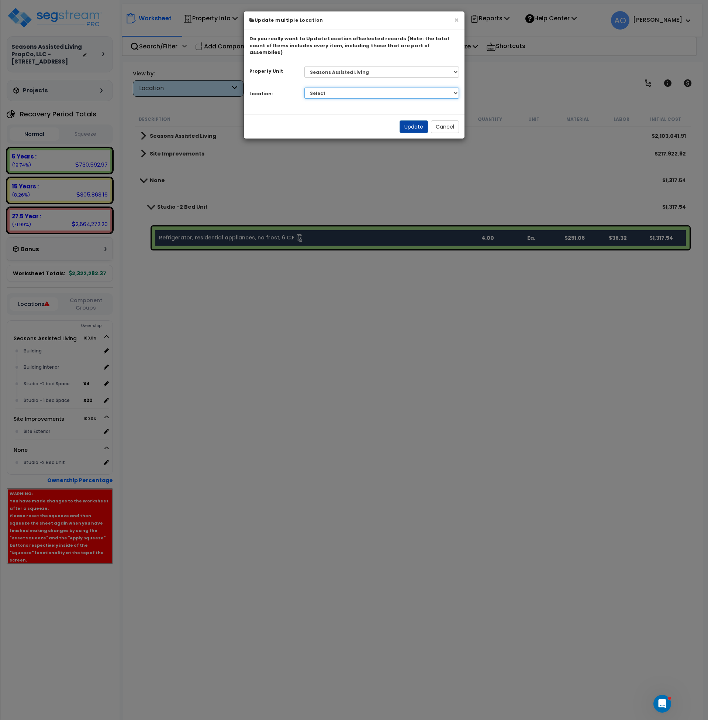
click at [329, 87] on select "Select Building Building Interior Studio - 1 bed Space Studio -2 bed Space Add …" at bounding box center [382, 92] width 155 height 11
select select "31697"
click at [305, 87] on select "Select Building Building Interior Studio - 1 bed Space Studio -2 bed Space Add …" at bounding box center [382, 92] width 155 height 11
click at [408, 123] on button "Update" at bounding box center [414, 126] width 28 height 13
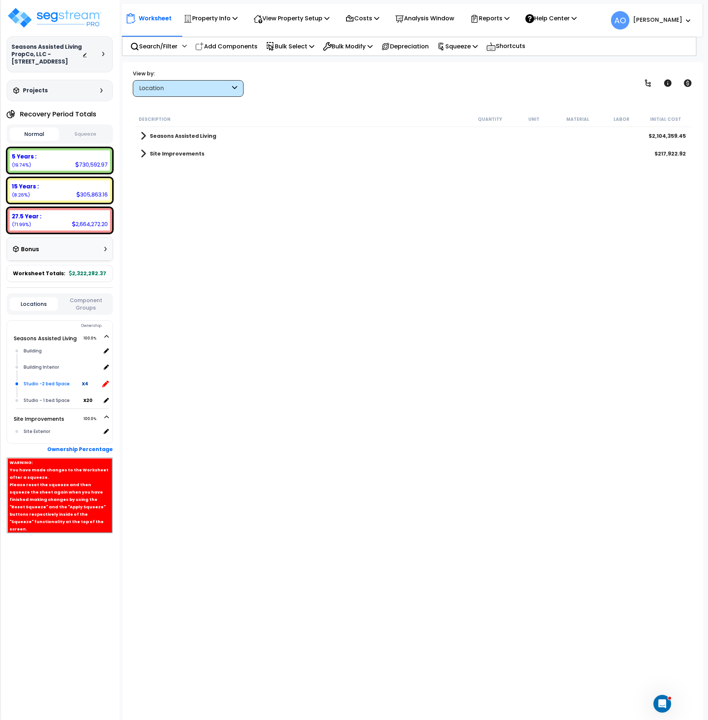
click at [107, 382] on icon at bounding box center [105, 383] width 7 height 7
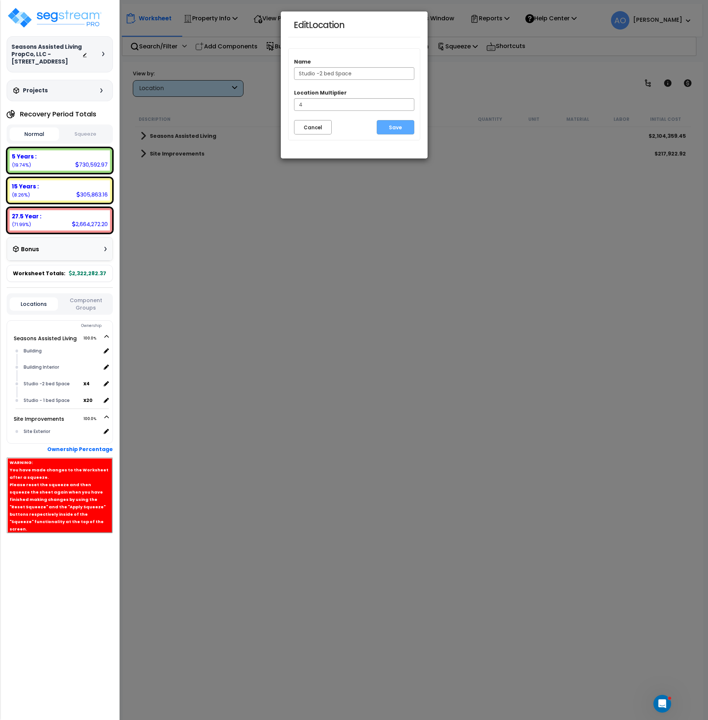
click at [326, 71] on input "Studio -2 bed Space" at bounding box center [354, 73] width 120 height 13
type input "Studio -2 Bed Unit"
click at [394, 126] on button "Save" at bounding box center [396, 127] width 38 height 14
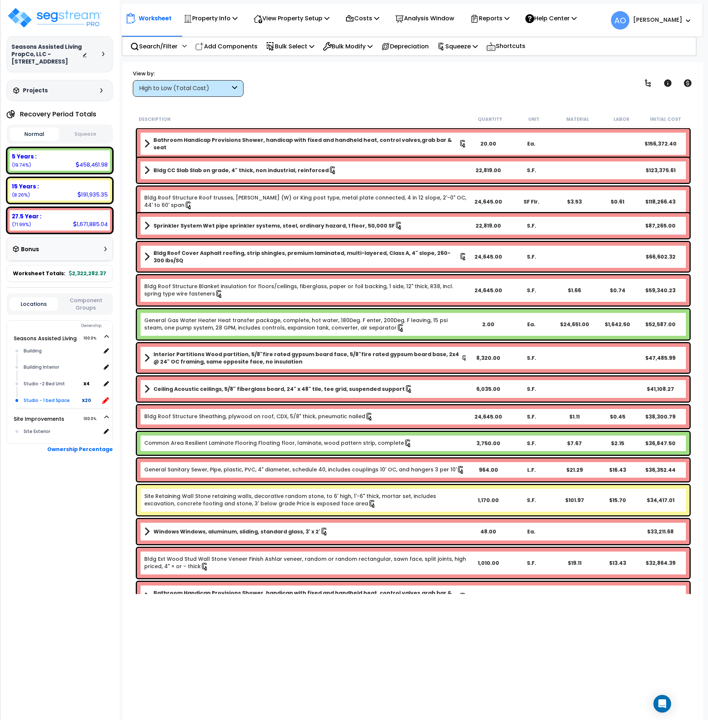
click at [106, 399] on icon at bounding box center [105, 400] width 7 height 7
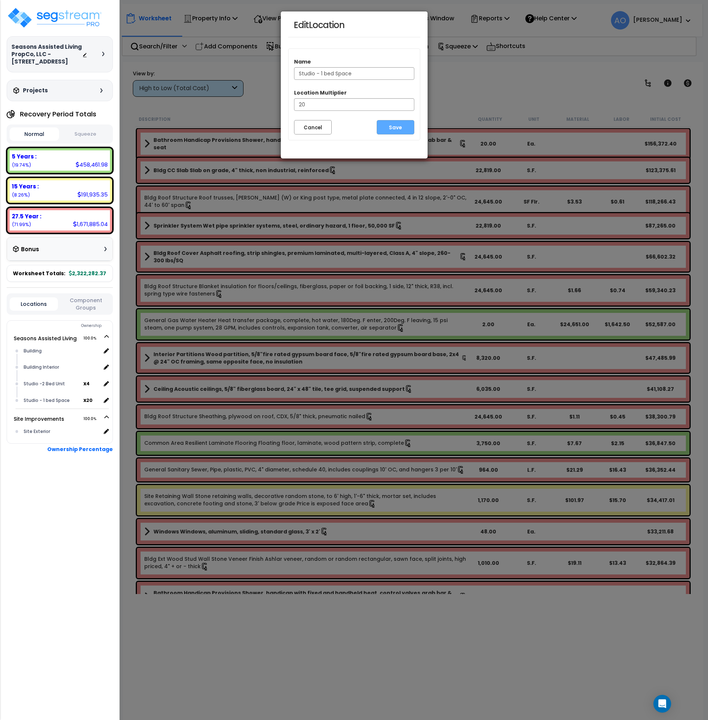
drag, startPoint x: 356, startPoint y: 74, endPoint x: 324, endPoint y: 72, distance: 31.9
click at [324, 72] on input "Studio - 1 bed Space" at bounding box center [354, 73] width 120 height 13
type input "Studio - 1 Bed Unit"
click at [399, 124] on button "Save" at bounding box center [396, 127] width 38 height 14
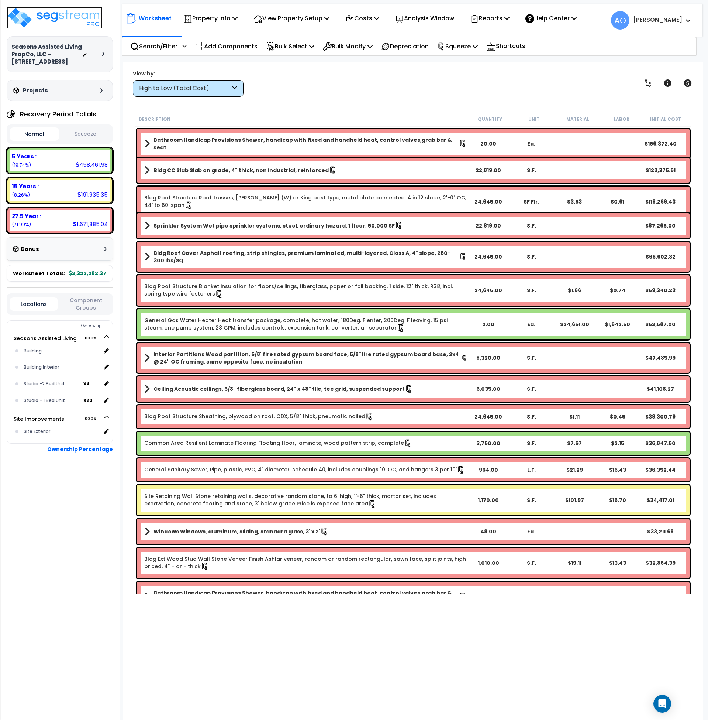
scroll to position [32, 0]
click at [70, 22] on img at bounding box center [55, 18] width 96 height 22
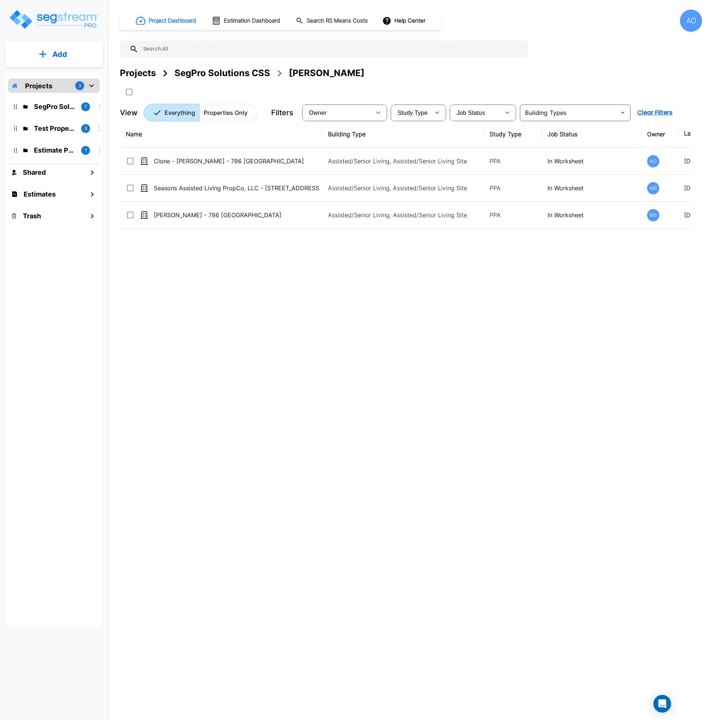
click at [224, 322] on div "Name Building Type Study Type Job Status Owner Last Modified Action Clone - [PE…" at bounding box center [405, 344] width 571 height 446
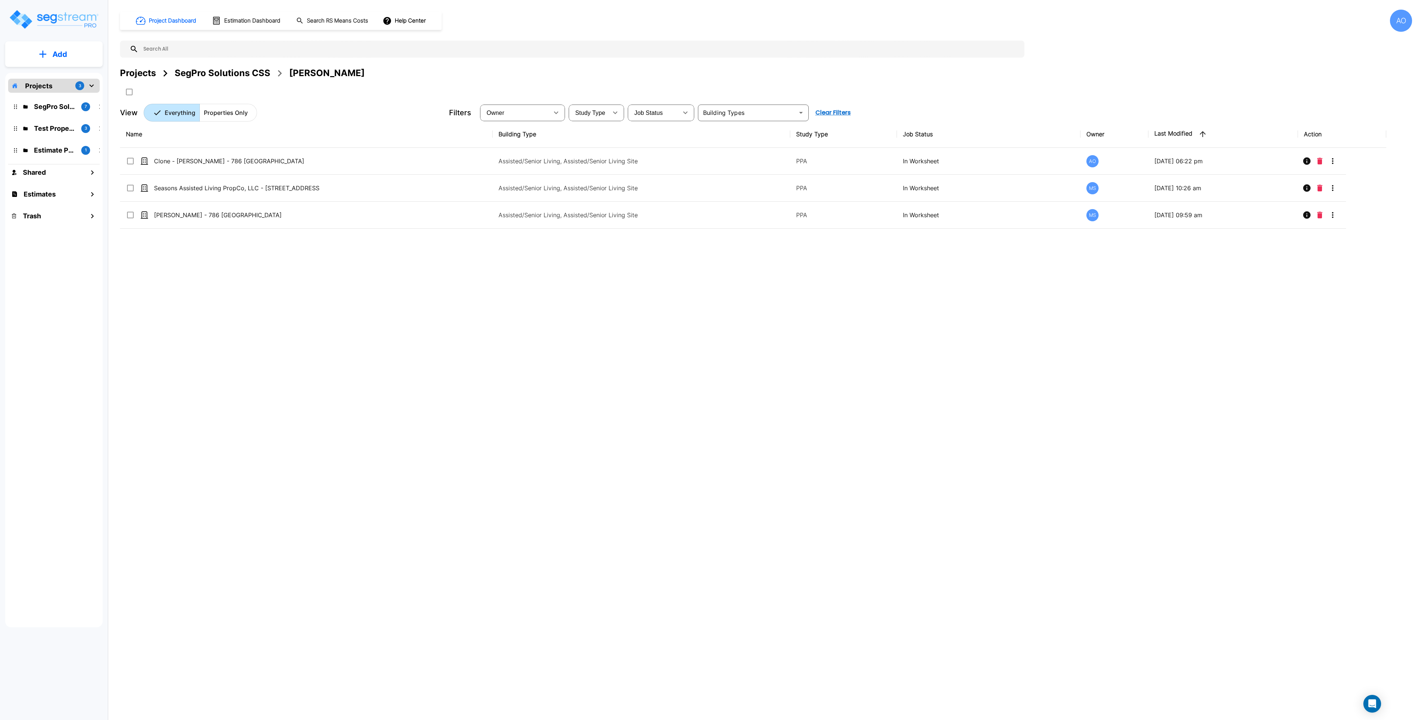
click at [1104, 555] on div "Name Building Type Study Type Job Status Owner Last Modified Action Clone - [PE…" at bounding box center [753, 344] width 1266 height 446
click at [1064, 548] on div "Name Building Type Study Type Job Status Owner Last Modified Action Clone - [PE…" at bounding box center [753, 344] width 1266 height 446
click at [726, 432] on div "Name Building Type Study Type Job Status Owner Last Modified Action Clone - [PE…" at bounding box center [753, 344] width 1266 height 446
